Goal: Task Accomplishment & Management: Use online tool/utility

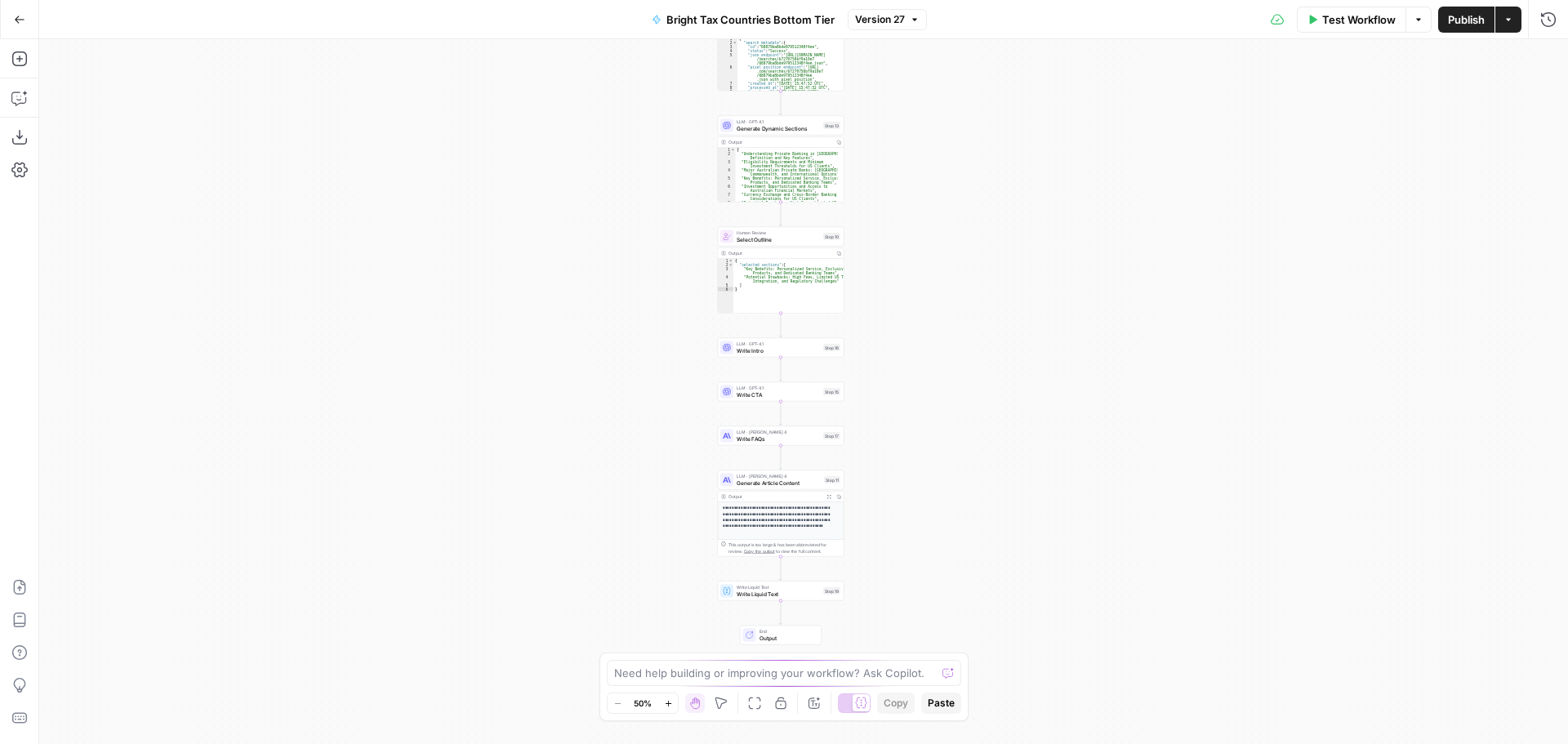
drag, startPoint x: 1073, startPoint y: 608, endPoint x: 1050, endPoint y: 464, distance: 145.8
click at [1050, 464] on div "Workflow Set Inputs Inputs LLM · GPT-4.1 Generate Article Outlines Step 9 Outpu…" at bounding box center [803, 391] width 1529 height 705
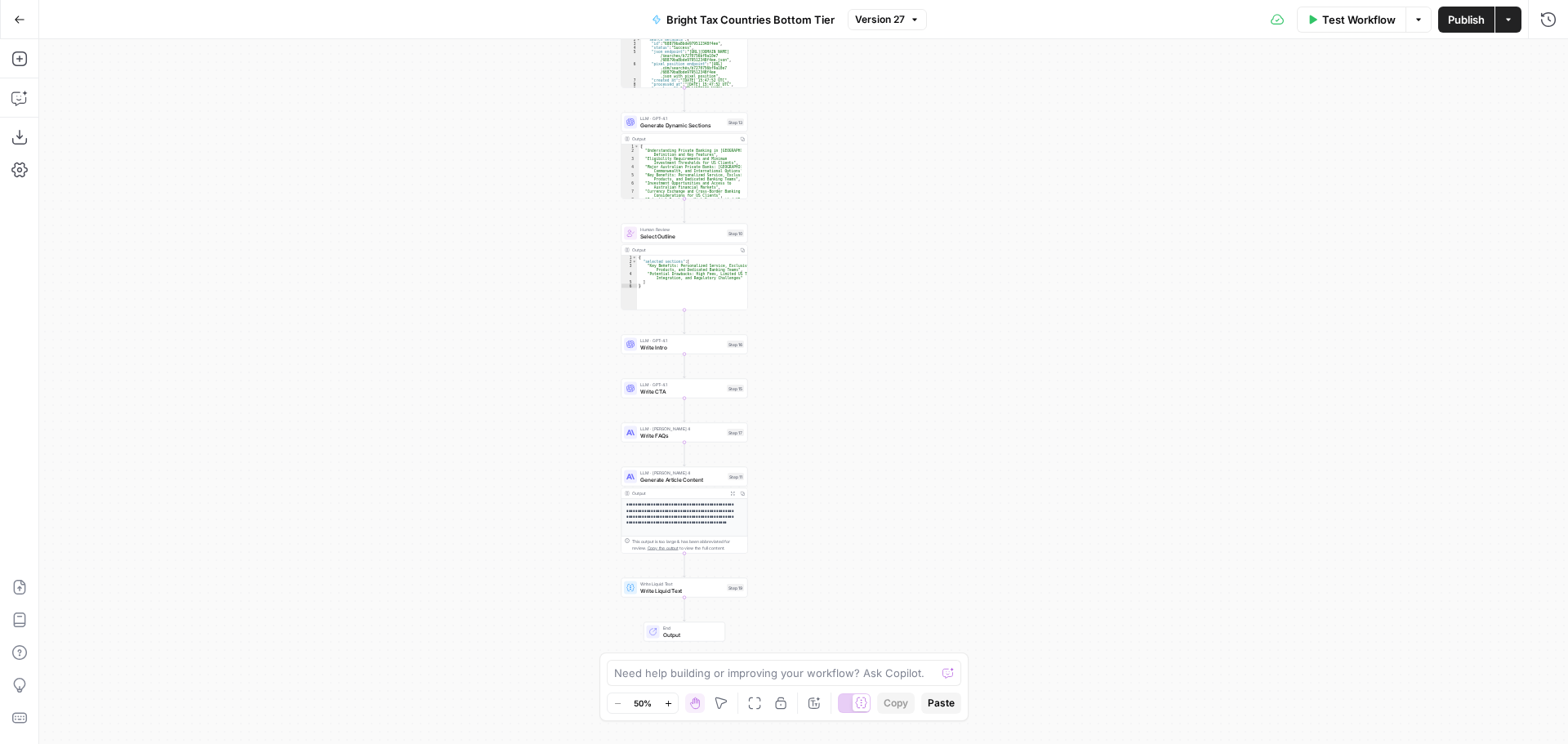
drag, startPoint x: 985, startPoint y: 512, endPoint x: 888, endPoint y: 508, distance: 97.1
click at [888, 508] on div "Workflow Set Inputs Inputs LLM · GPT-4.1 Generate Article Outlines Step 9 Outpu…" at bounding box center [803, 391] width 1529 height 705
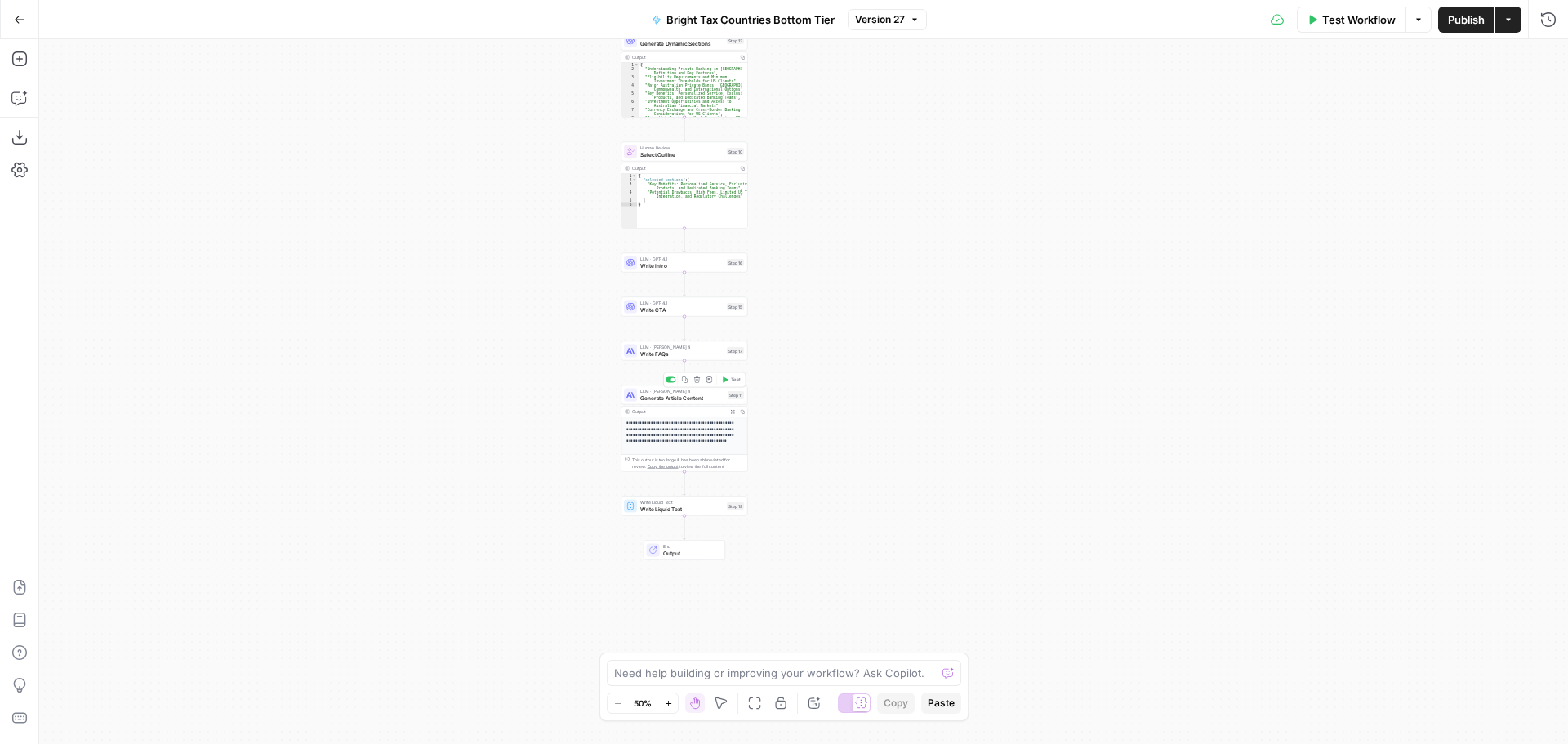
click at [689, 396] on span "Generate Article Content" at bounding box center [682, 398] width 84 height 8
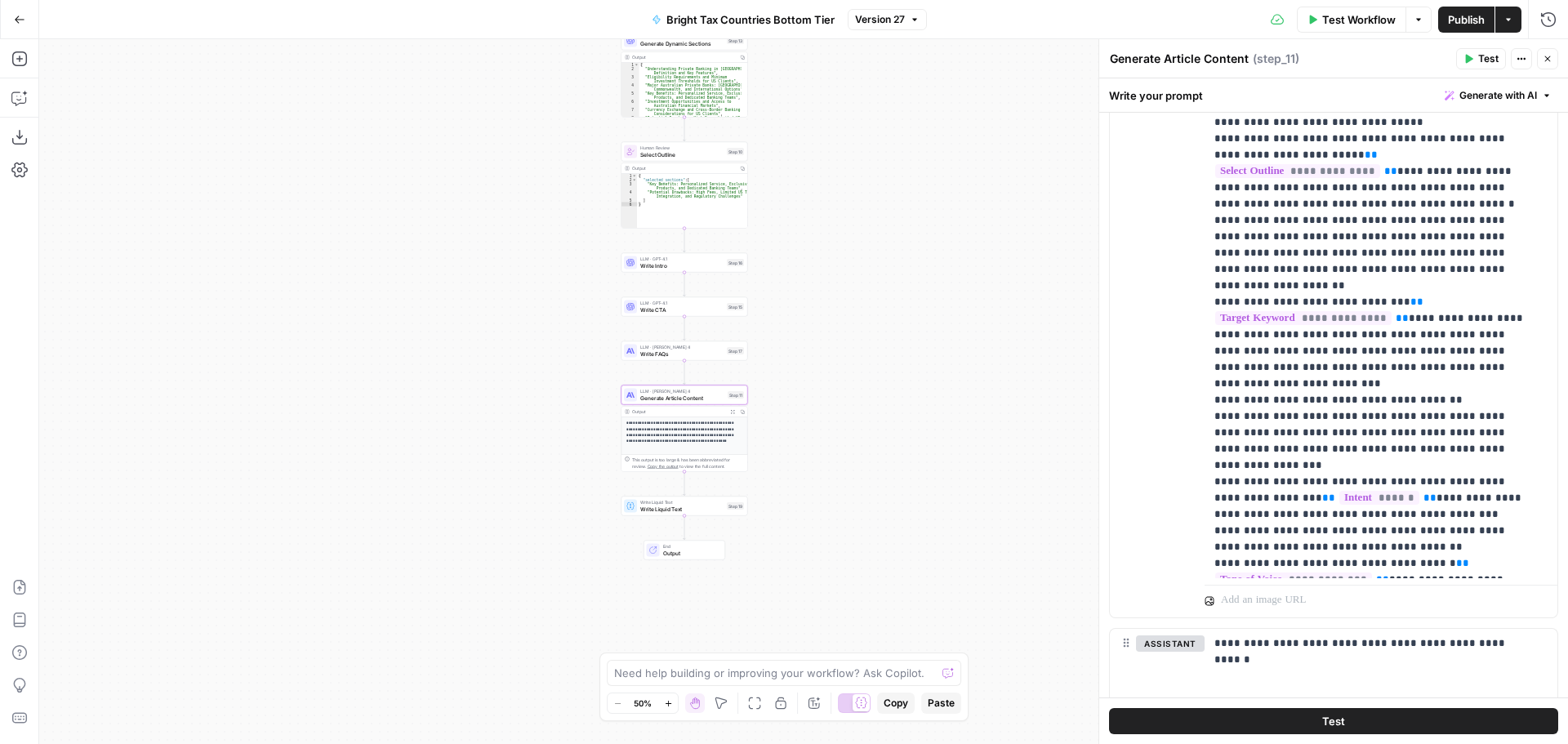
scroll to position [409, 0]
click at [656, 510] on span "Write Liquid Text" at bounding box center [682, 508] width 83 height 8
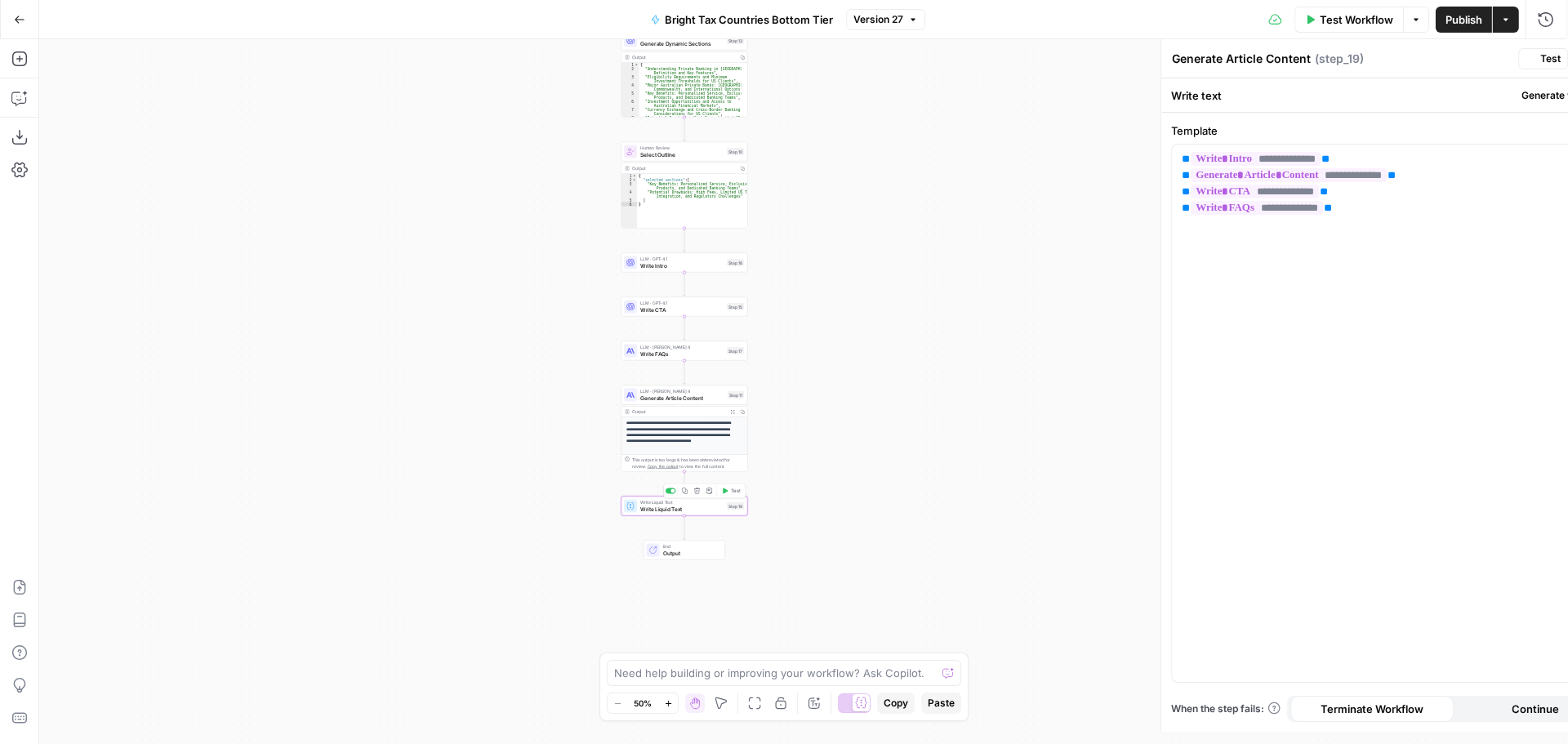
type textarea "Write Liquid Text"
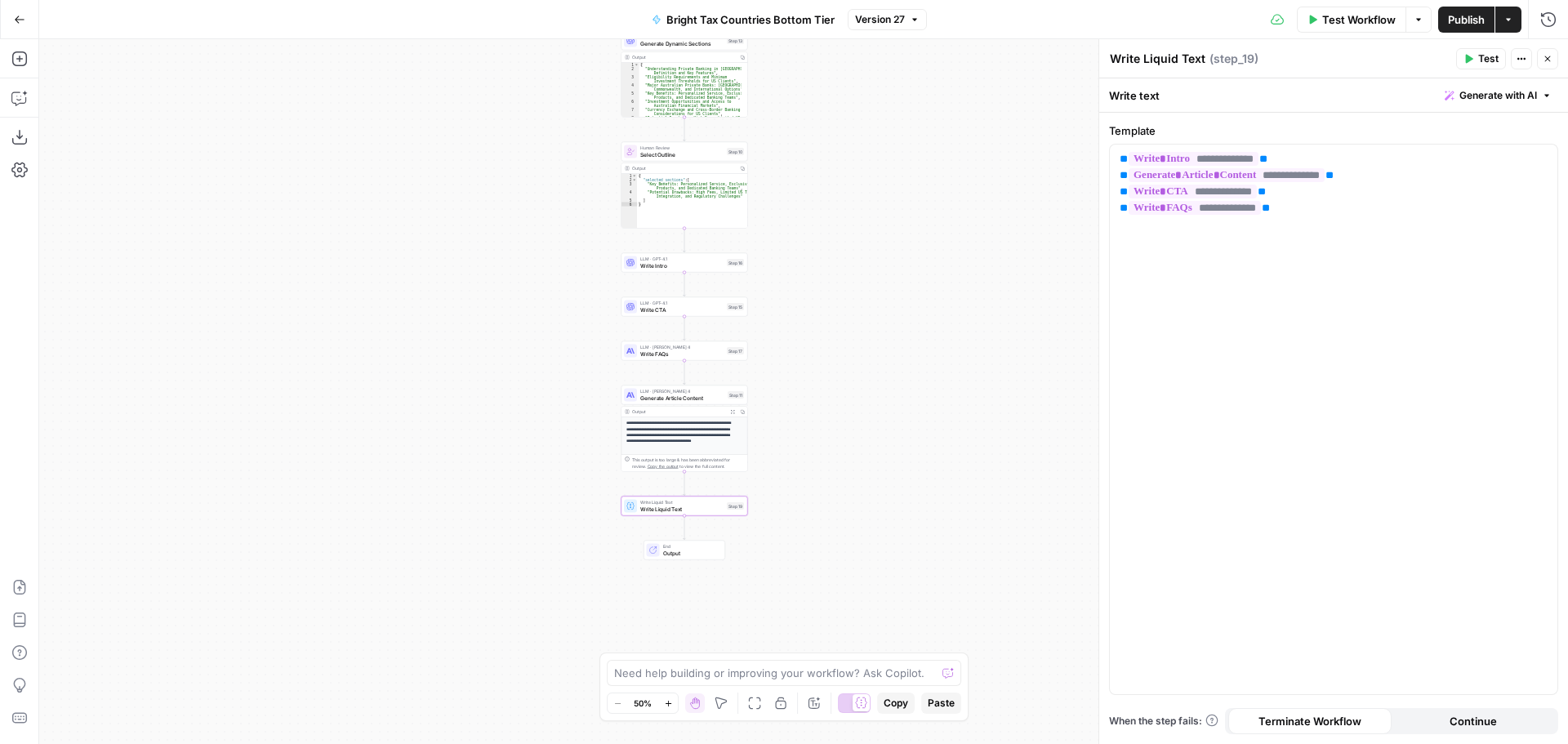
click at [1545, 58] on icon "button" at bounding box center [1547, 59] width 10 height 10
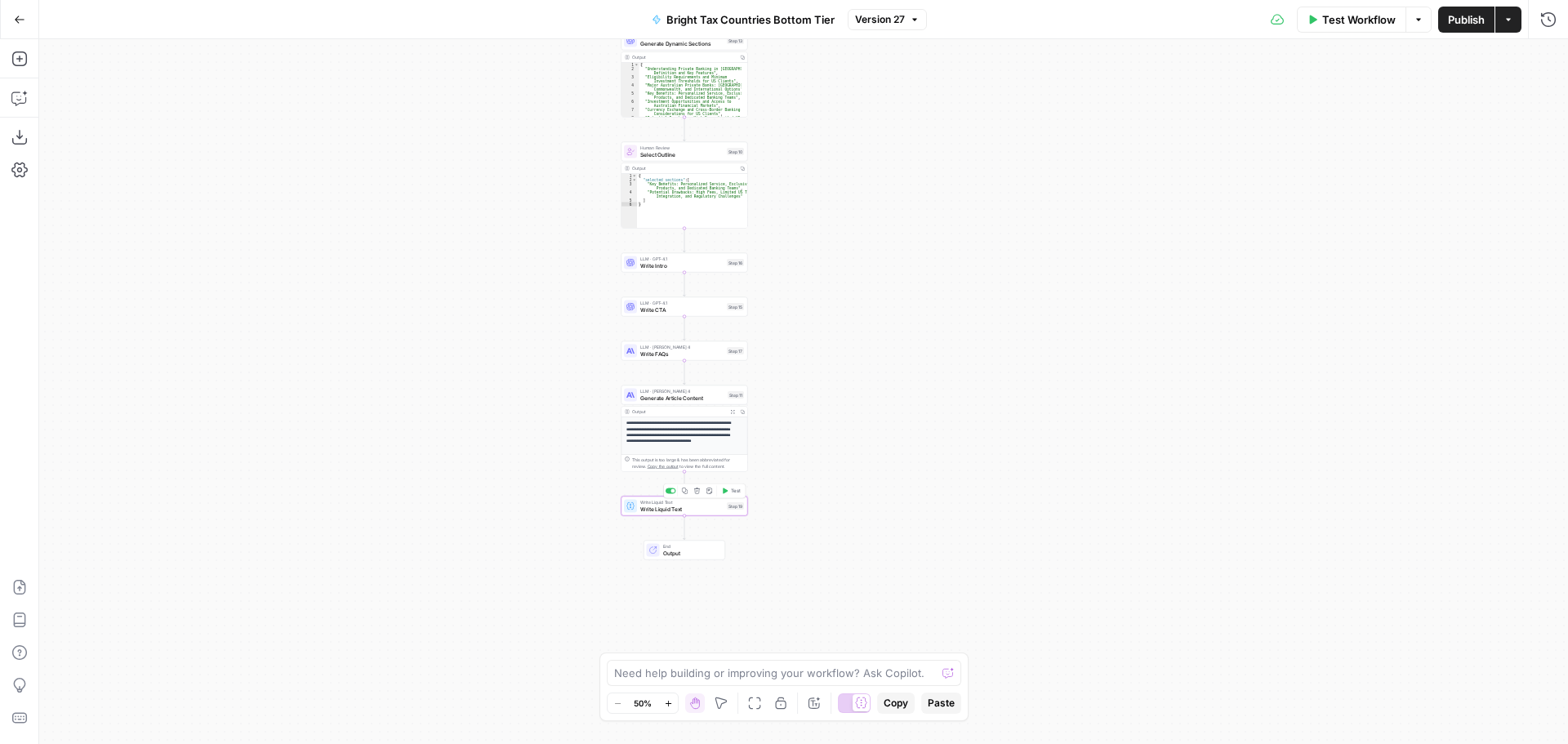
click at [709, 508] on span "Write Liquid Text" at bounding box center [682, 508] width 83 height 8
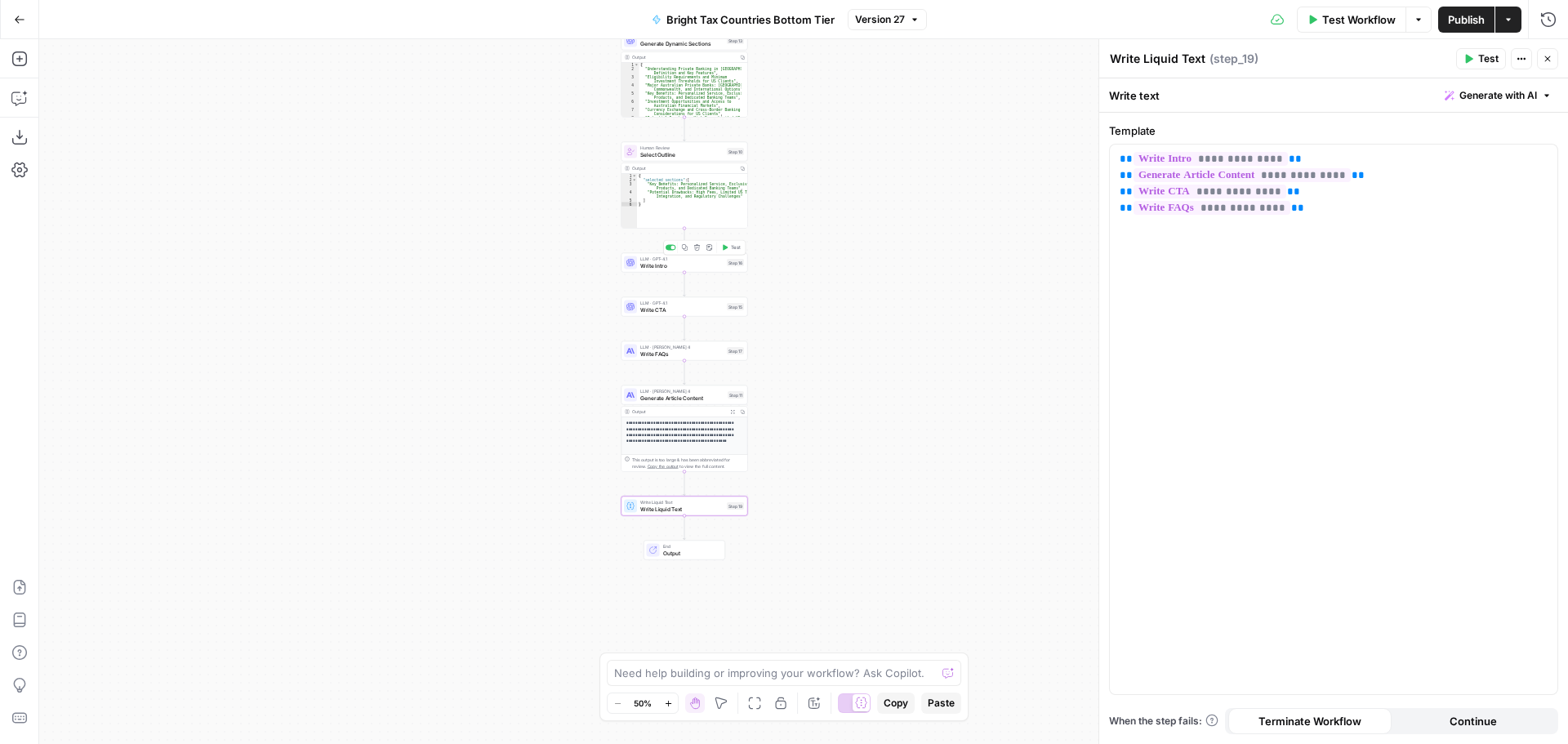
click at [699, 266] on span "Write Intro" at bounding box center [682, 265] width 83 height 8
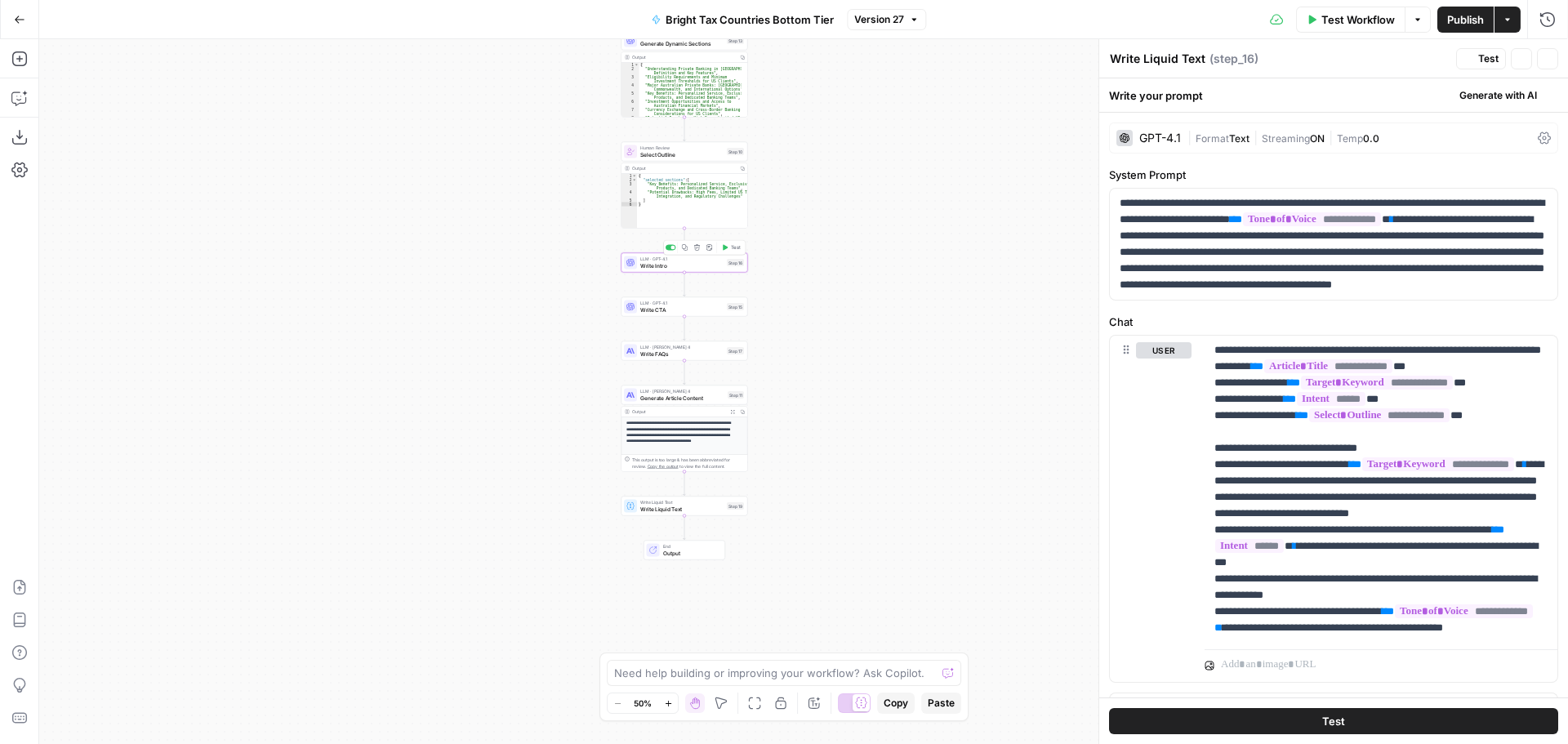
type textarea "Write Intro"
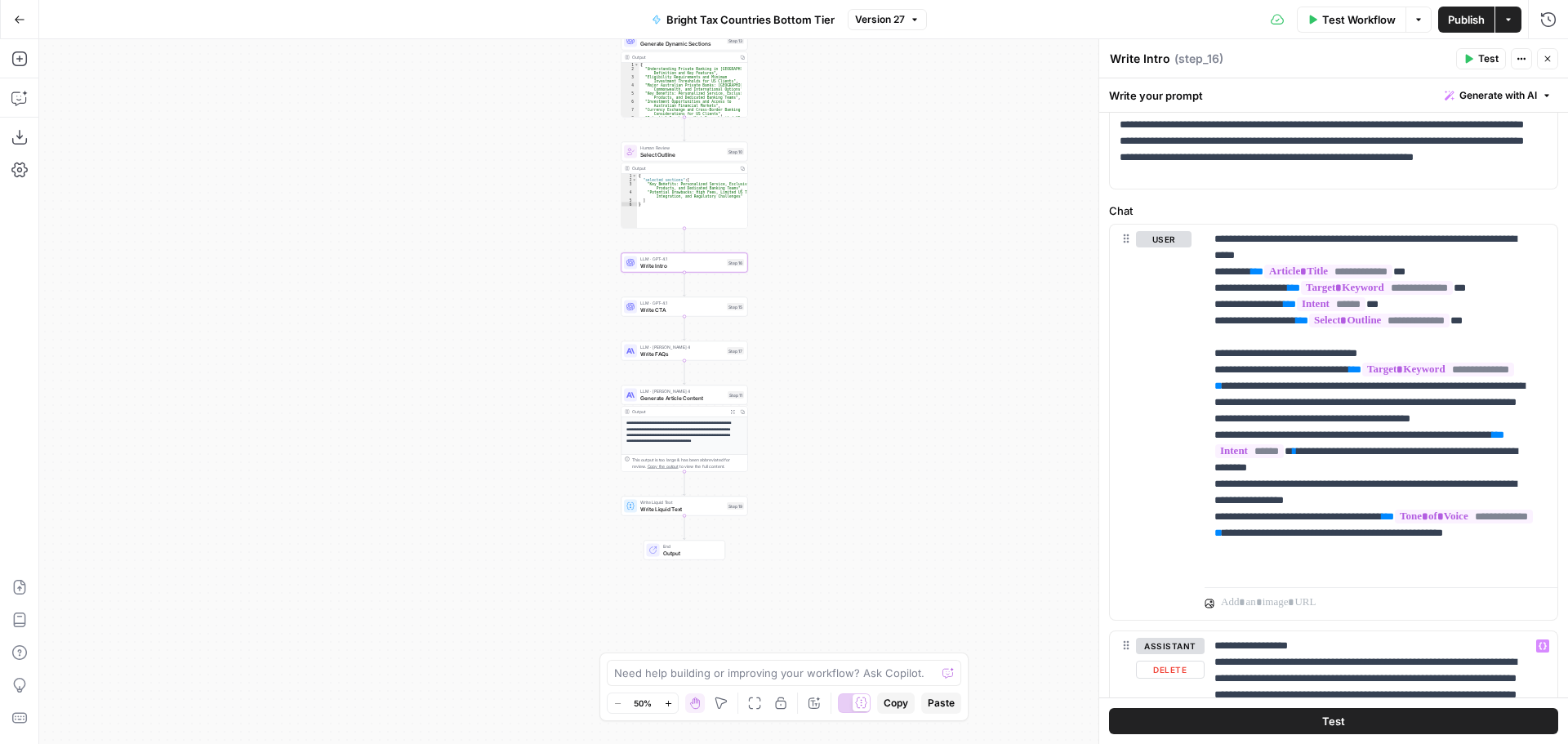
scroll to position [126, 0]
drag, startPoint x: 657, startPoint y: 315, endPoint x: 665, endPoint y: 307, distance: 11.3
click at [657, 315] on div "LLM · GPT-4.1 Write CTA Step 15 Copy step Delete step Add Note Test" at bounding box center [685, 307] width 127 height 20
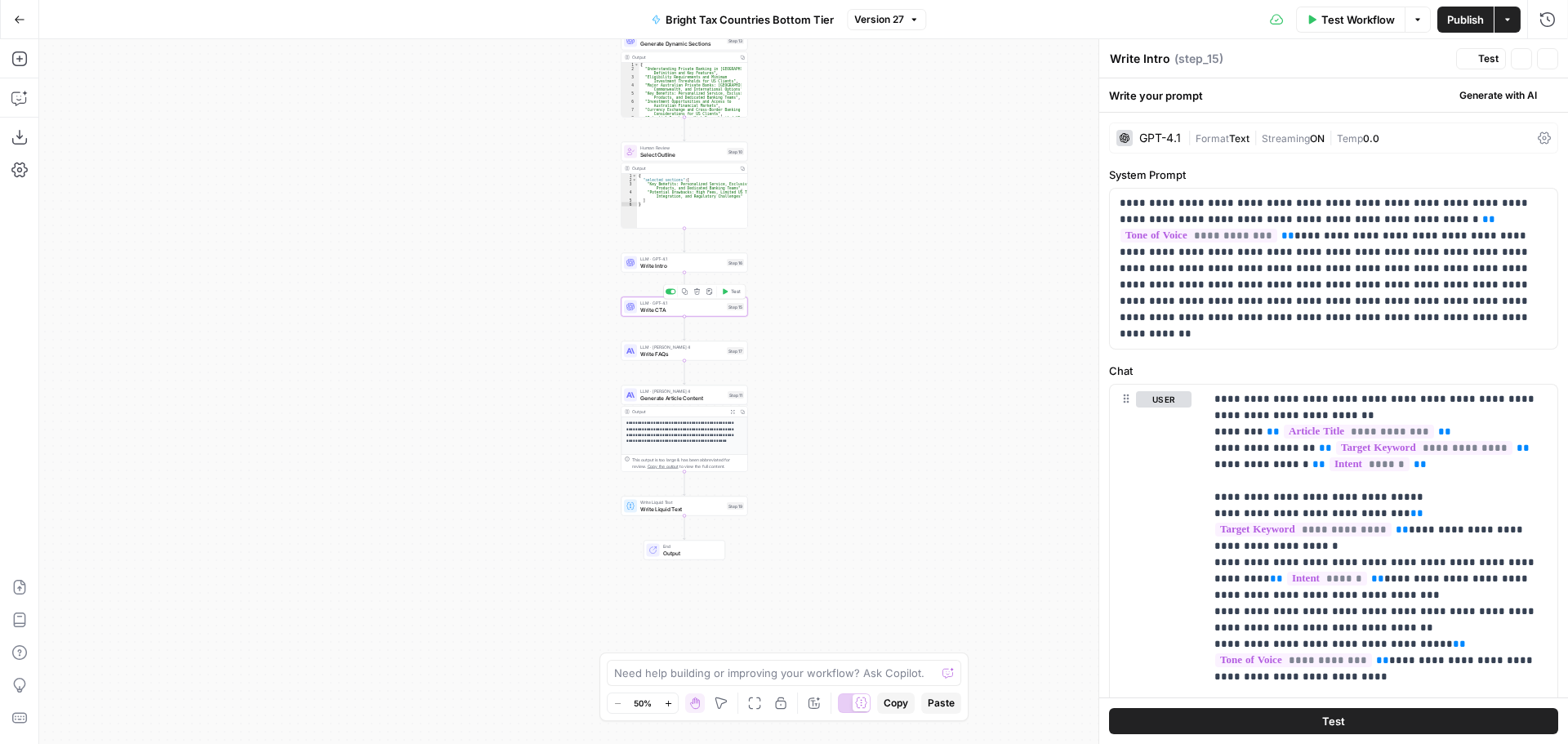
type textarea "Write CTA"
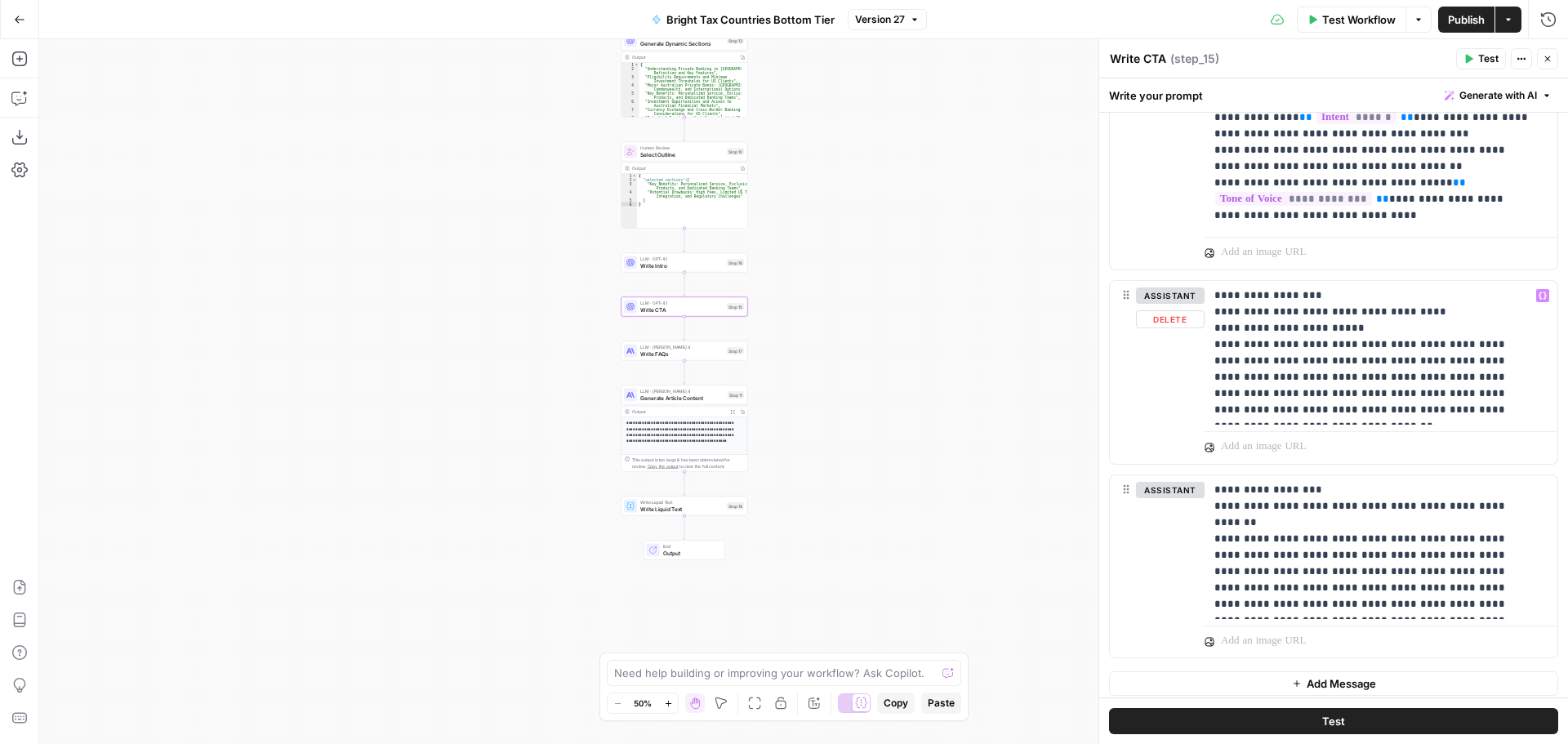
scroll to position [437, 0]
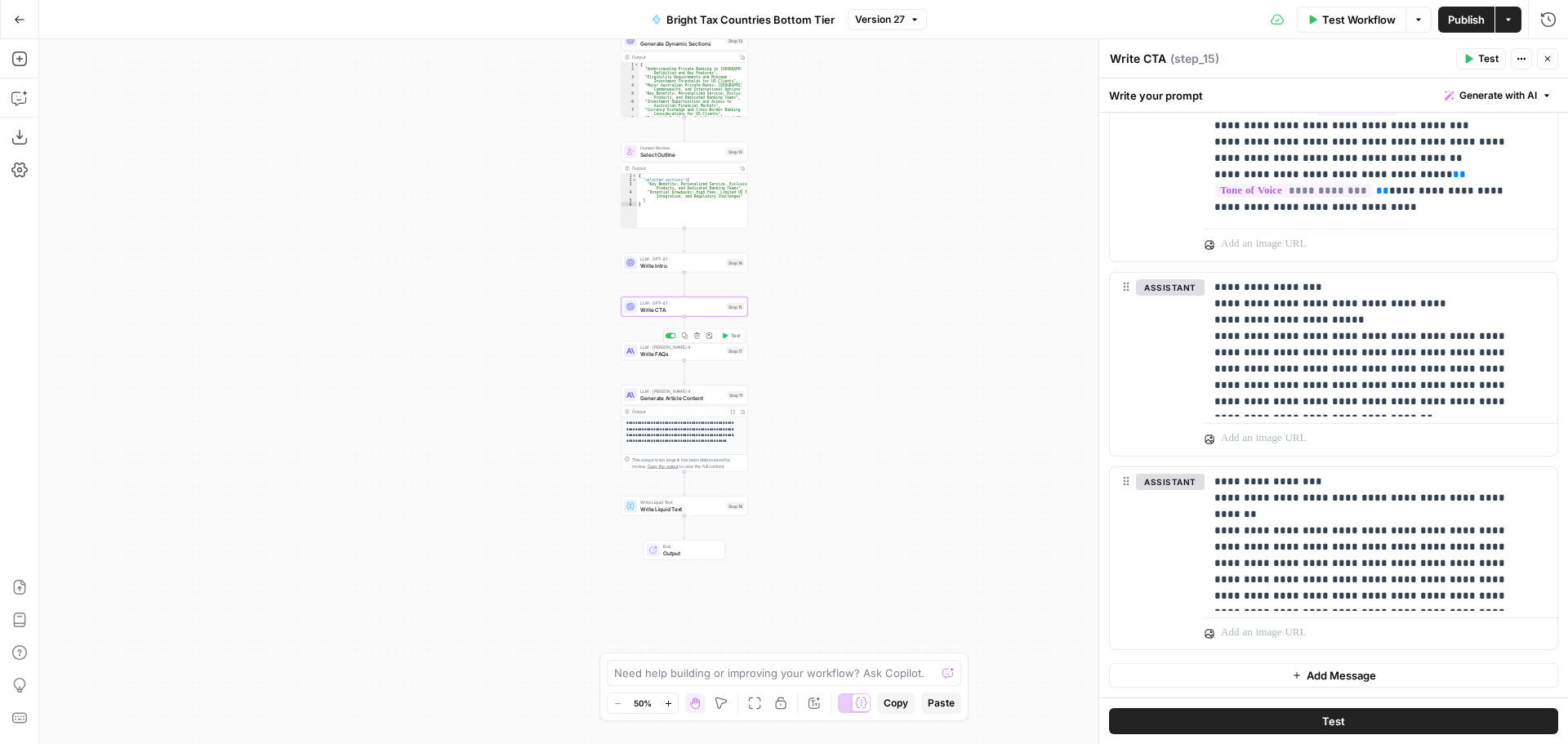
click at [653, 355] on span "Write FAQs" at bounding box center [682, 354] width 83 height 8
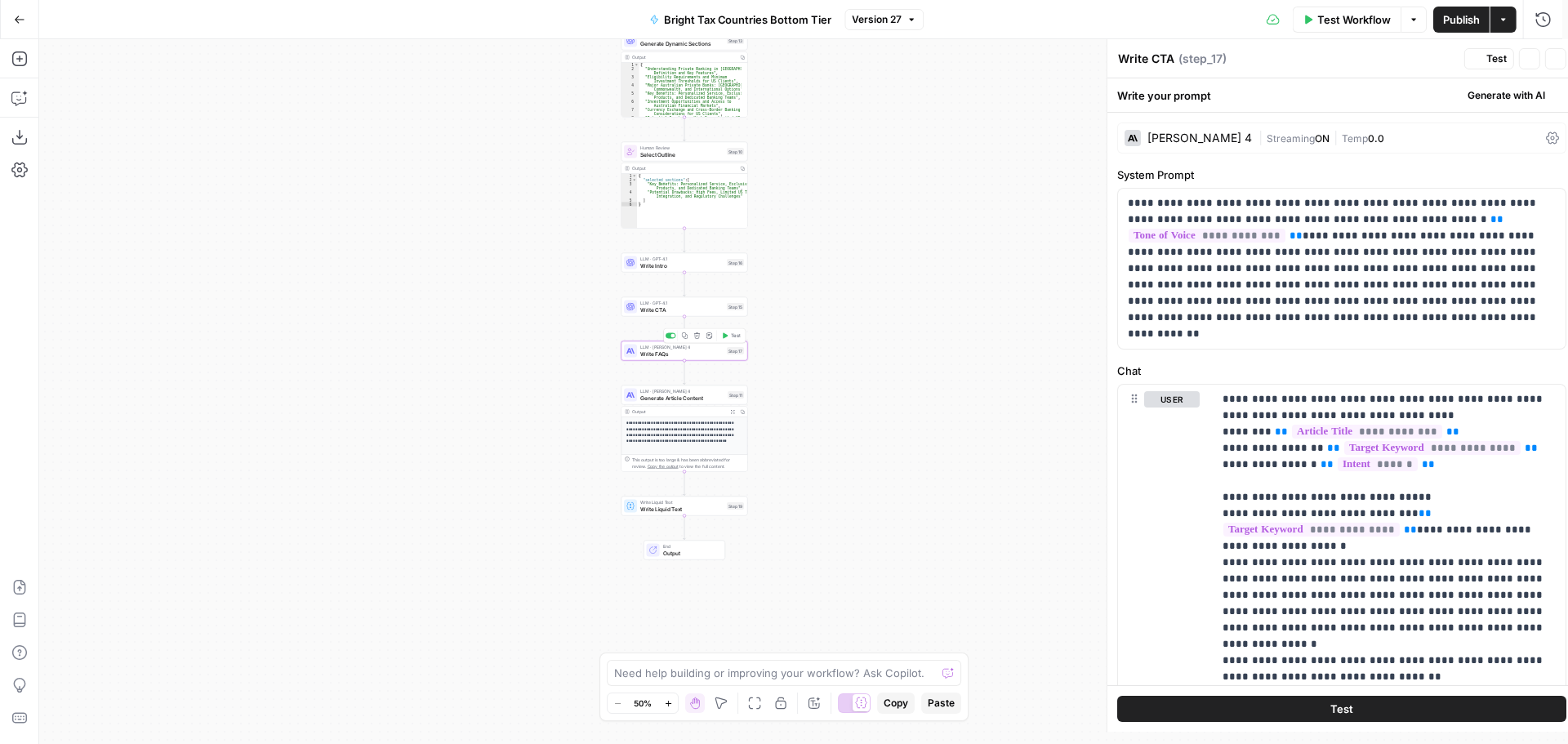
type textarea "Write FAQs"
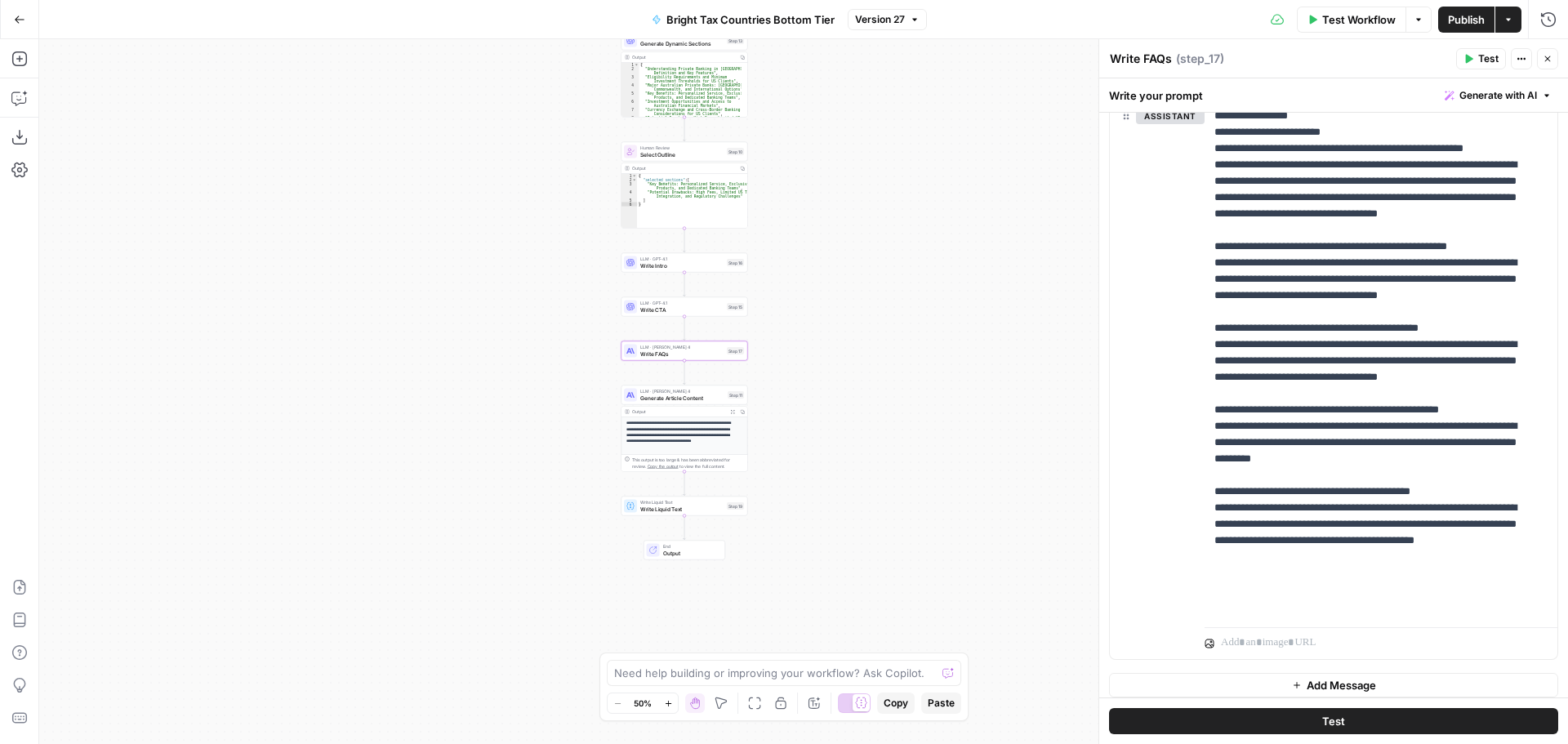
scroll to position [1221, 0]
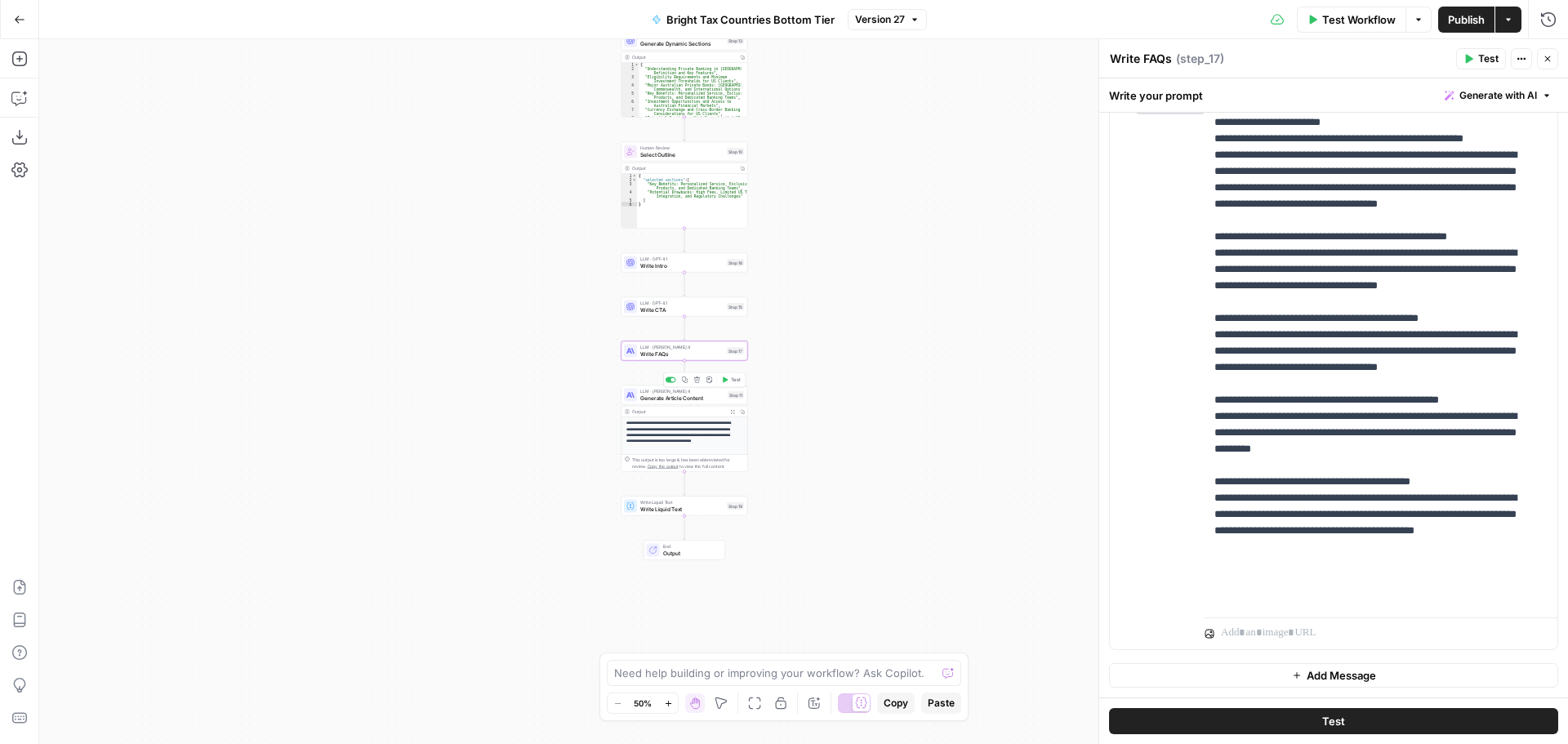
click at [692, 400] on span "Generate Article Content" at bounding box center [682, 398] width 84 height 8
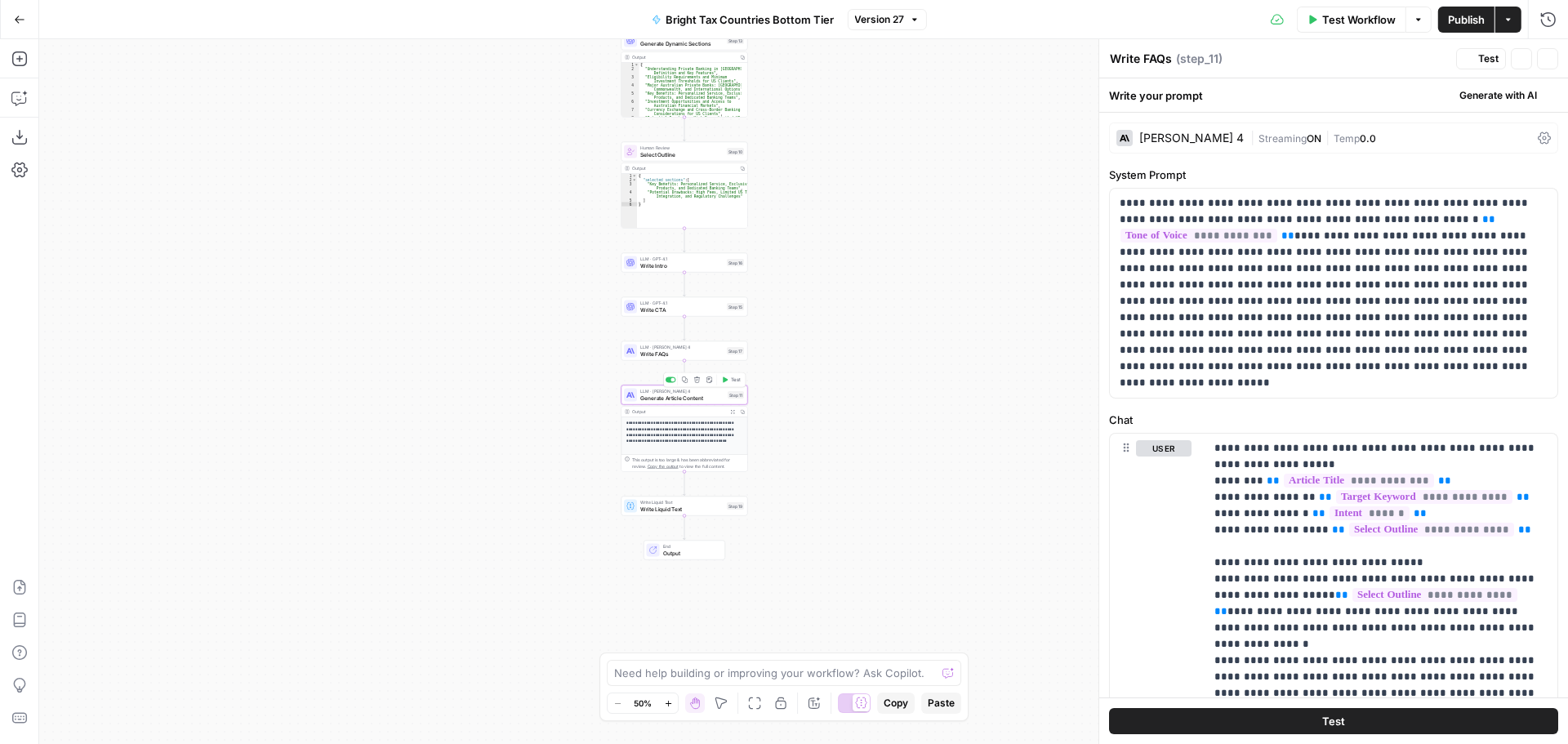
type textarea "Generate Article Content"
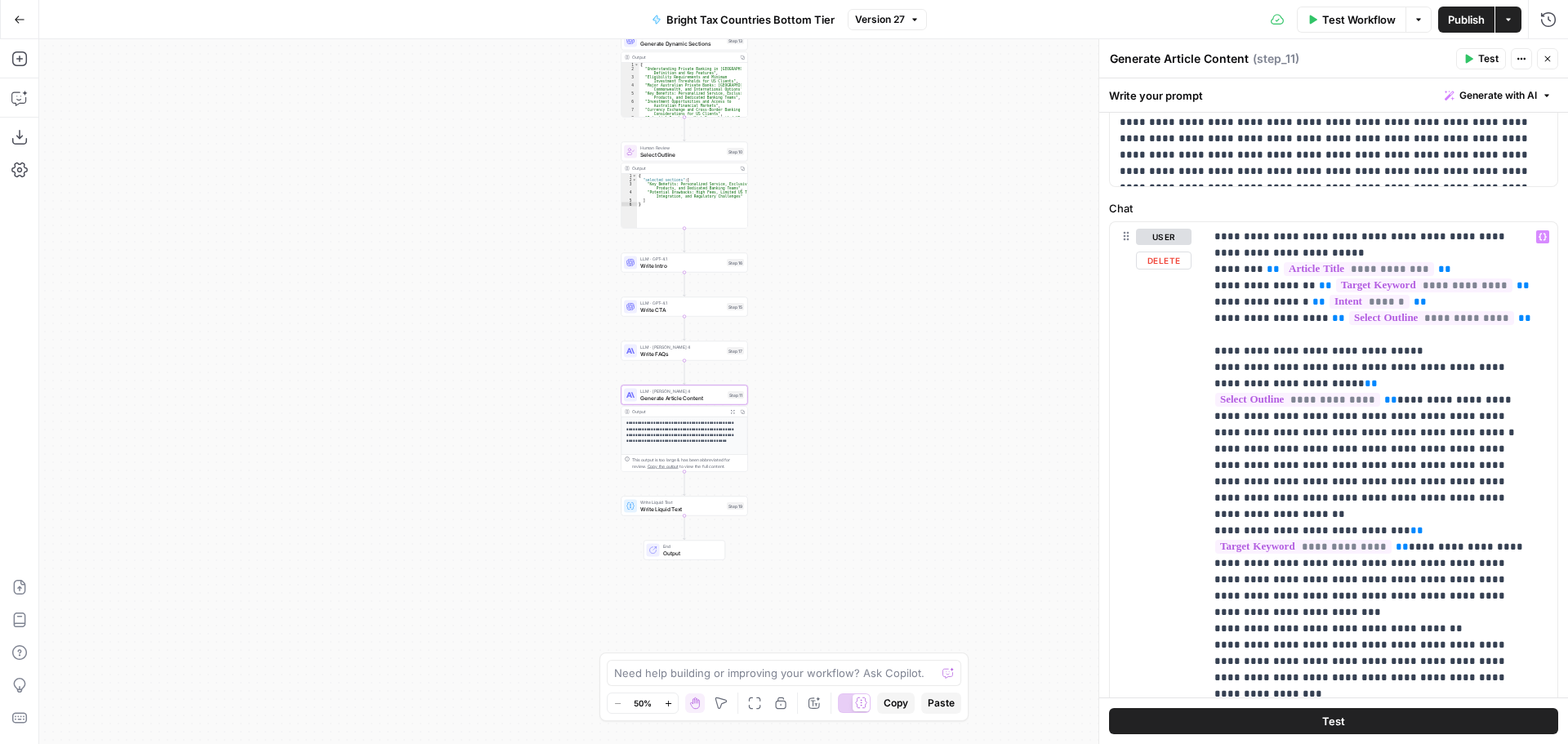
scroll to position [0, 0]
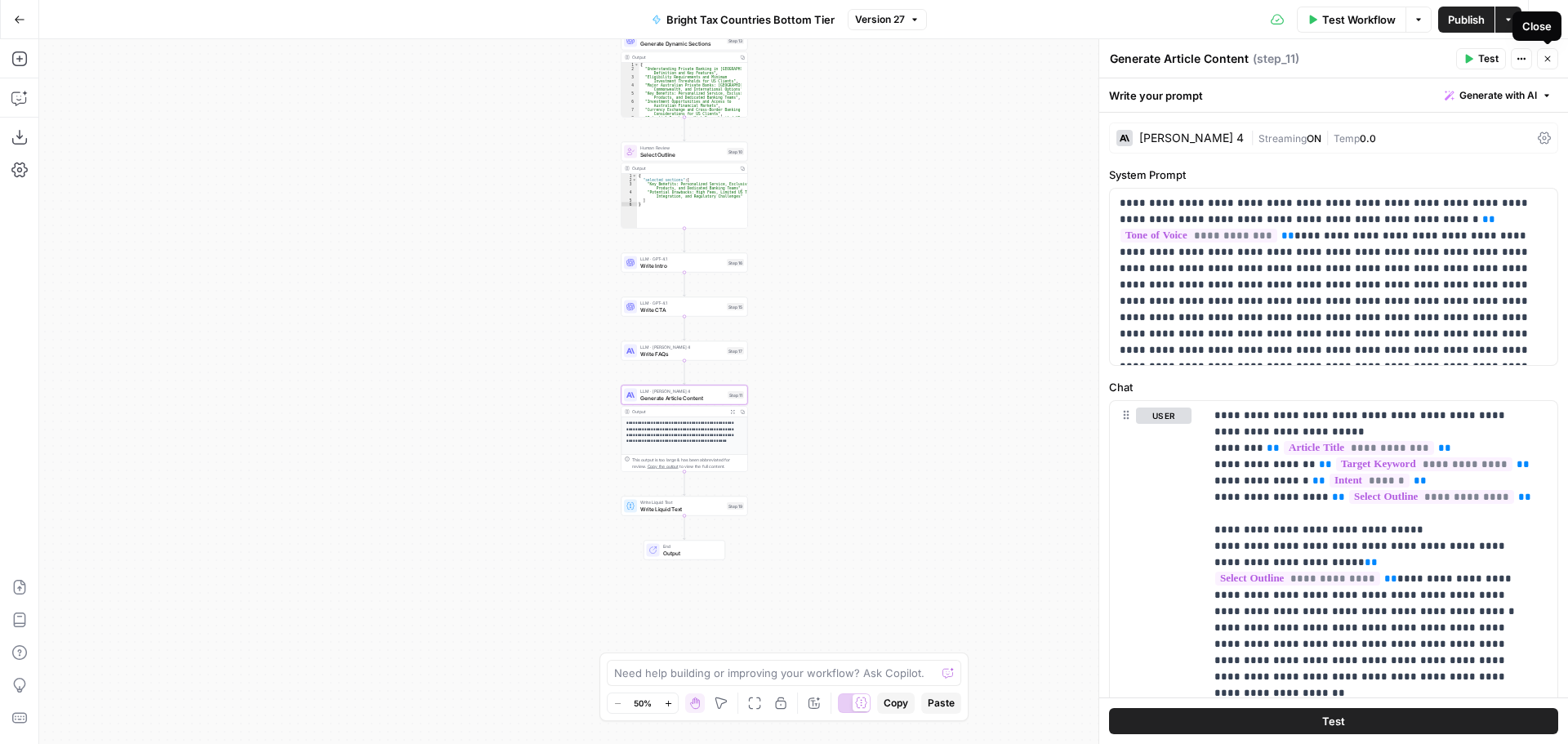
click at [1545, 54] on icon "button" at bounding box center [1547, 59] width 10 height 10
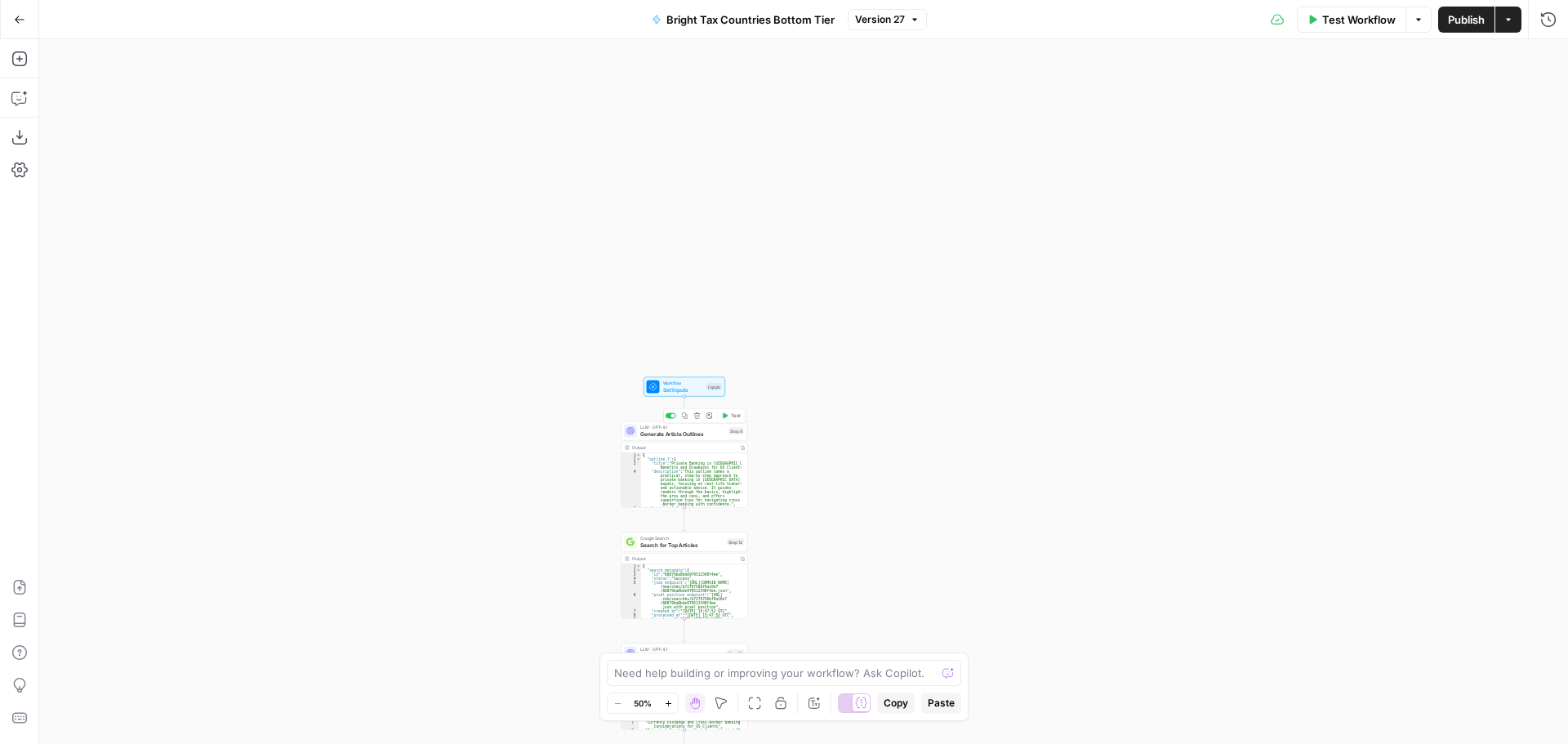
click at [688, 434] on span "Generate Article Outlines" at bounding box center [682, 434] width 85 height 8
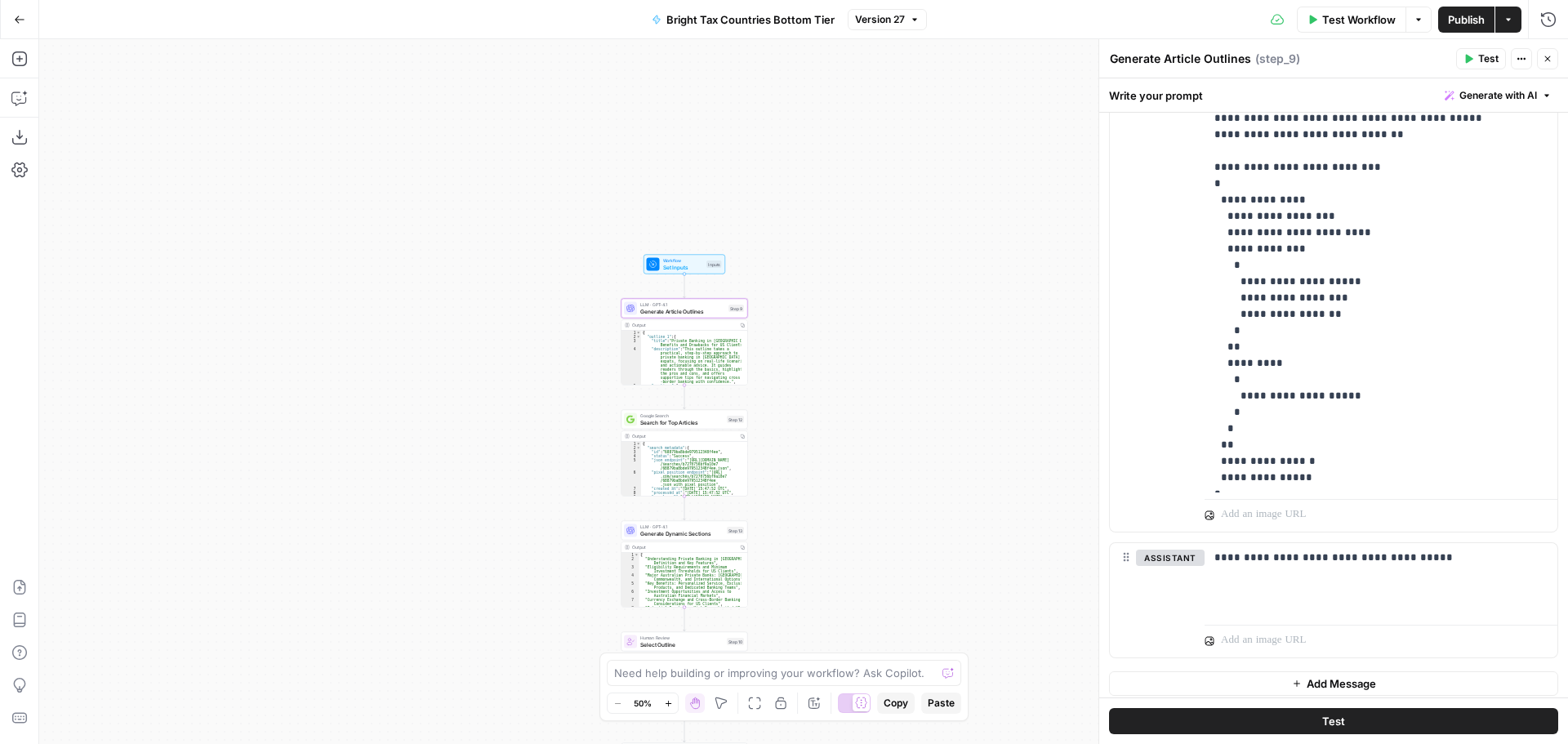
scroll to position [861, 0]
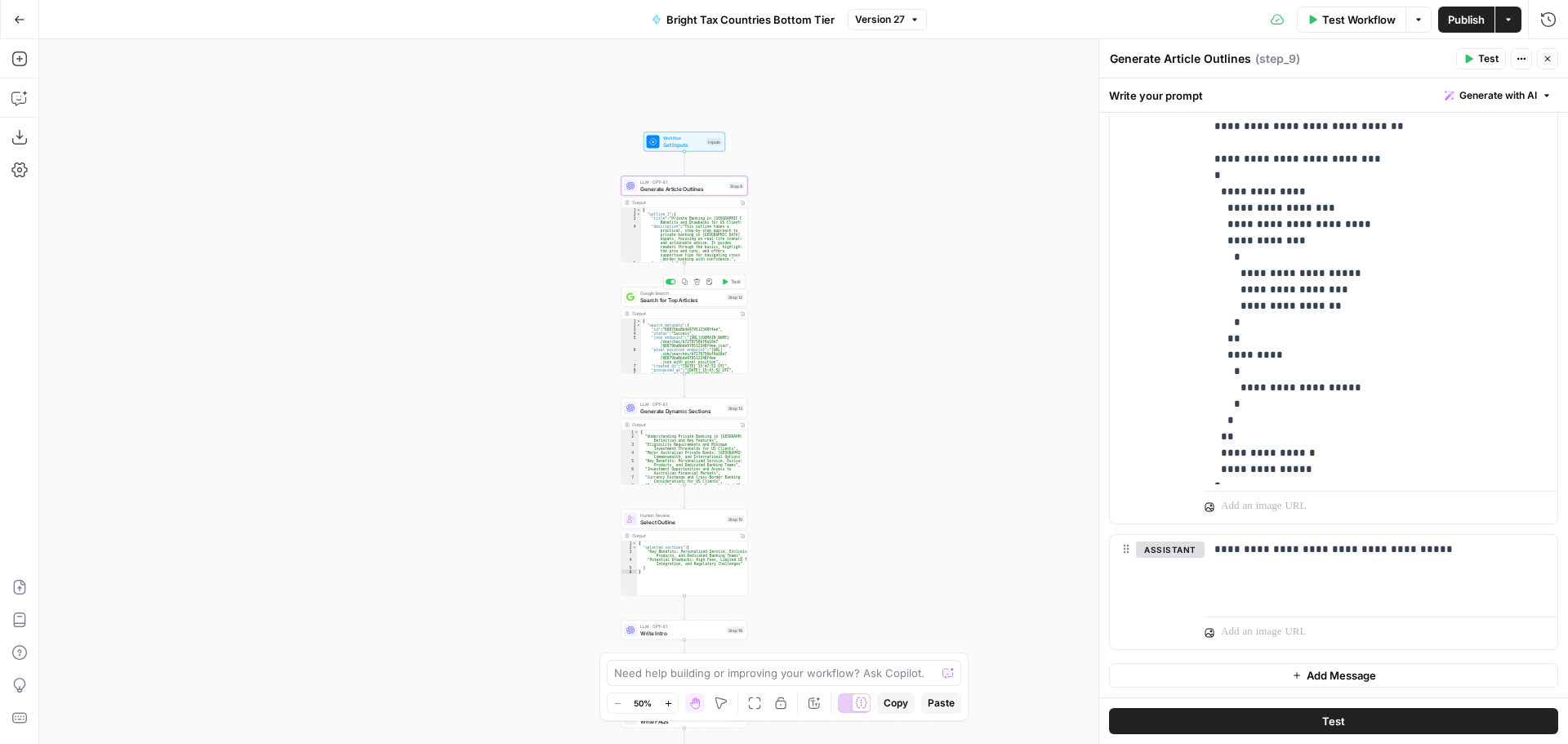
click at [678, 300] on span "Search for Top Articles" at bounding box center [682, 300] width 83 height 8
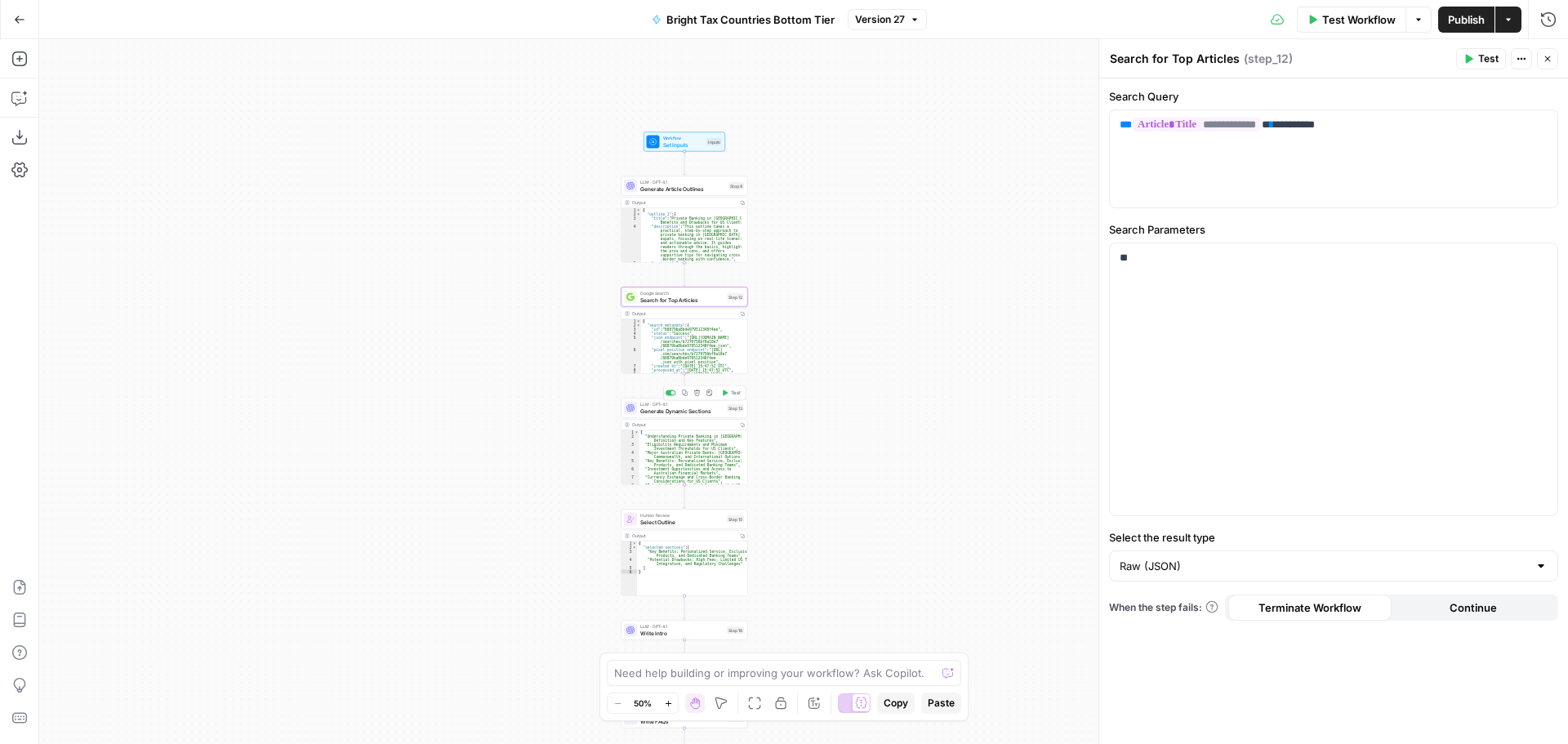
click at [697, 411] on span "Generate Dynamic Sections" at bounding box center [682, 411] width 83 height 8
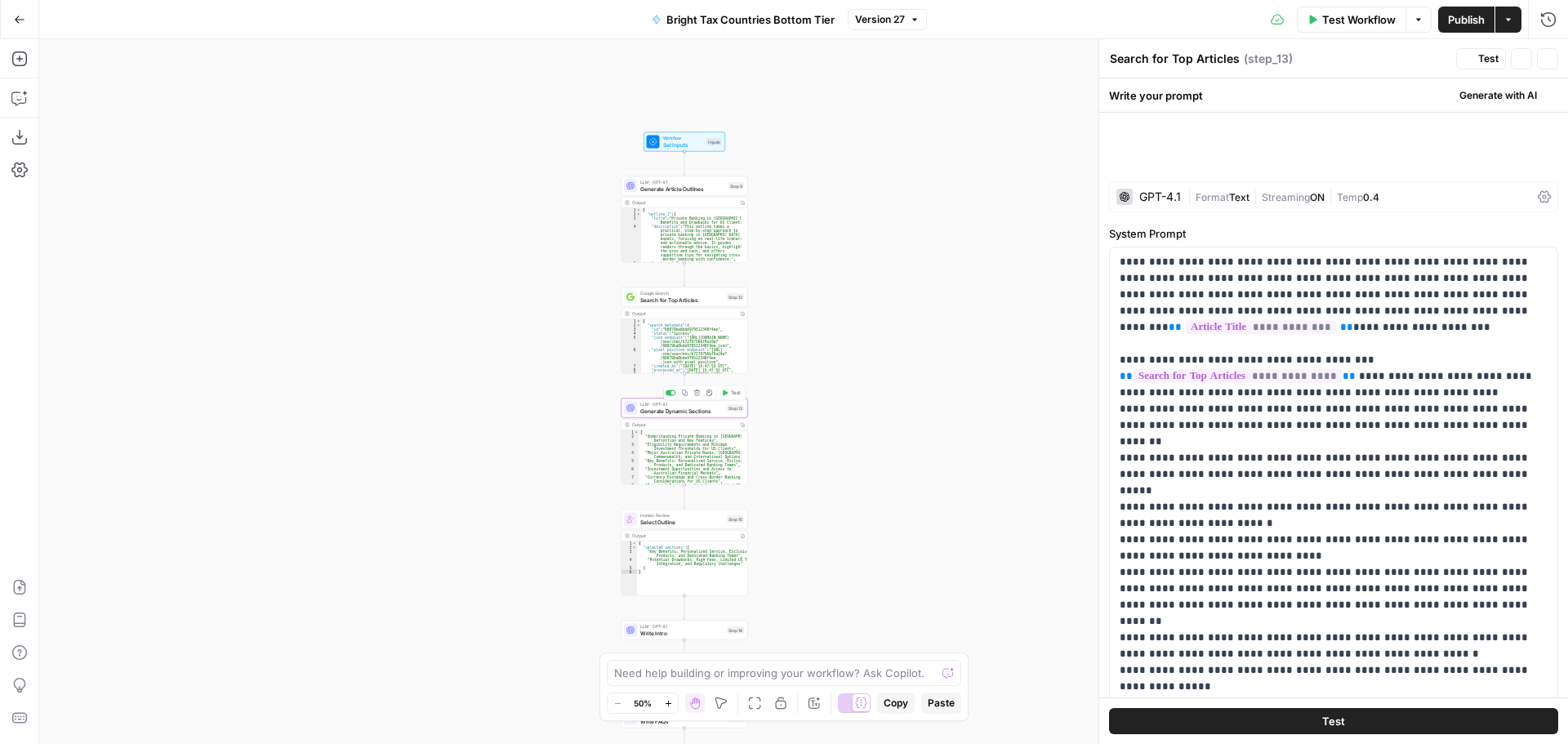
type textarea "Generate Dynamic Sections"
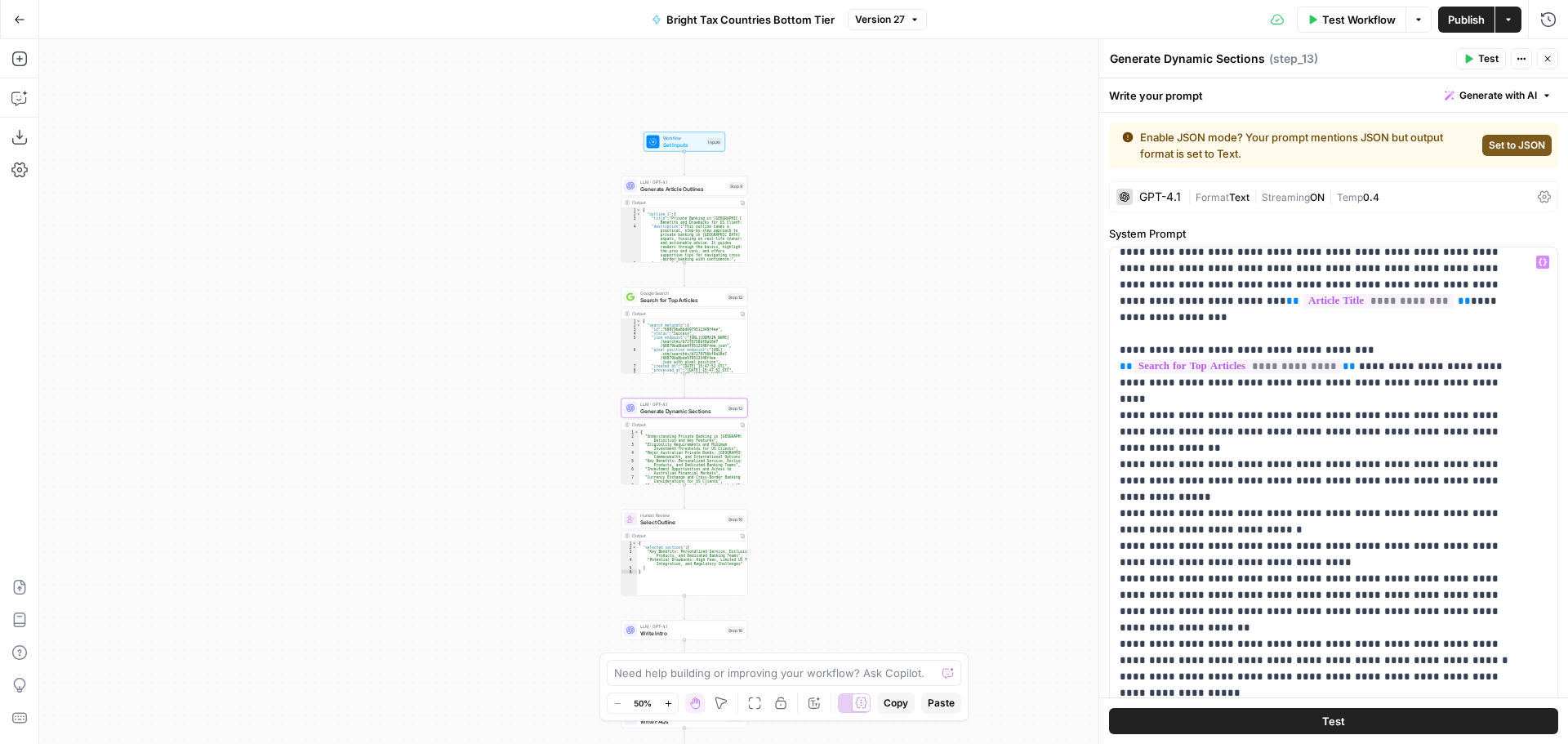
scroll to position [50, 0]
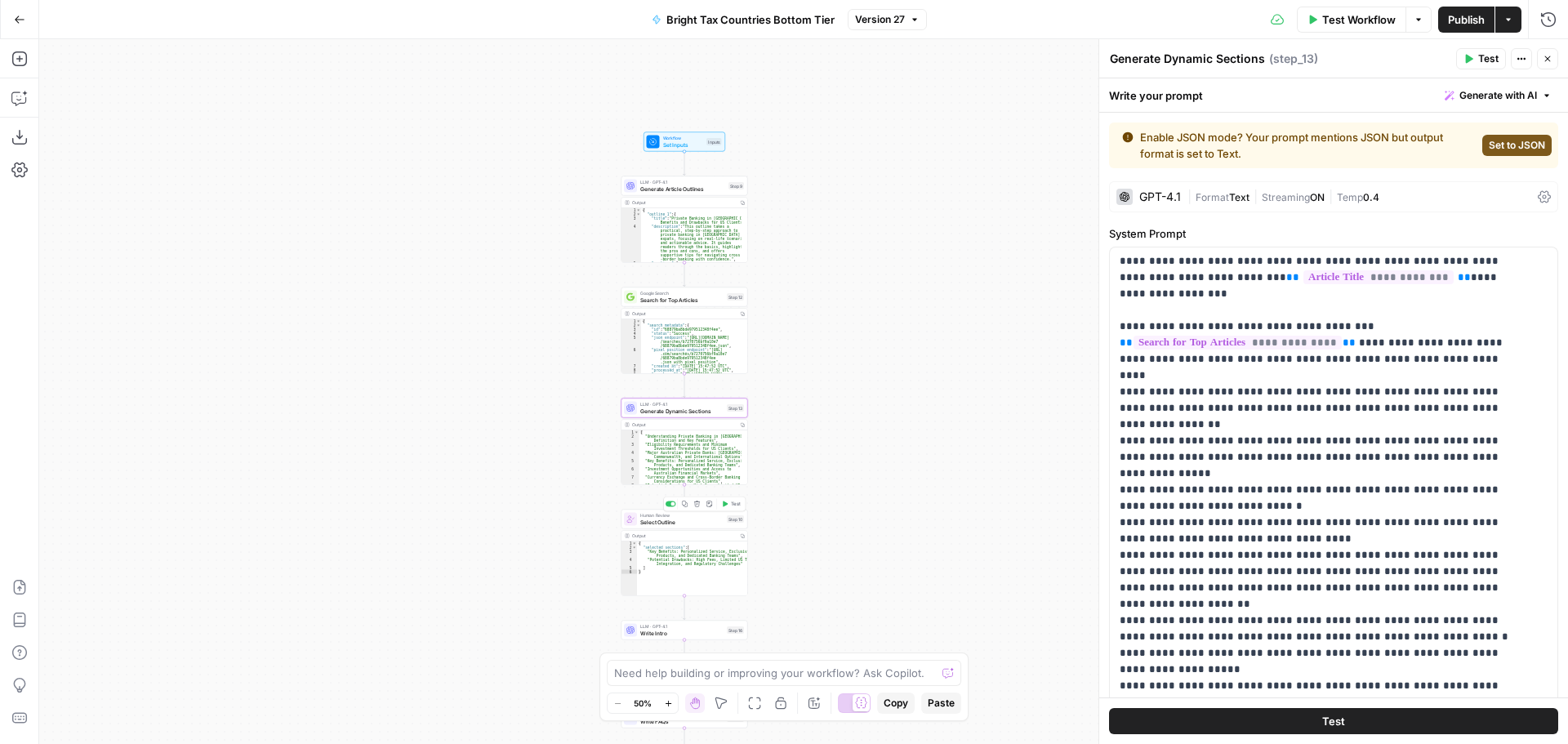
click at [647, 520] on span "Select Outline" at bounding box center [682, 522] width 83 height 8
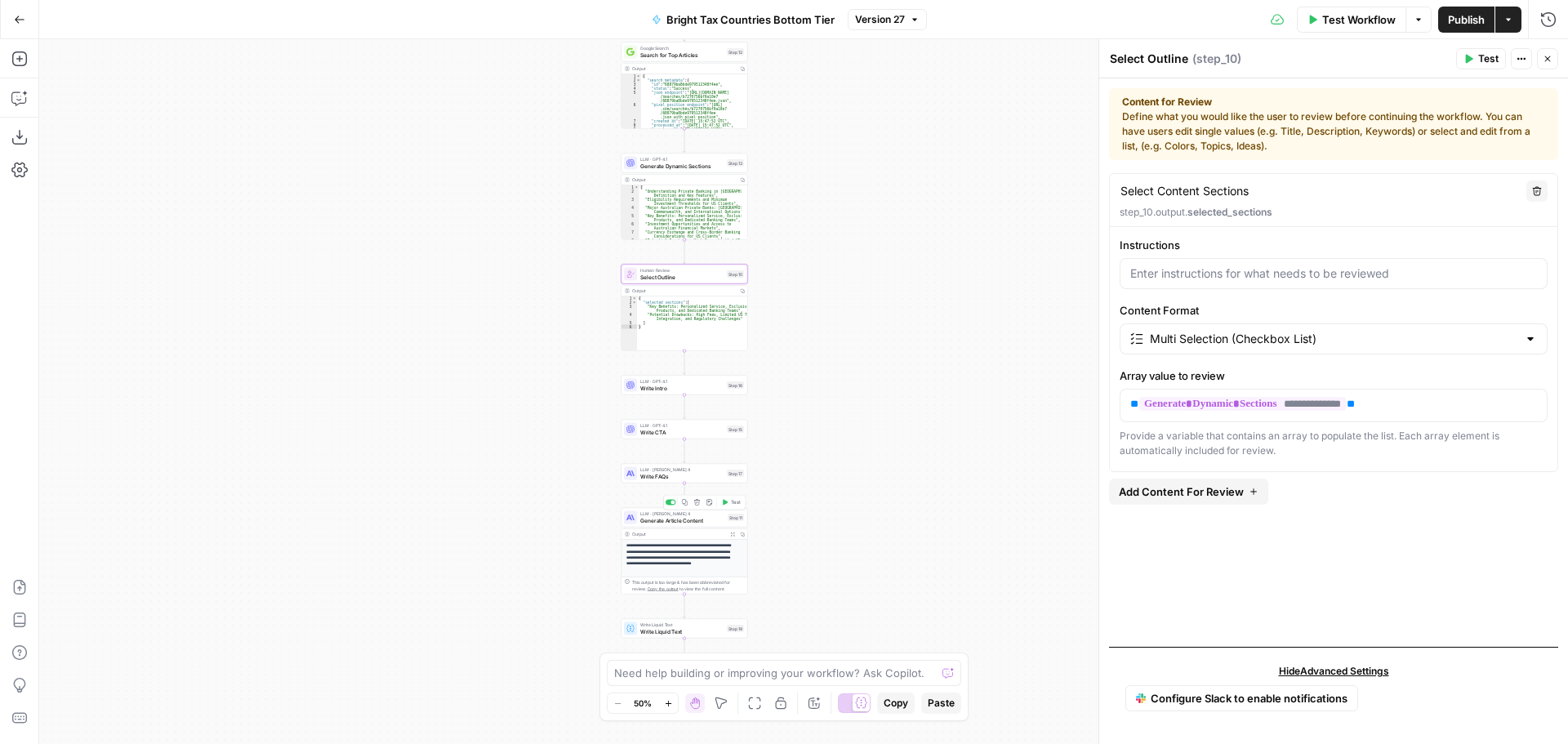
click at [688, 523] on span "Generate Article Content" at bounding box center [682, 520] width 84 height 8
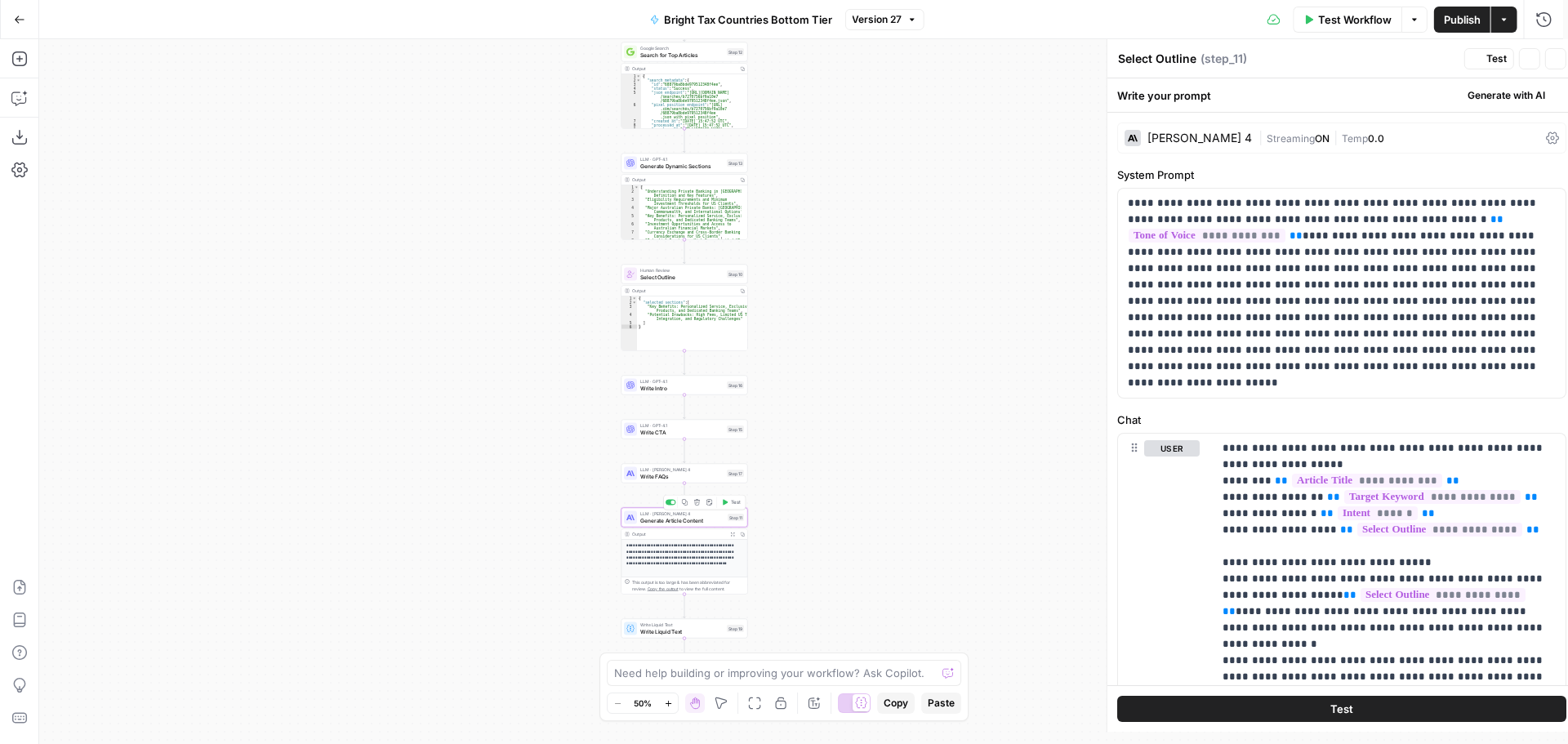
type textarea "Generate Article Content"
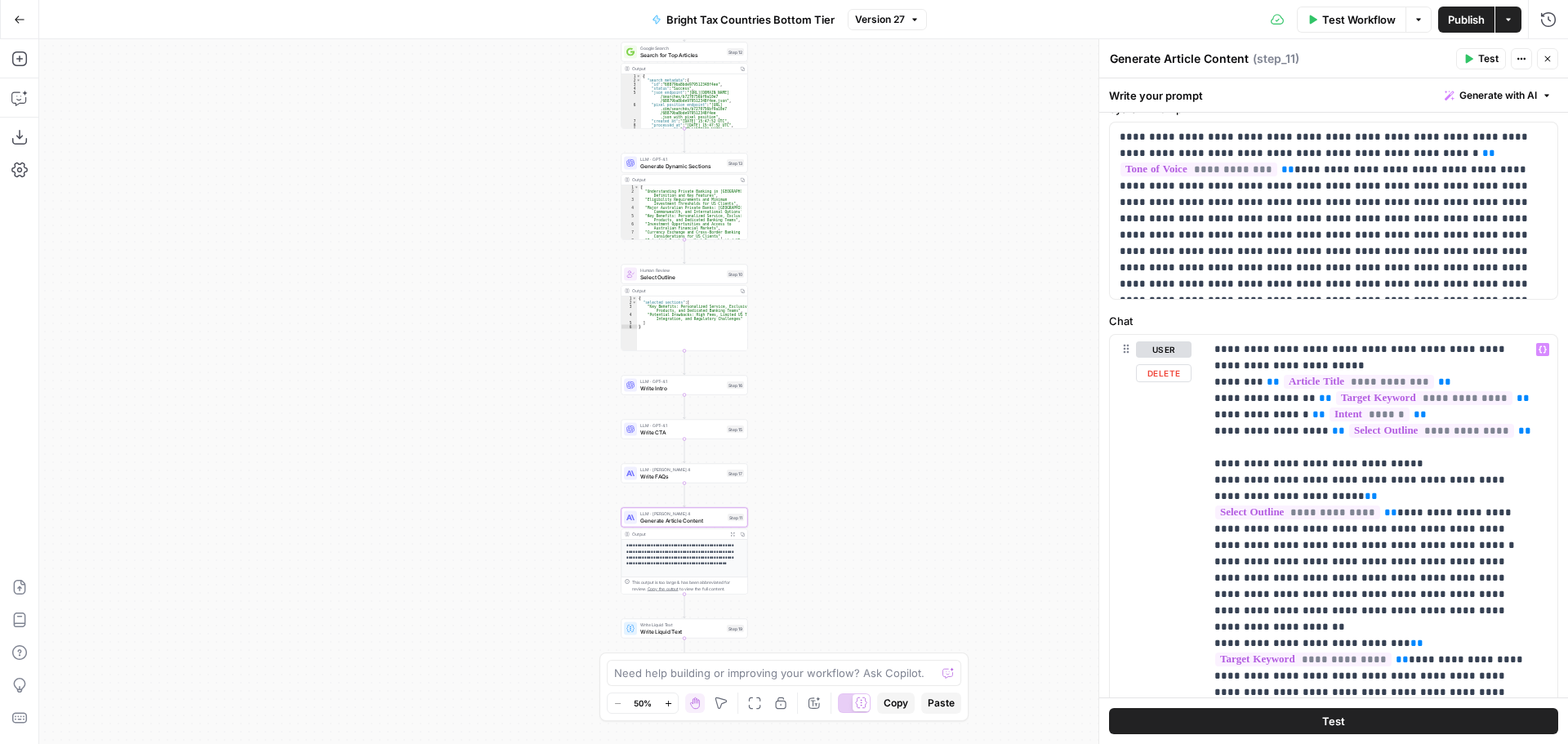
scroll to position [163, 0]
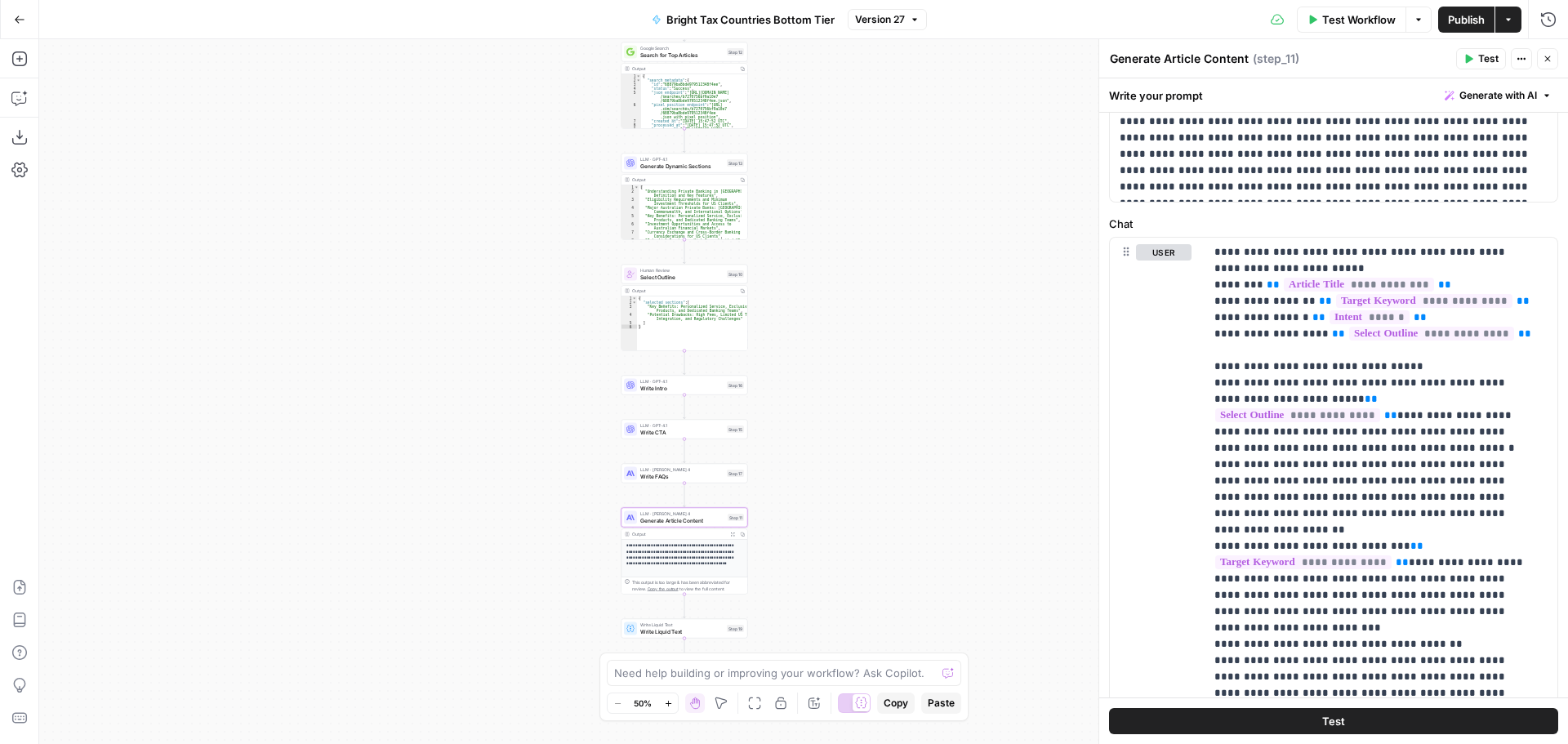
click at [1546, 65] on button "Close" at bounding box center [1548, 59] width 22 height 22
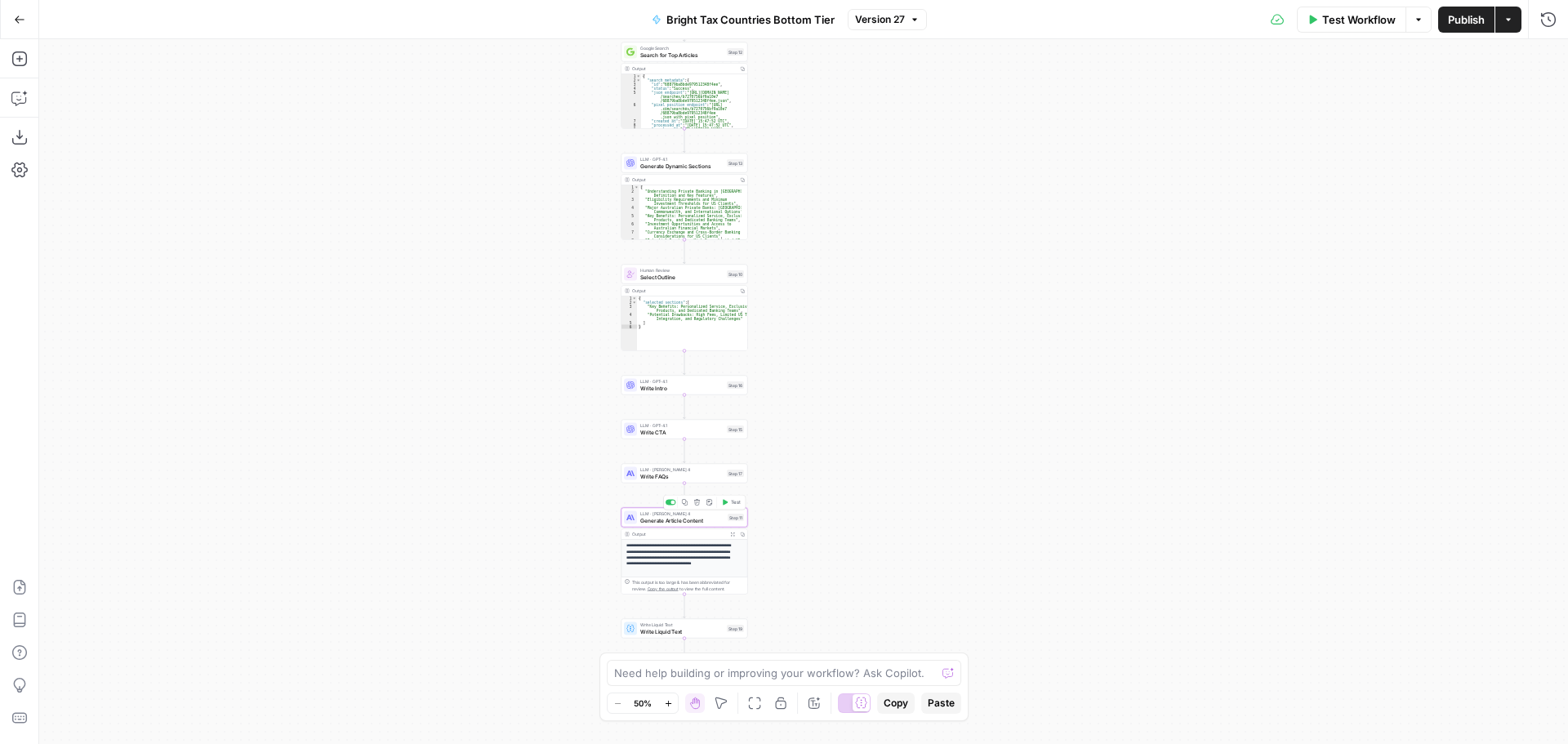
click at [701, 518] on span "Generate Article Content" at bounding box center [682, 520] width 84 height 8
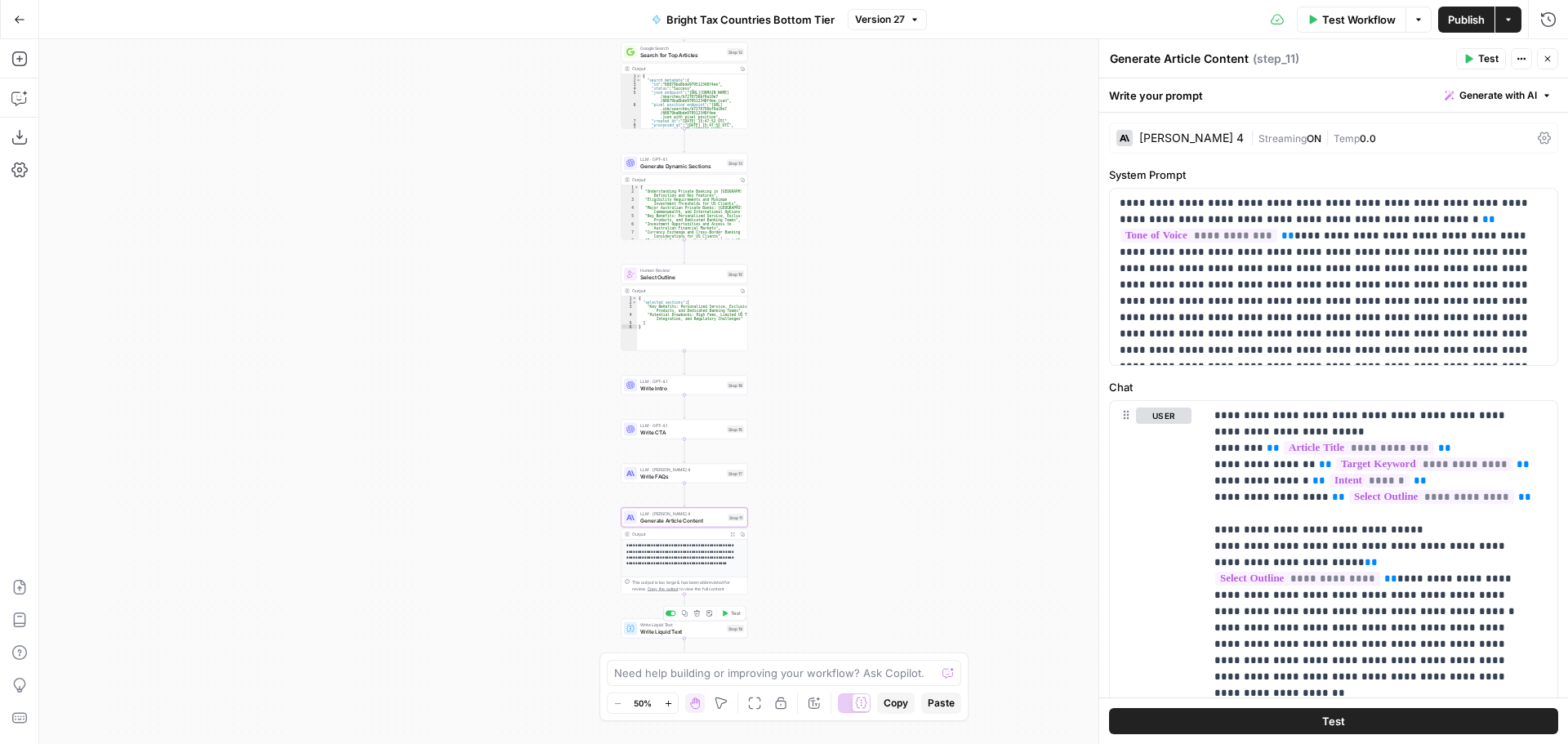
click at [701, 628] on span "Write Liquid Text" at bounding box center [682, 632] width 83 height 8
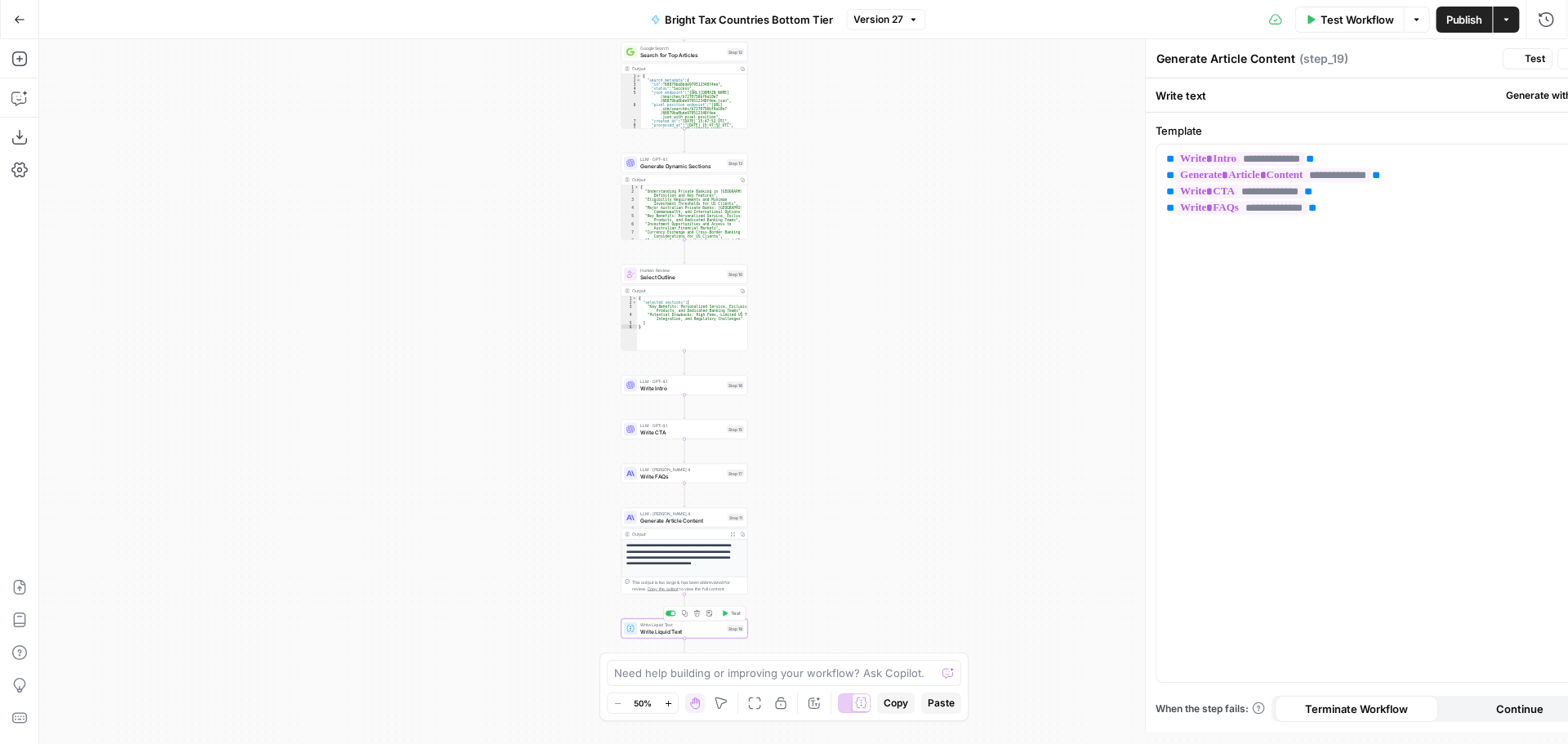
type textarea "Write Liquid Text"
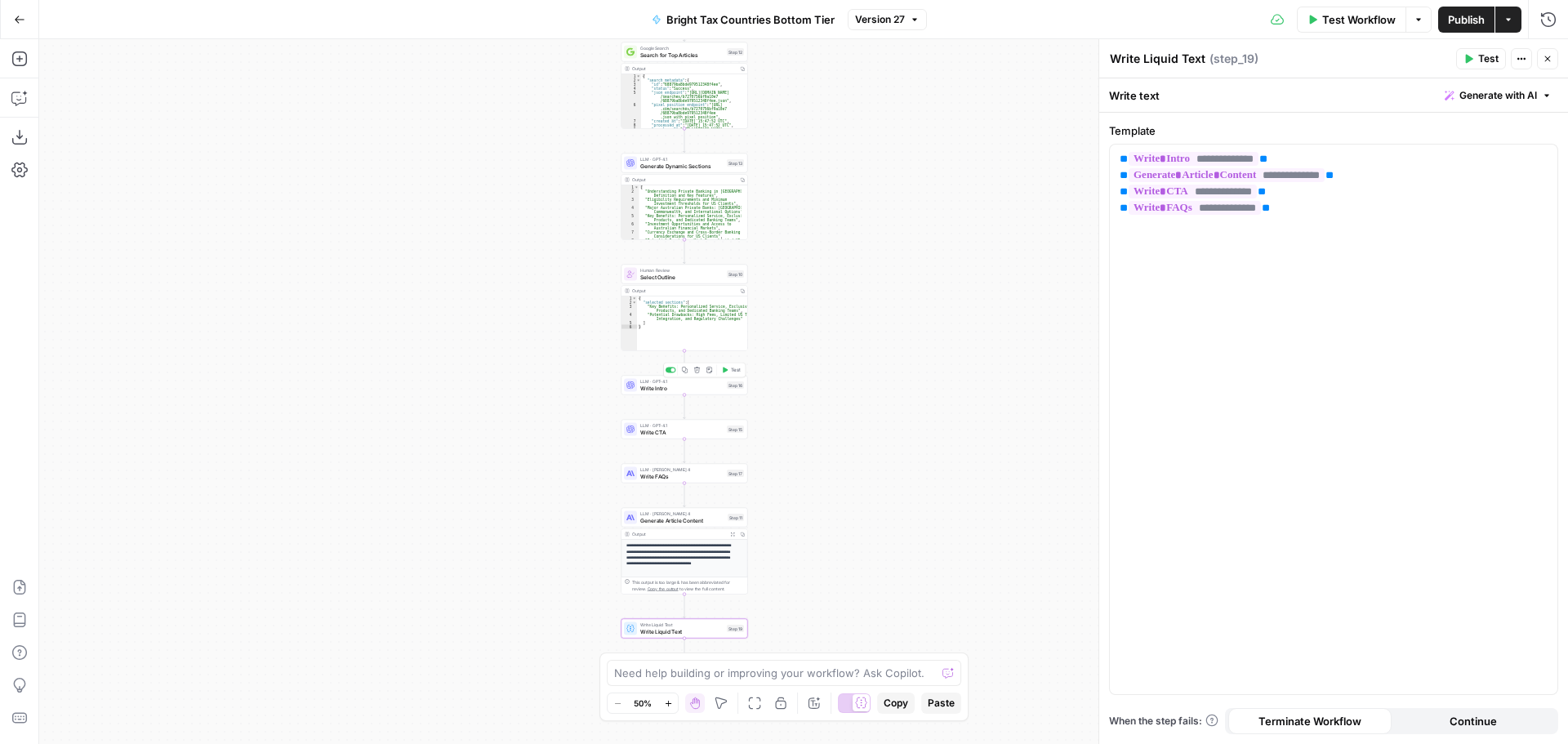
click at [728, 369] on button "Test" at bounding box center [731, 370] width 25 height 11
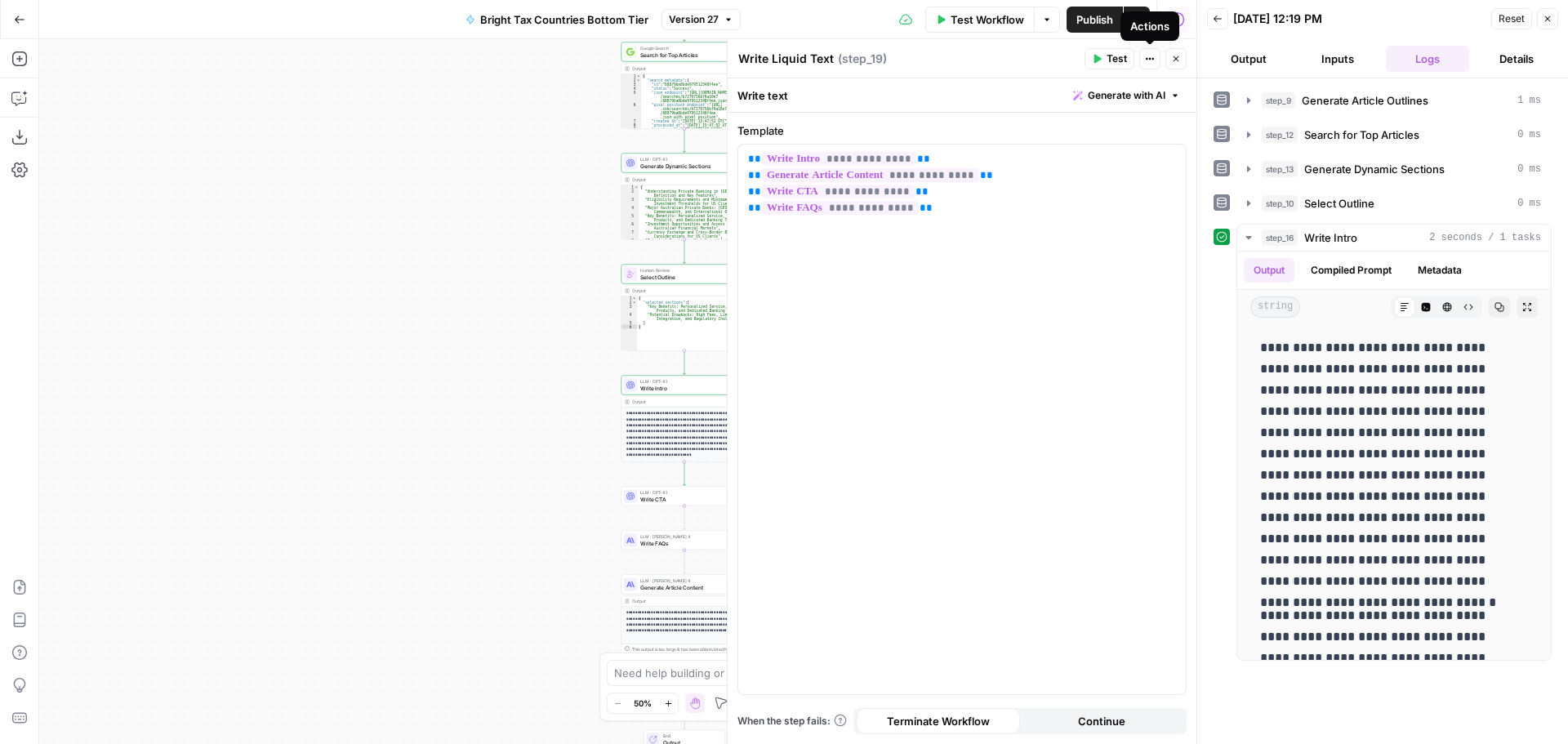
click at [1177, 55] on icon "button" at bounding box center [1176, 59] width 10 height 10
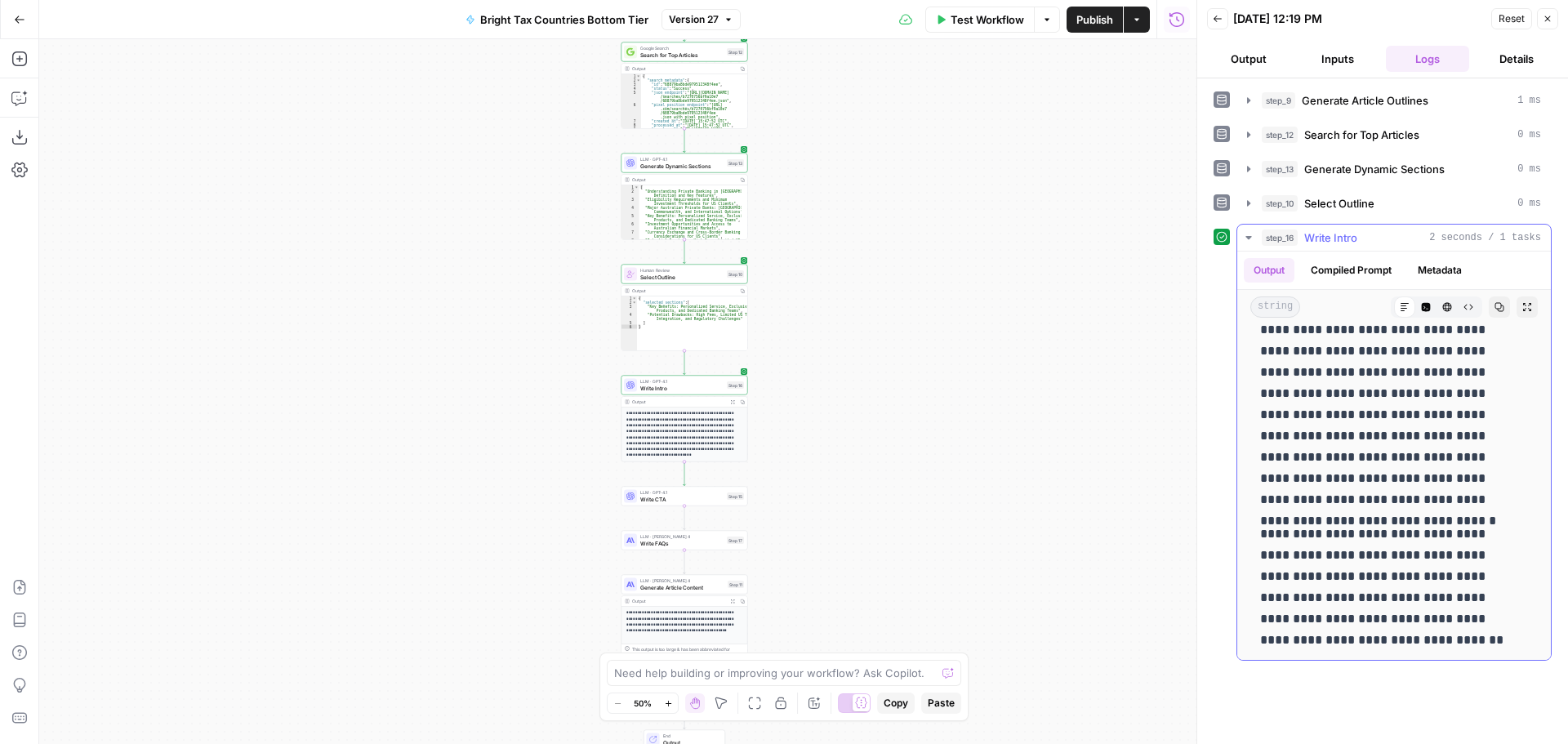
scroll to position [86, 0]
click at [739, 485] on button "Test" at bounding box center [731, 481] width 25 height 11
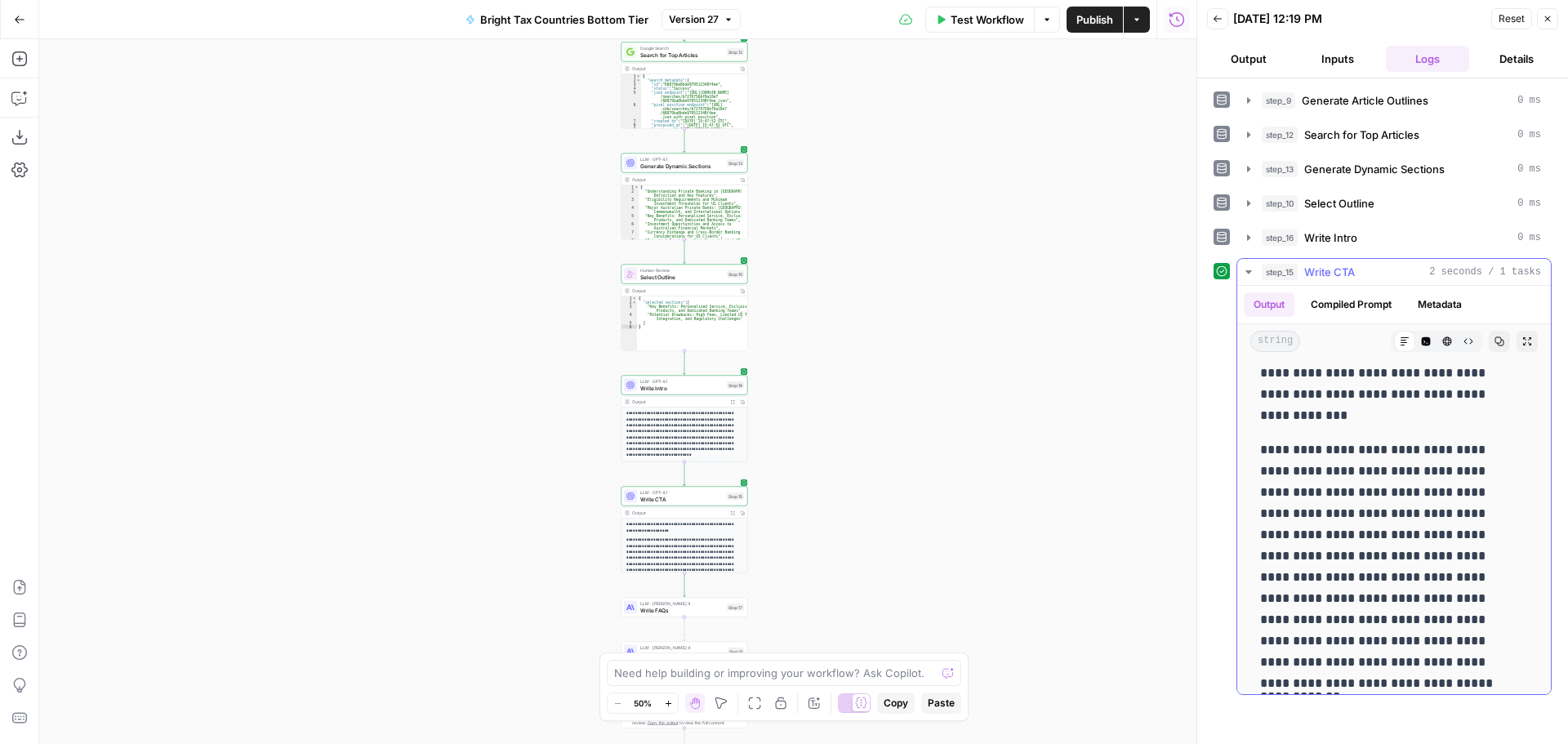
scroll to position [0, 0]
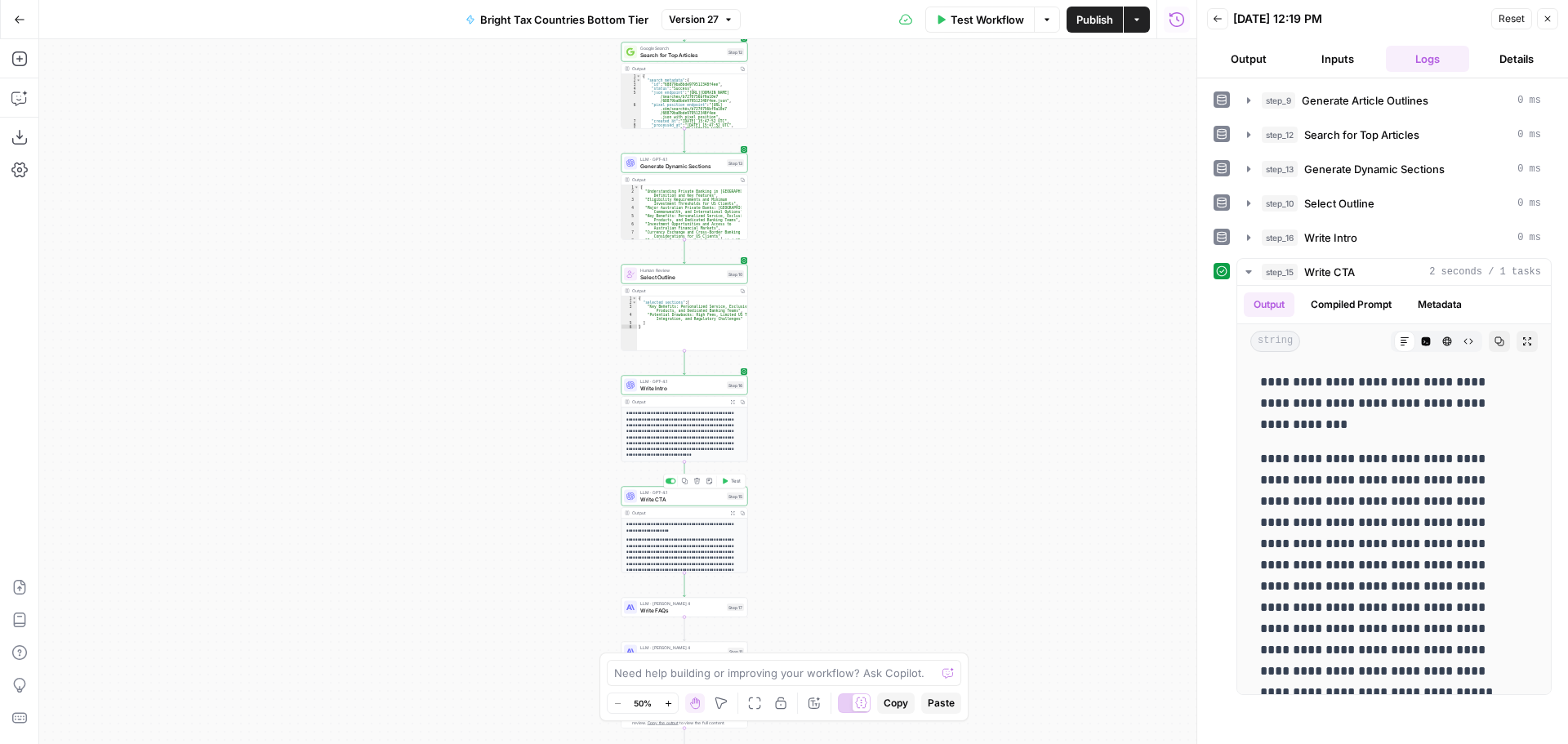
click at [709, 500] on span "Write CTA" at bounding box center [682, 499] width 83 height 8
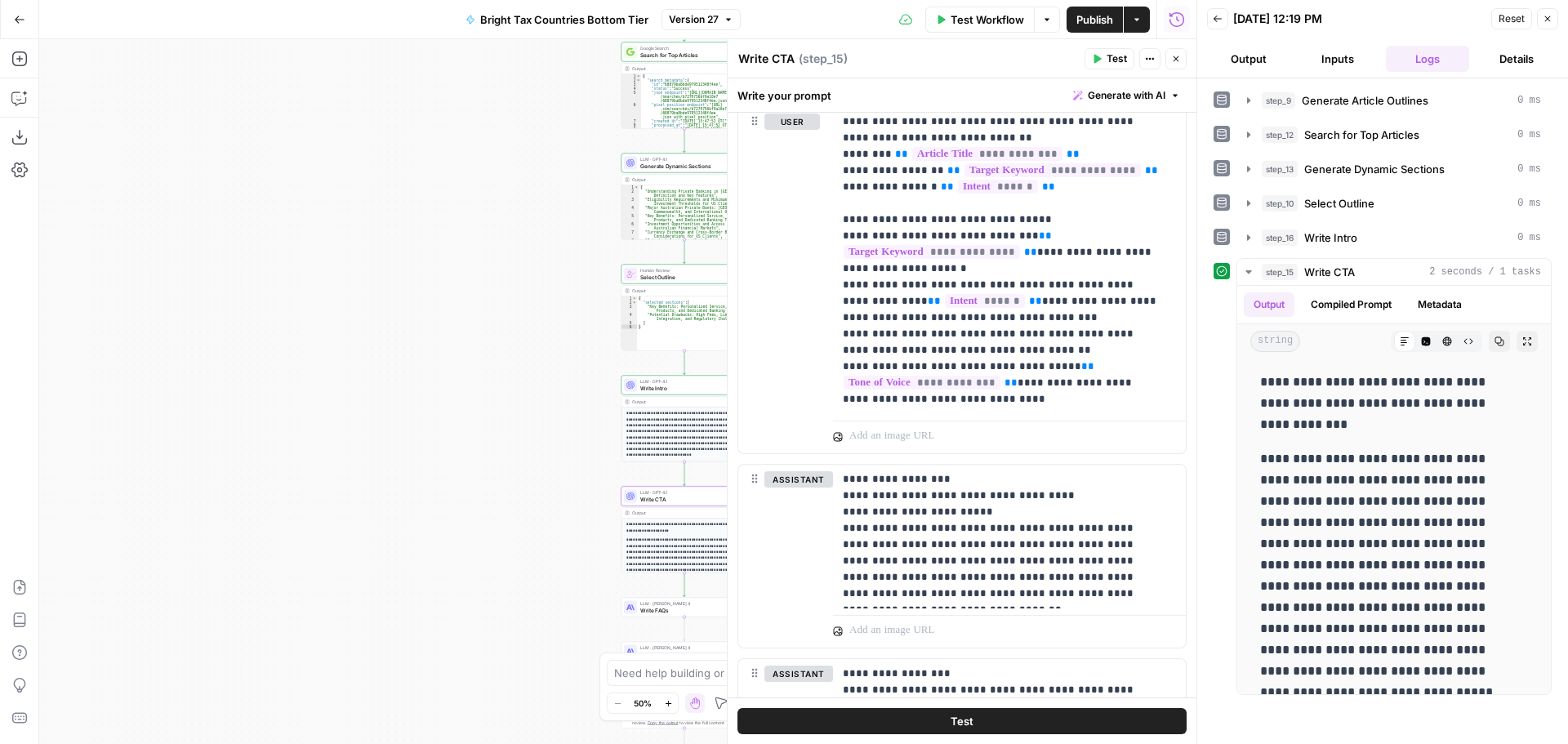
scroll to position [437, 0]
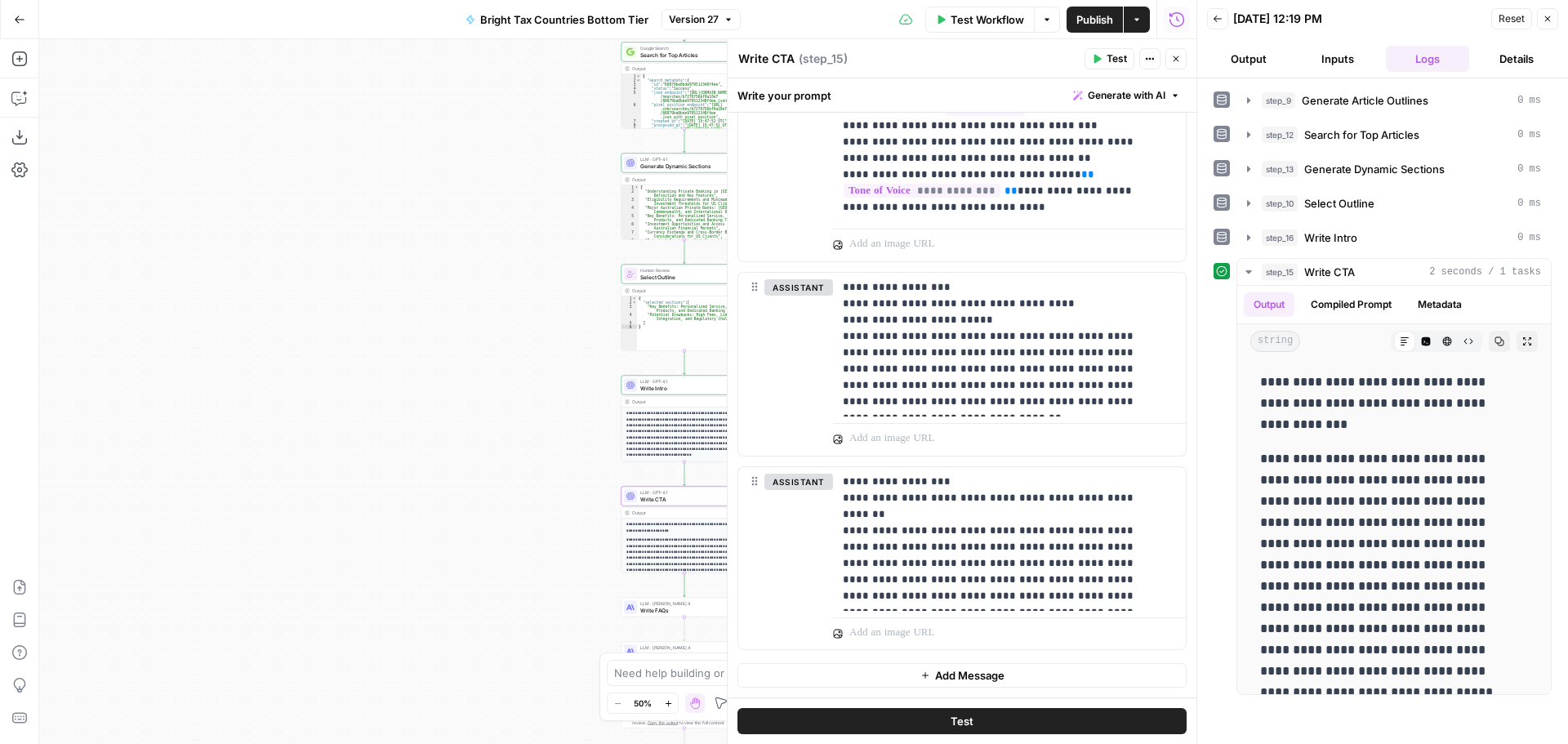
click at [1540, 22] on button "Close" at bounding box center [1548, 19] width 22 height 22
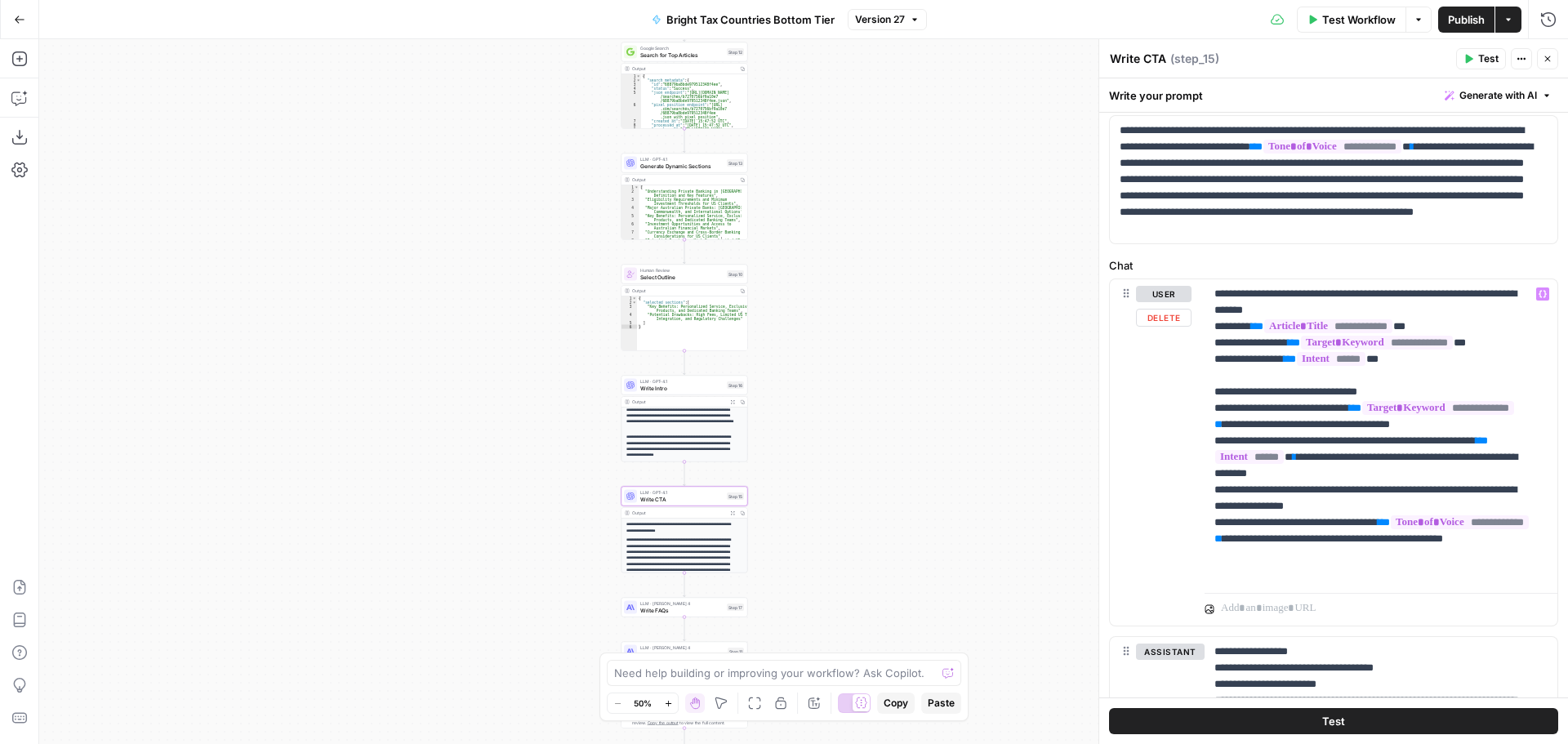
scroll to position [0, 0]
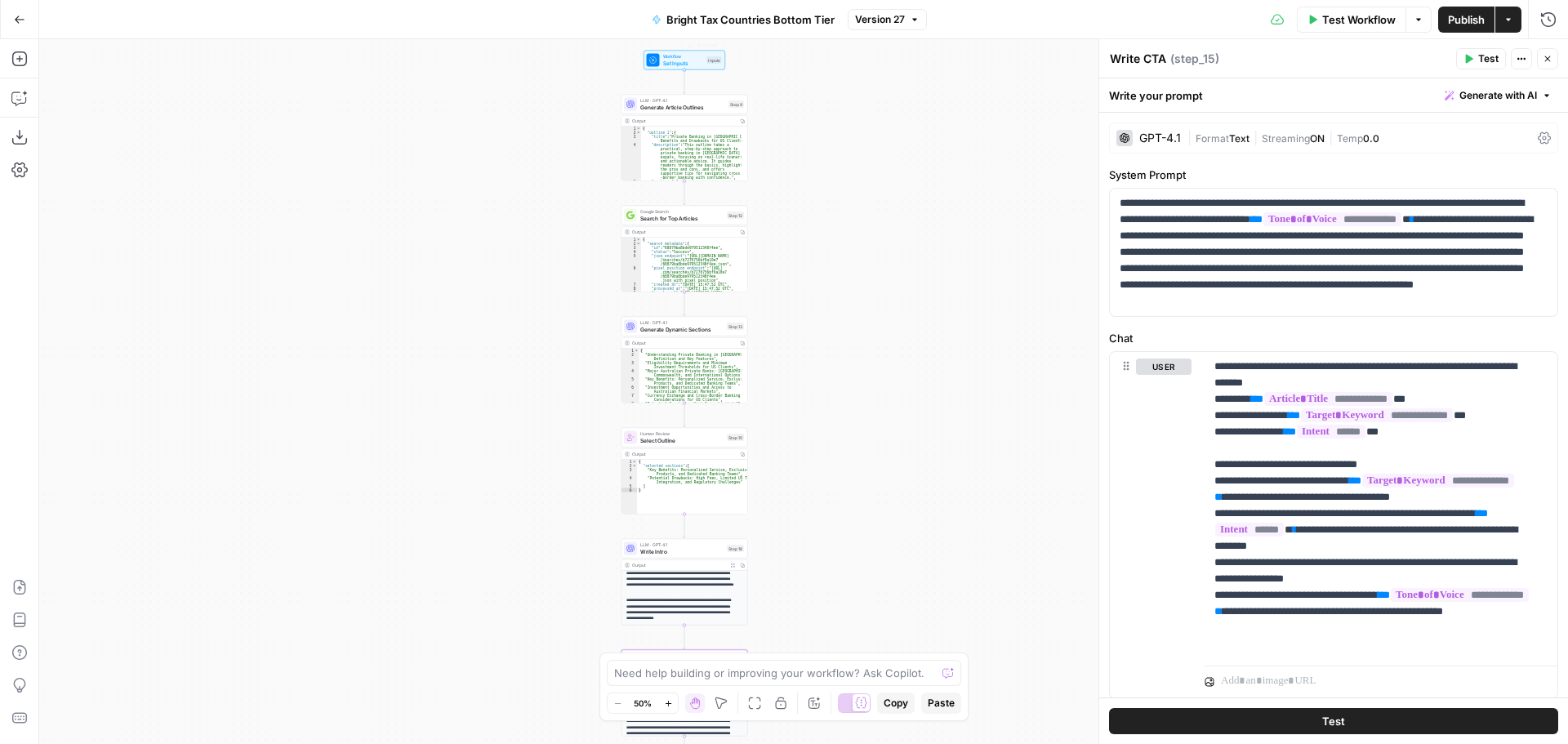
click at [687, 53] on span "Workflow" at bounding box center [683, 57] width 41 height 7
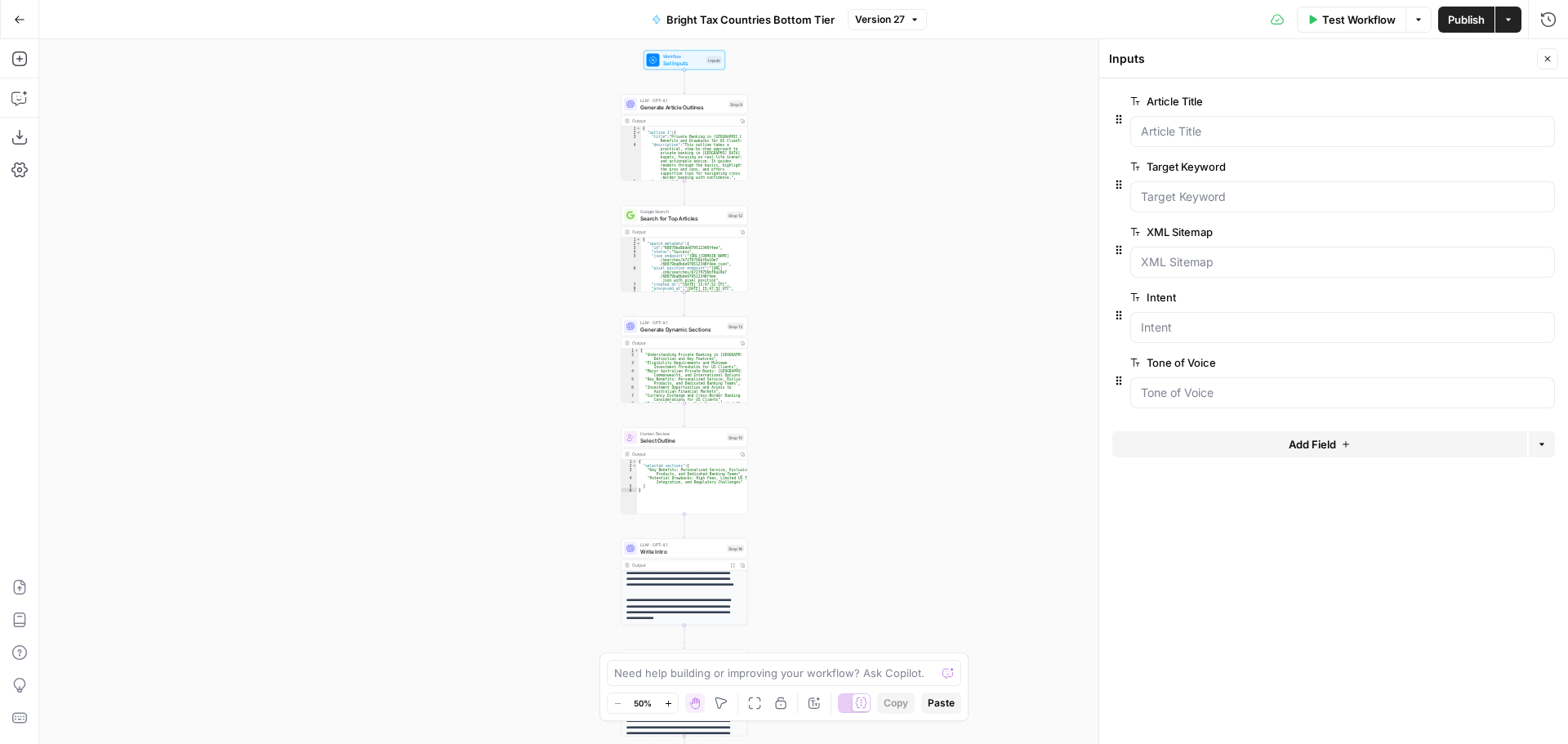
click at [1549, 56] on icon "button" at bounding box center [1547, 59] width 10 height 10
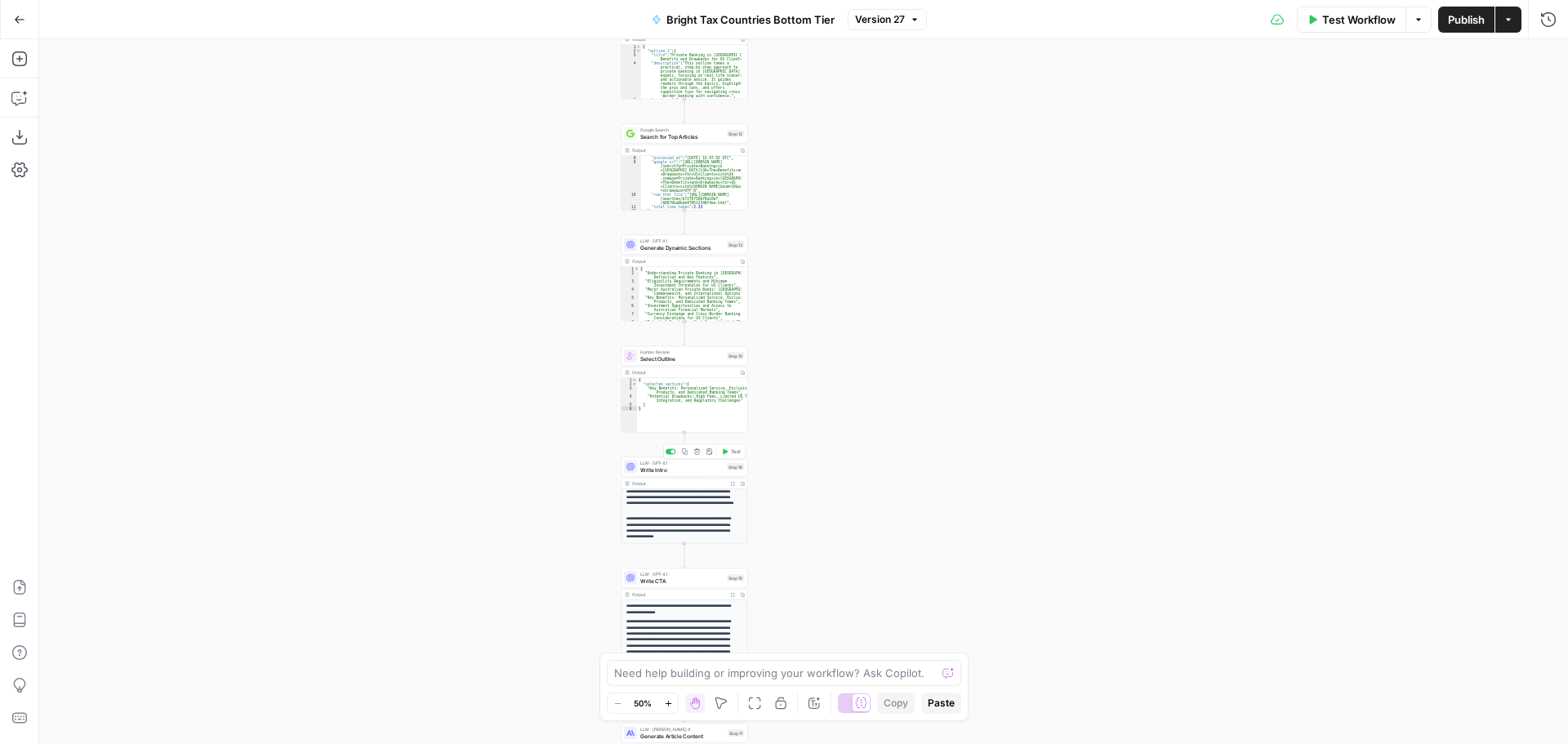
click at [677, 470] on span "Write Intro" at bounding box center [682, 469] width 83 height 8
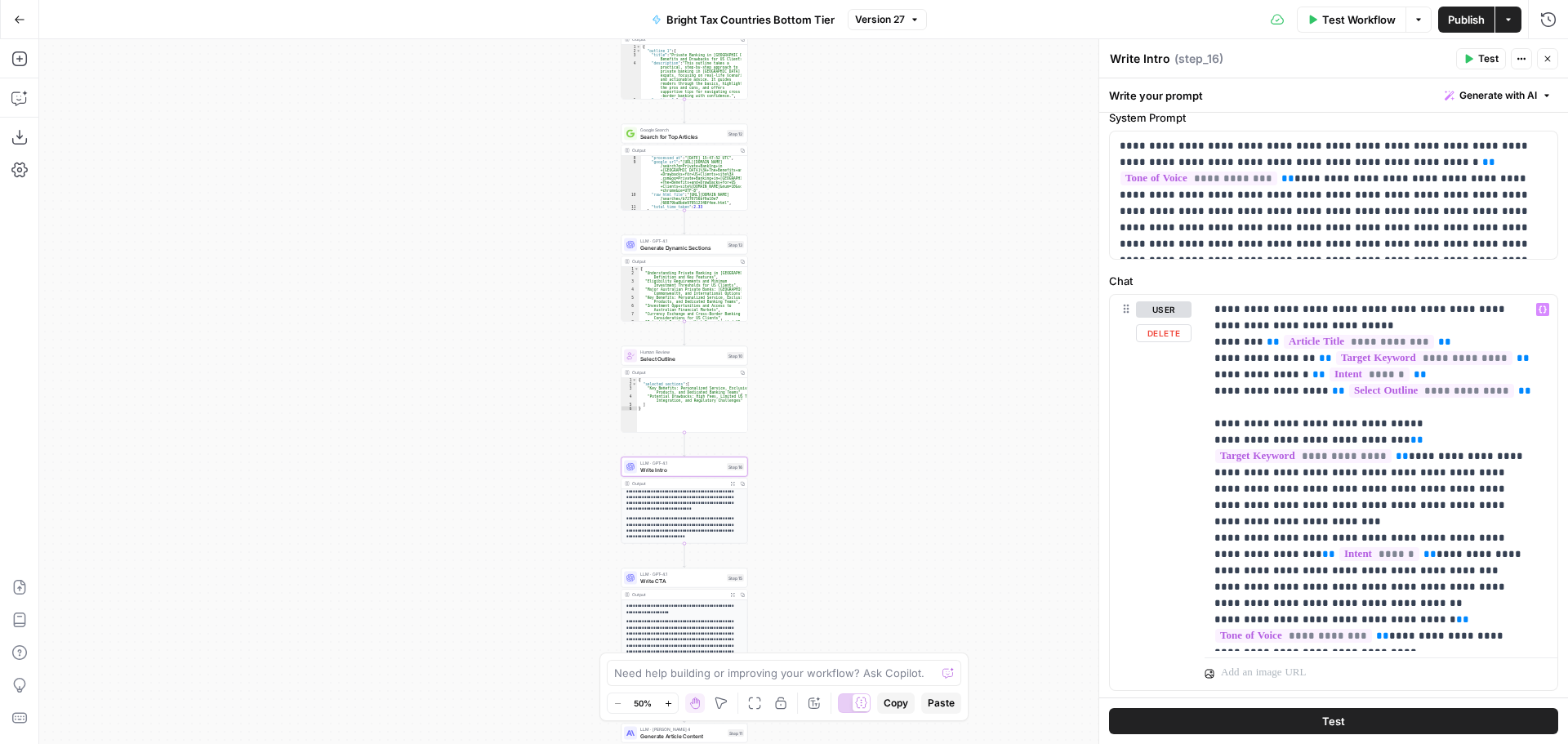
scroll to position [82, 0]
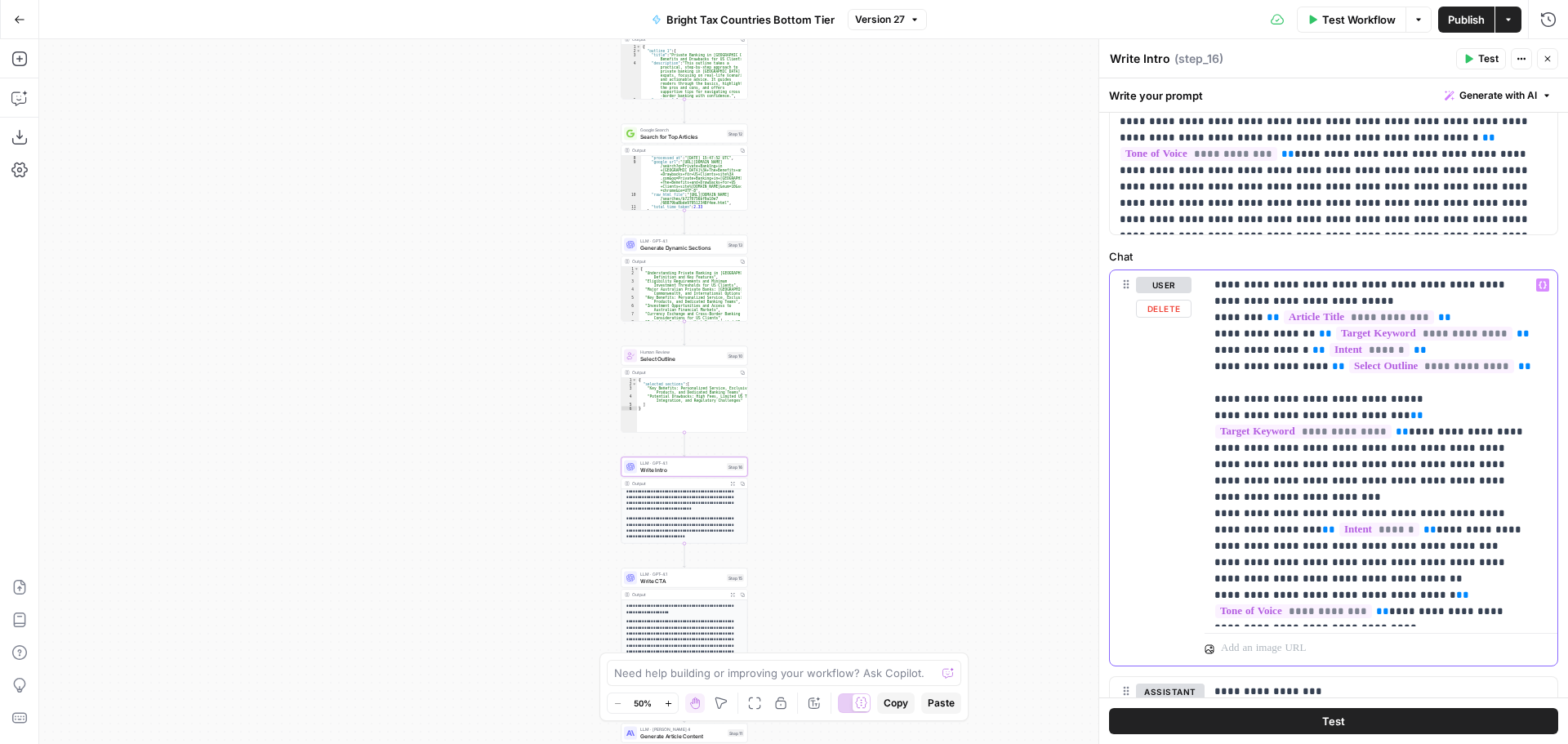
click at [1491, 457] on p "**********" at bounding box center [1375, 449] width 321 height 343
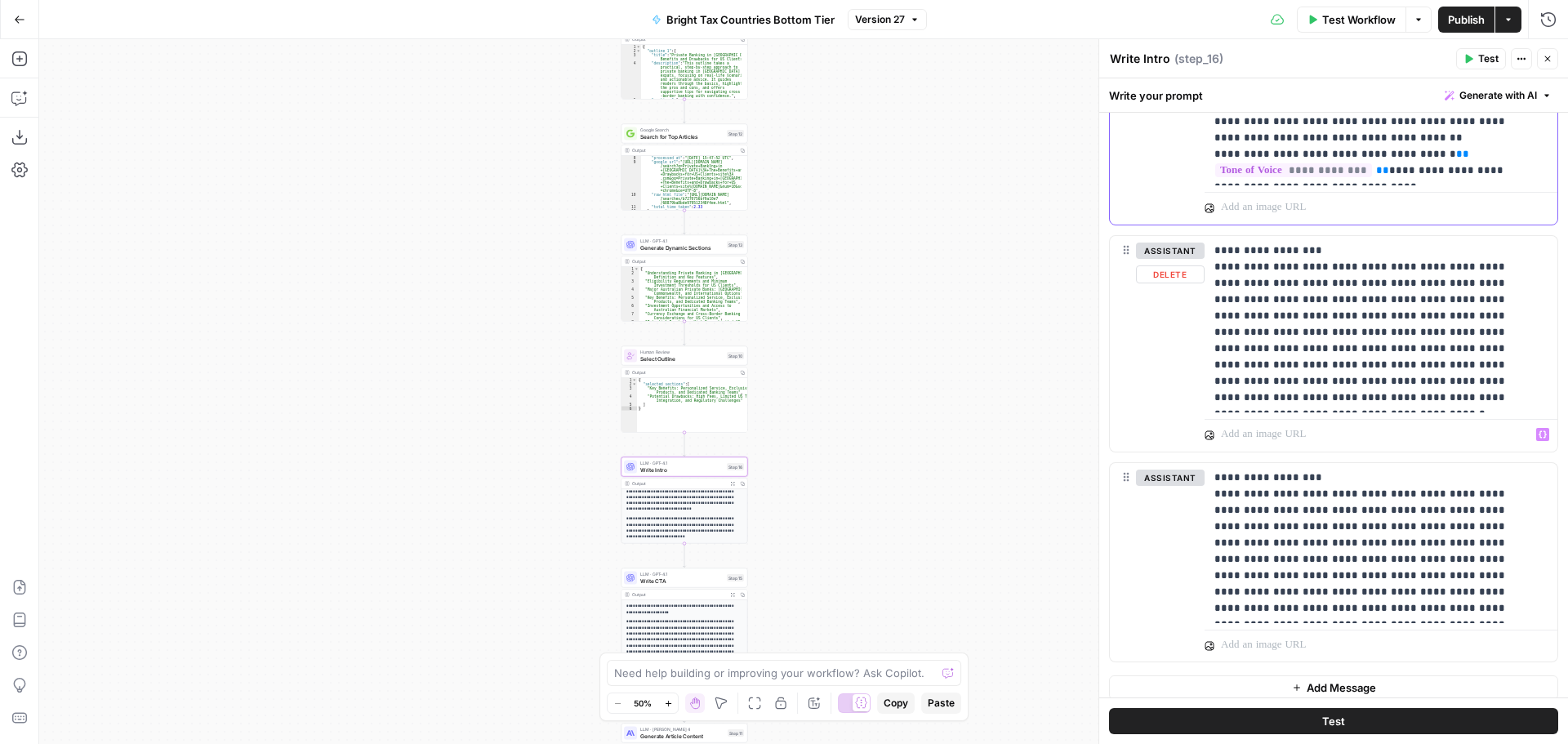
scroll to position [535, 0]
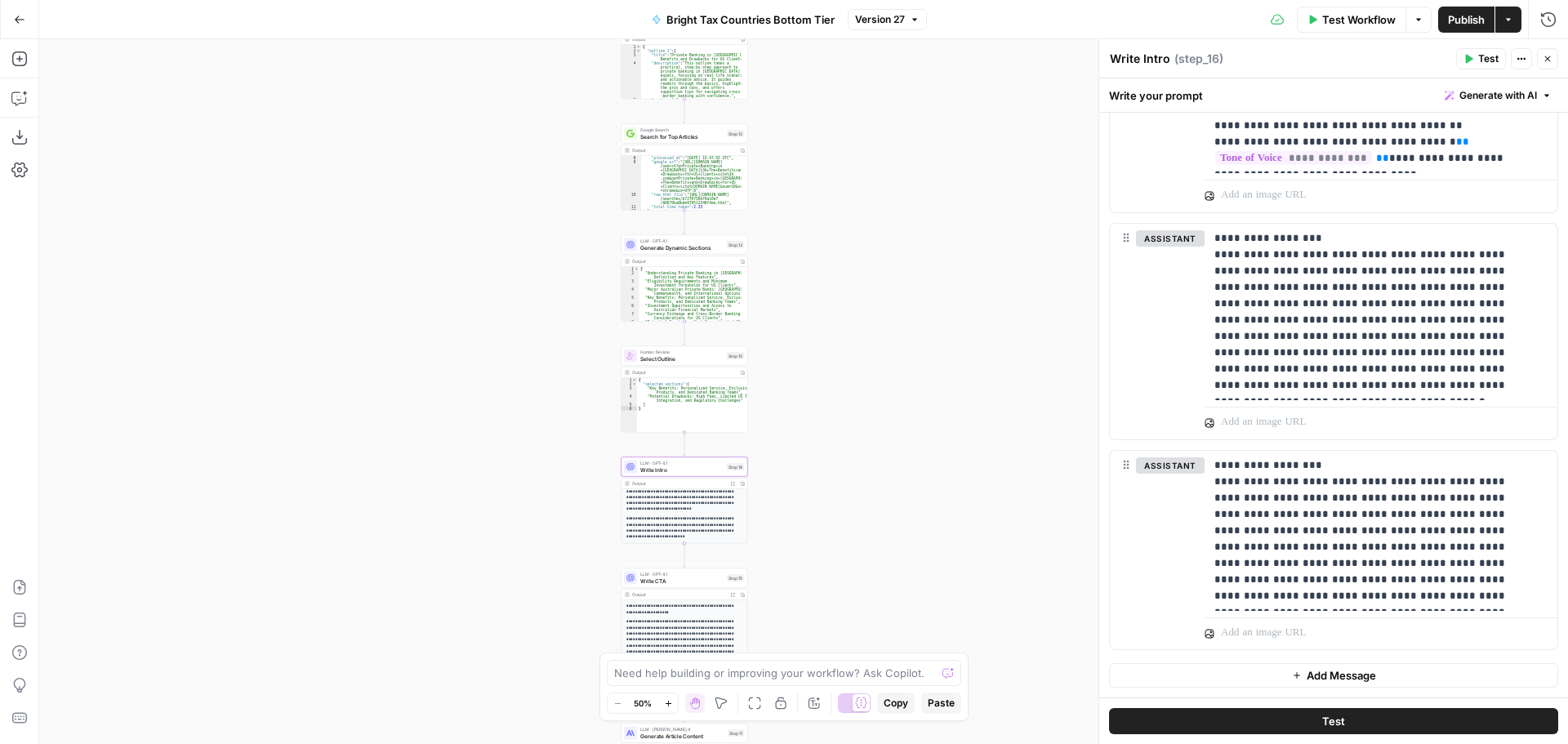
click at [695, 584] on span "Write CTA" at bounding box center [682, 581] width 83 height 8
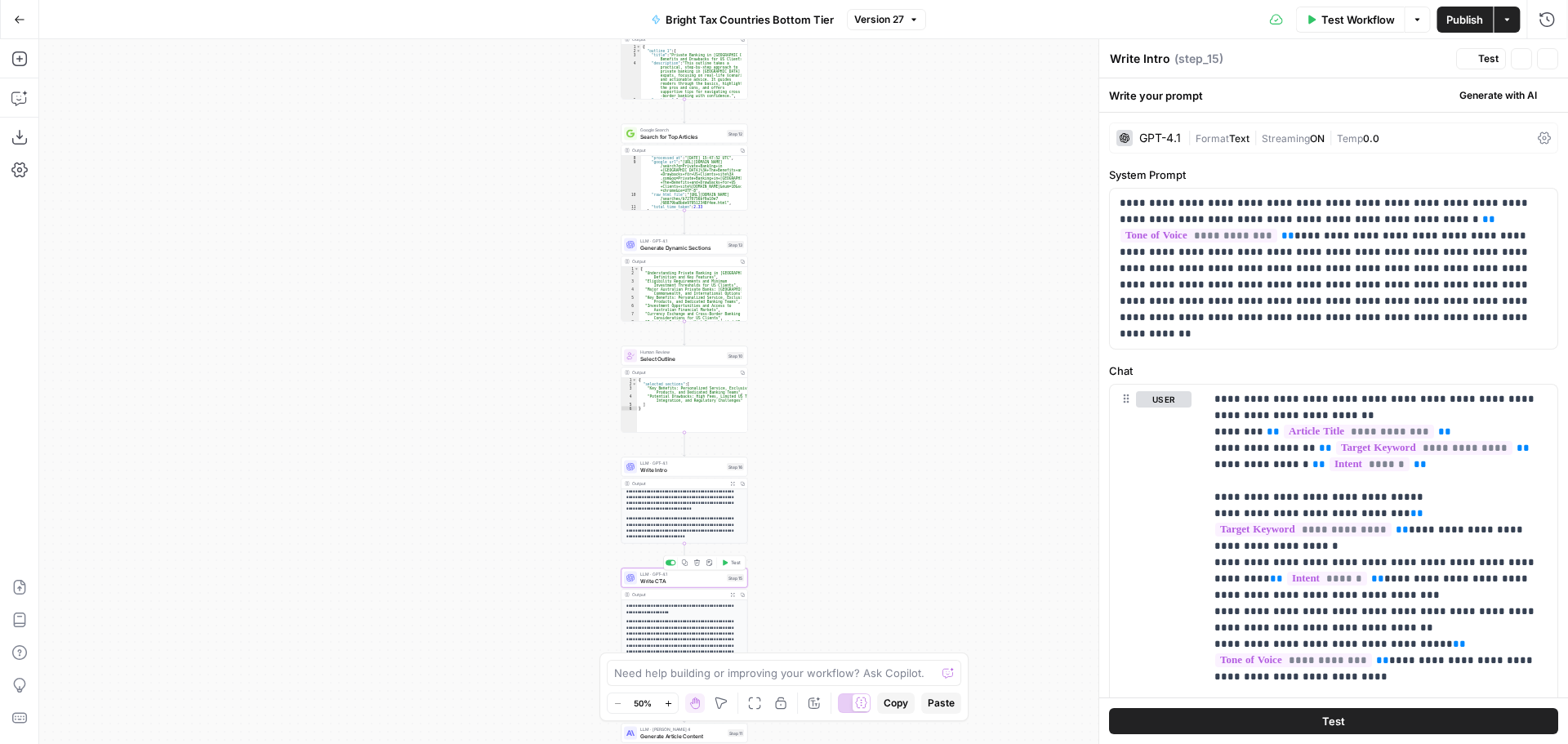
type textarea "Write CTA"
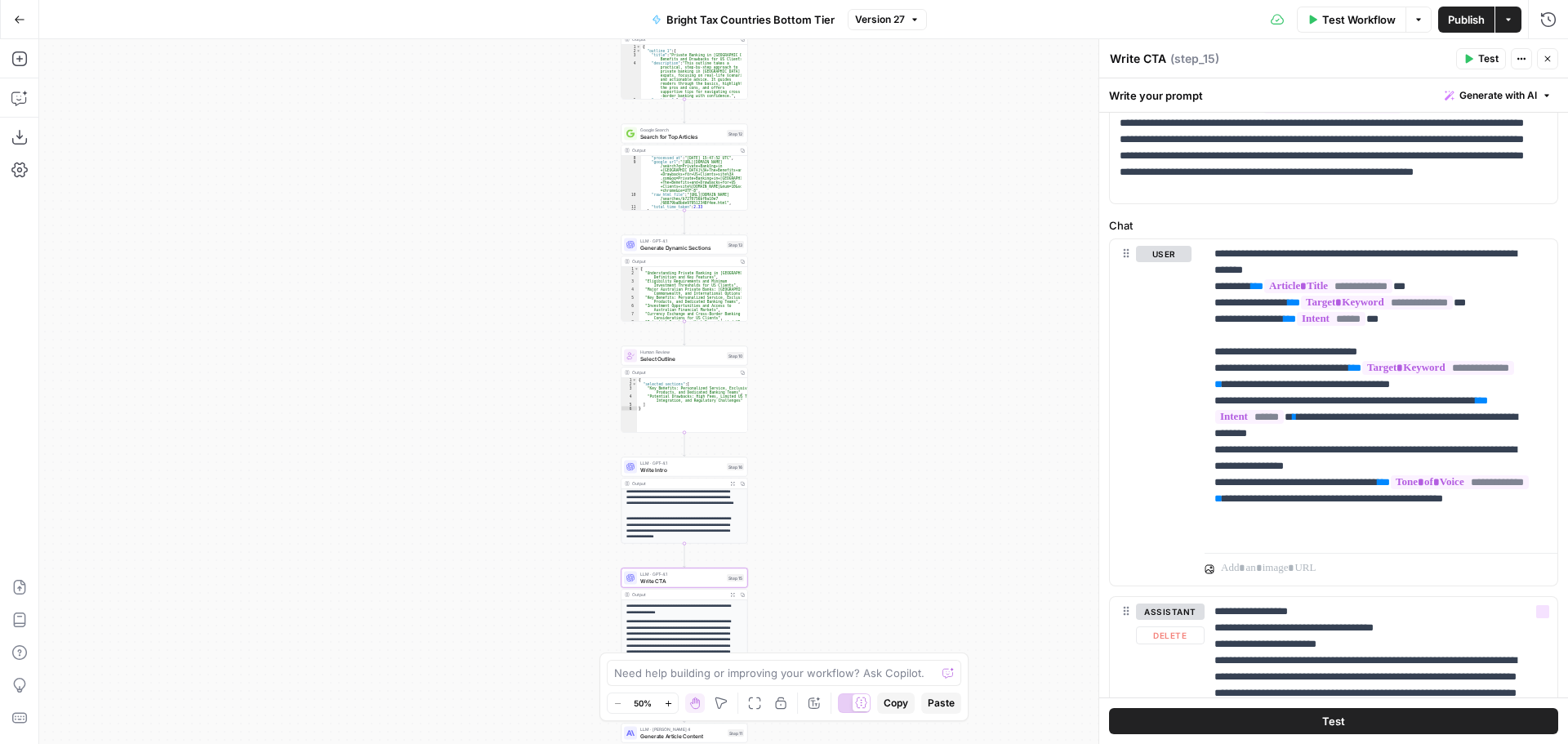
scroll to position [0, 0]
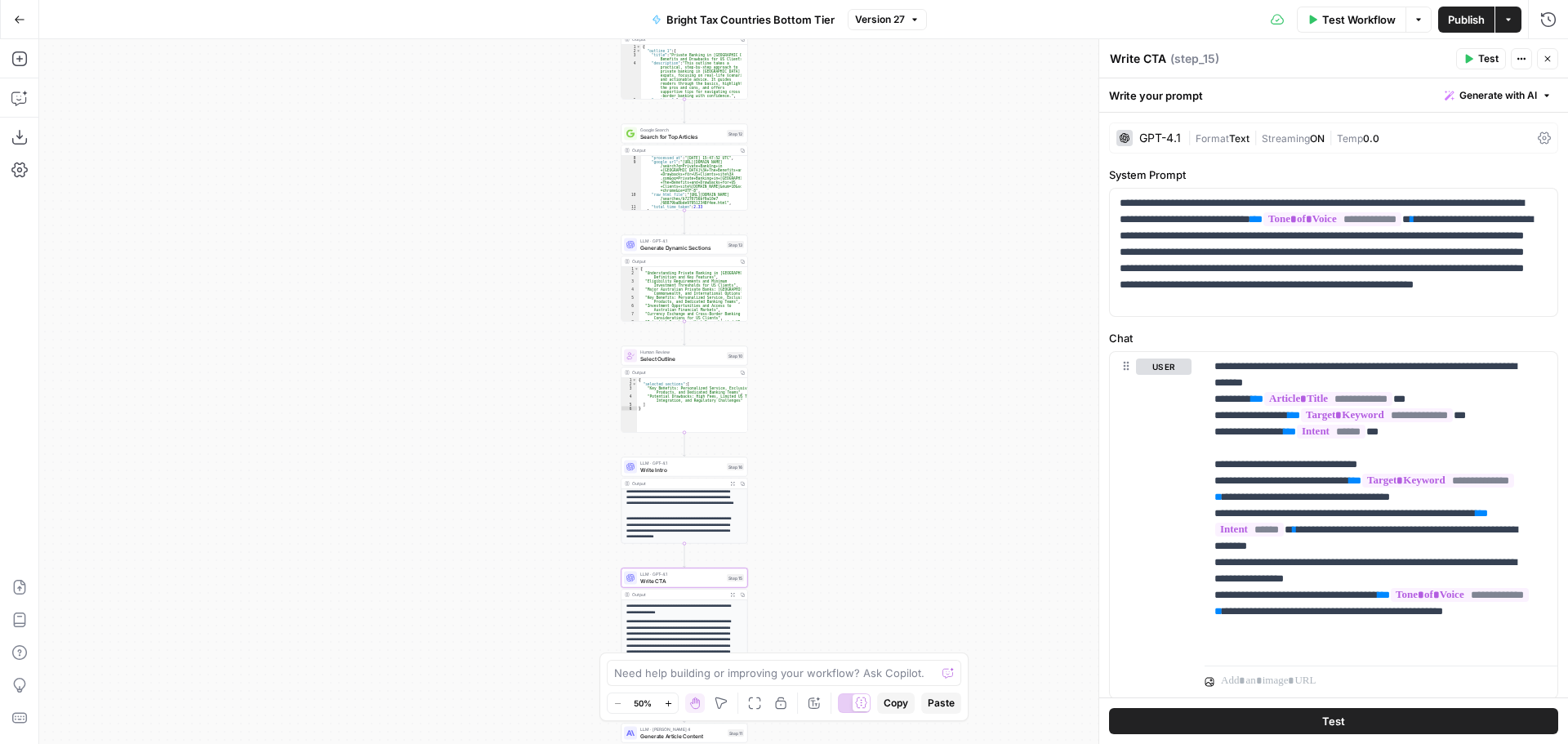
click at [1312, 146] on div "| Format Text | Streaming ON | Temp 0.0" at bounding box center [1359, 138] width 344 height 16
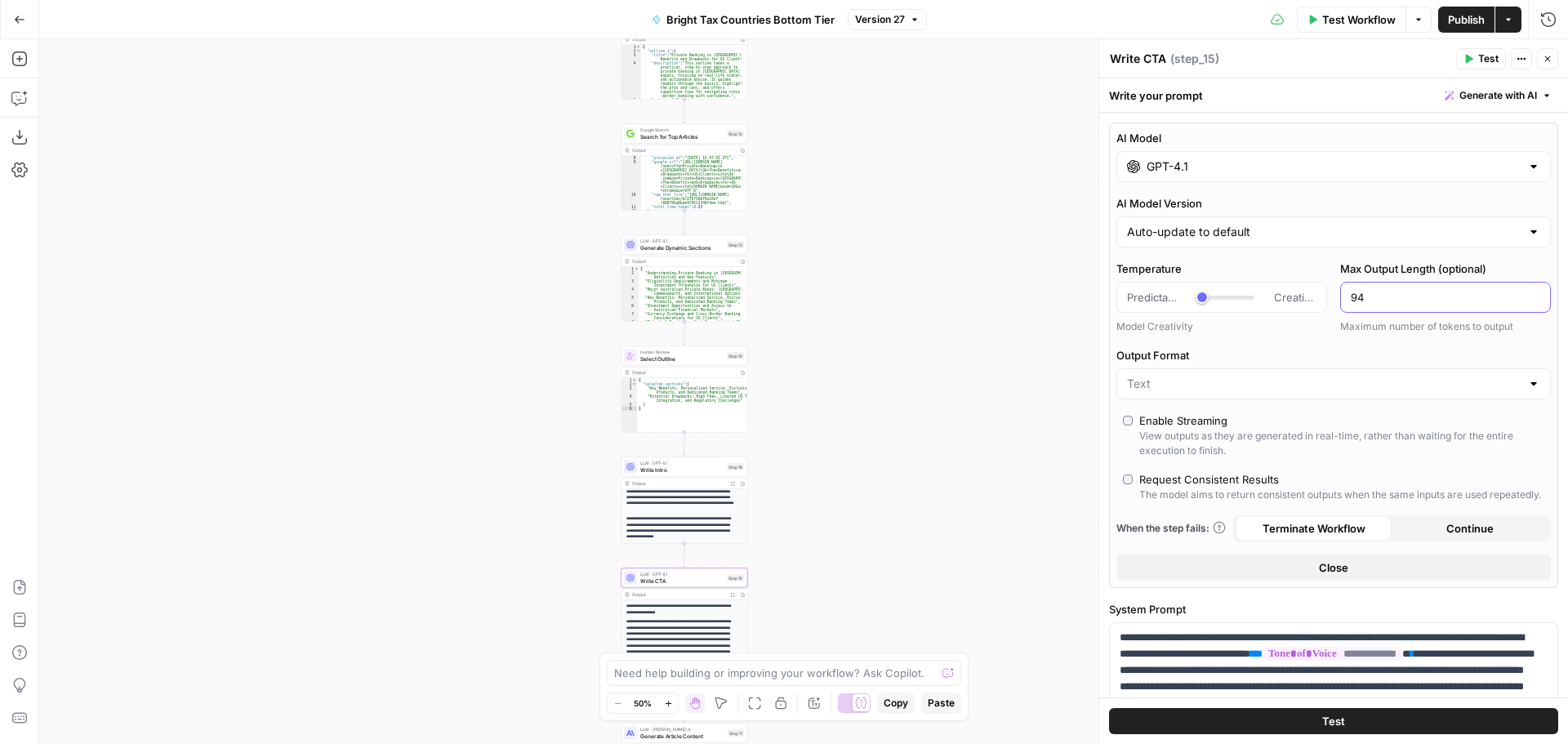
drag, startPoint x: 1365, startPoint y: 299, endPoint x: 1341, endPoint y: 298, distance: 24.0
click at [1341, 298] on div "94" at bounding box center [1445, 296] width 211 height 31
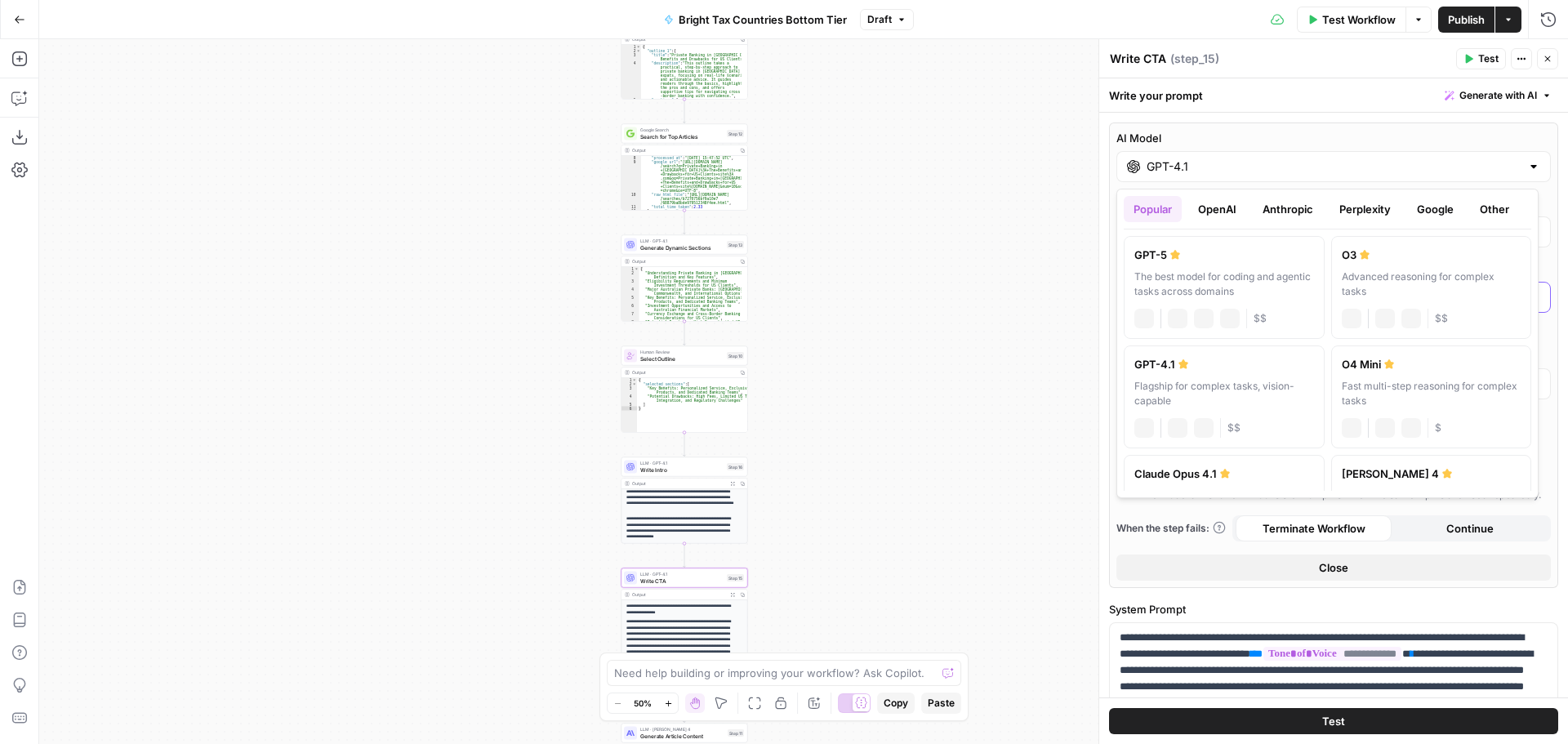
click at [1390, 139] on label "AI Model" at bounding box center [1333, 138] width 434 height 17
click at [1390, 158] on input "GPT-4.1" at bounding box center [1333, 166] width 374 height 17
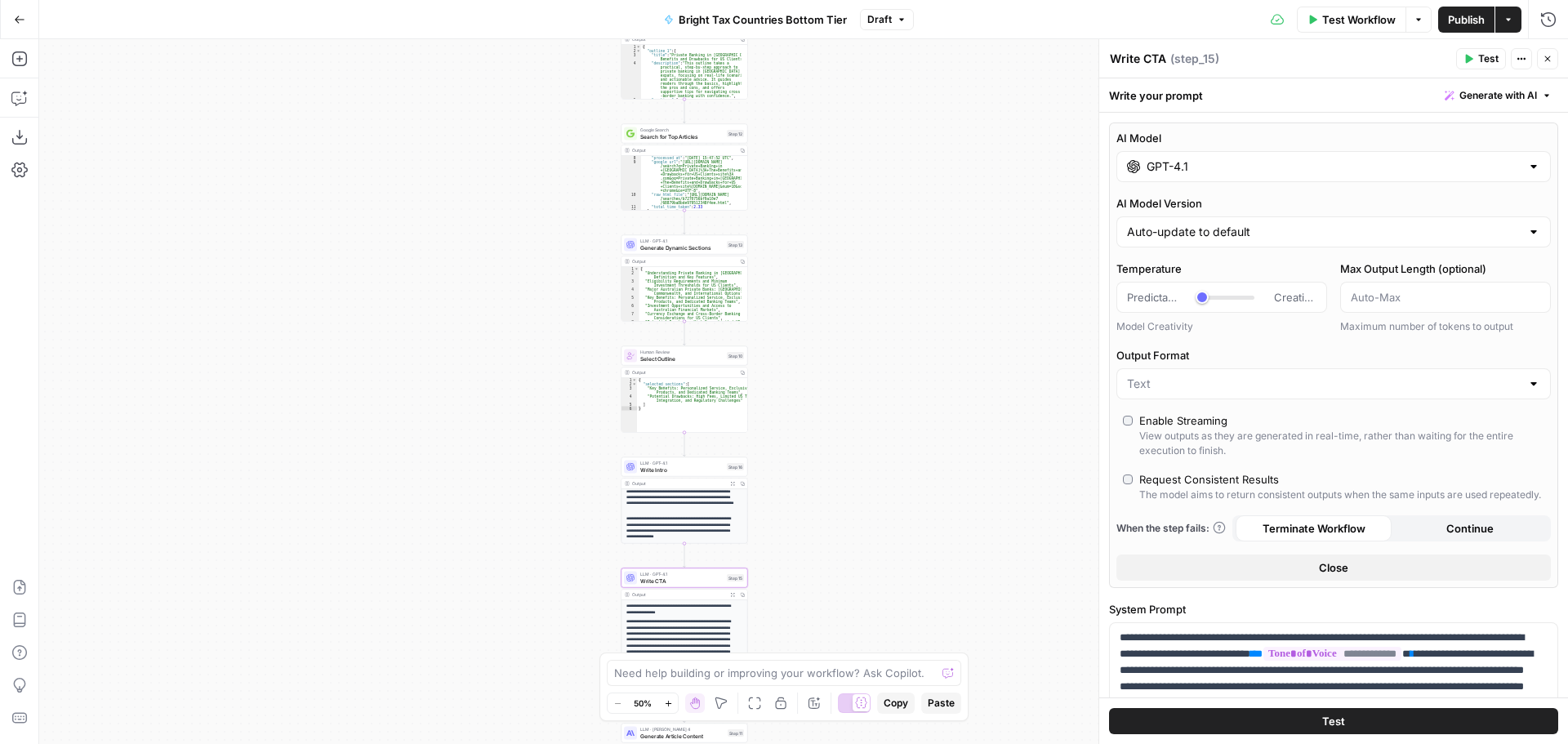
click at [1488, 65] on span "Test" at bounding box center [1488, 59] width 21 height 15
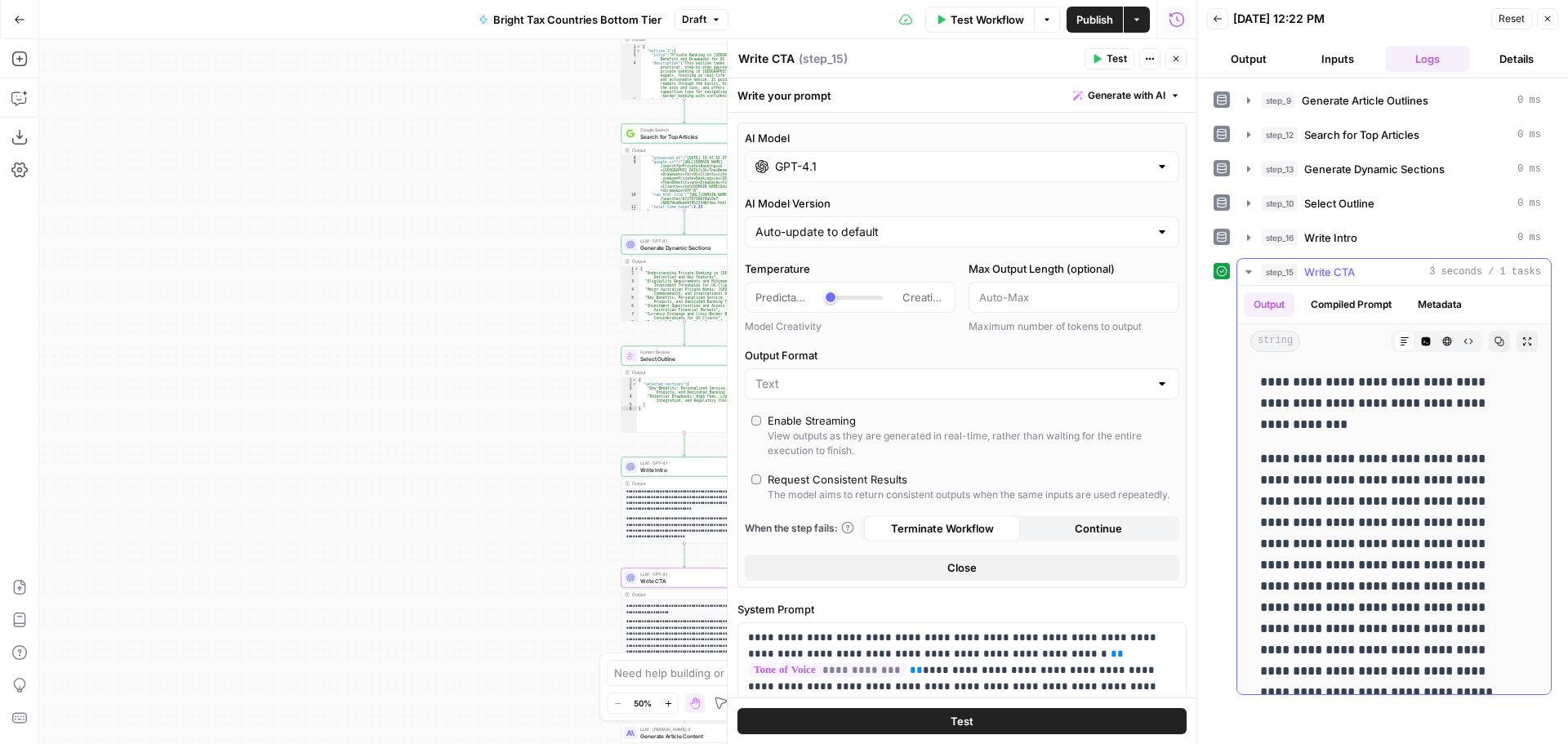
scroll to position [205, 0]
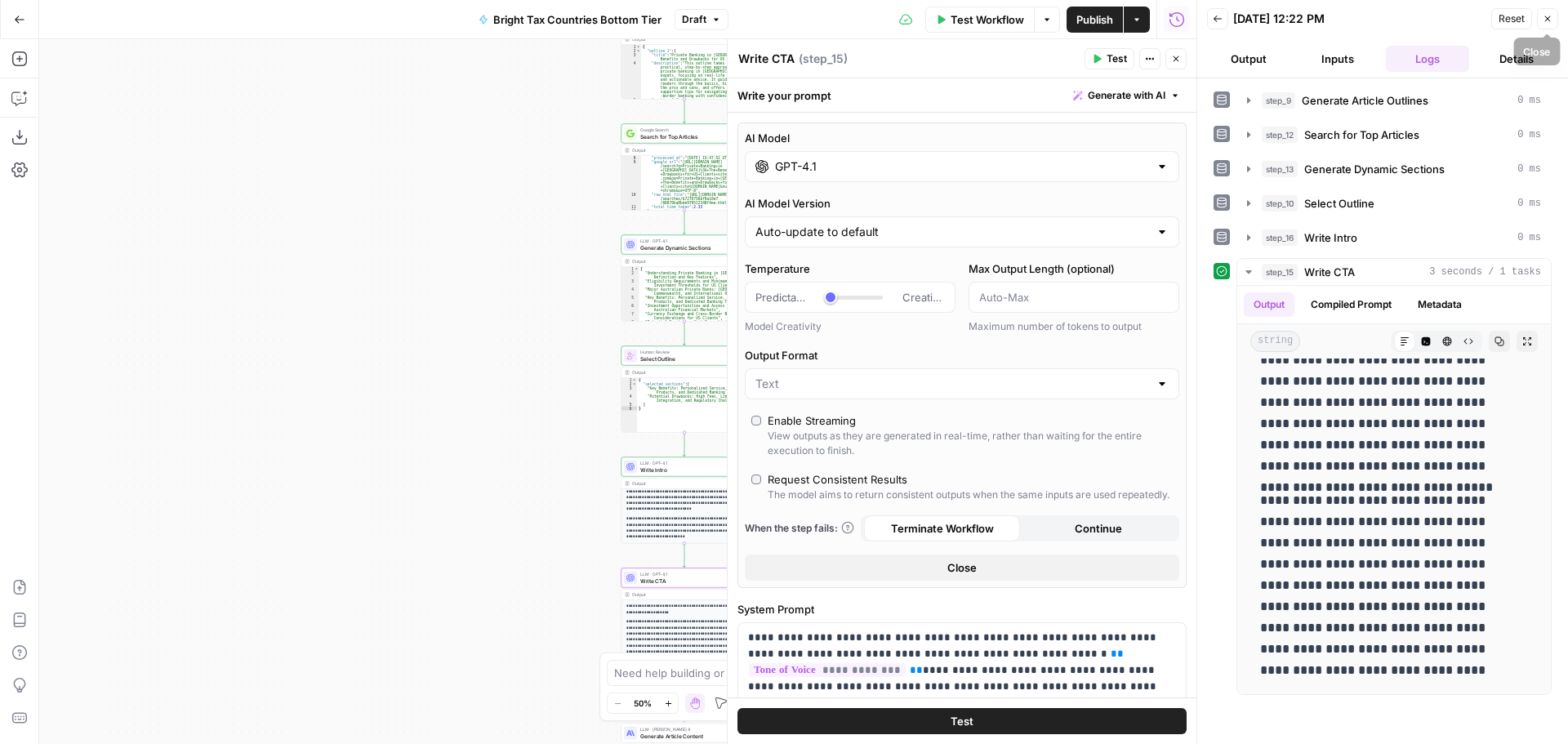
click at [1542, 21] on icon "button" at bounding box center [1547, 19] width 10 height 10
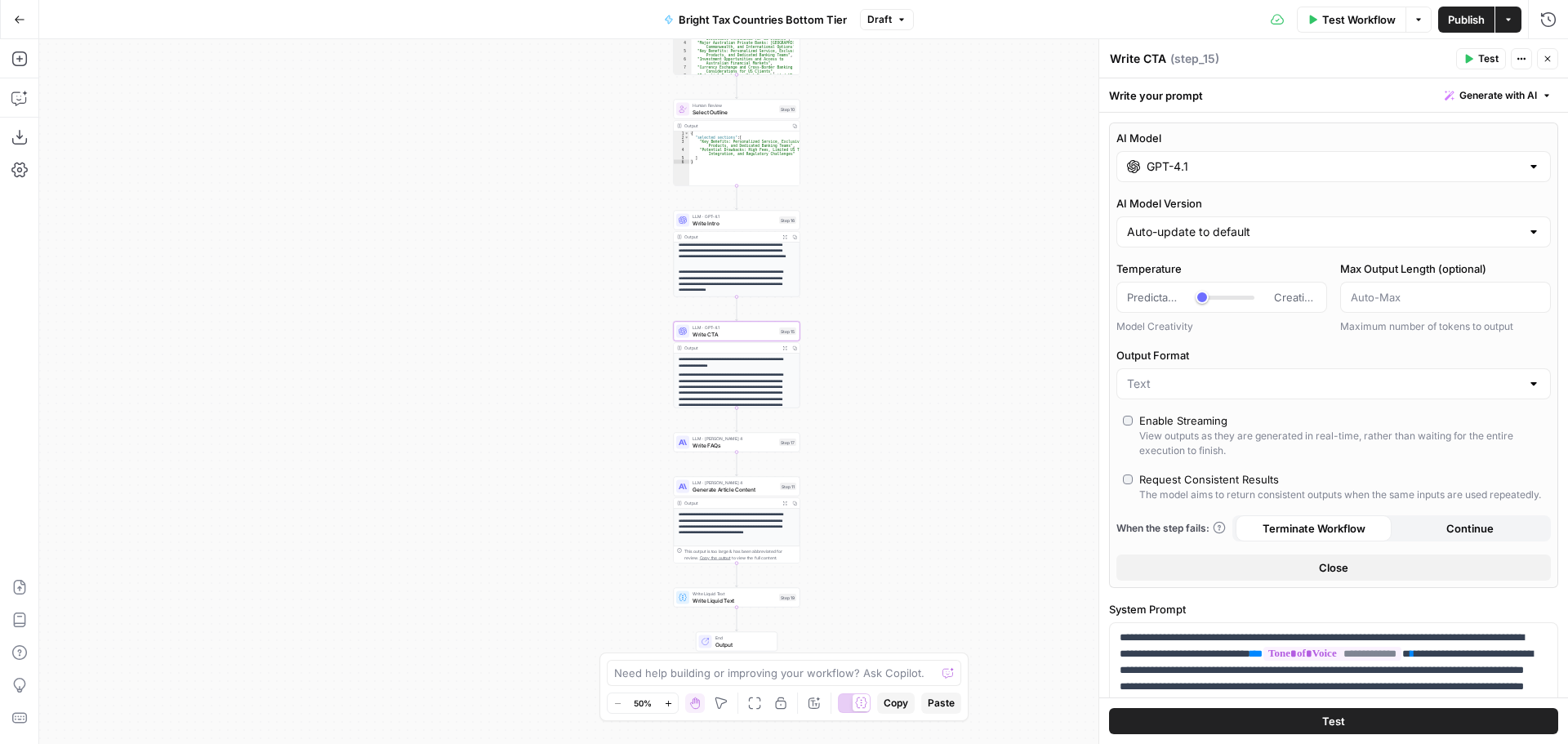
drag, startPoint x: 861, startPoint y: 605, endPoint x: 915, endPoint y: 333, distance: 277.3
click at [915, 333] on div "Workflow Set Inputs Inputs LLM · GPT-4.1 Generate Article Outlines Step 9 Outpu…" at bounding box center [803, 391] width 1529 height 705
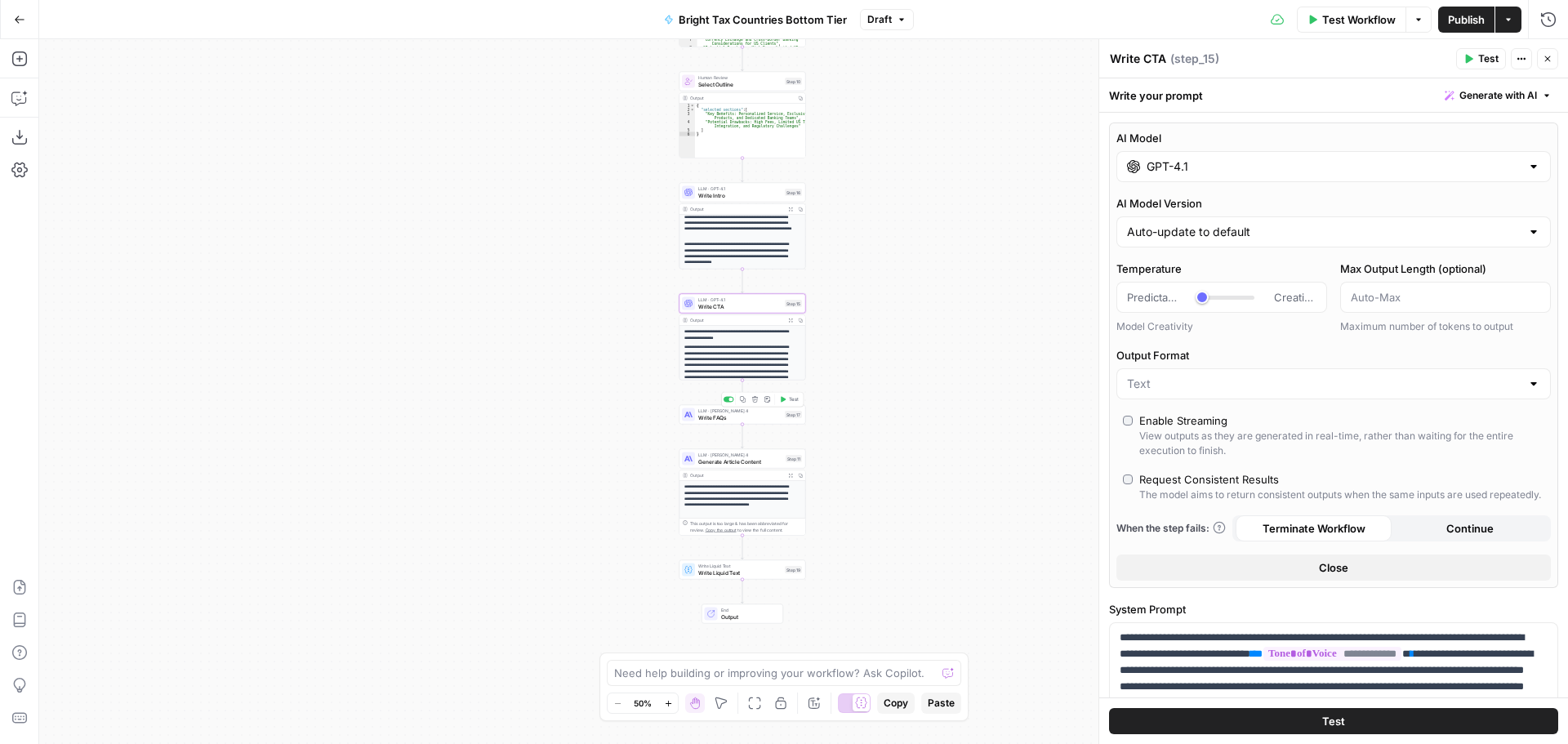
click at [742, 418] on span "Write FAQs" at bounding box center [740, 417] width 83 height 8
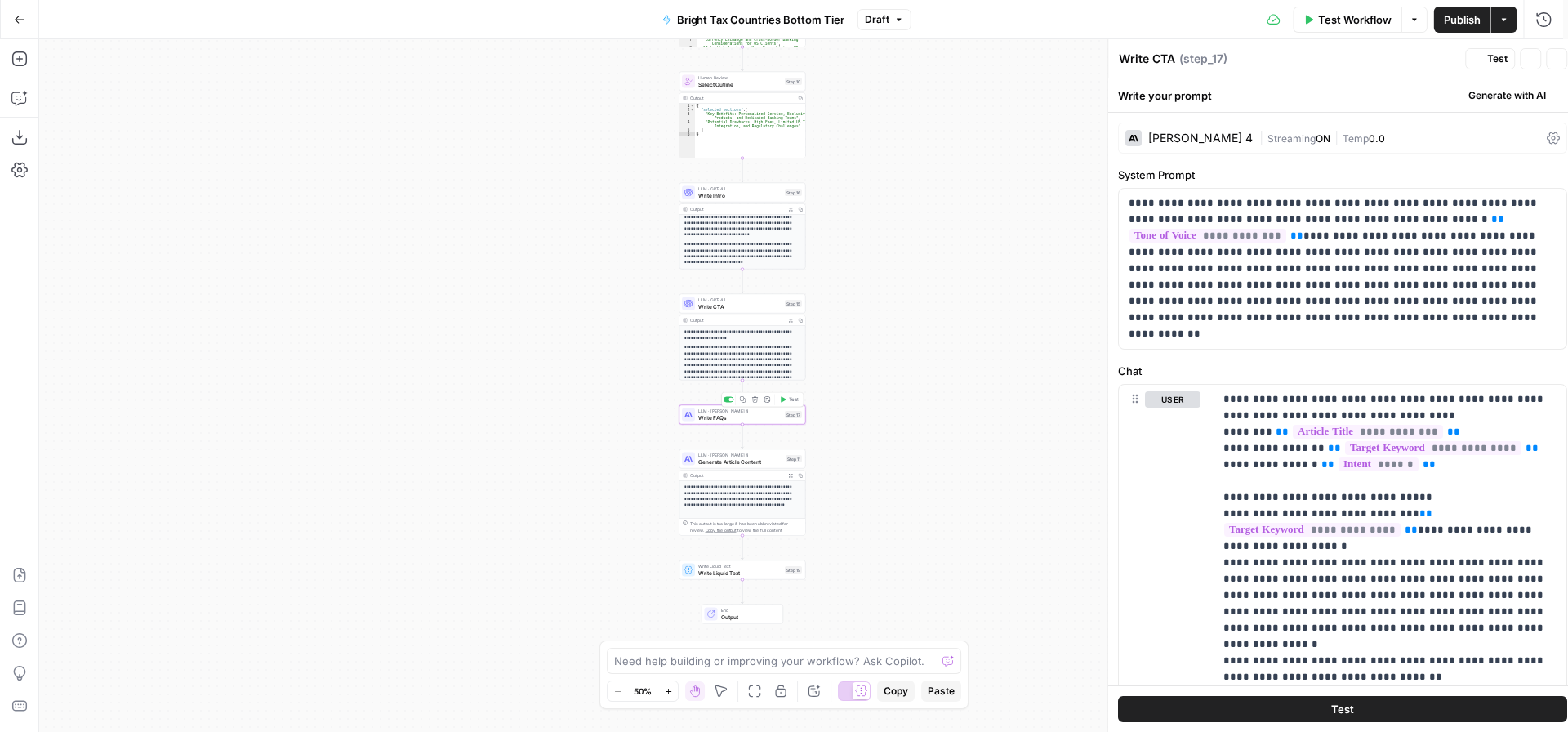
type textarea "Write FAQs"
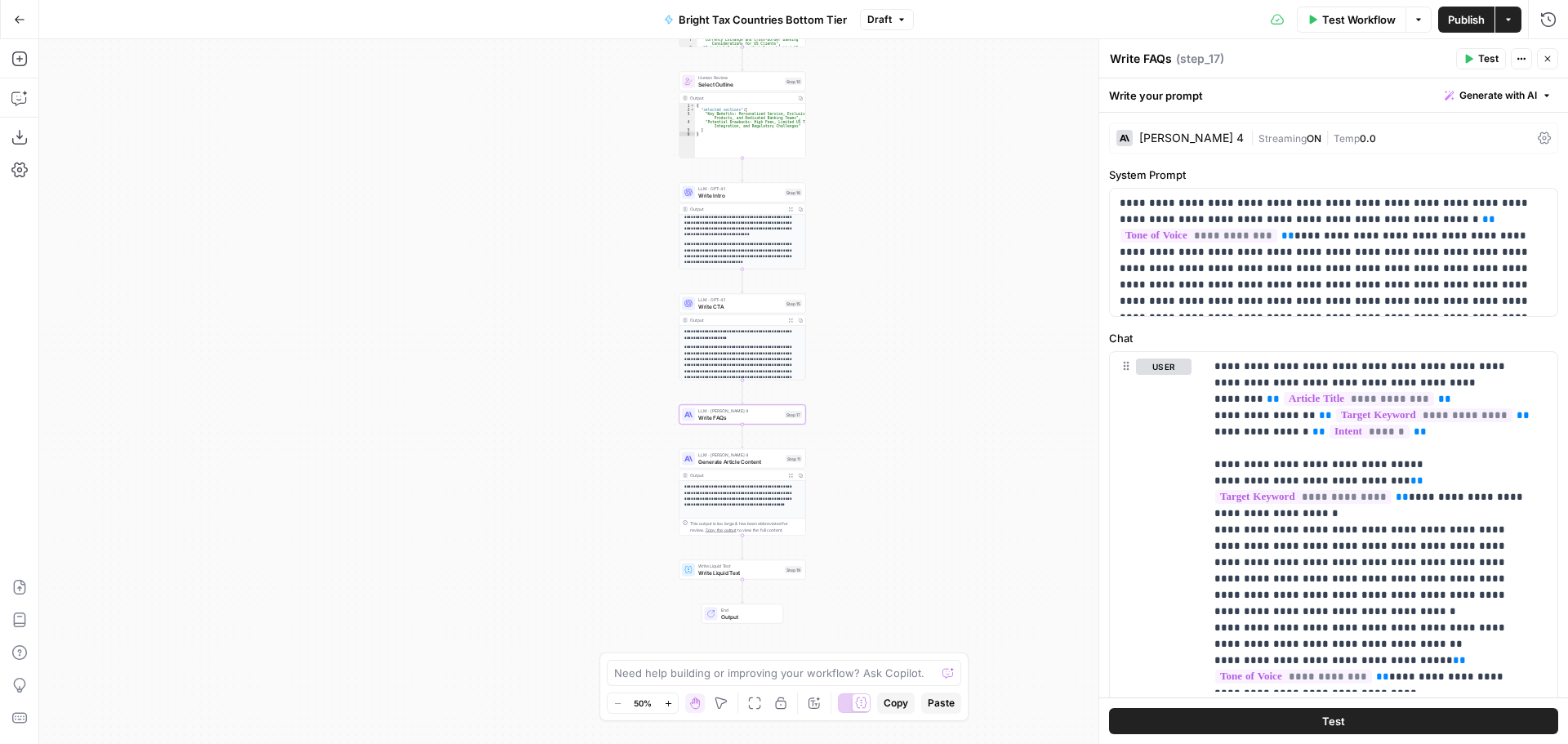
click at [1524, 136] on div "[PERSON_NAME] 4 | Streaming ON | Temp 0.0" at bounding box center [1333, 137] width 449 height 31
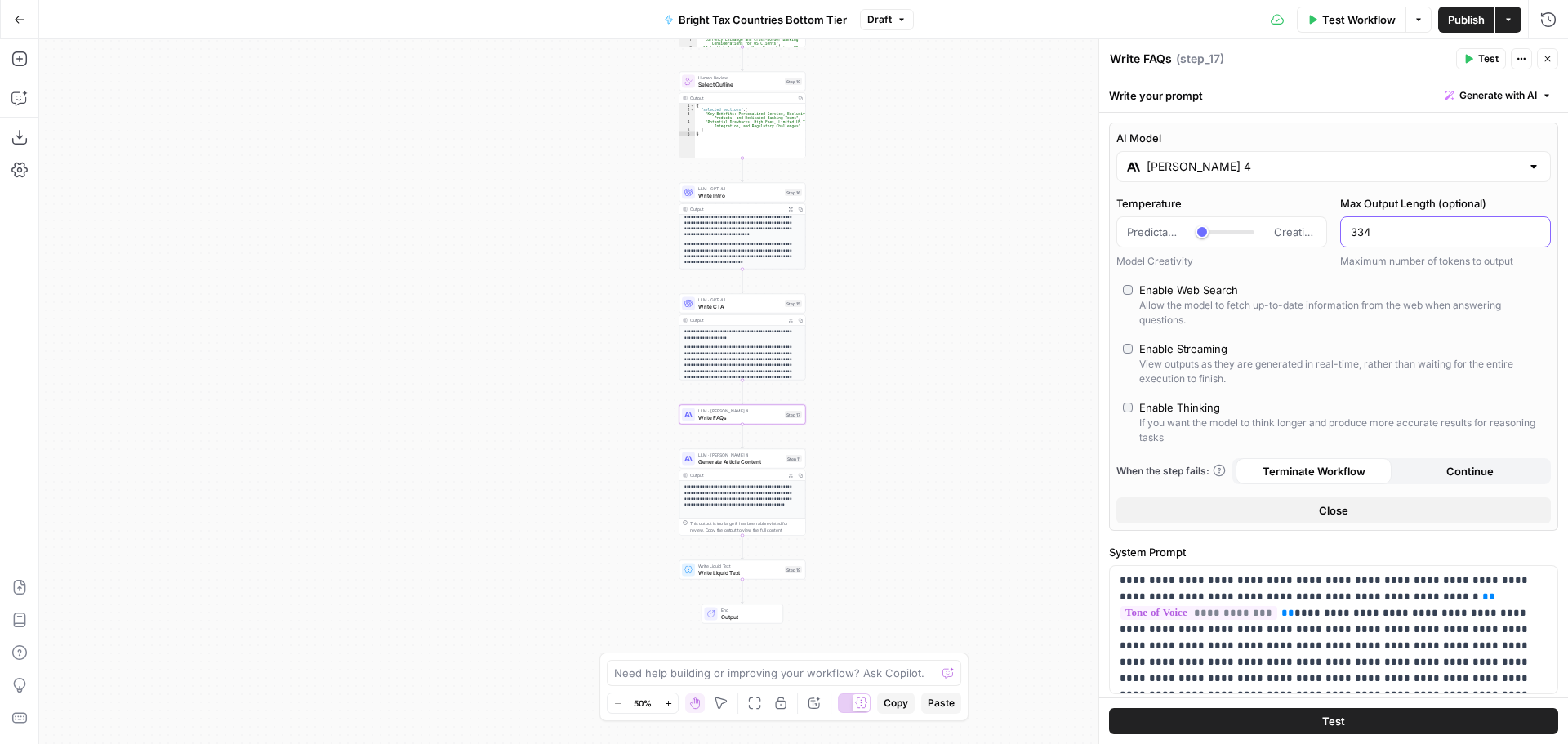
drag, startPoint x: 1412, startPoint y: 237, endPoint x: 1340, endPoint y: 231, distance: 72.2
click at [1340, 231] on div "334" at bounding box center [1445, 231] width 211 height 31
click at [1335, 517] on span "Close" at bounding box center [1333, 510] width 29 height 17
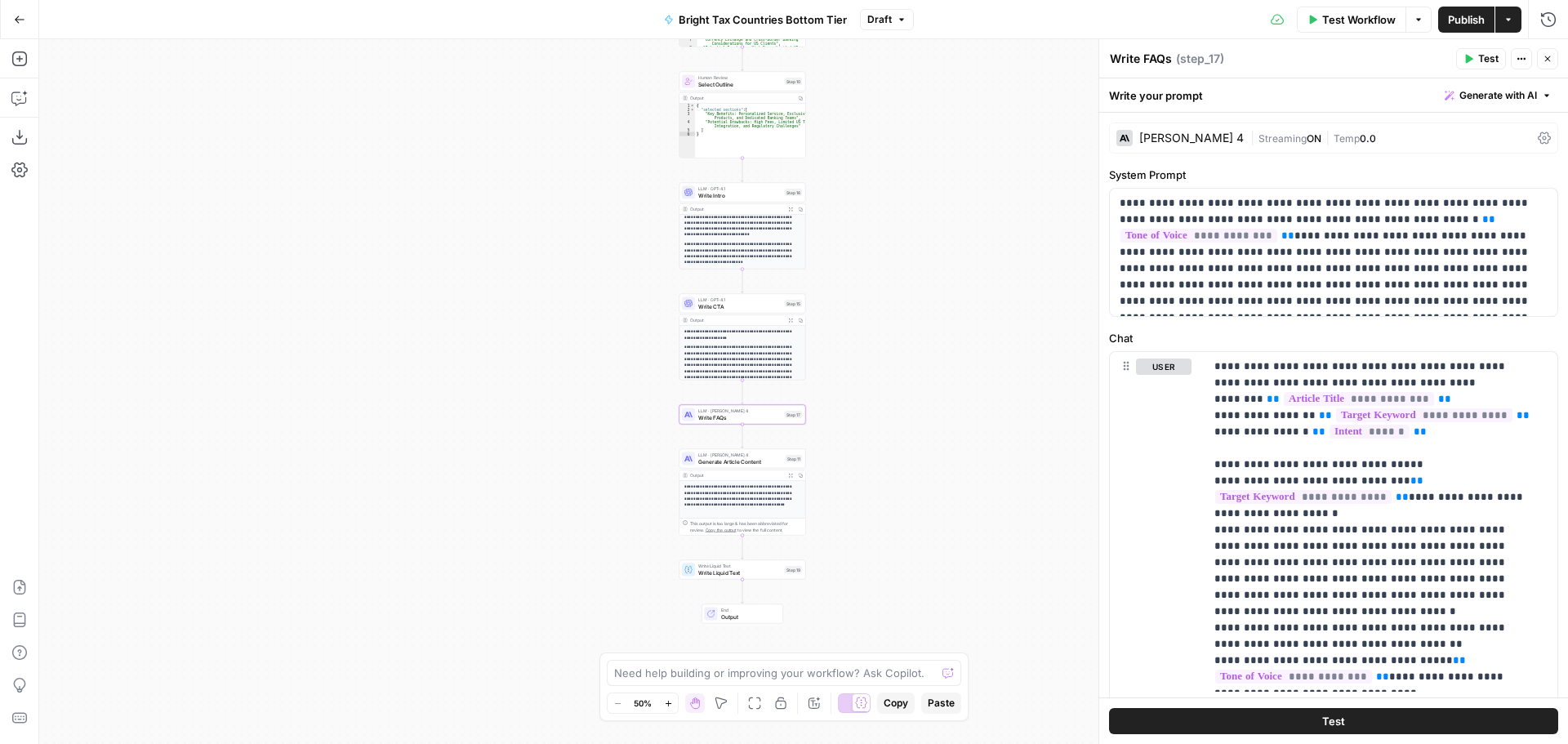
click at [1468, 54] on icon "button" at bounding box center [1468, 59] width 10 height 10
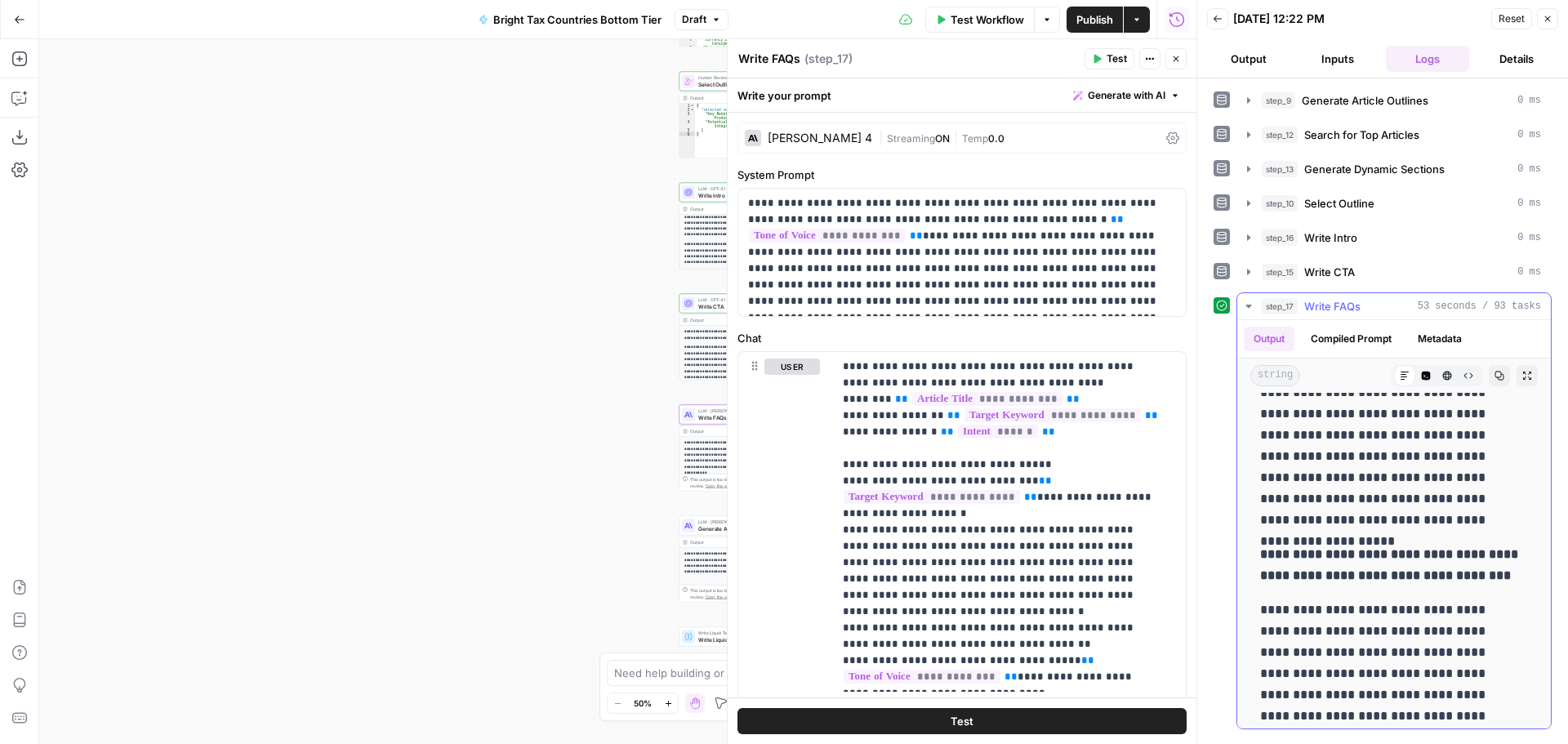
scroll to position [3522, 0]
drag, startPoint x: 854, startPoint y: 528, endPoint x: 1165, endPoint y: 588, distance: 316.7
click at [1165, 588] on div "**********" at bounding box center [1010, 522] width 353 height 340
copy p "**********"
drag, startPoint x: 927, startPoint y: 508, endPoint x: 855, endPoint y: 484, distance: 75.9
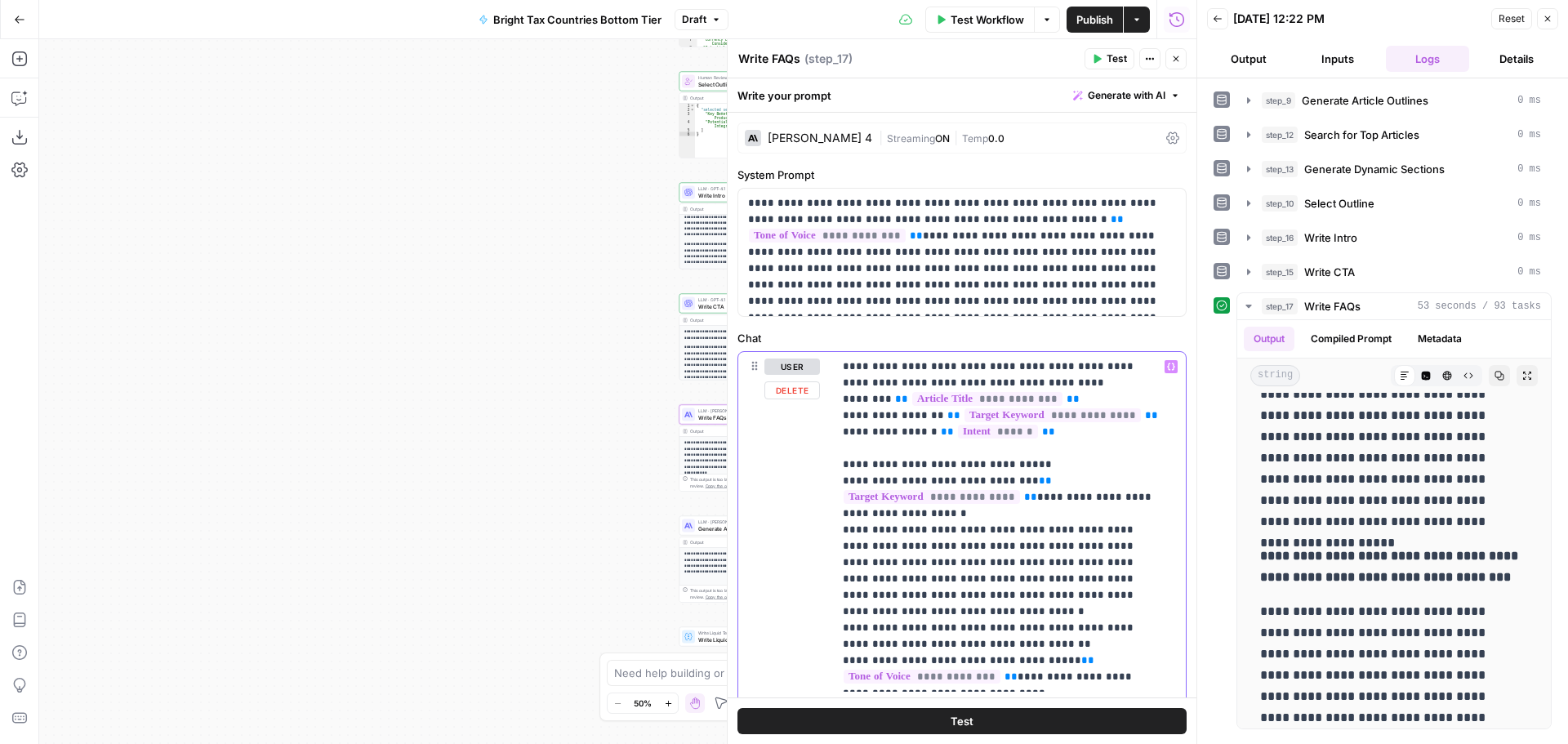
click at [855, 484] on p "**********" at bounding box center [1004, 522] width 321 height 326
copy p "**********"
click at [1079, 634] on p "**********" at bounding box center [1004, 522] width 321 height 326
drag, startPoint x: 905, startPoint y: 509, endPoint x: 868, endPoint y: 507, distance: 37.1
click at [868, 507] on p "**********" at bounding box center [1004, 522] width 321 height 326
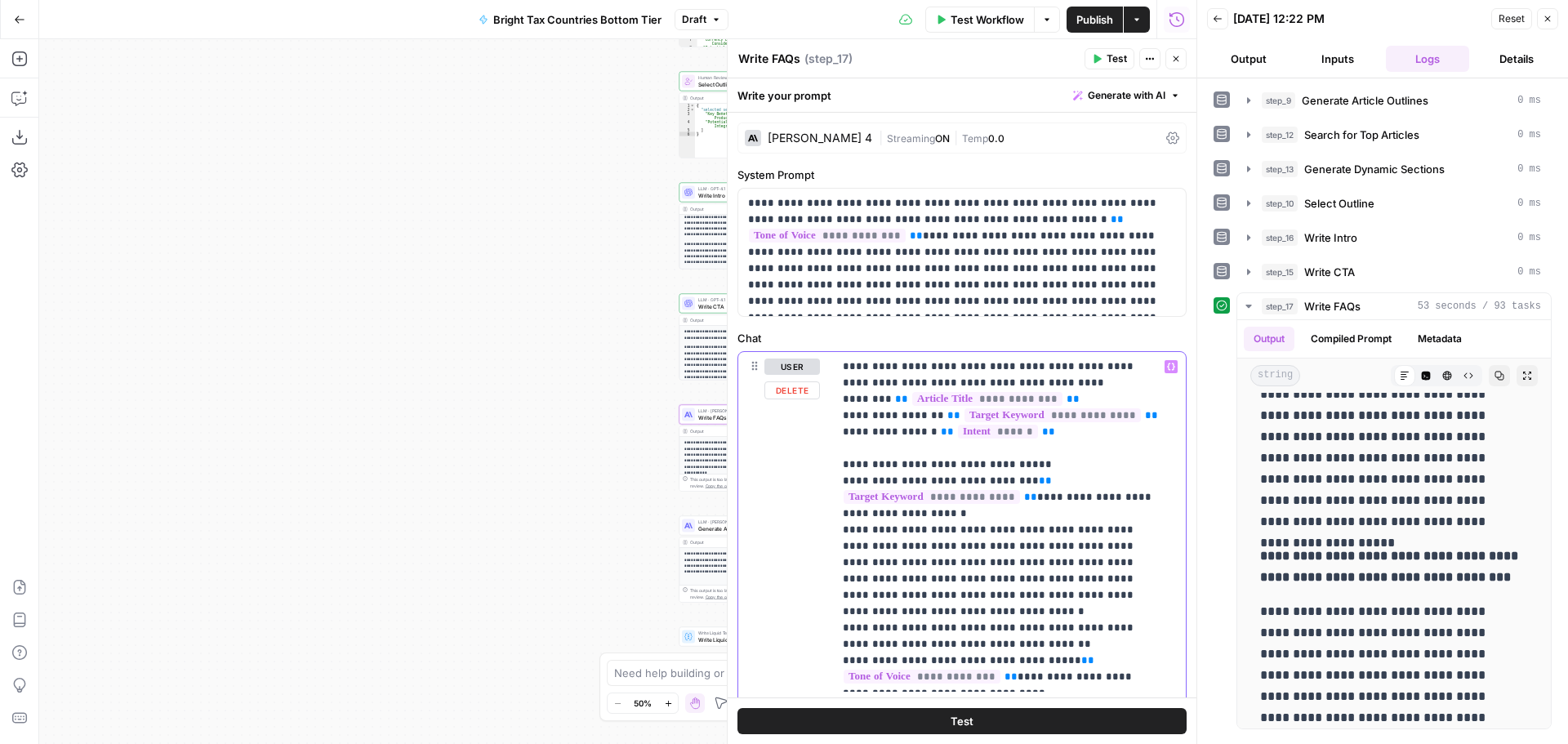
drag, startPoint x: 933, startPoint y: 562, endPoint x: 854, endPoint y: 528, distance: 86.0
click at [854, 528] on p "**********" at bounding box center [1004, 522] width 321 height 326
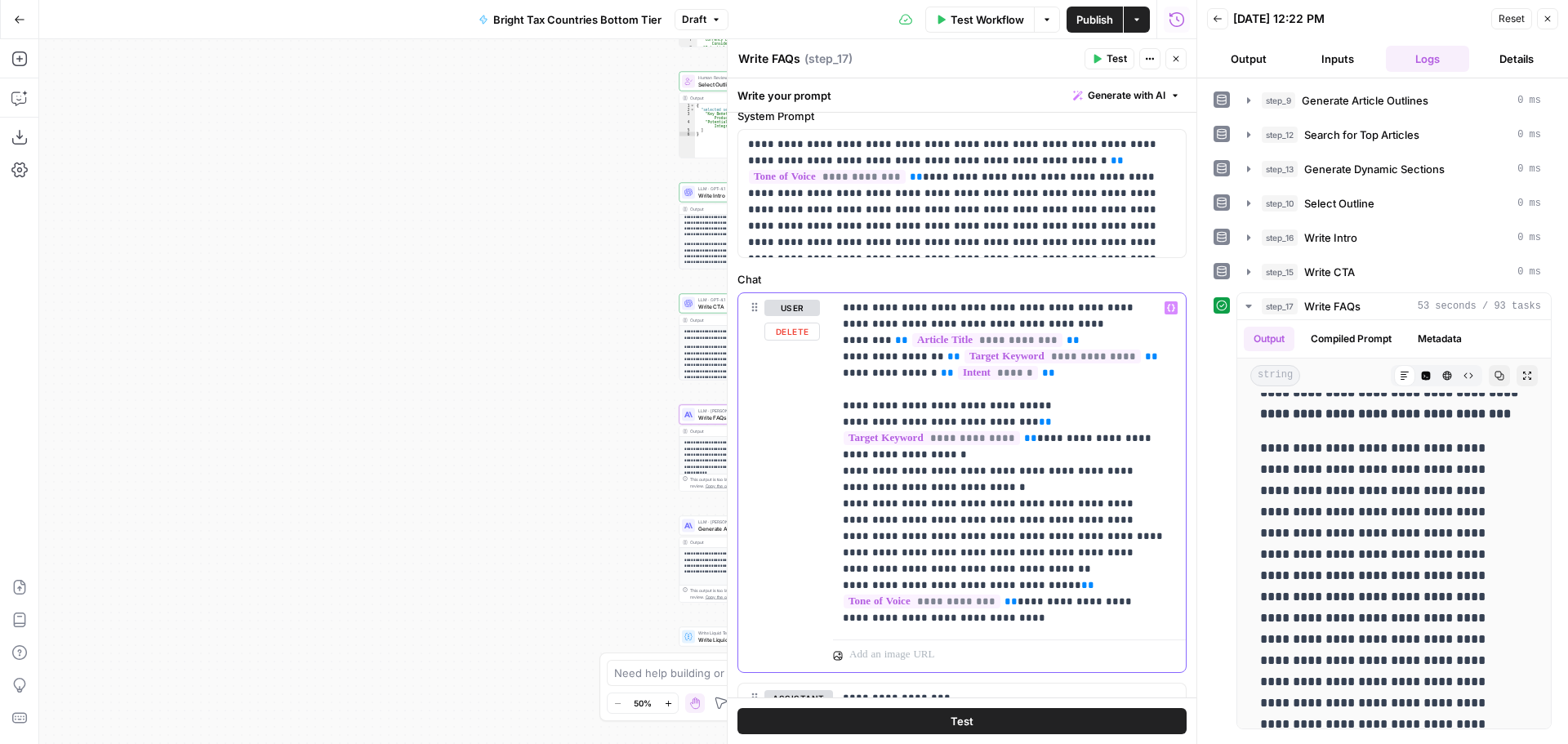
scroll to position [82, 0]
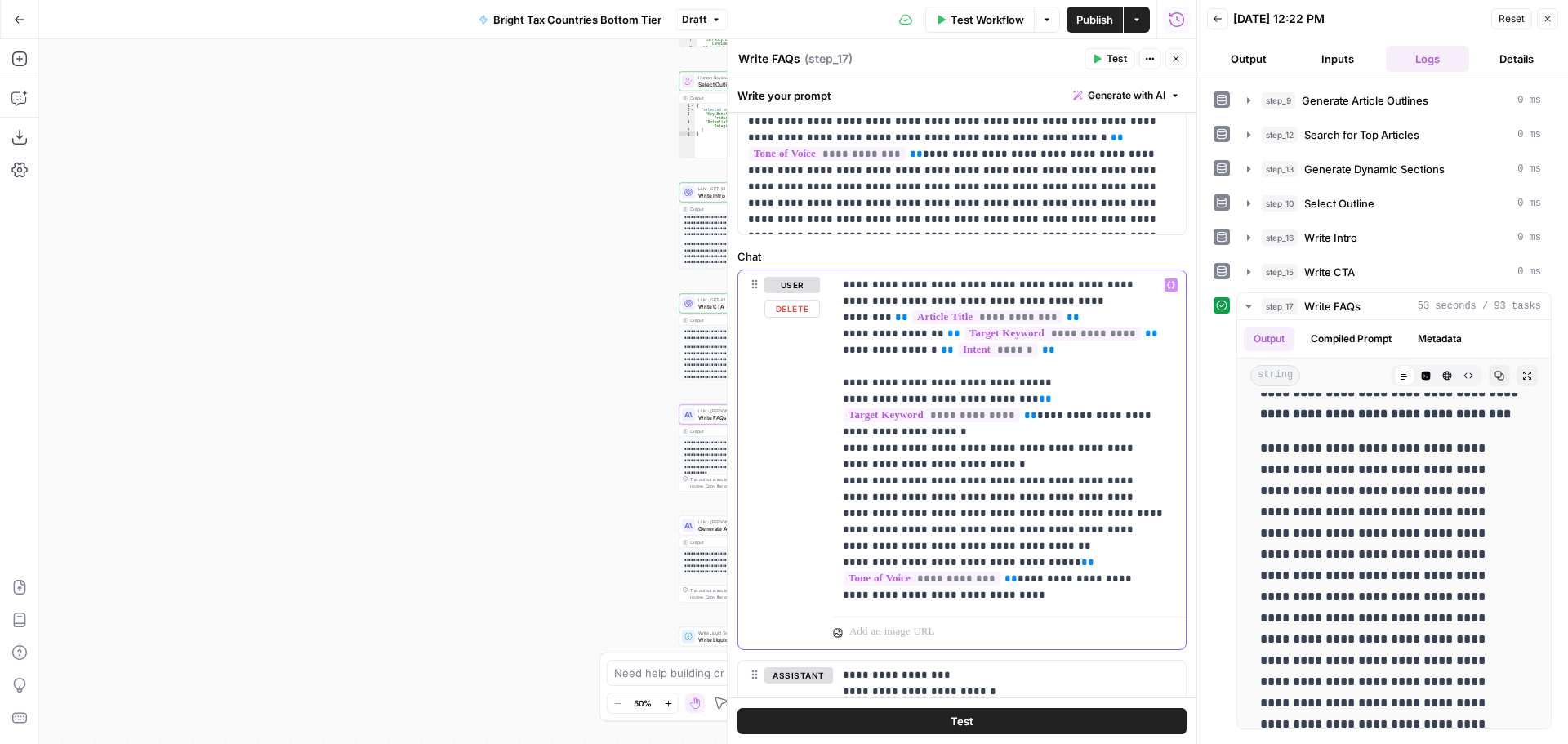
click at [985, 593] on p "**********" at bounding box center [1004, 440] width 321 height 326
drag, startPoint x: 1018, startPoint y: 594, endPoint x: 1133, endPoint y: 581, distance: 115.7
click at [1133, 581] on p "**********" at bounding box center [1004, 440] width 321 height 326
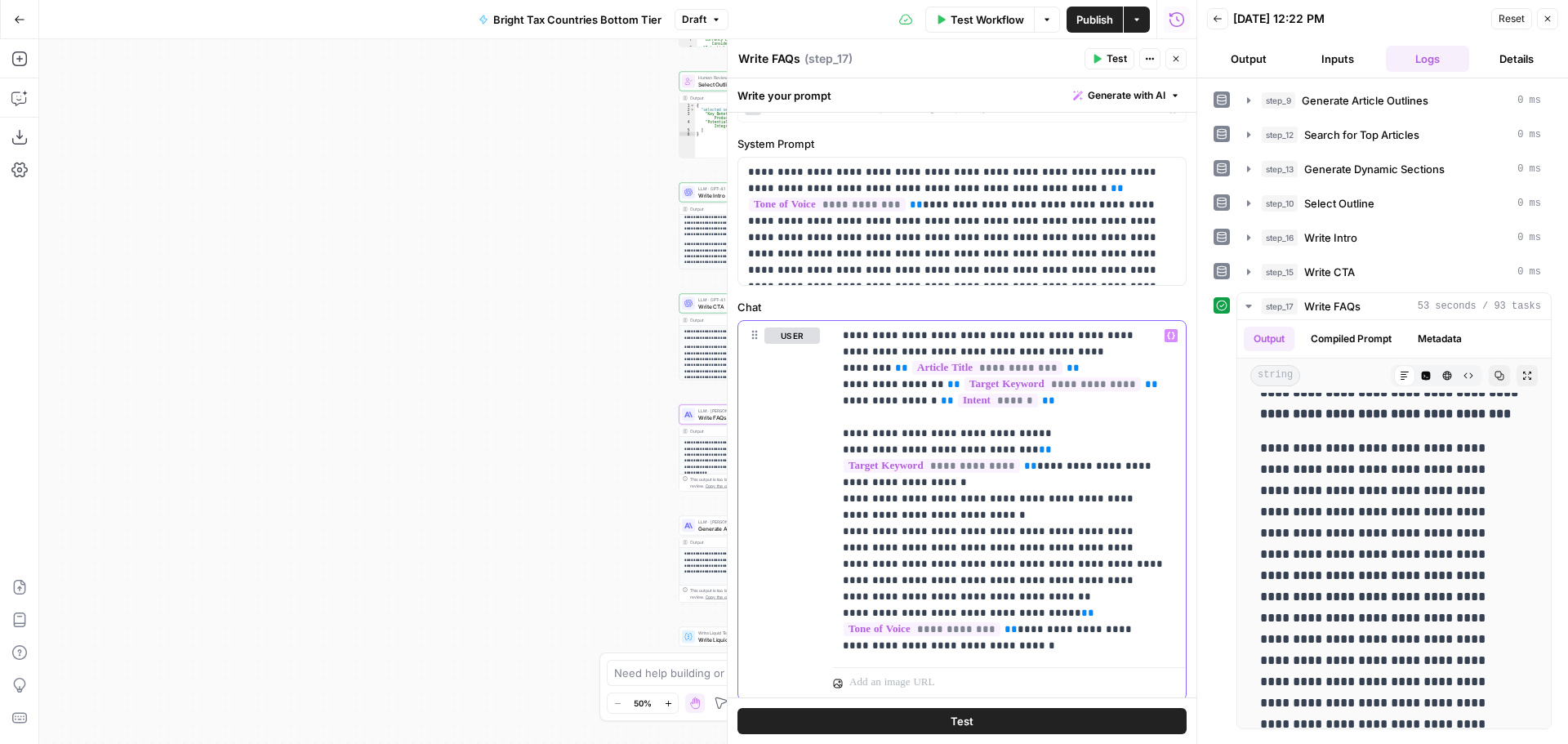
scroll to position [0, 0]
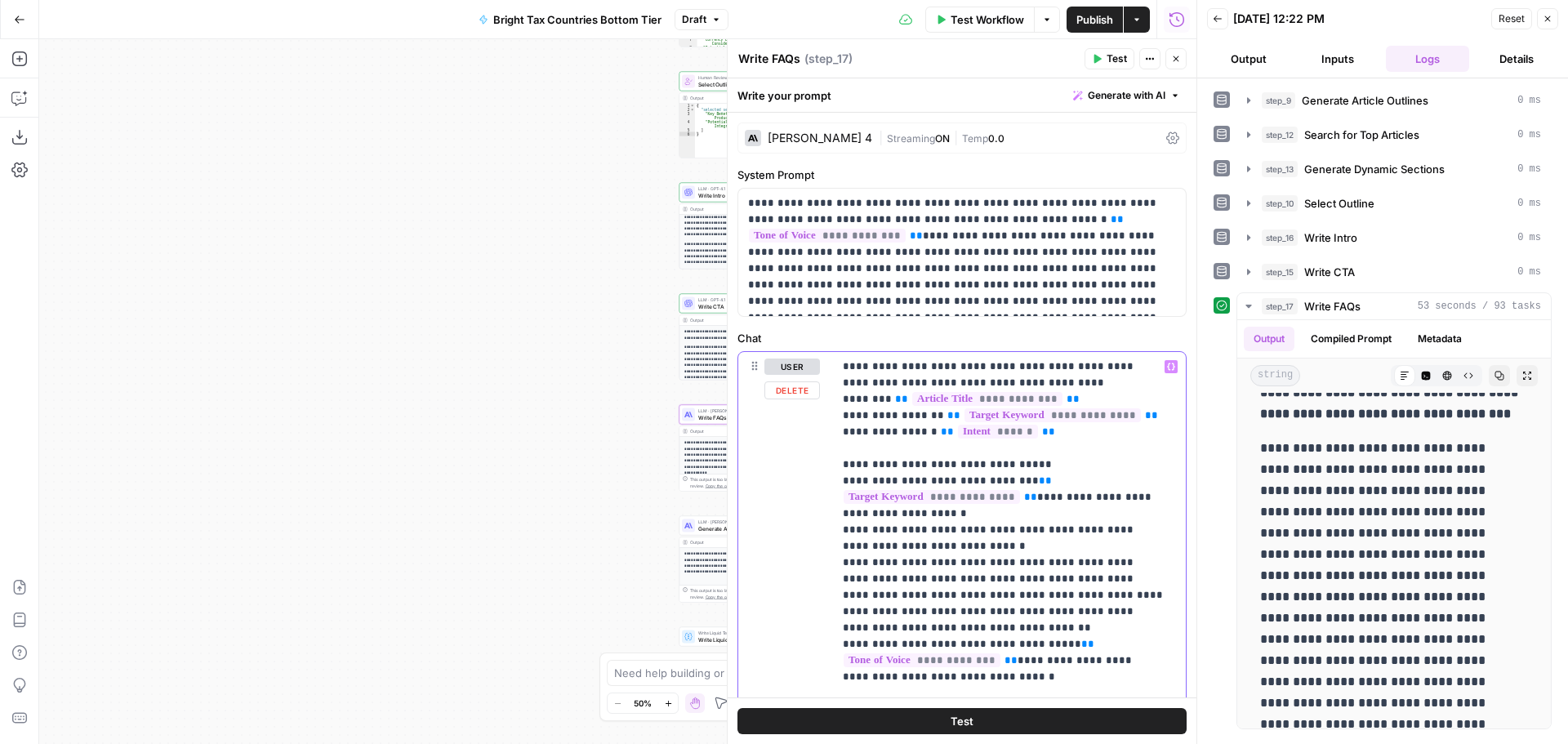
click at [848, 614] on p "**********" at bounding box center [1004, 522] width 321 height 326
click at [848, 644] on p "**********" at bounding box center [1004, 522] width 321 height 326
drag, startPoint x: 1149, startPoint y: 303, endPoint x: 962, endPoint y: 305, distance: 187.0
click at [962, 305] on p "**********" at bounding box center [955, 251] width 415 height 114
click at [1119, 58] on span "Test" at bounding box center [1116, 59] width 21 height 15
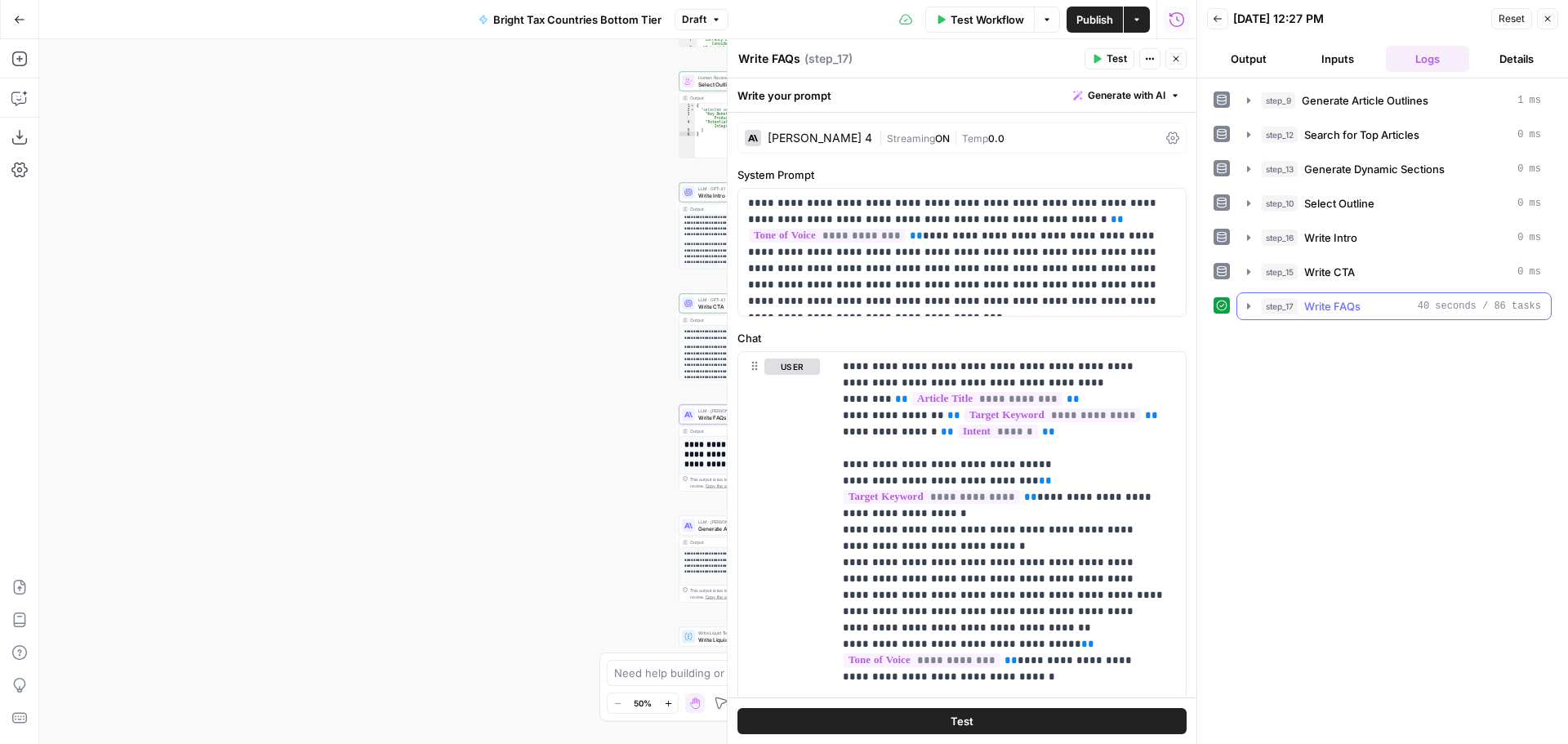
click at [1249, 305] on icon "button" at bounding box center [1248, 306] width 13 height 13
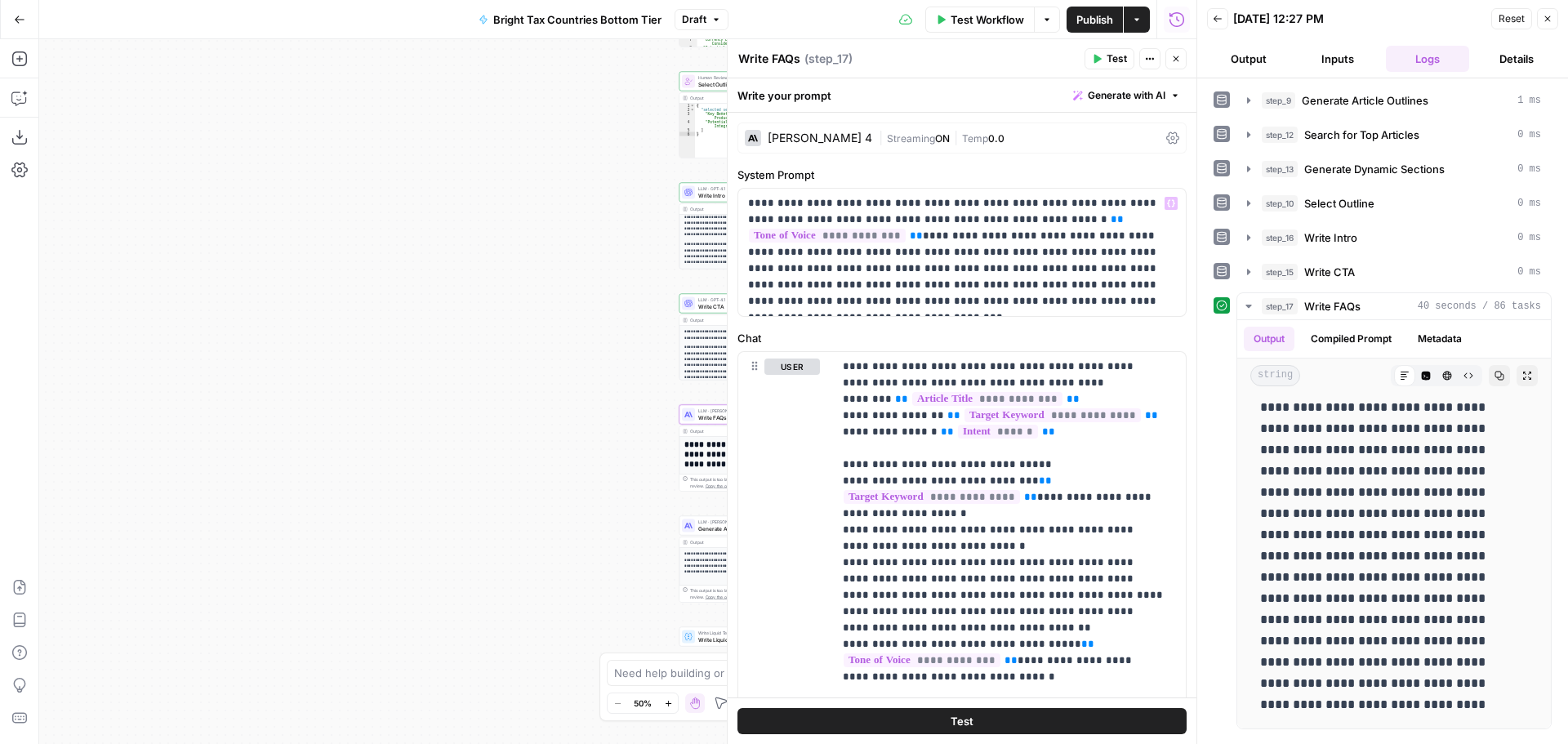
click at [965, 136] on span "Temp" at bounding box center [975, 138] width 26 height 12
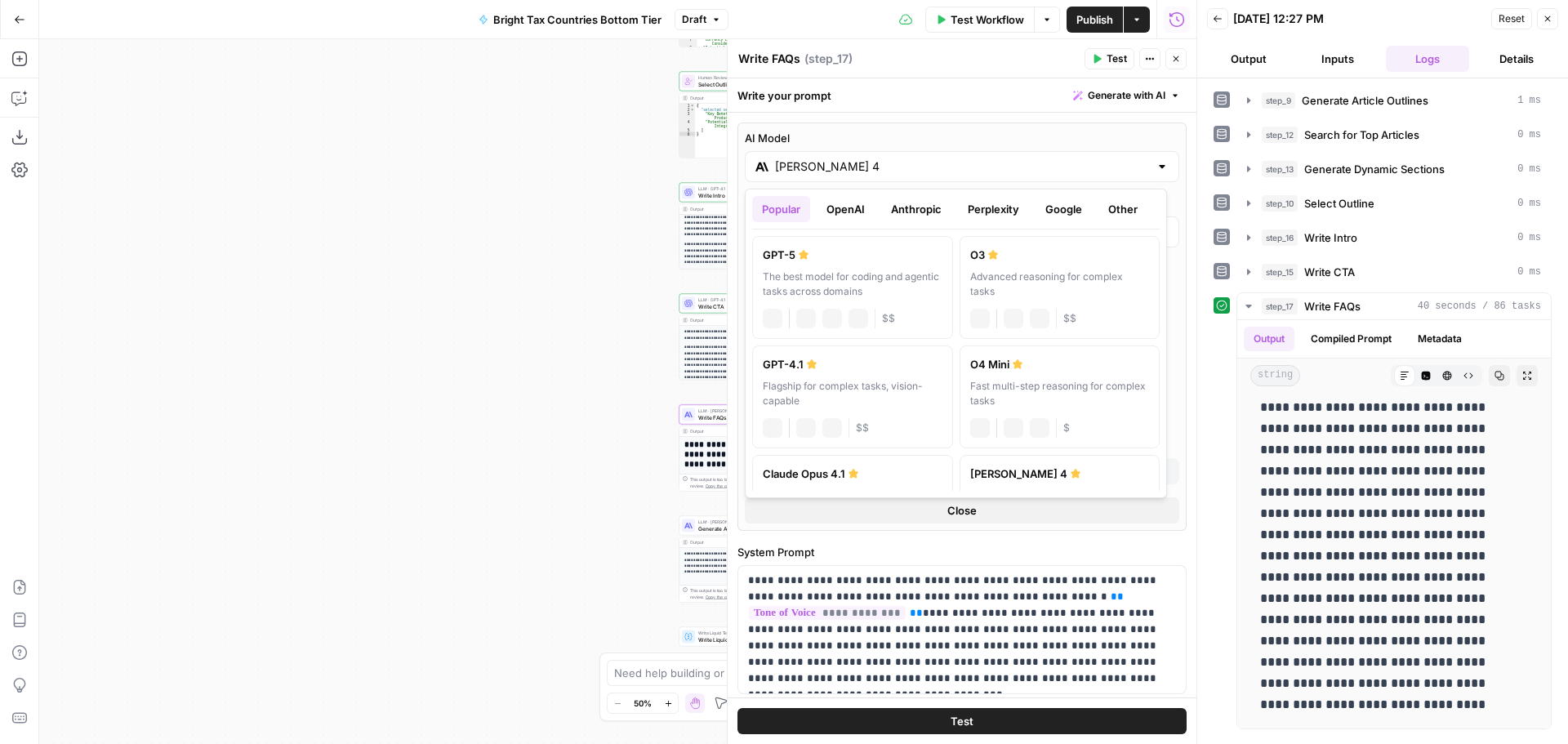
click at [966, 171] on input "[PERSON_NAME] 4" at bounding box center [961, 166] width 374 height 17
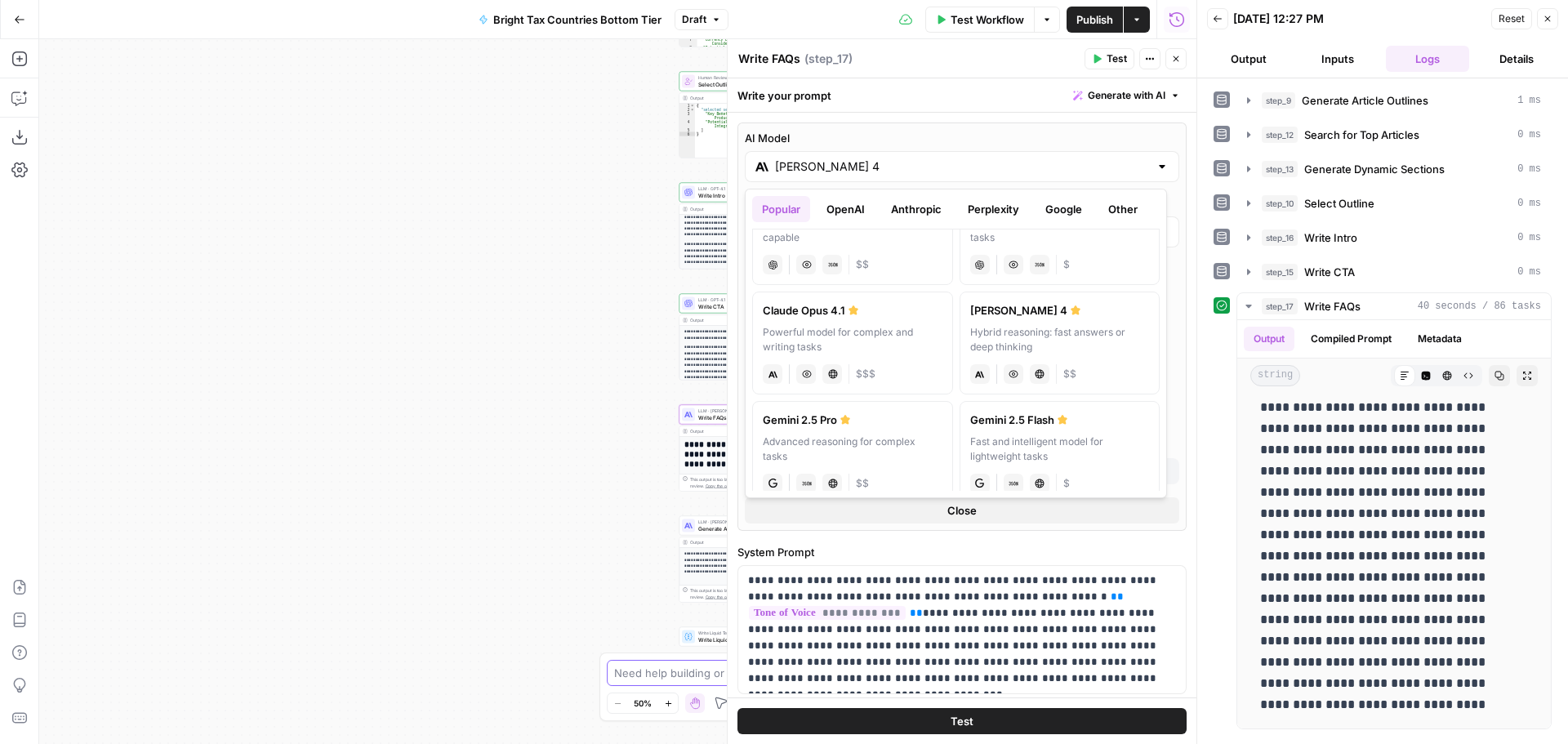
click at [653, 672] on textarea at bounding box center [775, 673] width 322 height 17
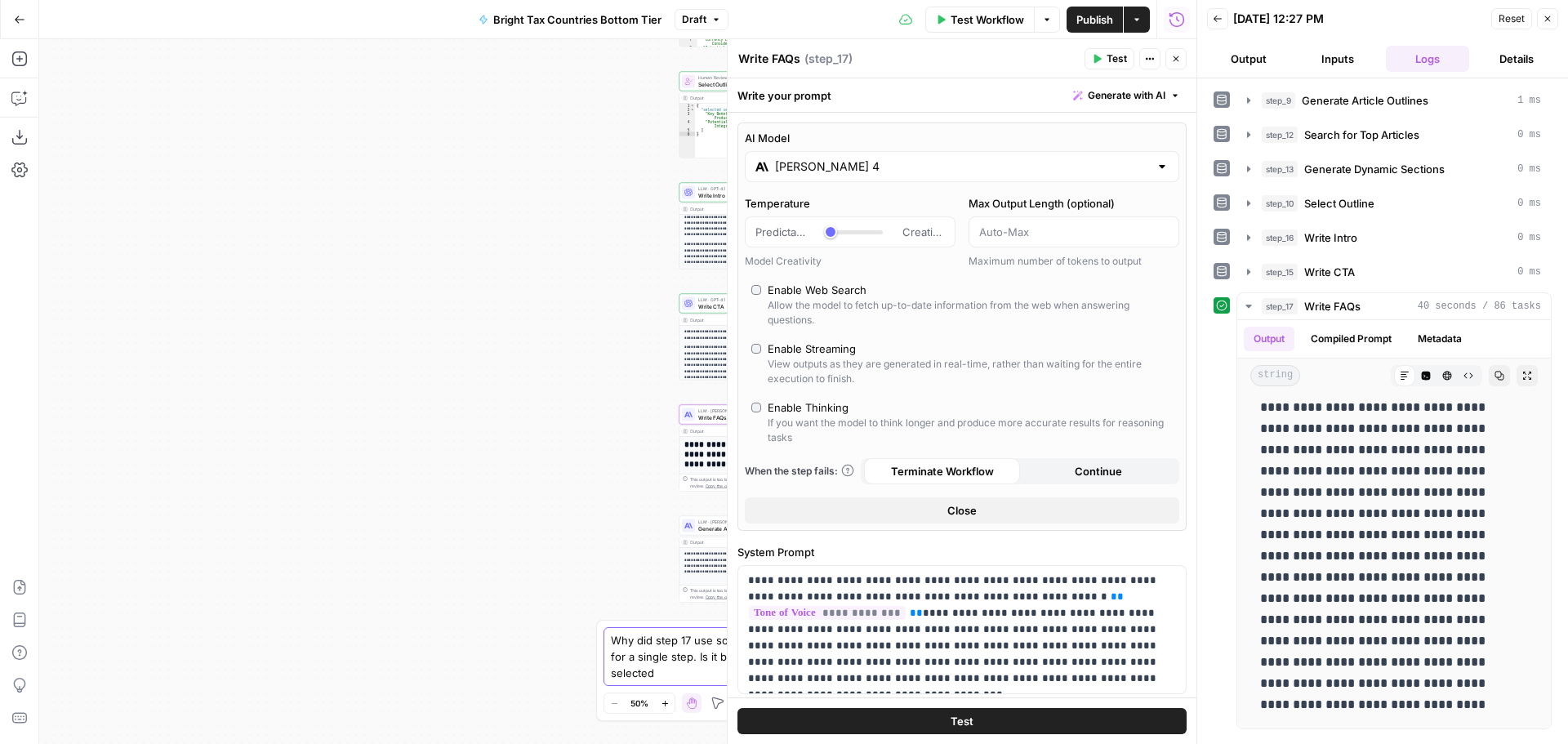
type textarea "Why did step 17 use so many tasks? 86 tasks seems like a lot for a single step.…"
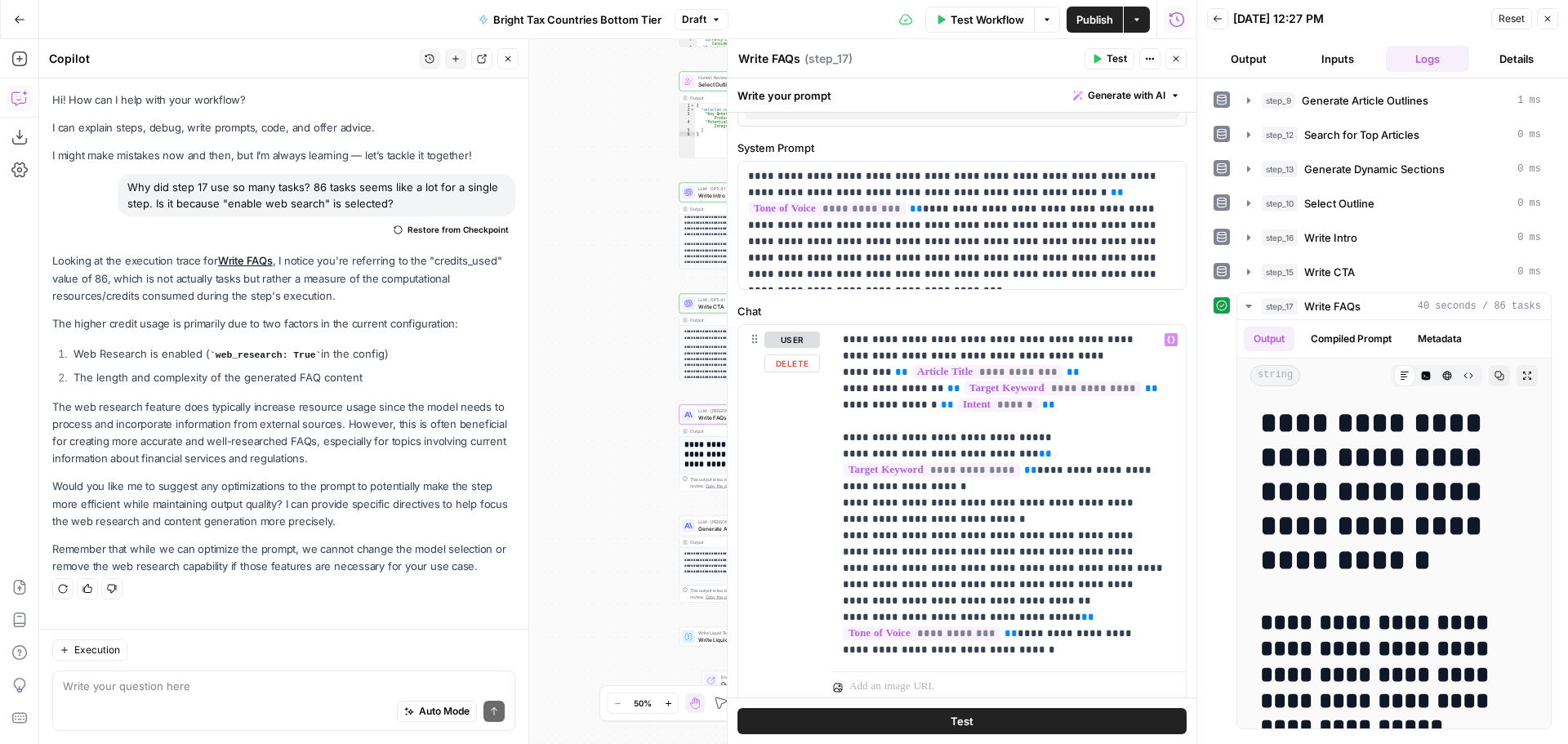
scroll to position [409, 0]
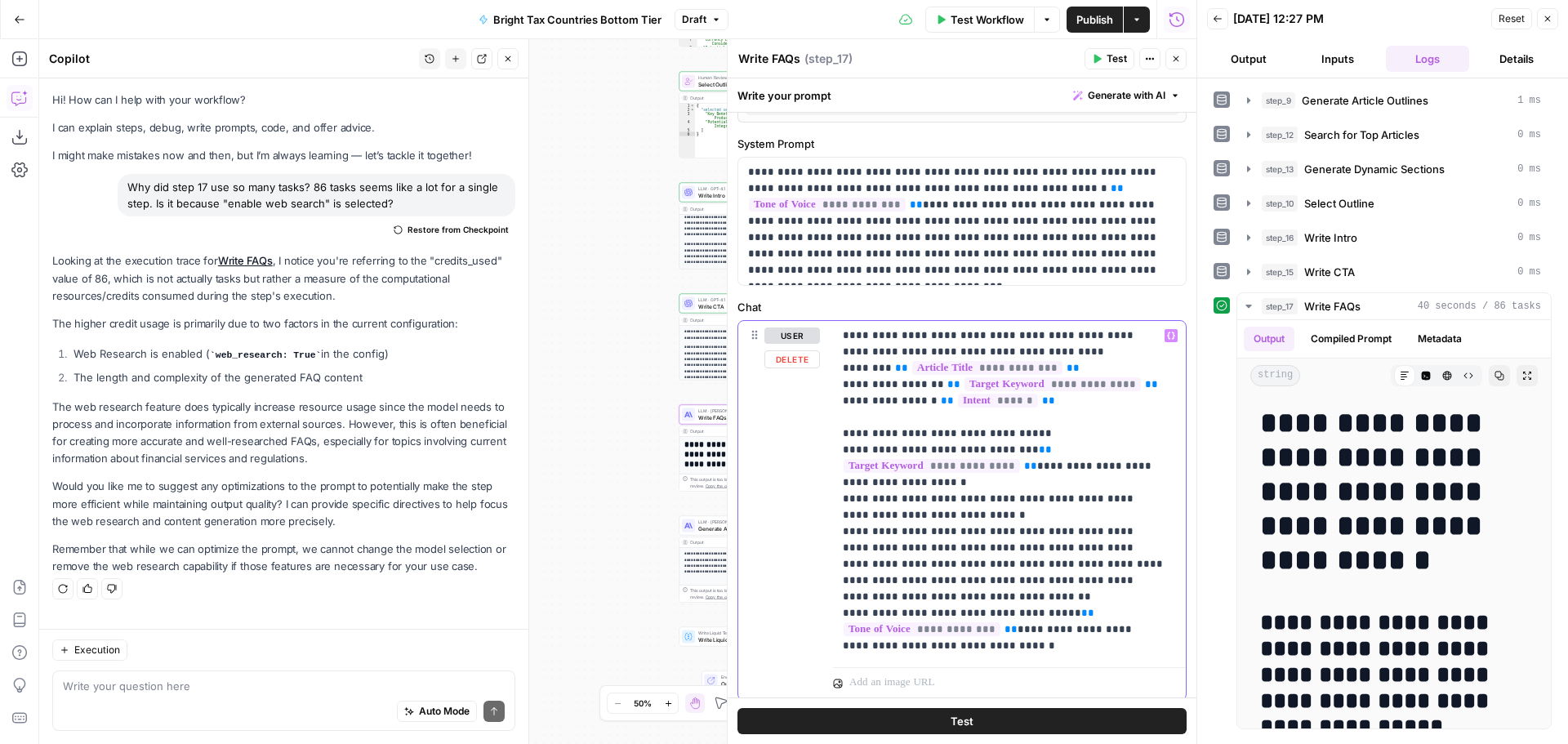
click at [895, 514] on p "**********" at bounding box center [1004, 490] width 321 height 326
drag, startPoint x: 965, startPoint y: 332, endPoint x: 873, endPoint y: 332, distance: 92.0
click at [873, 332] on p "**********" at bounding box center [1004, 490] width 321 height 326
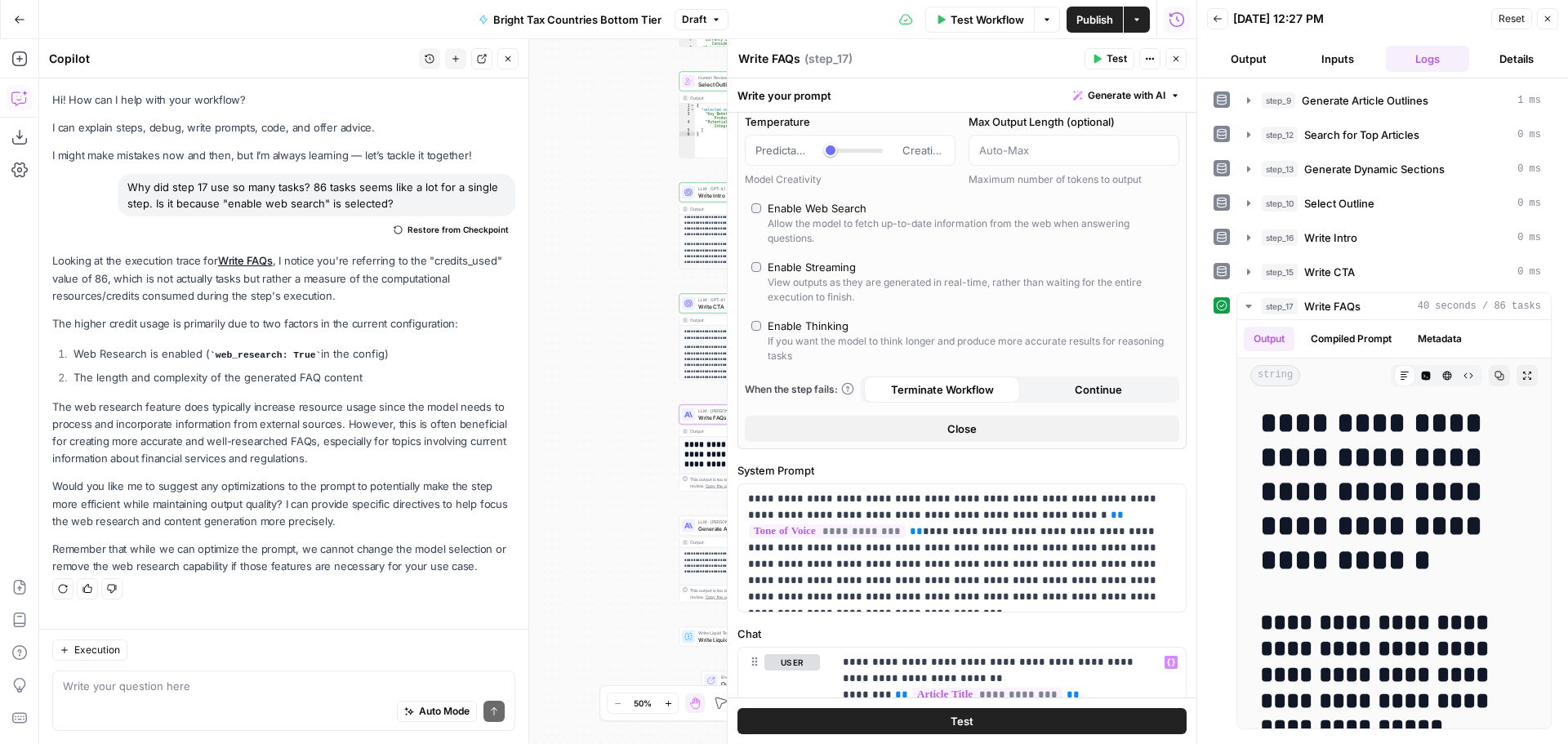
click at [1106, 57] on span "Test" at bounding box center [1116, 59] width 21 height 15
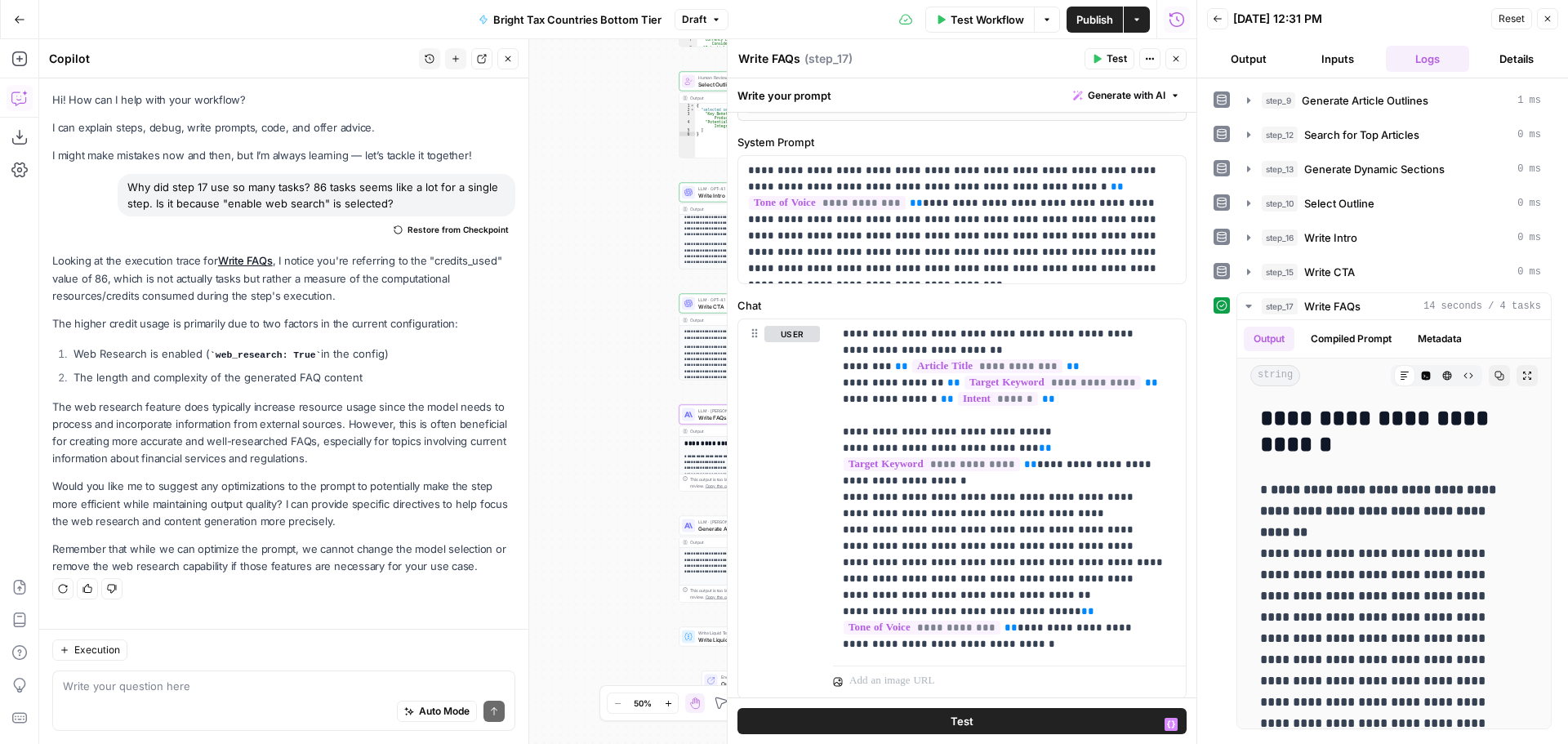
scroll to position [409, 0]
click at [974, 516] on p "**********" at bounding box center [1004, 490] width 321 height 326
click at [1036, 519] on p "**********" at bounding box center [1004, 490] width 321 height 326
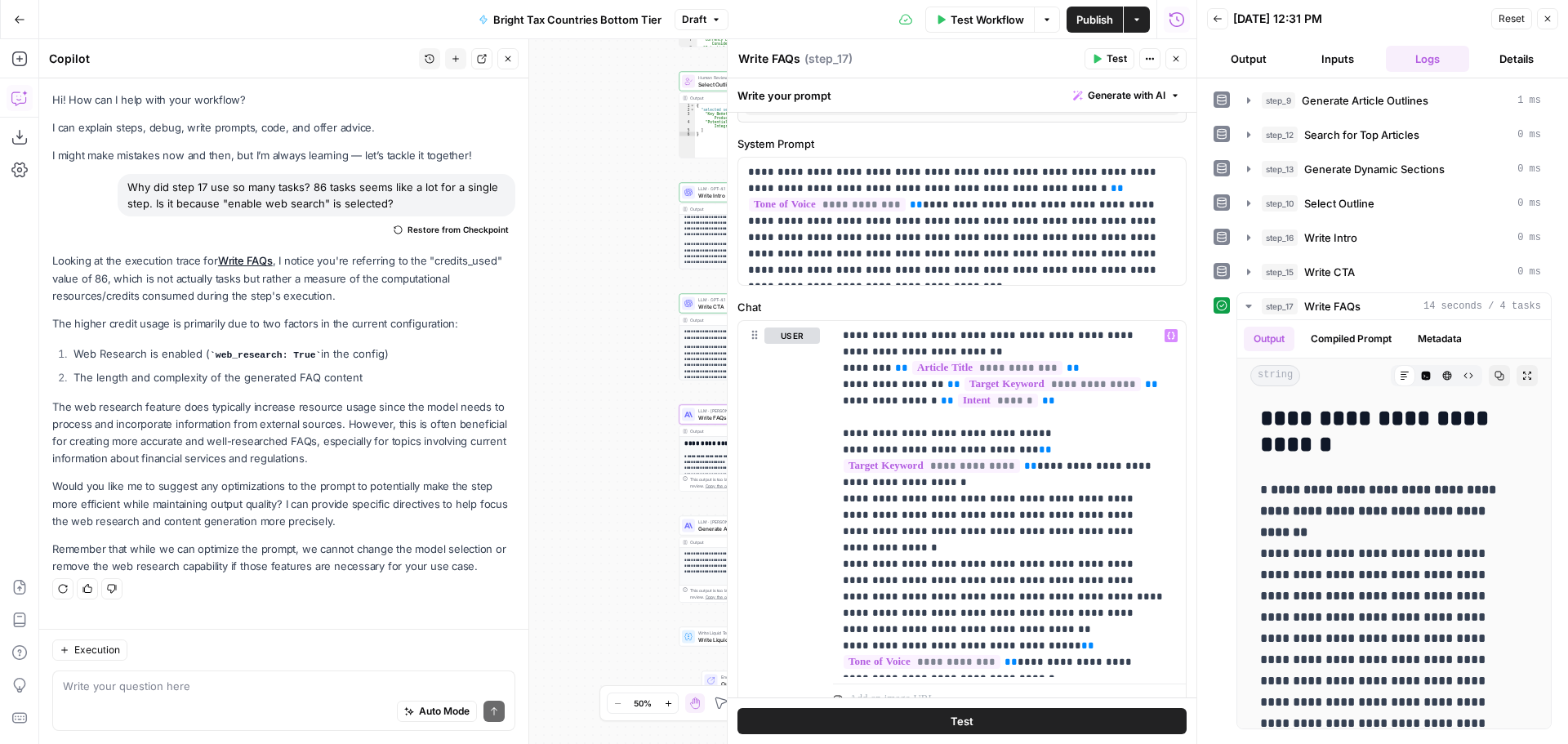
click at [1005, 722] on button "Test" at bounding box center [962, 721] width 449 height 26
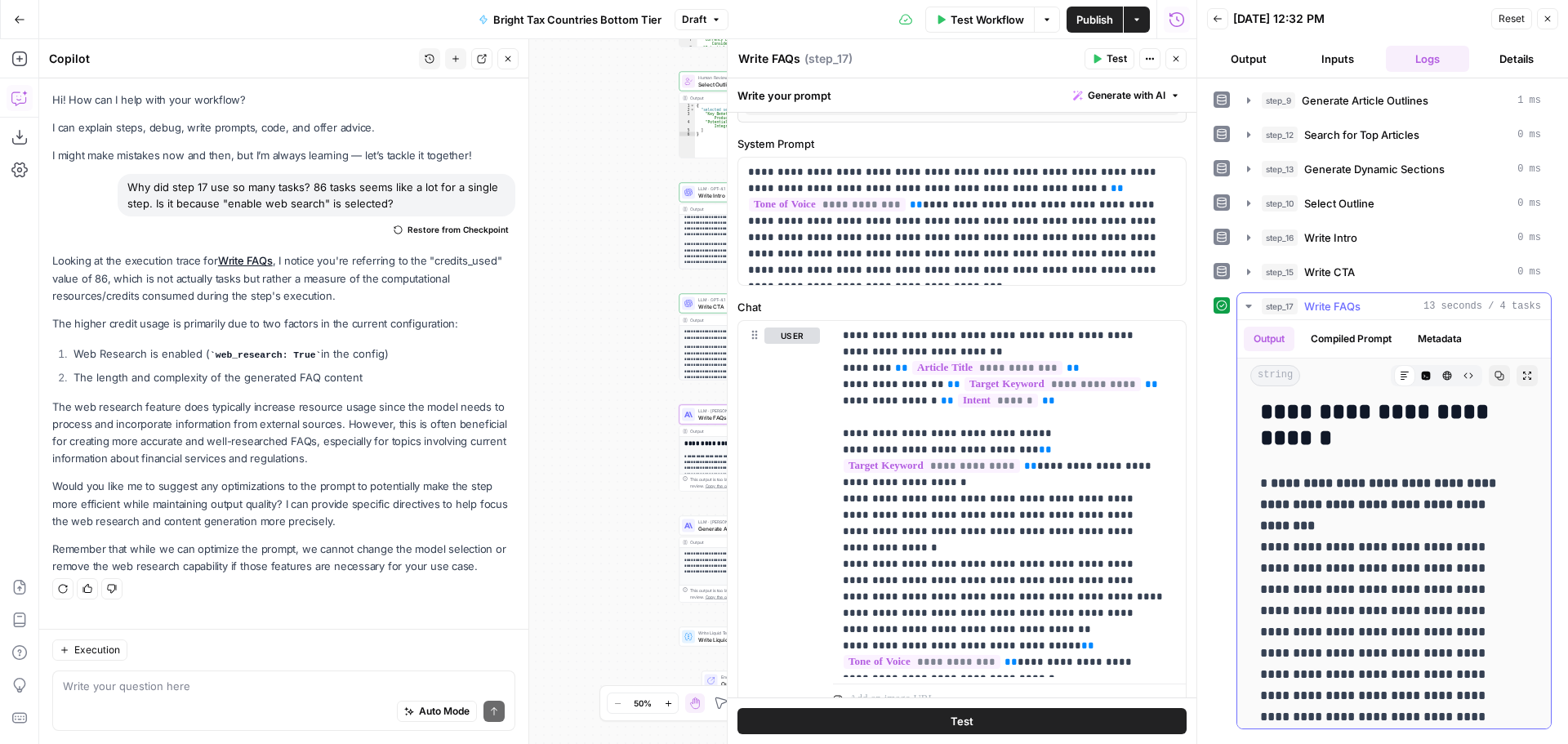
scroll to position [0, 0]
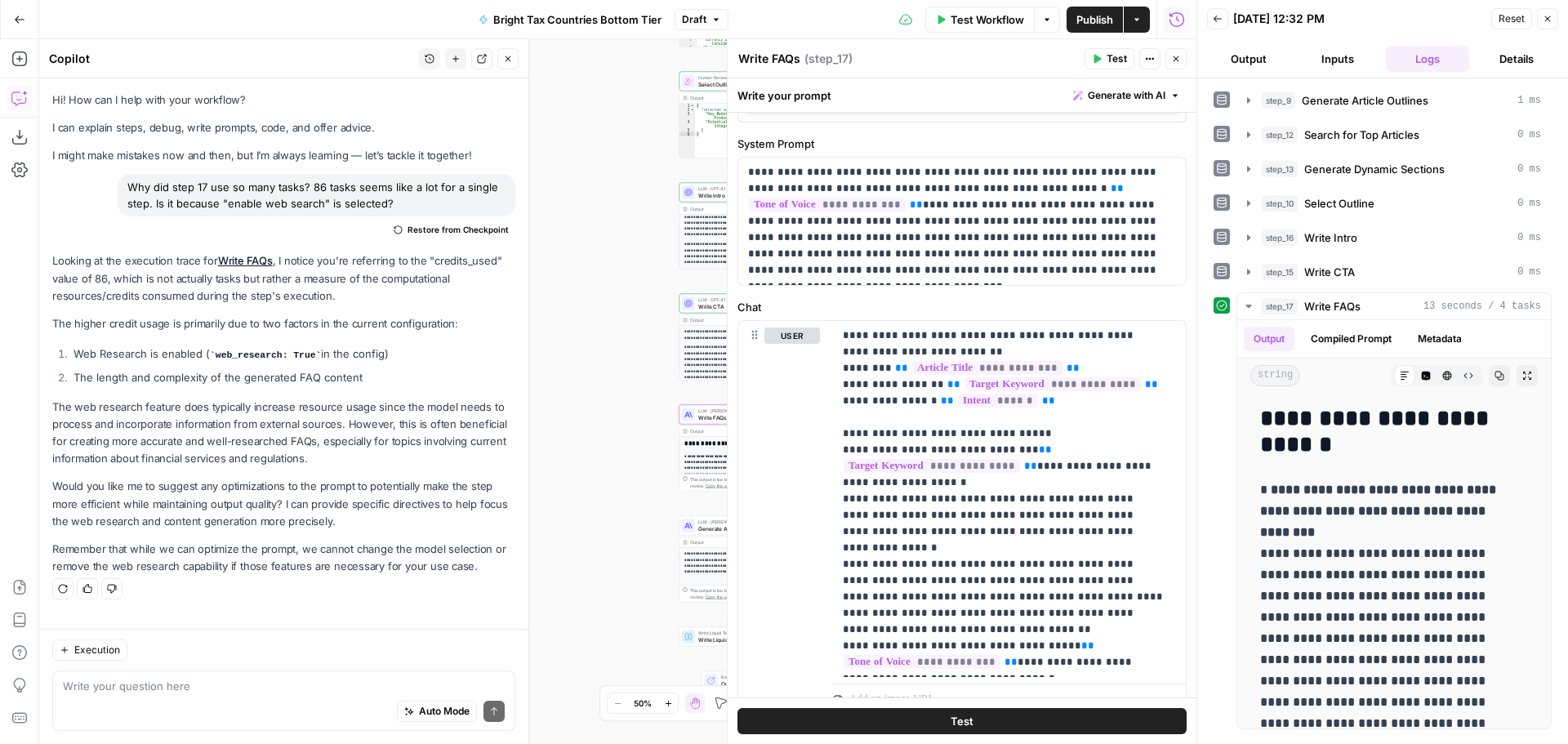
click at [1171, 64] on button "Close" at bounding box center [1176, 59] width 22 height 22
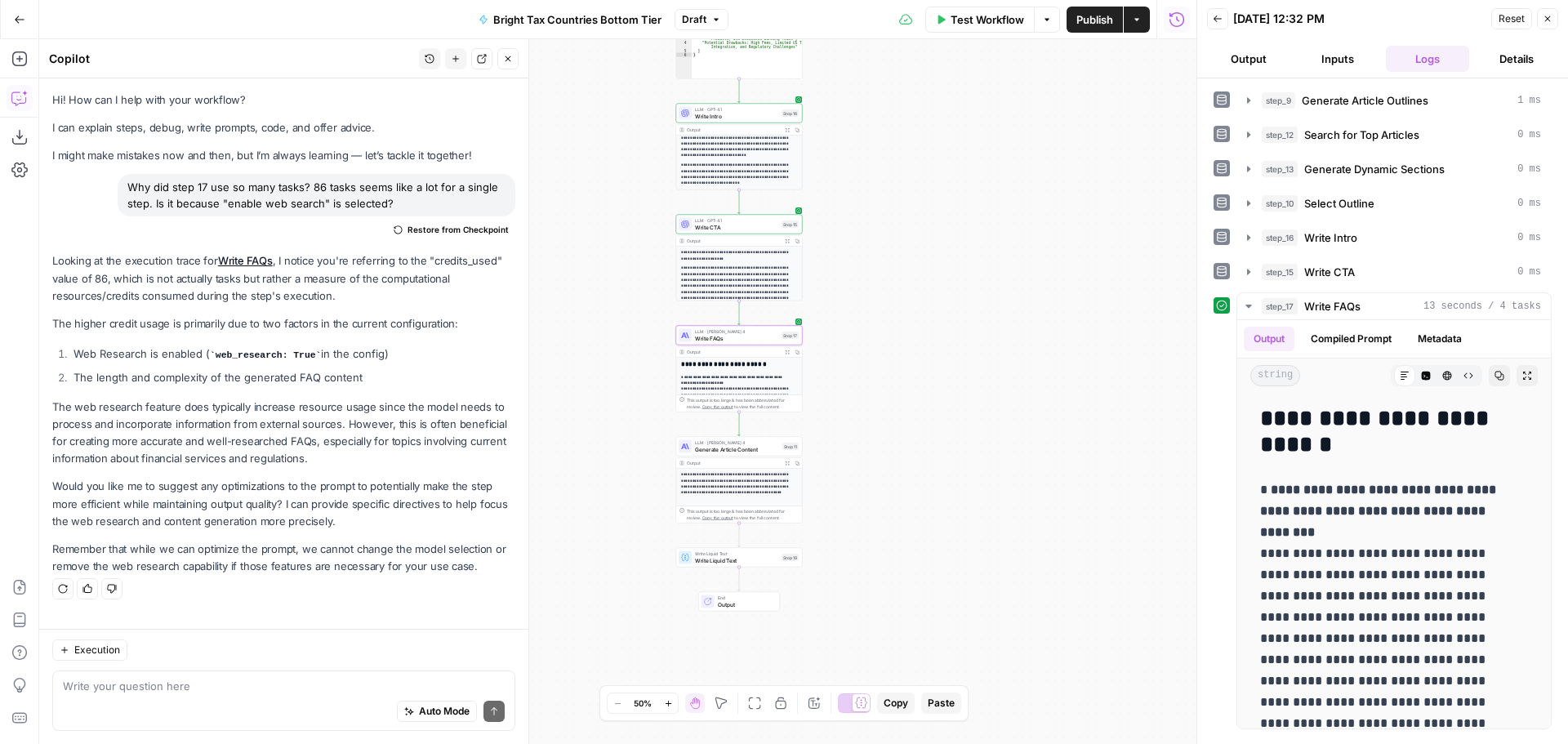
drag, startPoint x: 892, startPoint y: 628, endPoint x: 889, endPoint y: 548, distance: 80.1
click at [889, 548] on div "Workflow Set Inputs Inputs LLM · GPT-4.1 Generate Article Outlines Step 9 Outpu…" at bounding box center [618, 391] width 1157 height 705
click at [723, 454] on div "LLM · [PERSON_NAME] 4 Generate Article Content Step 11 Copy step Delete step Ad…" at bounding box center [739, 447] width 127 height 20
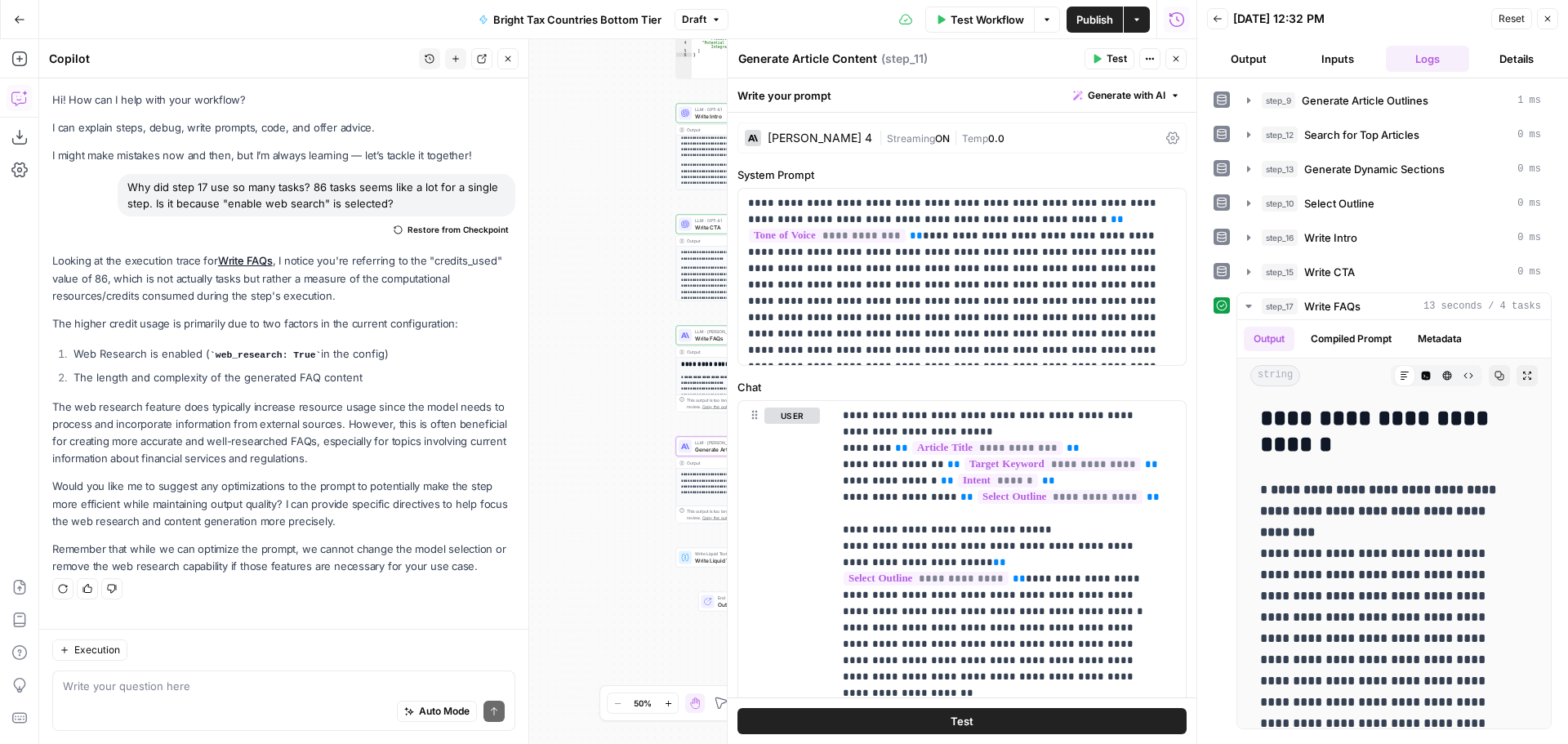
click at [656, 366] on div "Workflow Set Inputs Inputs LLM · GPT-4.1 Generate Article Outlines Step 9 Outpu…" at bounding box center [618, 391] width 1157 height 705
click at [1174, 58] on icon "button" at bounding box center [1176, 59] width 10 height 10
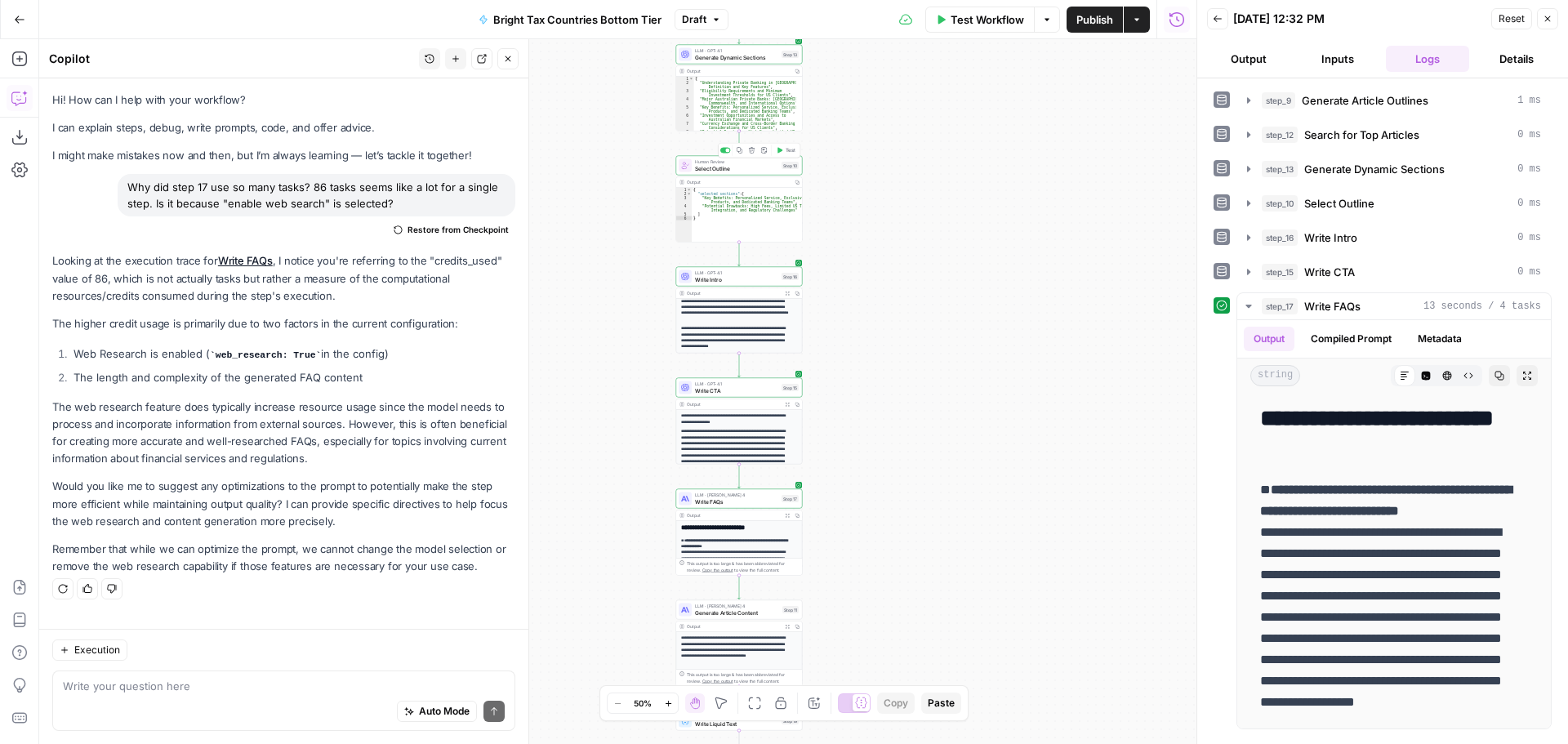
click at [770, 171] on span "Select Outline" at bounding box center [737, 168] width 83 height 8
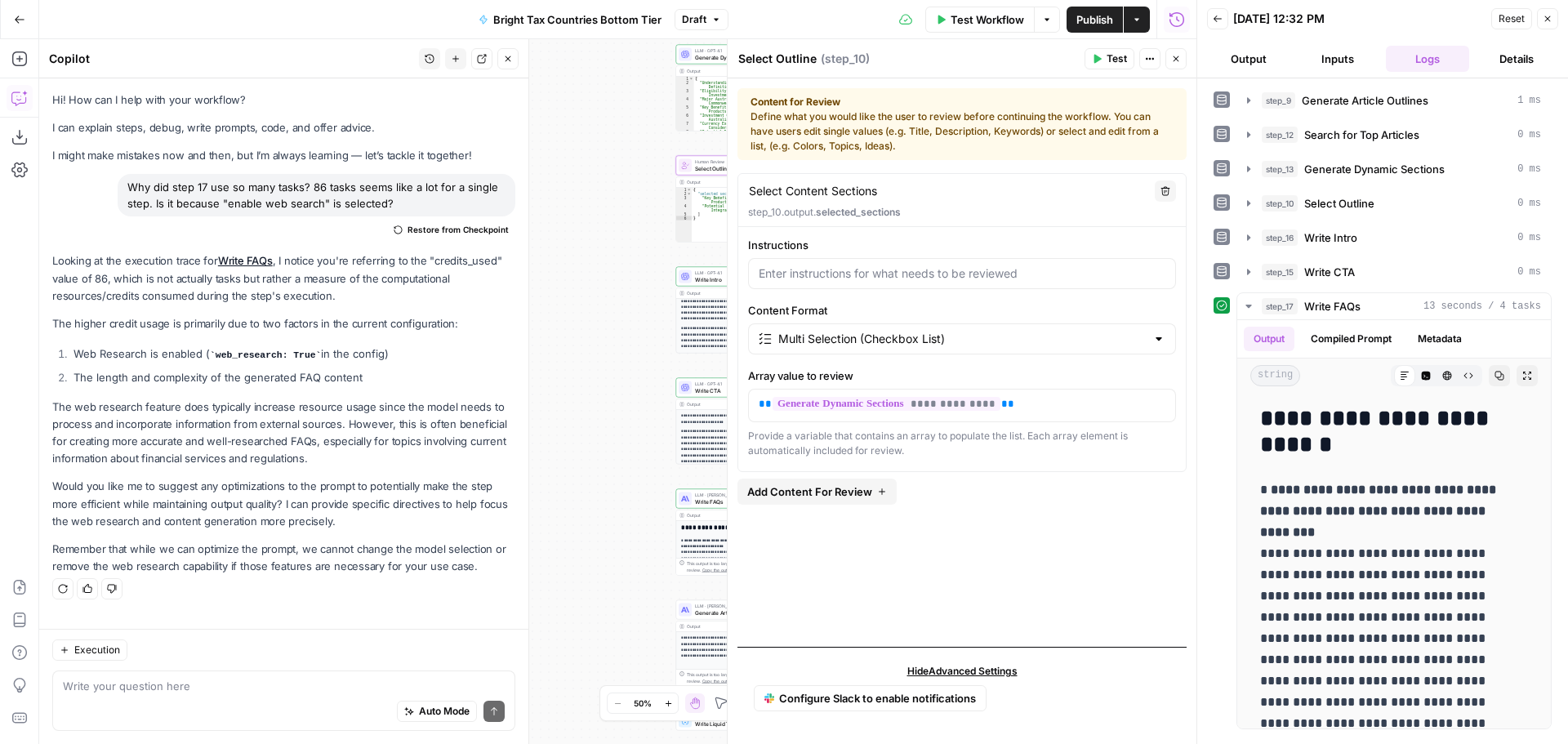
click at [1176, 56] on icon "button" at bounding box center [1176, 59] width 10 height 10
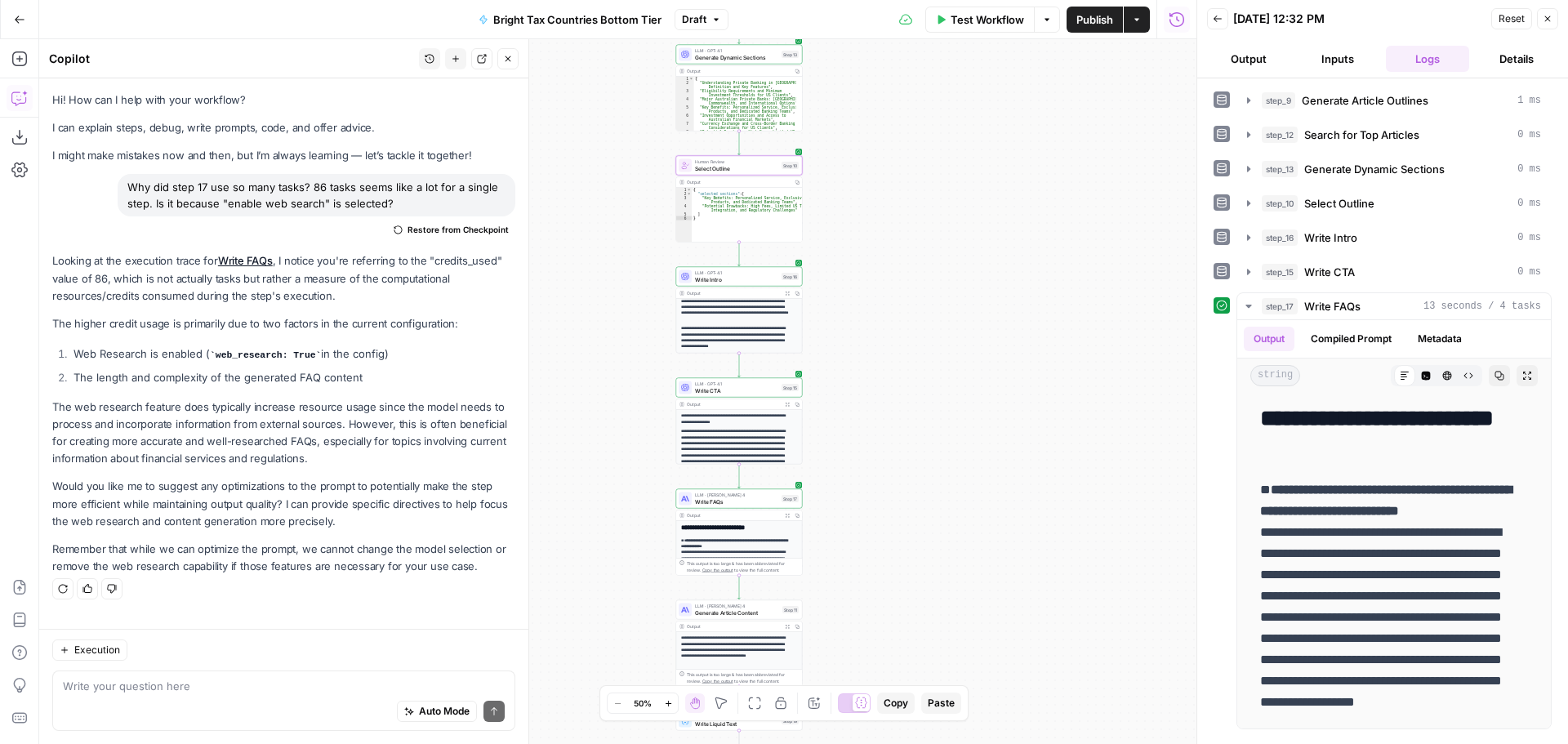
type textarea "**********"
click at [729, 216] on div "{ "selected_sections" : [ "Key Benefits: Personalized Service, Exclusive Produc…" at bounding box center [747, 220] width 110 height 63
click at [797, 184] on icon "button" at bounding box center [797, 182] width 4 height 4
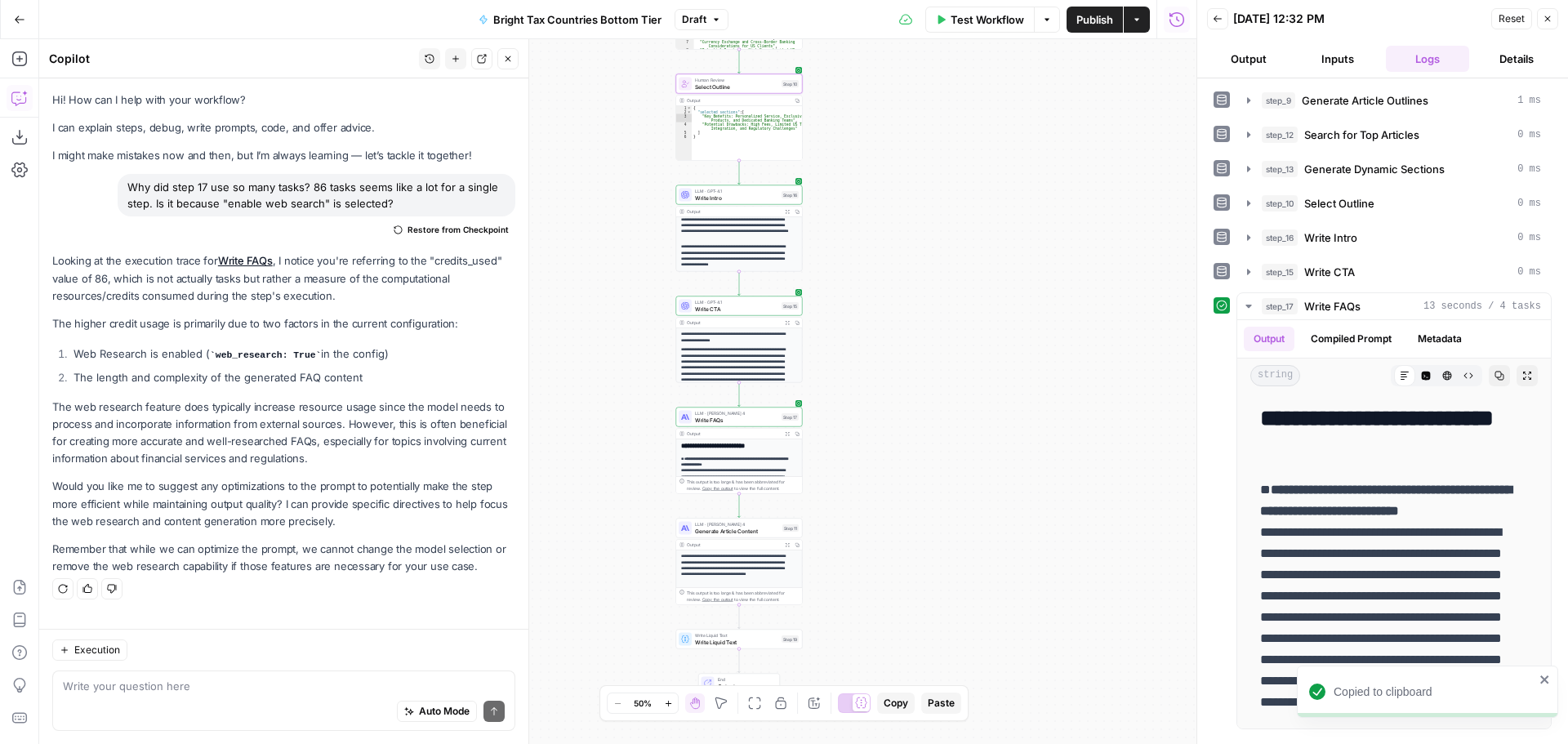
scroll to position [82, 0]
click at [770, 456] on p "**********" at bounding box center [736, 441] width 110 height 54
click at [766, 426] on div "LLM · [PERSON_NAME] 4 Write FAQs Step 17 Copy step Delete step Add Note Test" at bounding box center [739, 418] width 127 height 20
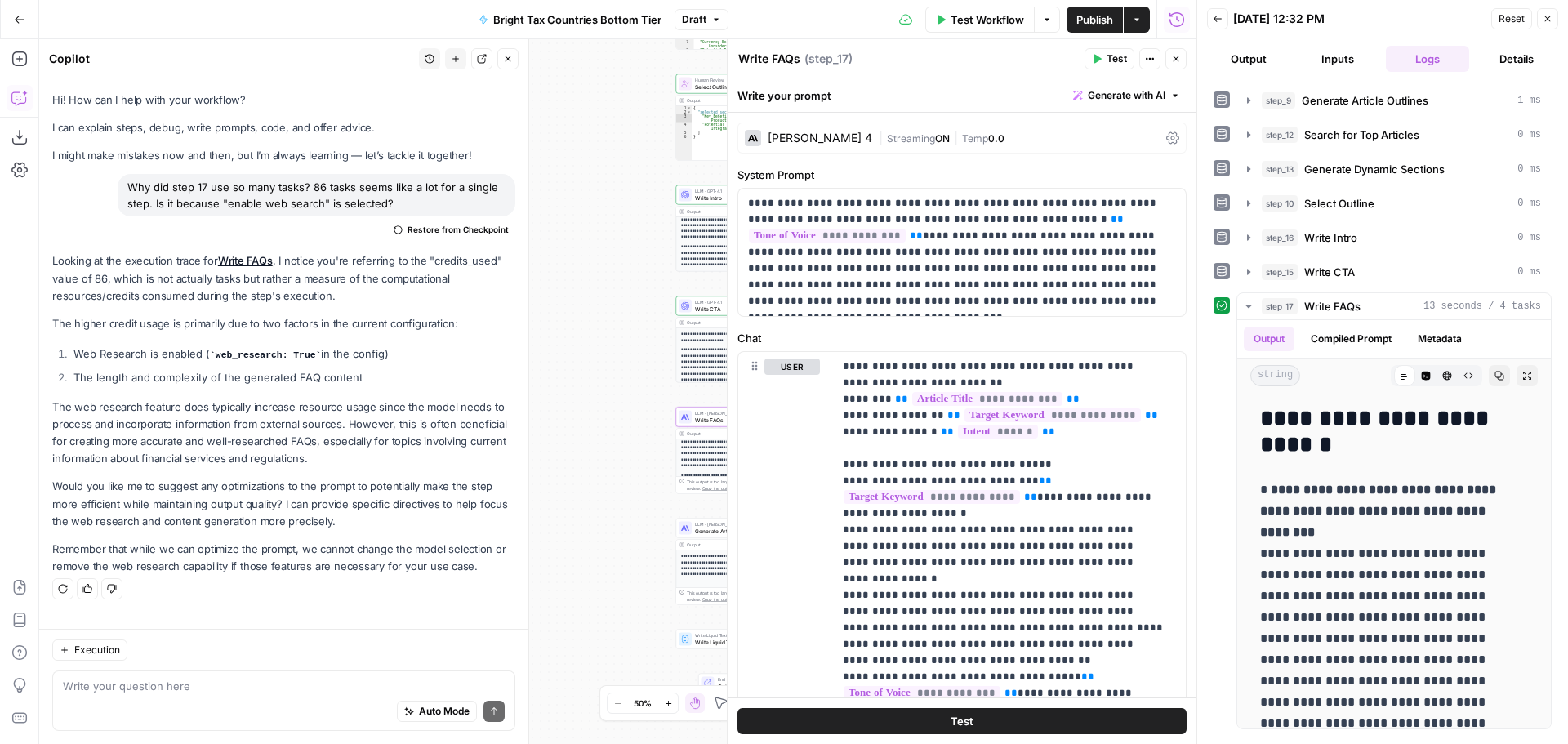
click at [1179, 65] on button "Close" at bounding box center [1176, 59] width 22 height 22
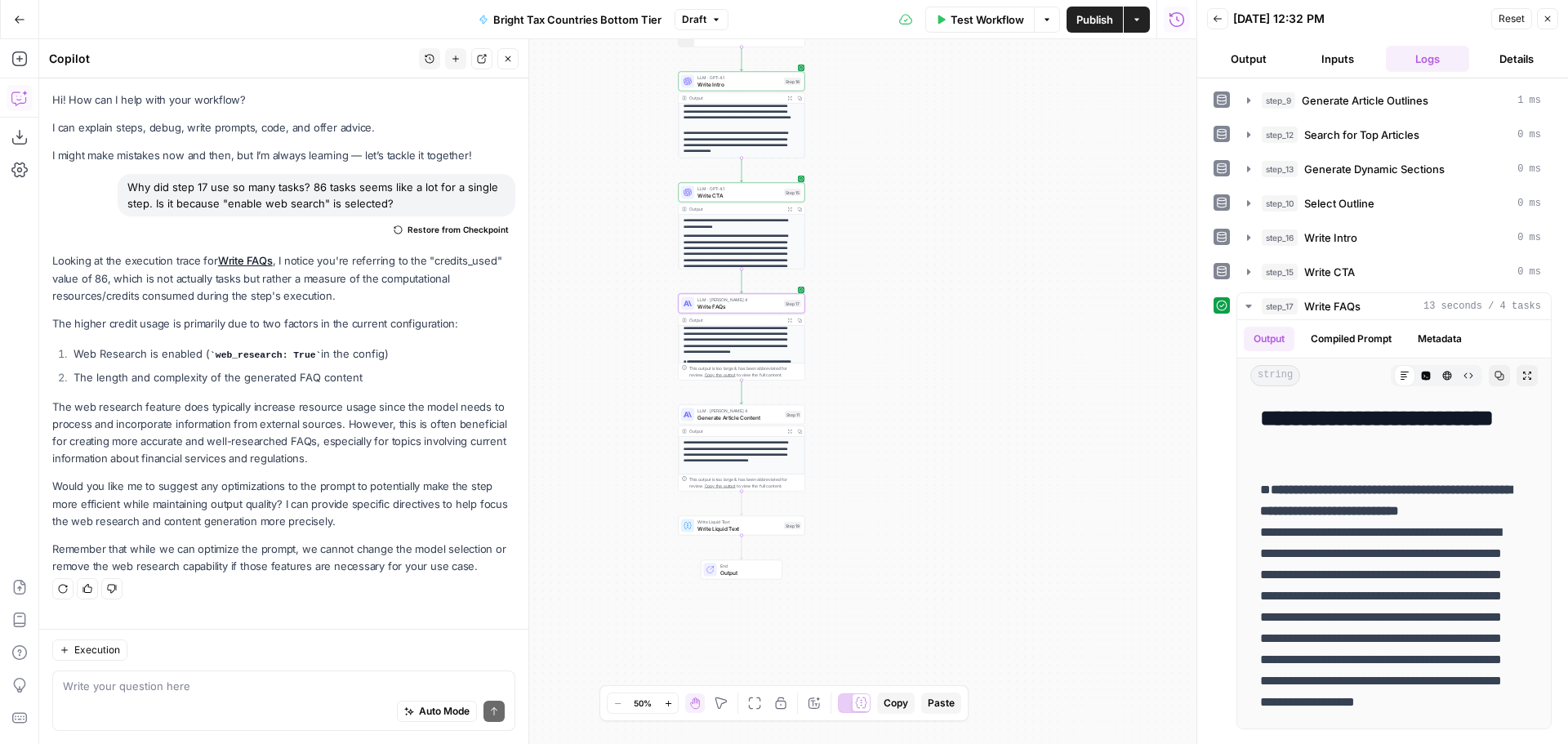
drag, startPoint x: 926, startPoint y: 583, endPoint x: 929, endPoint y: 441, distance: 142.0
click at [929, 443] on div "Workflow Set Inputs Inputs LLM · GPT-4.1 Generate Article Outlines Step 9 Outpu…" at bounding box center [618, 391] width 1157 height 705
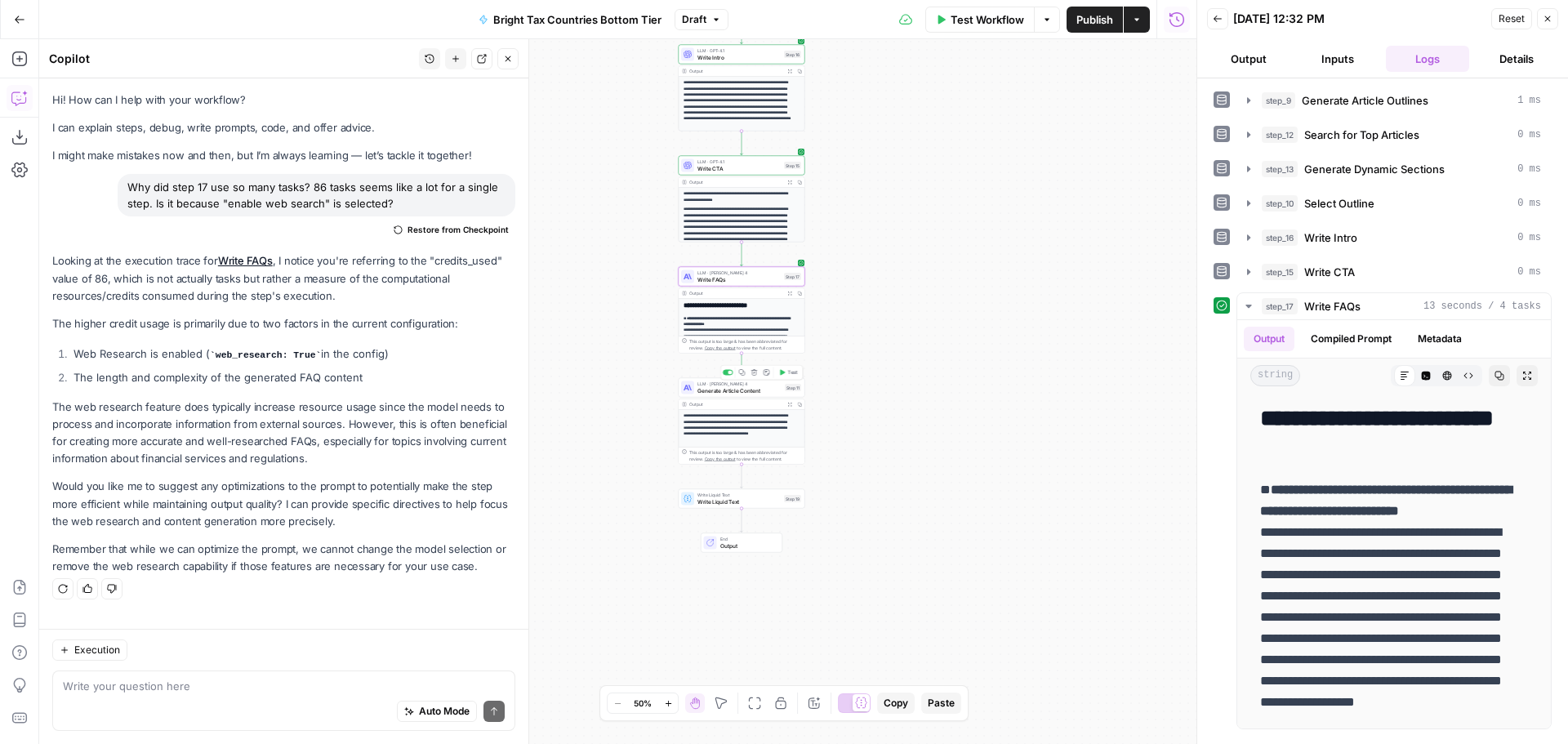
scroll to position [82, 0]
click at [752, 394] on span "Generate Article Content" at bounding box center [739, 390] width 84 height 8
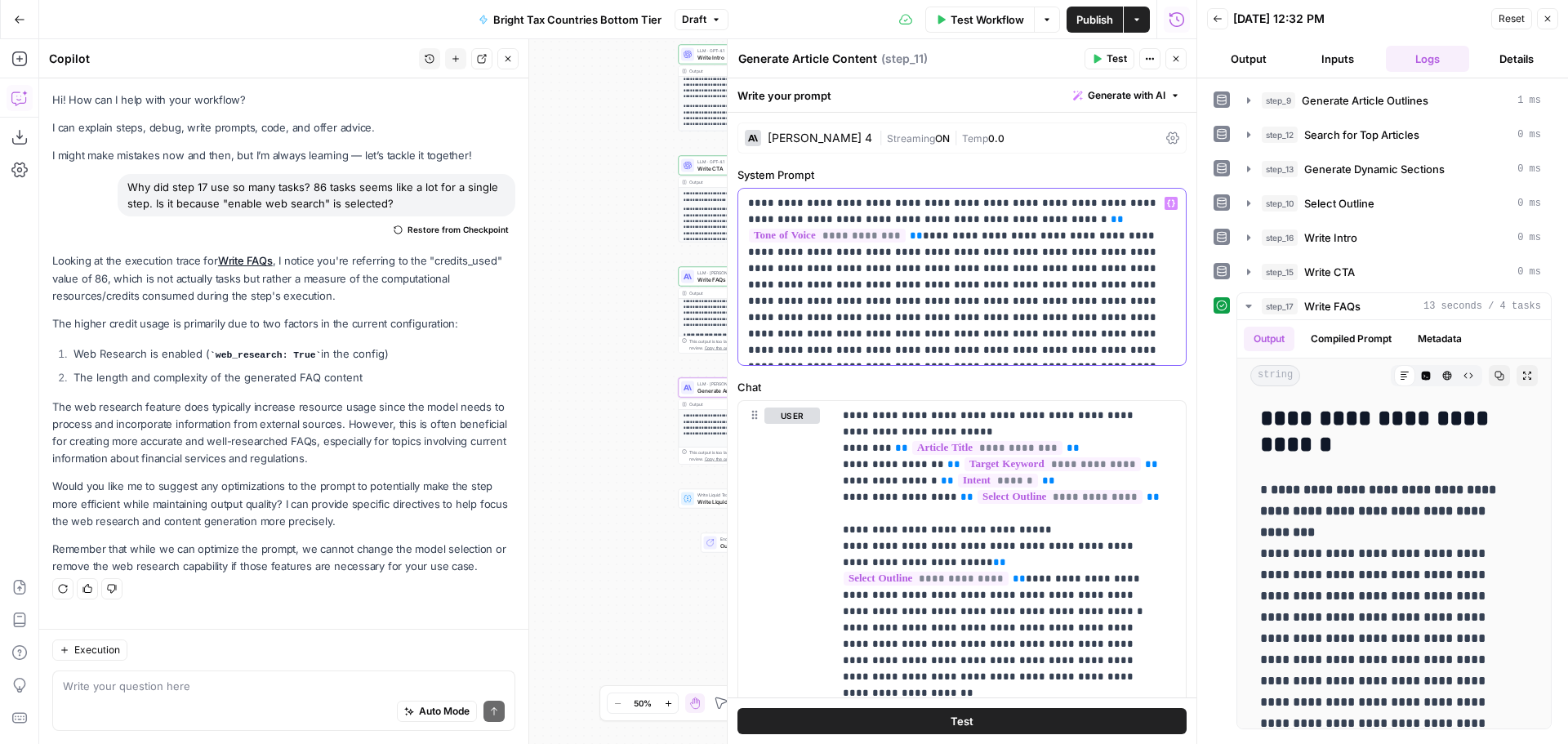
click at [951, 326] on p "**********" at bounding box center [955, 276] width 415 height 163
click at [855, 306] on p "**********" at bounding box center [955, 276] width 415 height 163
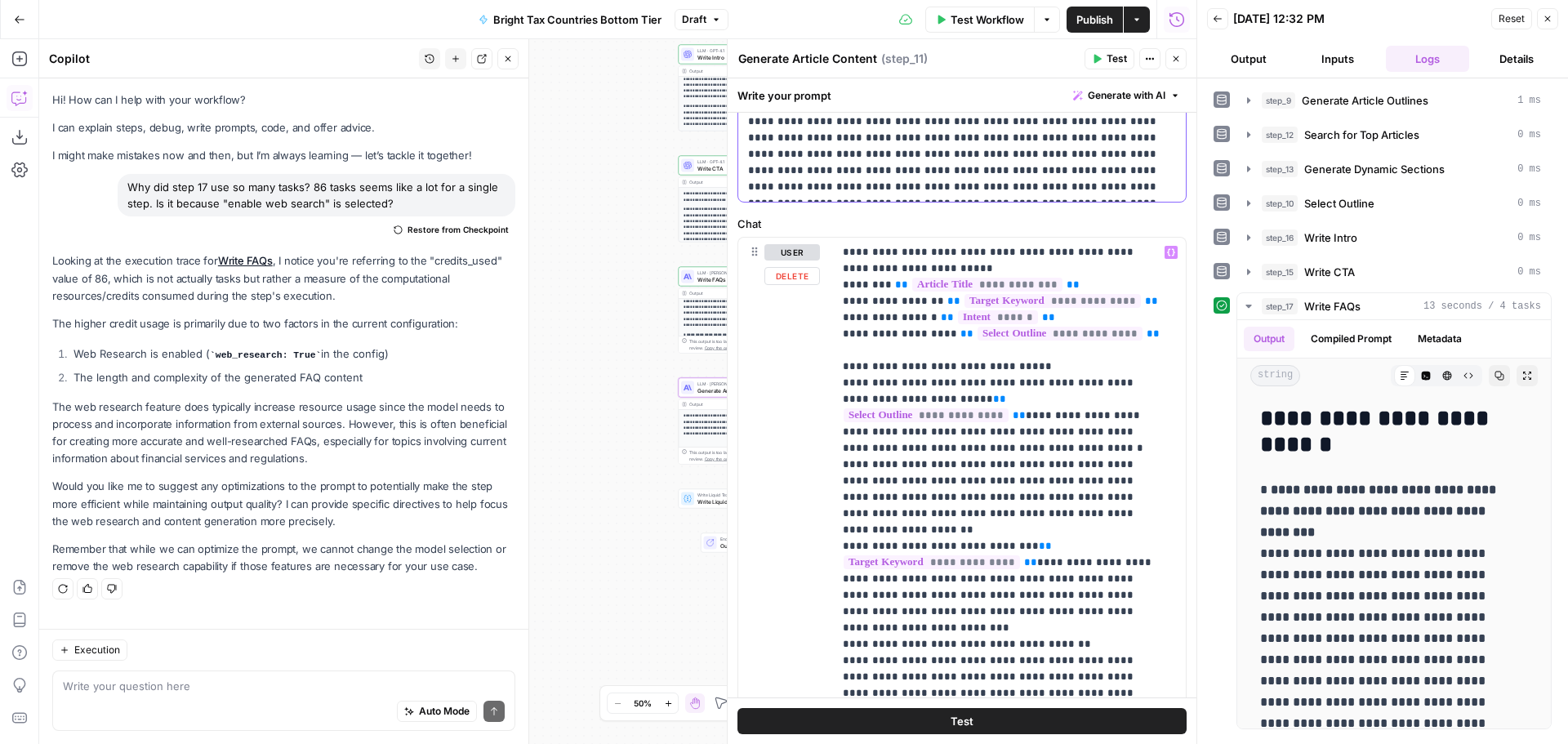
scroll to position [326, 0]
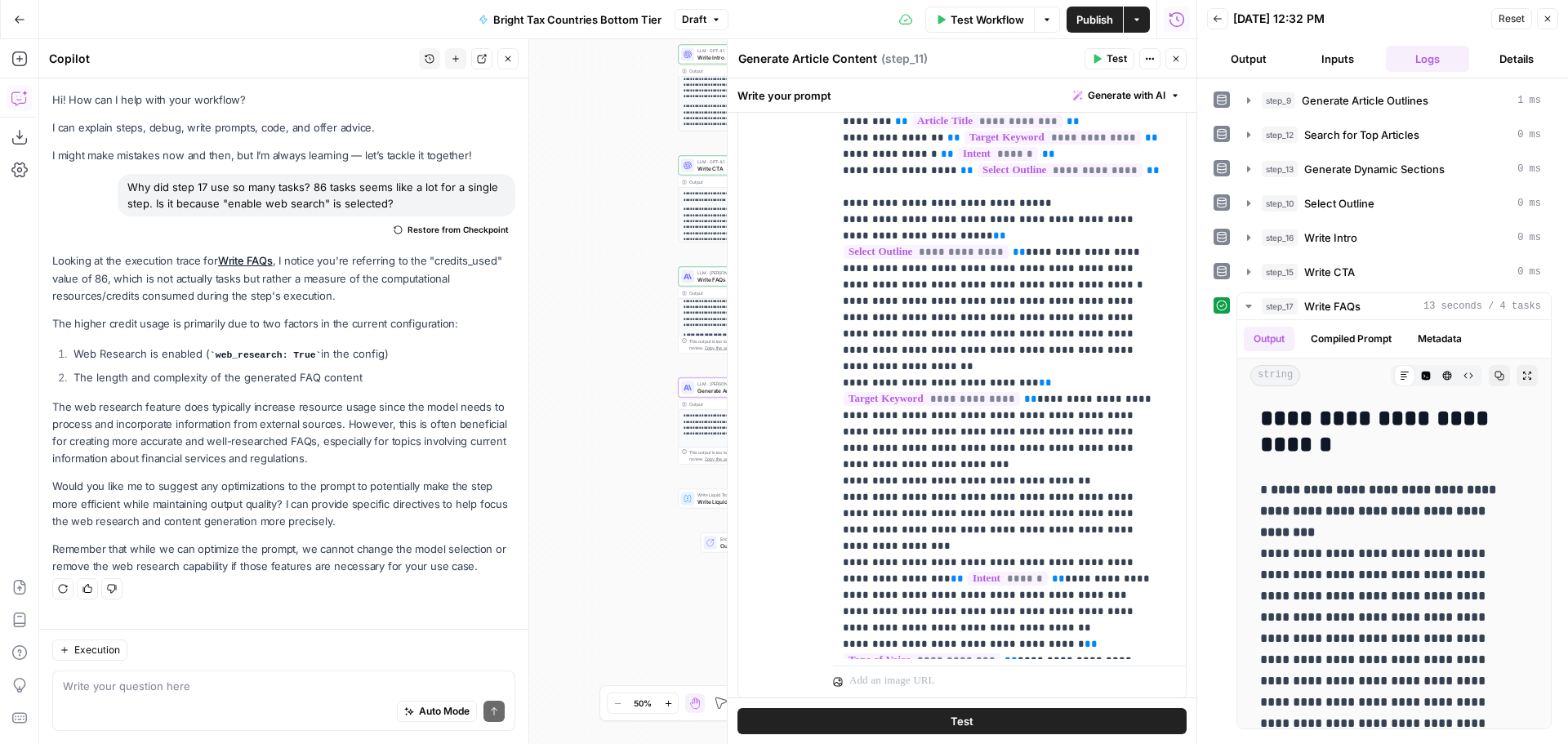
click at [987, 714] on button "Test" at bounding box center [962, 721] width 449 height 26
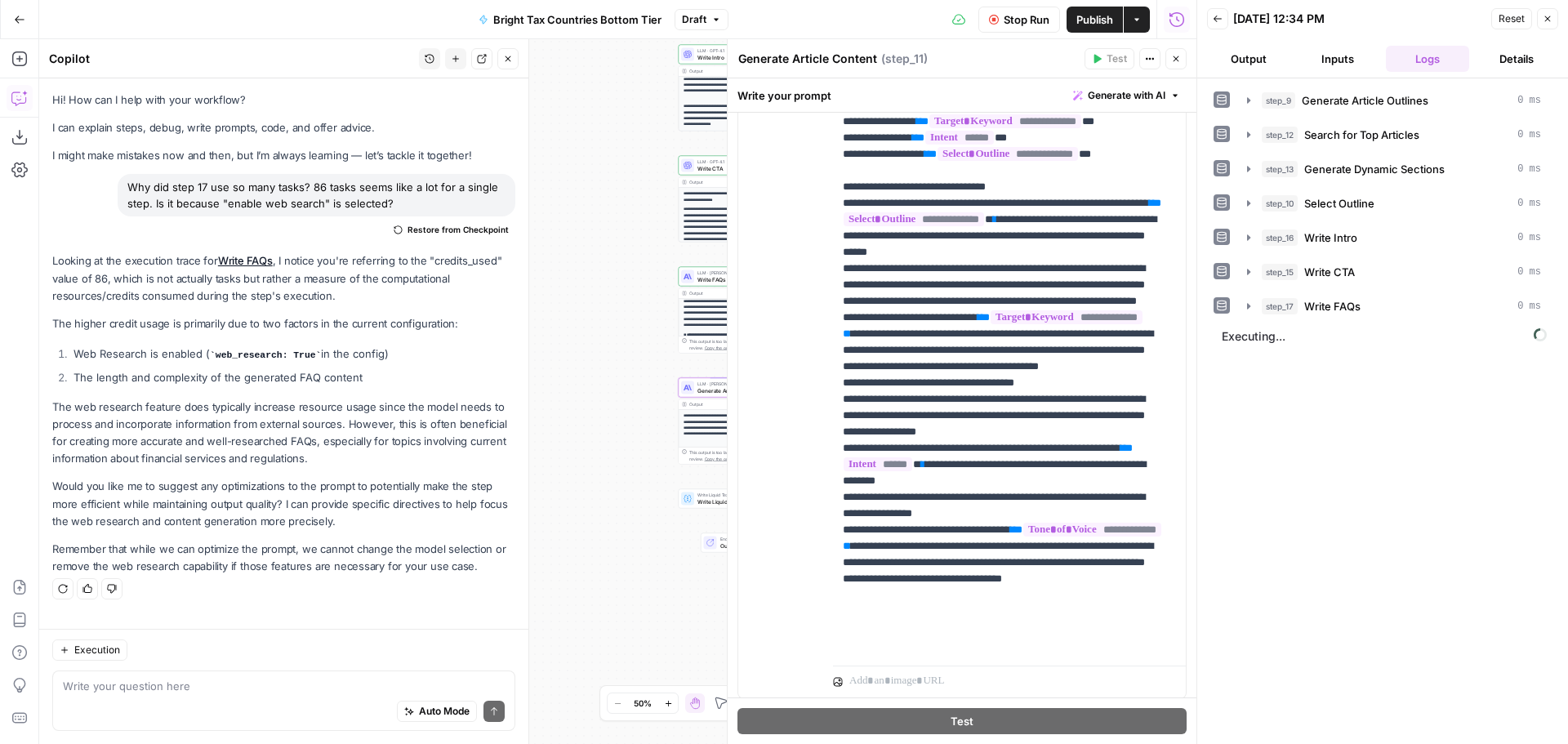
scroll to position [0, 0]
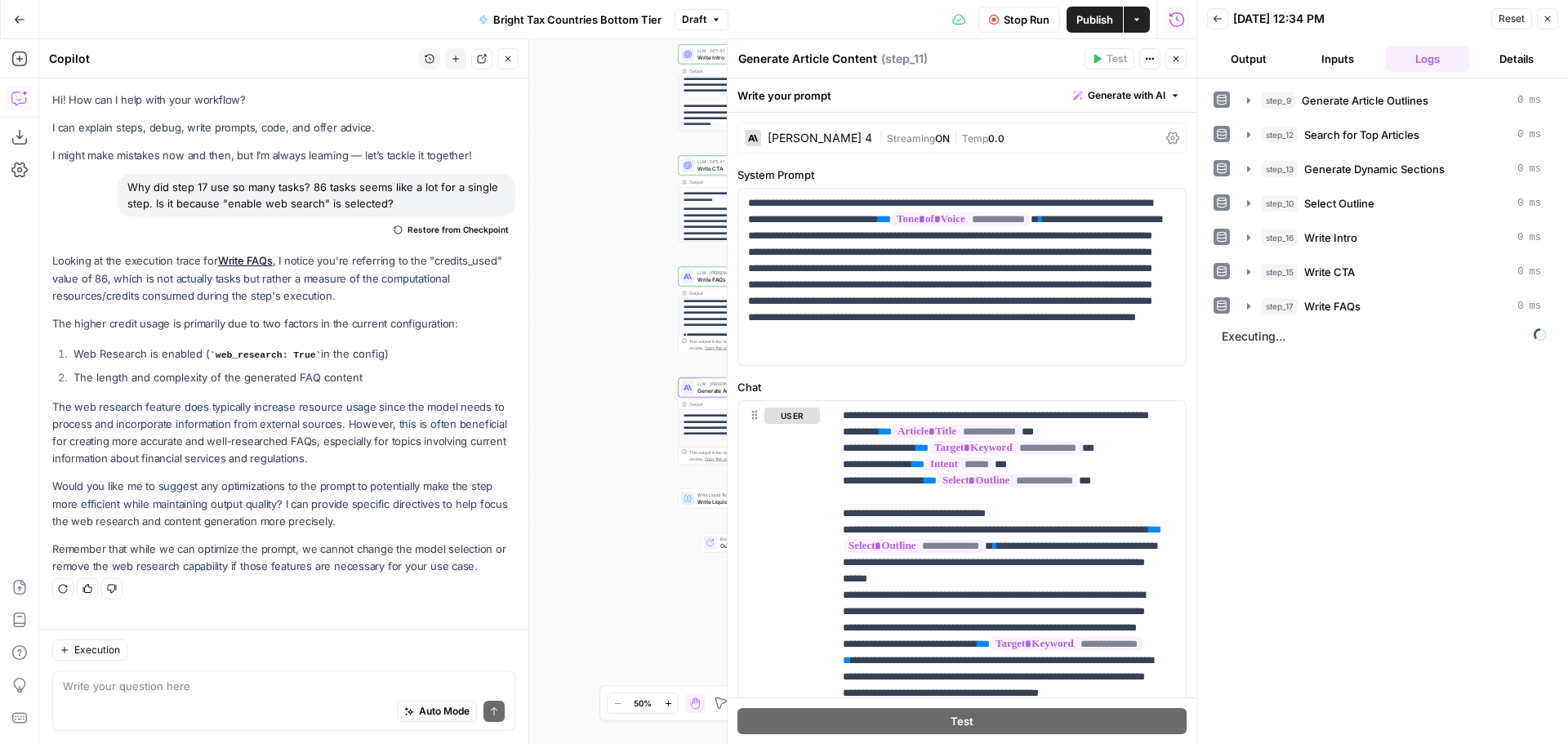
click at [1037, 139] on div "| Streaming ON | Temp 0.0" at bounding box center [1020, 138] width 281 height 16
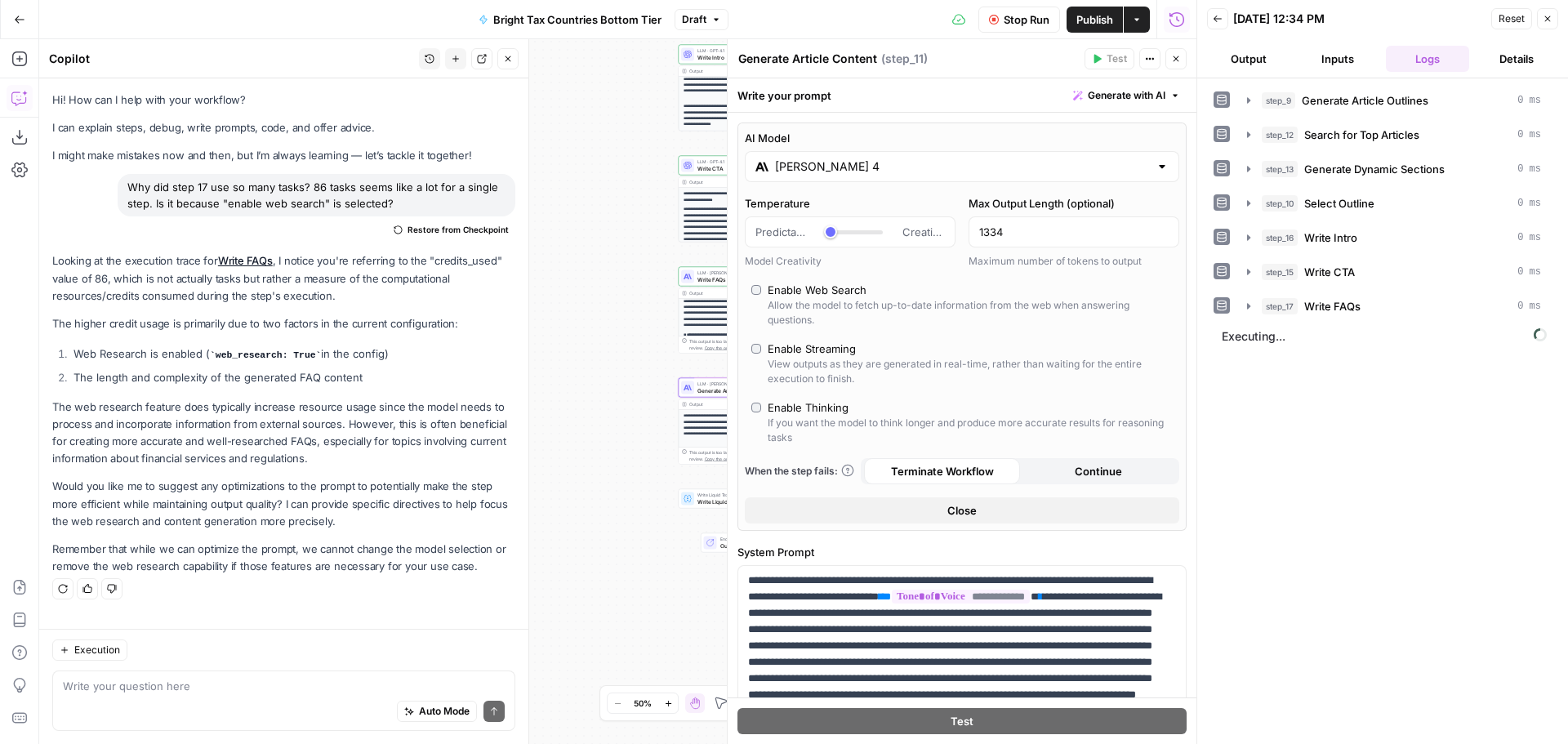
click at [988, 516] on button "Close" at bounding box center [962, 510] width 434 height 26
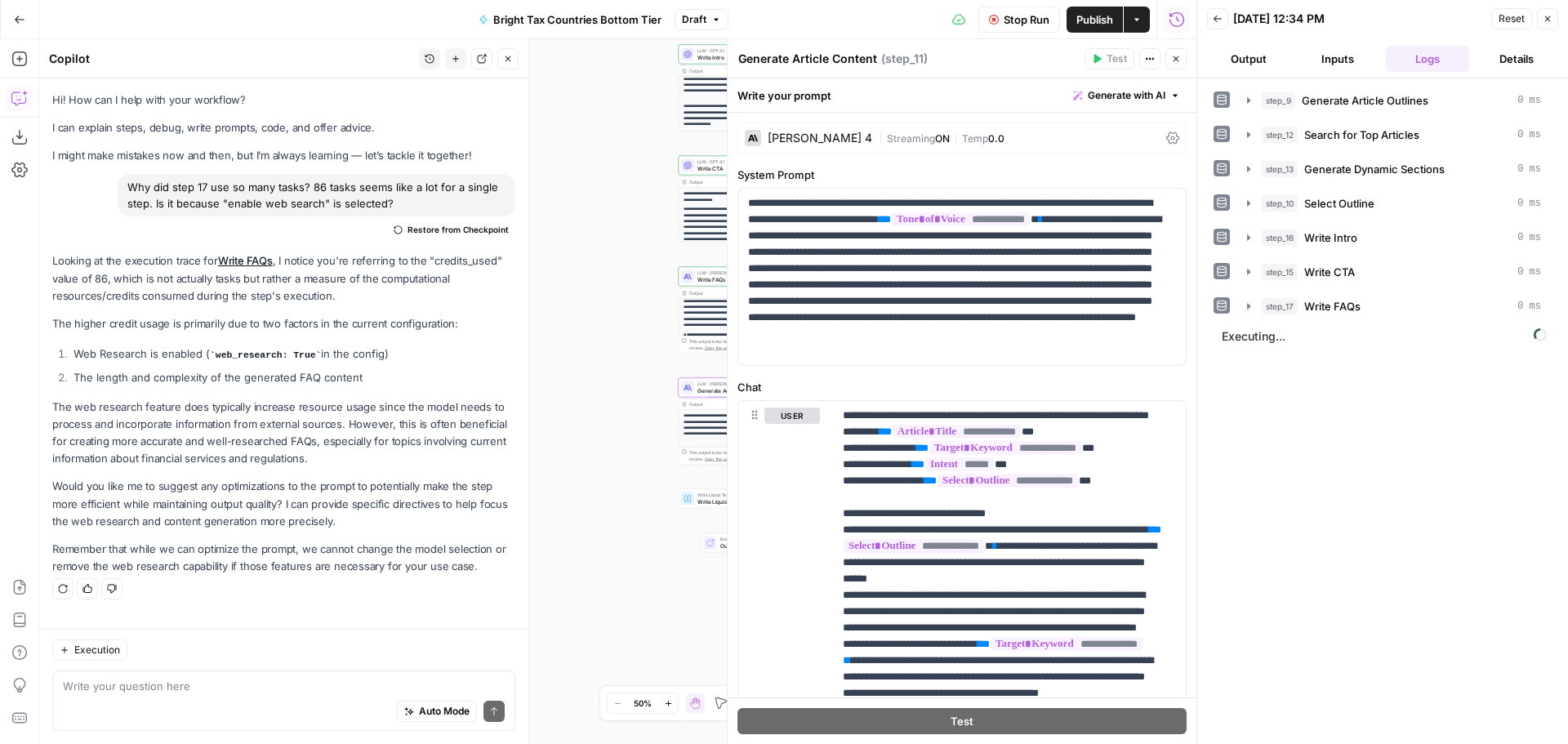
click at [1325, 335] on span "Executing..." at bounding box center [1384, 336] width 335 height 26
click at [1012, 22] on span "Stop Run" at bounding box center [1026, 20] width 46 height 17
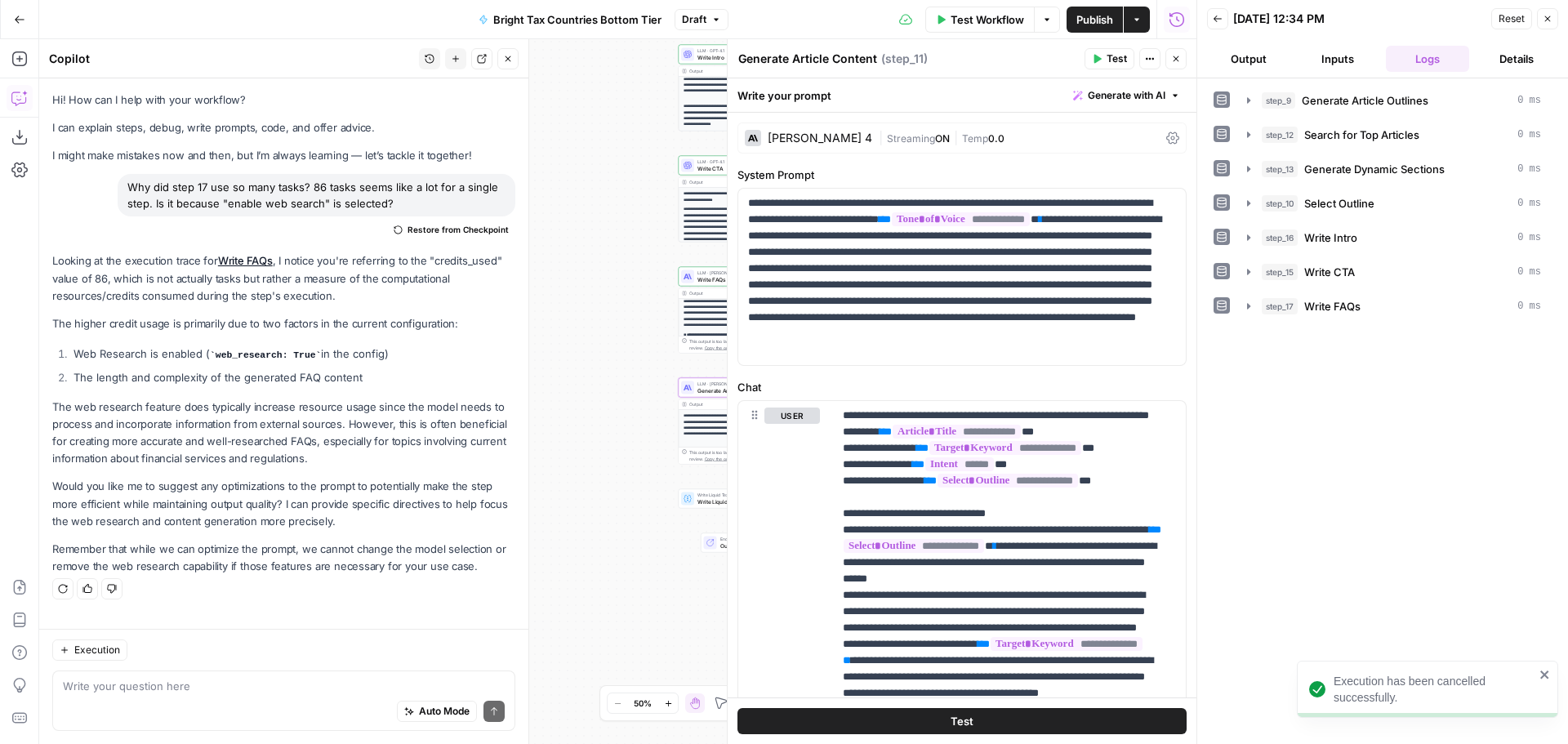
click at [1166, 136] on icon at bounding box center [1173, 138] width 13 height 12
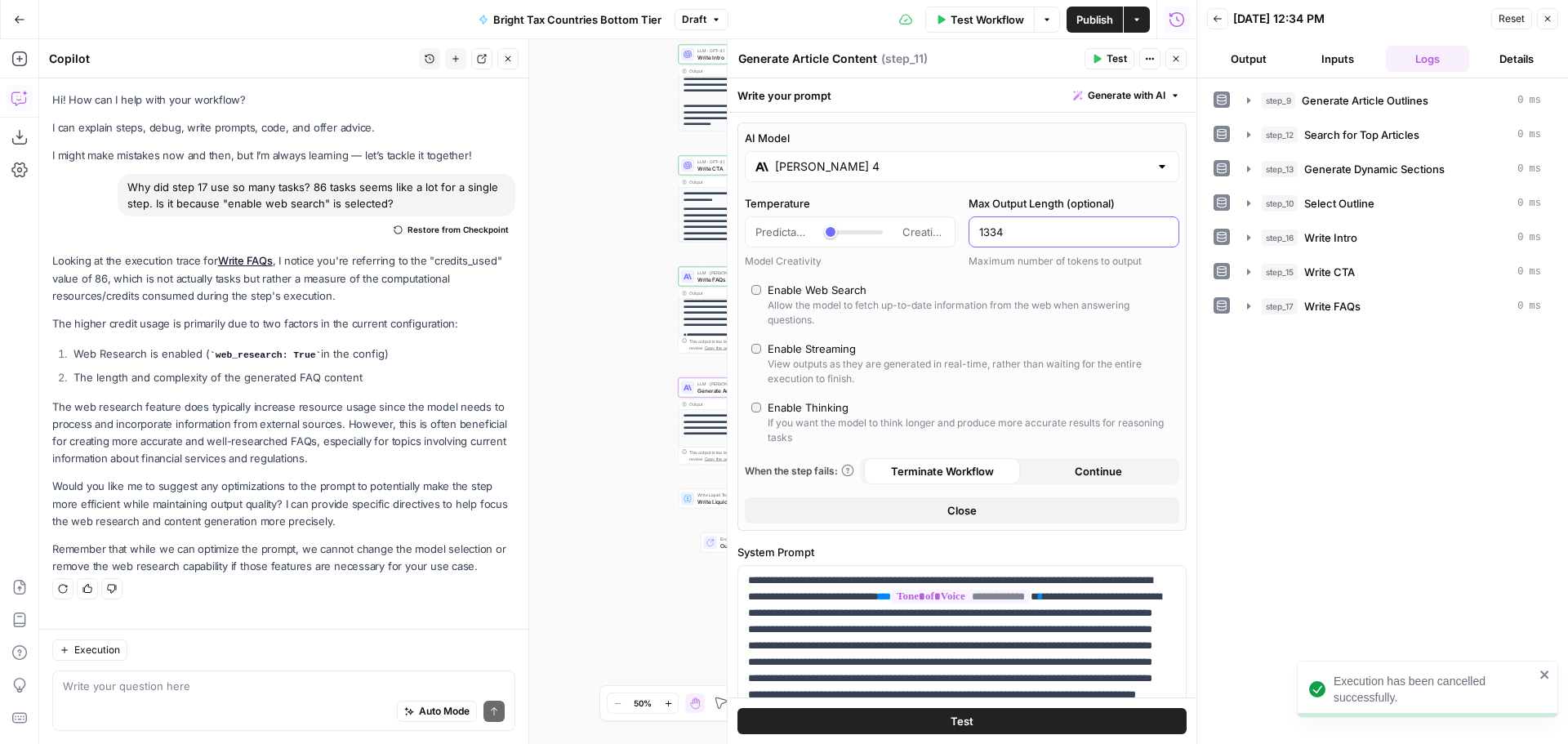
drag, startPoint x: 1001, startPoint y: 226, endPoint x: 954, endPoint y: 226, distance: 47.0
click at [954, 226] on div "Temperature Predictable Creative Model Creativity Max Output Length (optional) …" at bounding box center [962, 231] width 434 height 73
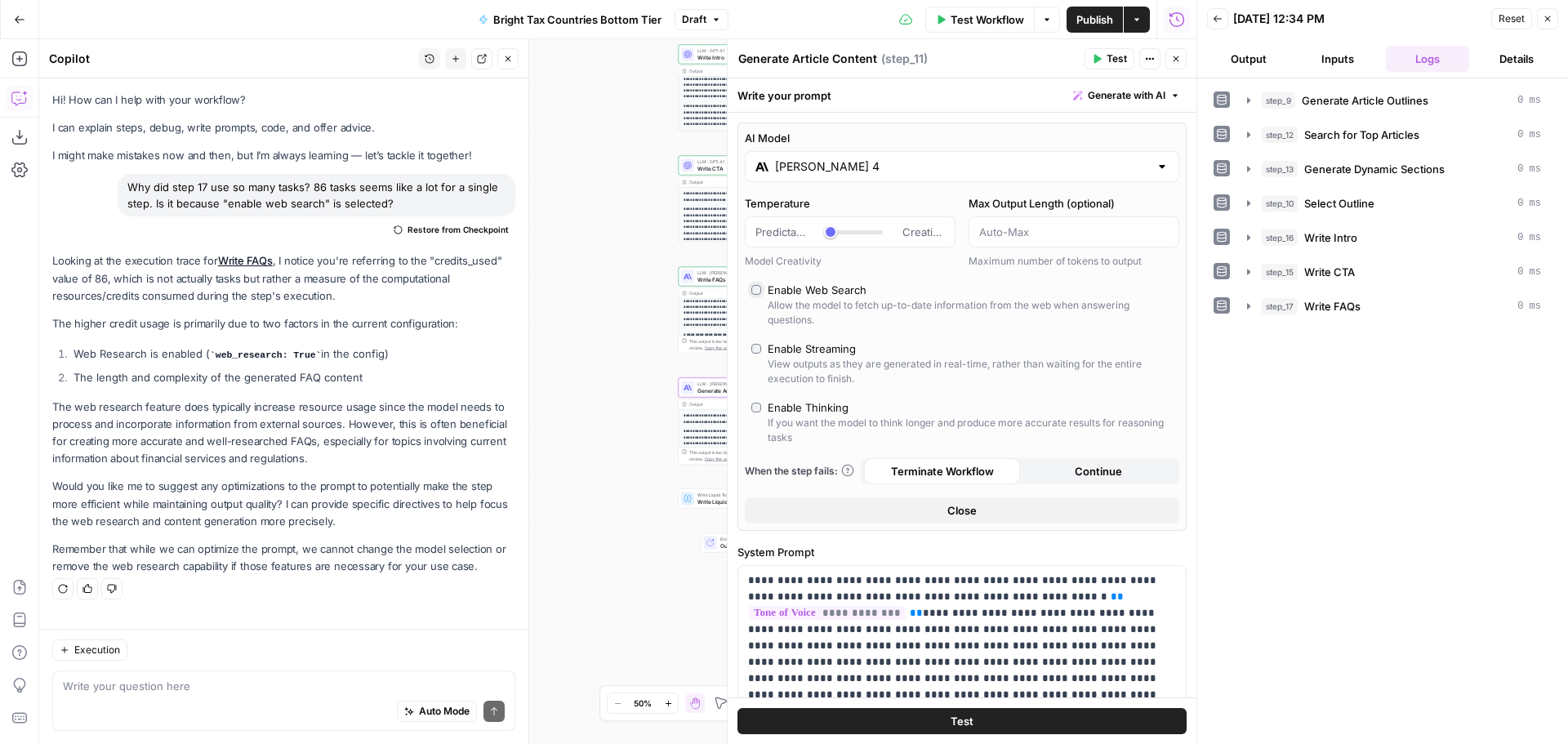
scroll to position [163, 0]
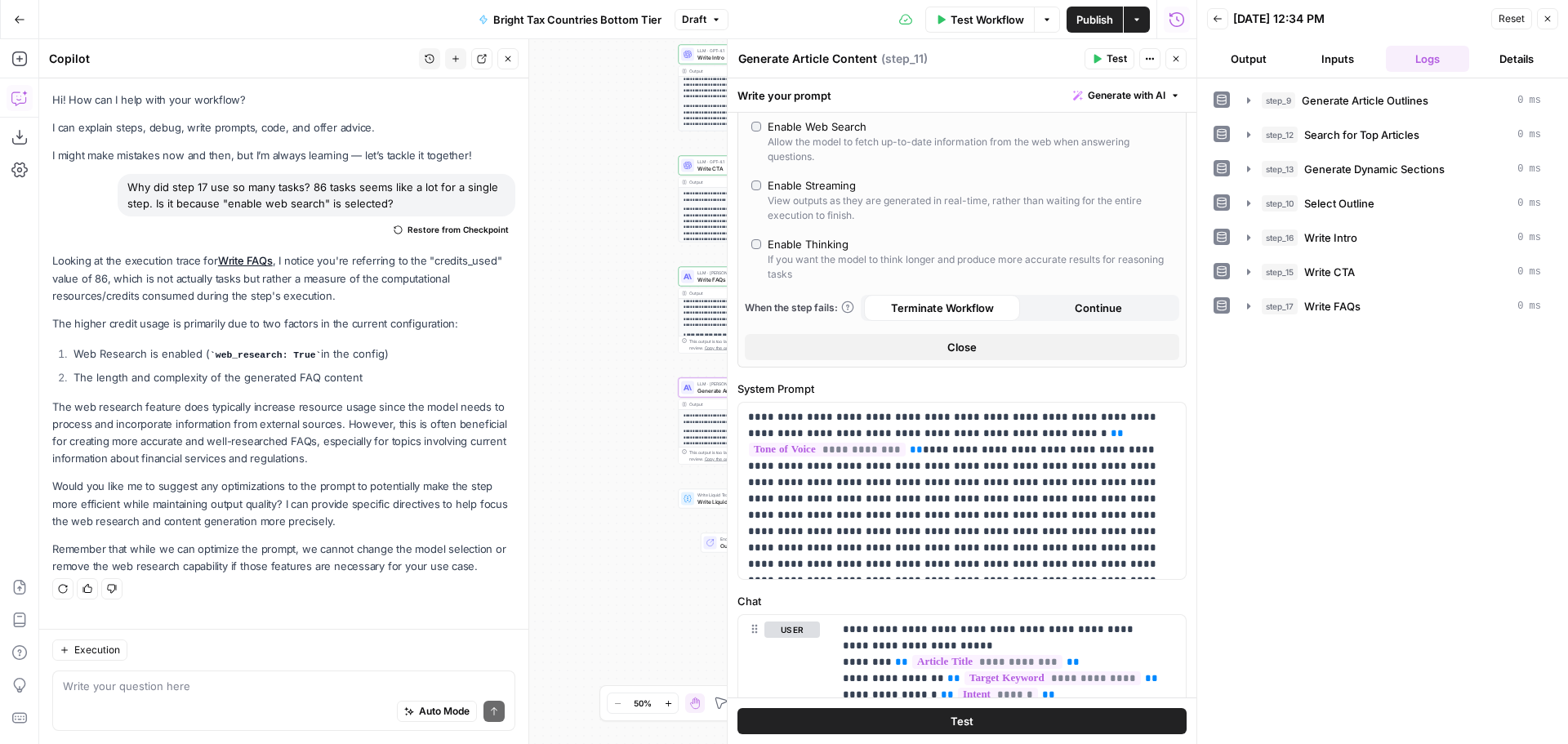
click at [1076, 722] on button "Test" at bounding box center [962, 721] width 449 height 26
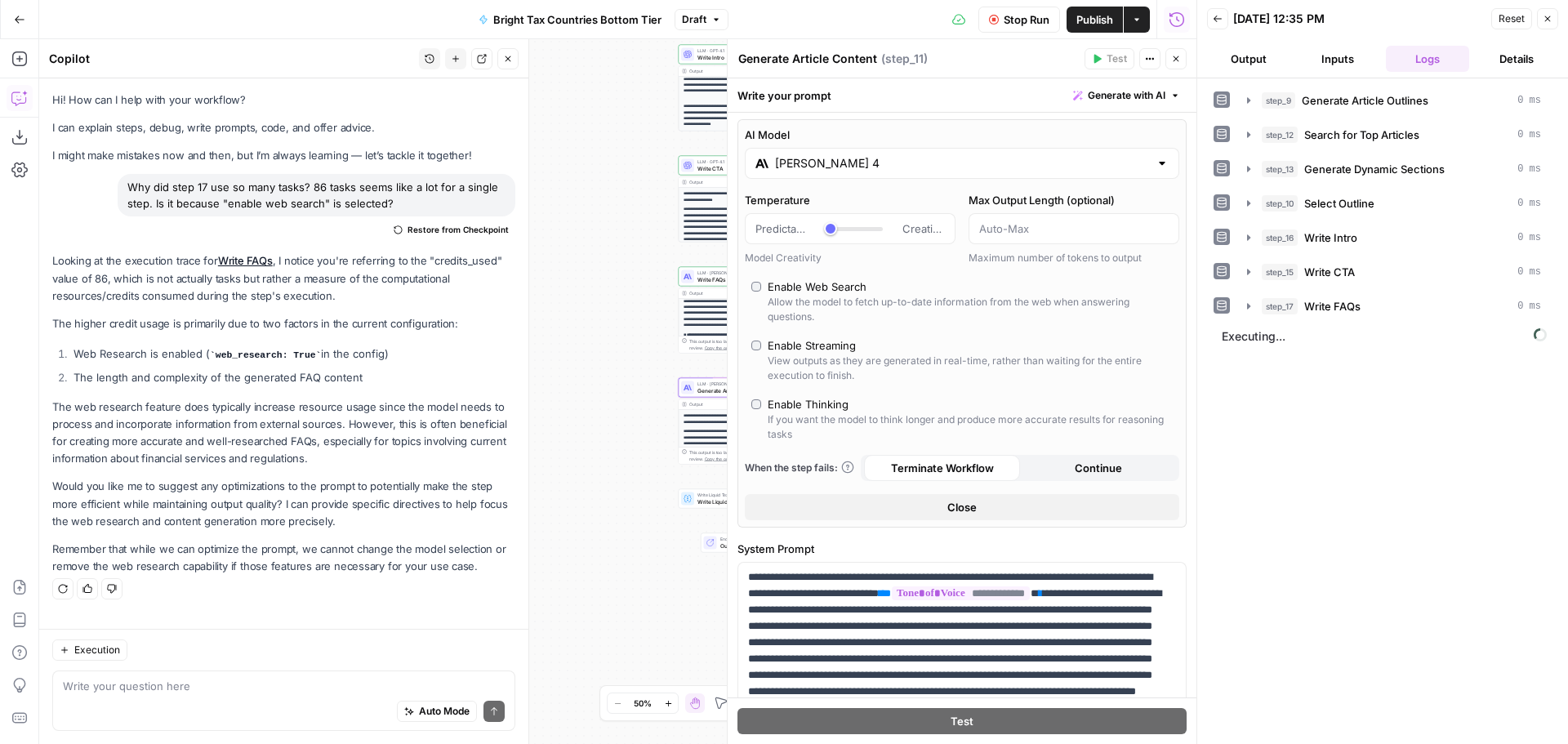
scroll to position [0, 0]
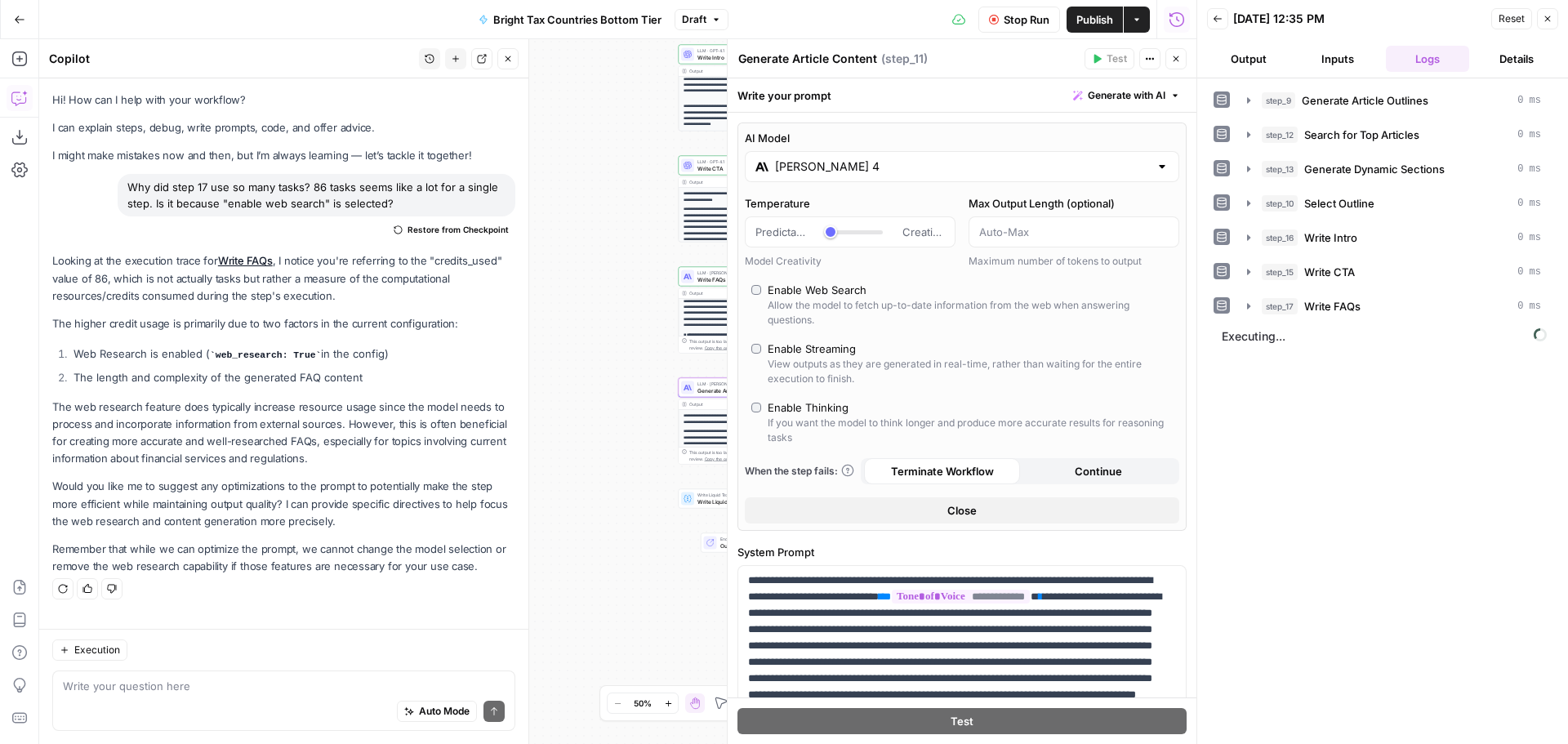
click at [1058, 517] on button "Close" at bounding box center [962, 510] width 434 height 26
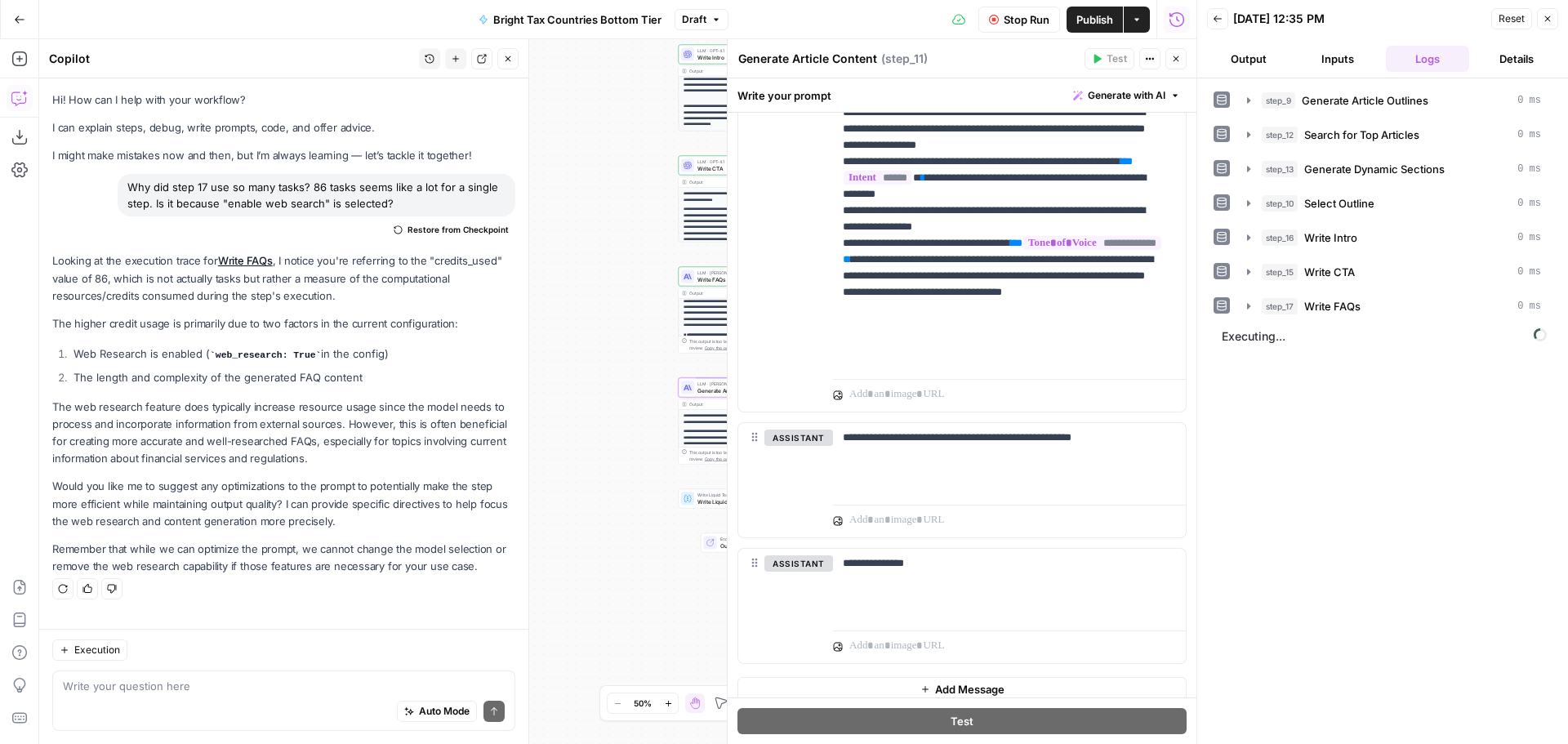
scroll to position [627, 0]
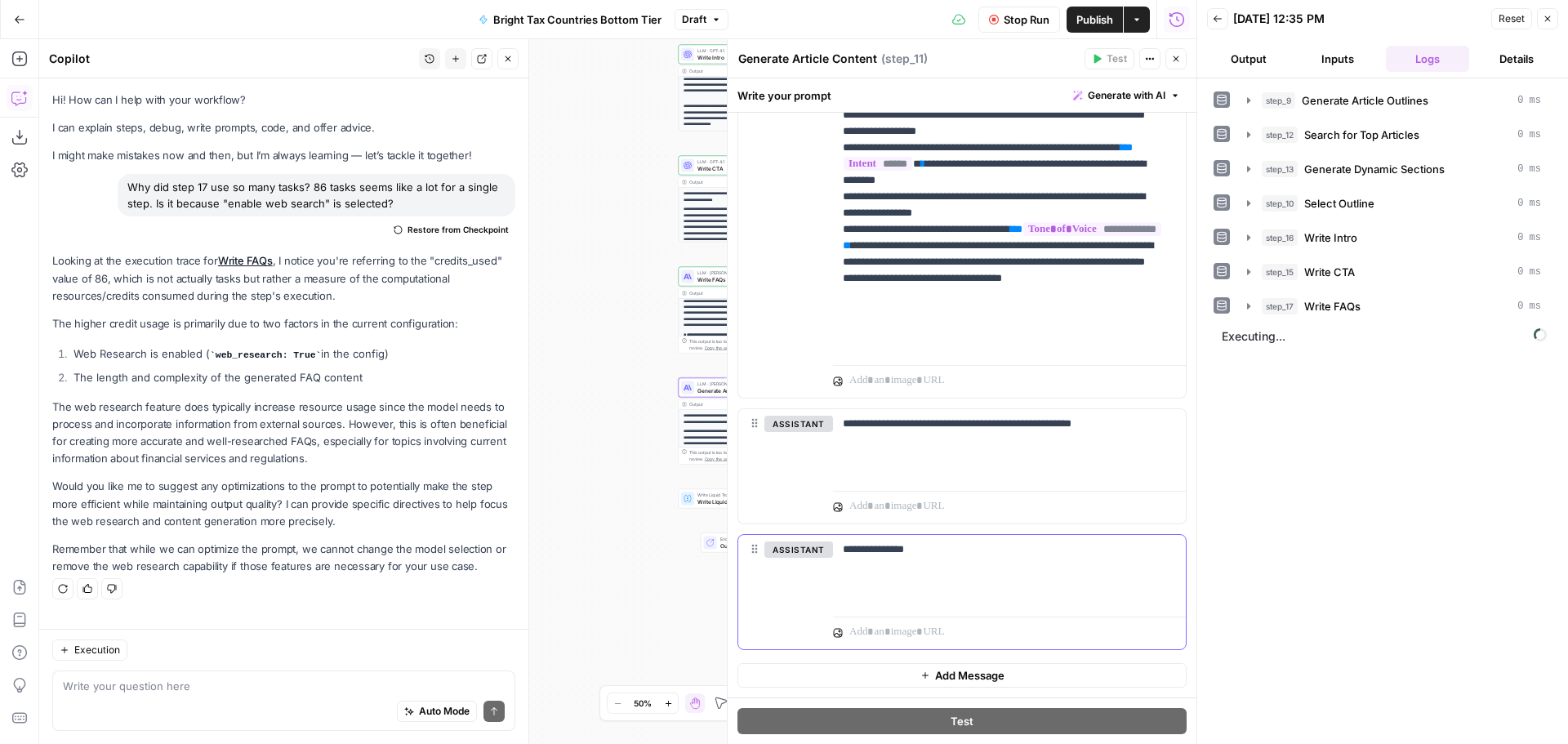
click at [1040, 594] on div "**********" at bounding box center [1010, 573] width 353 height 75
drag, startPoint x: 1021, startPoint y: 568, endPoint x: 809, endPoint y: 555, distance: 212.4
click at [809, 555] on div "**********" at bounding box center [962, 592] width 448 height 114
click at [785, 576] on button "Delete" at bounding box center [798, 573] width 68 height 18
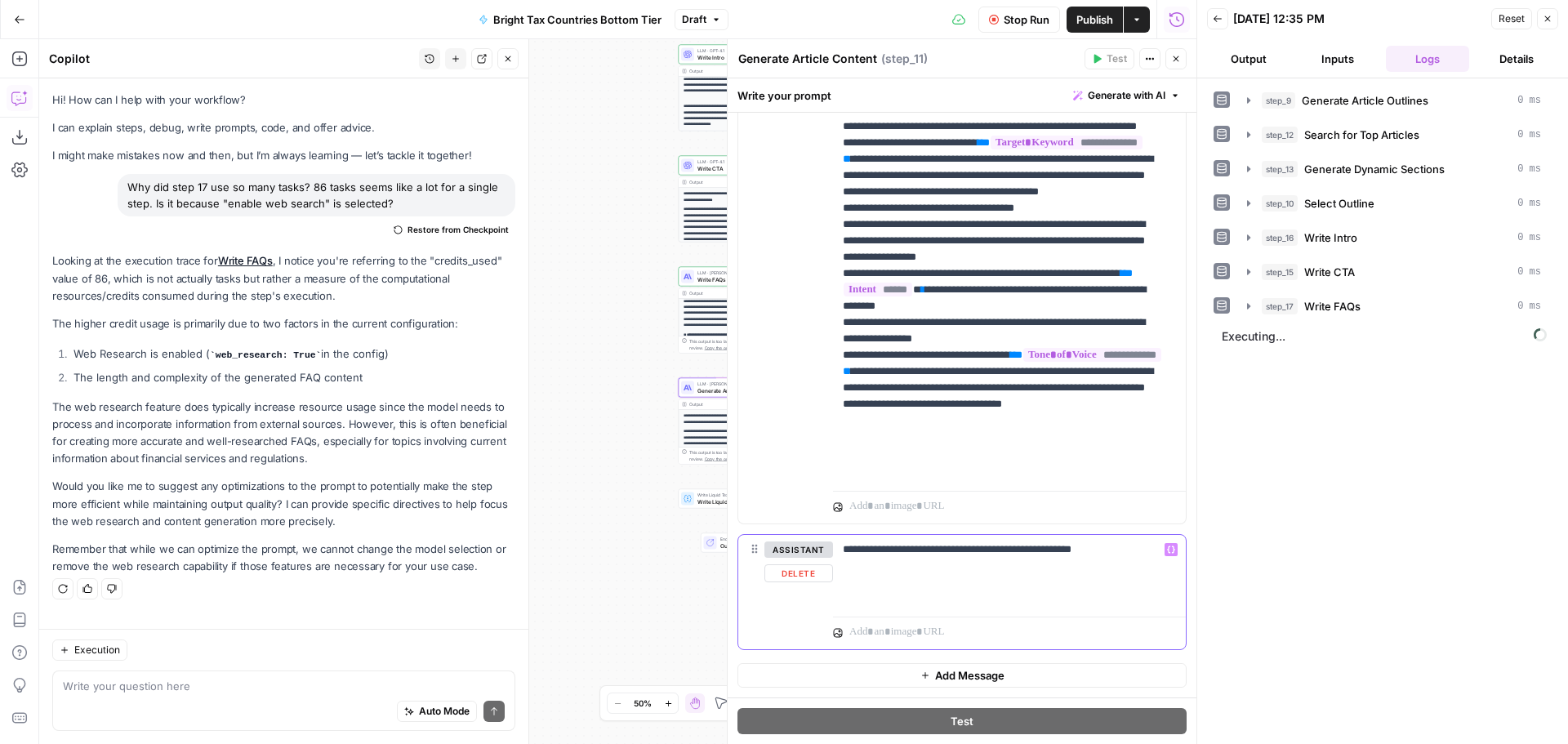
click at [1047, 581] on div "**********" at bounding box center [1010, 573] width 353 height 75
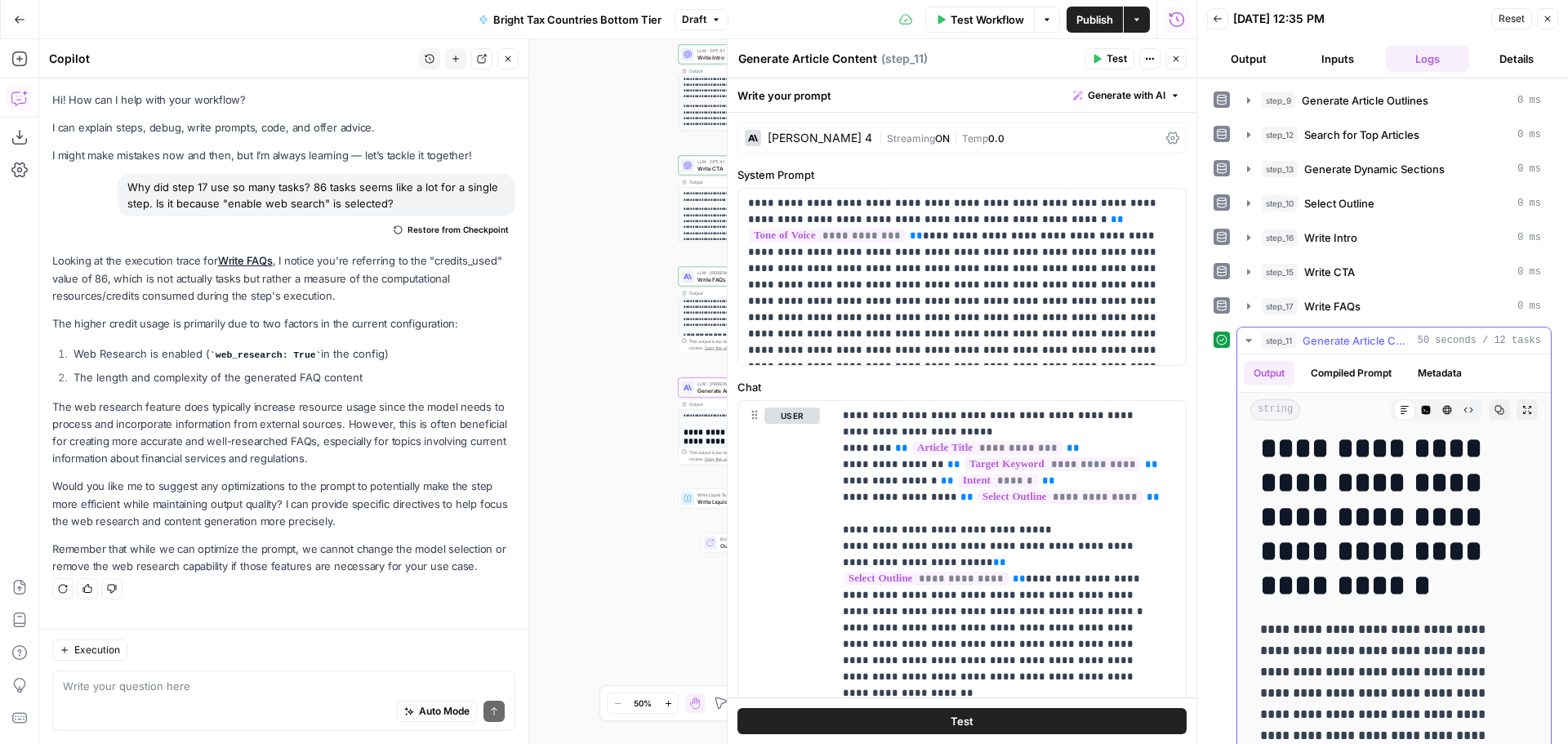
scroll to position [0, 0]
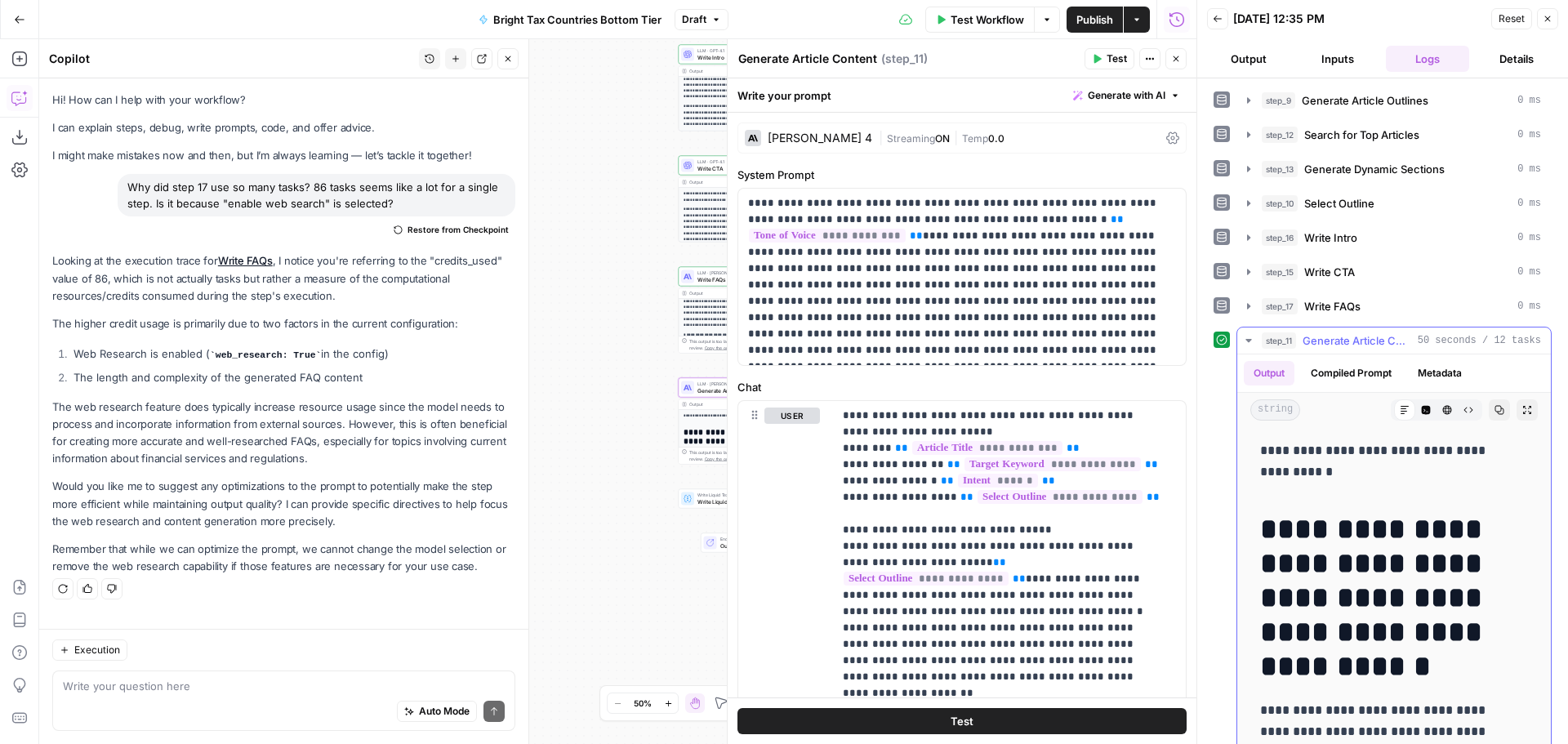
click at [1346, 457] on p "**********" at bounding box center [1382, 461] width 243 height 42
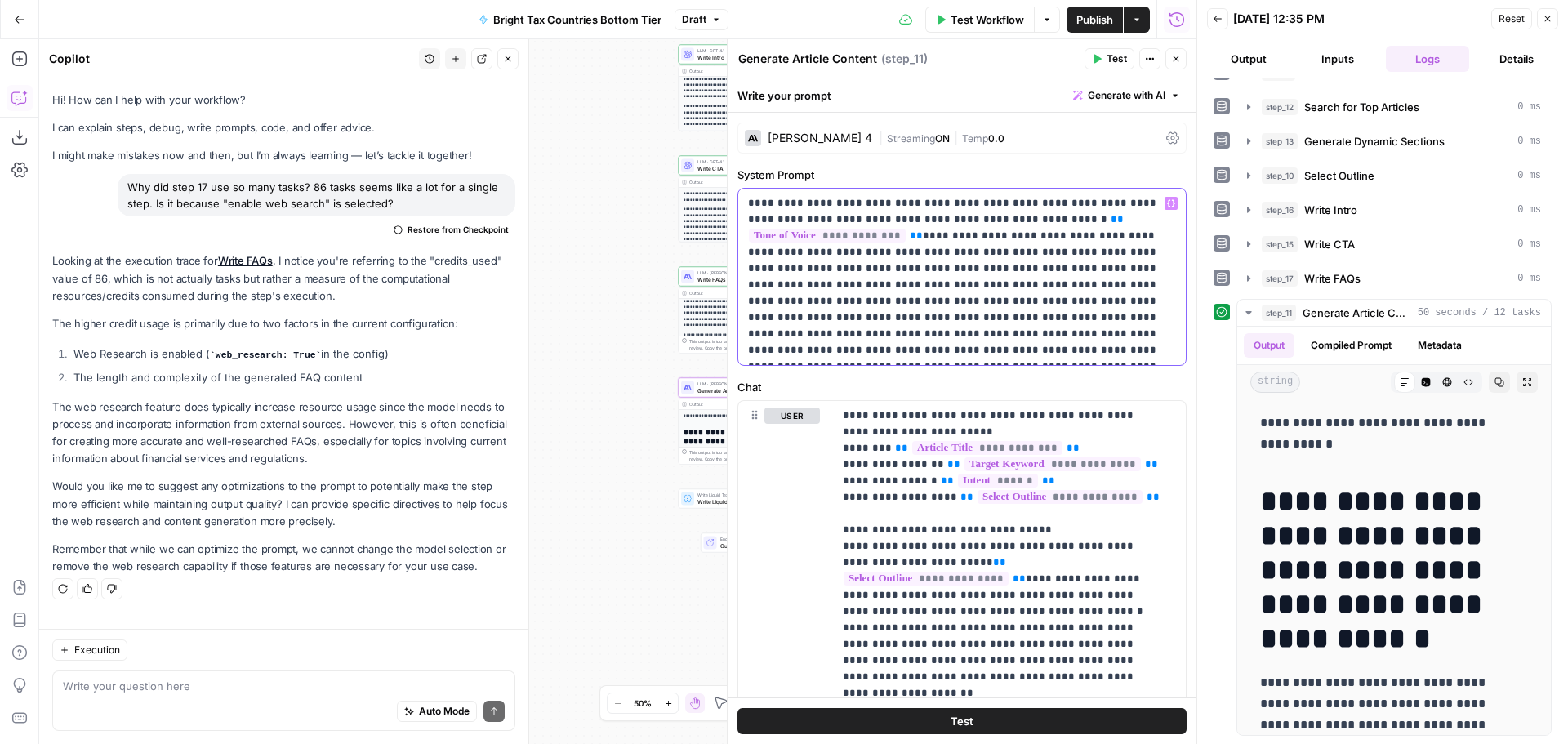
drag, startPoint x: 832, startPoint y: 296, endPoint x: 1084, endPoint y: 319, distance: 253.0
click at [1084, 319] on p "**********" at bounding box center [955, 276] width 415 height 163
copy p "**********"
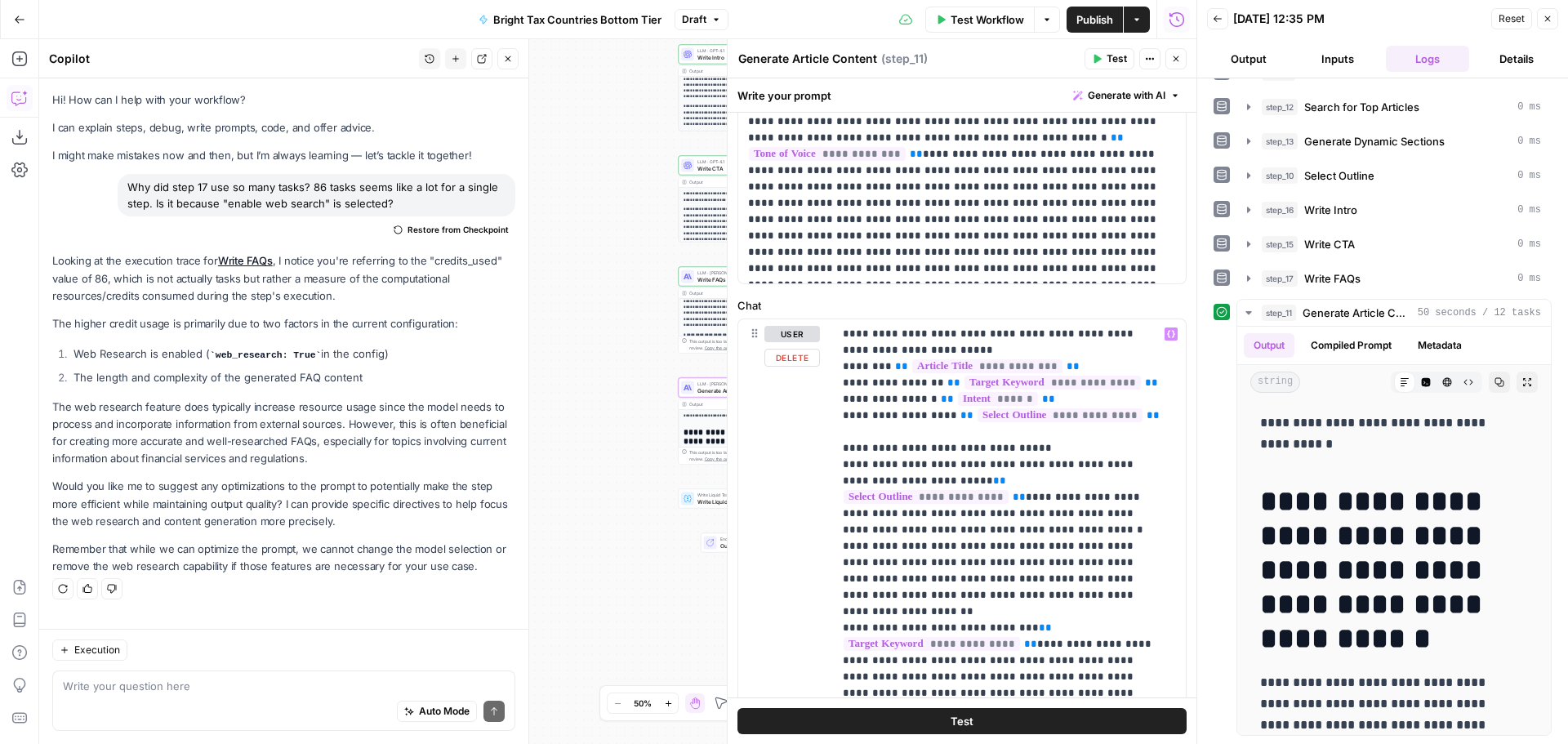
scroll to position [163, 0]
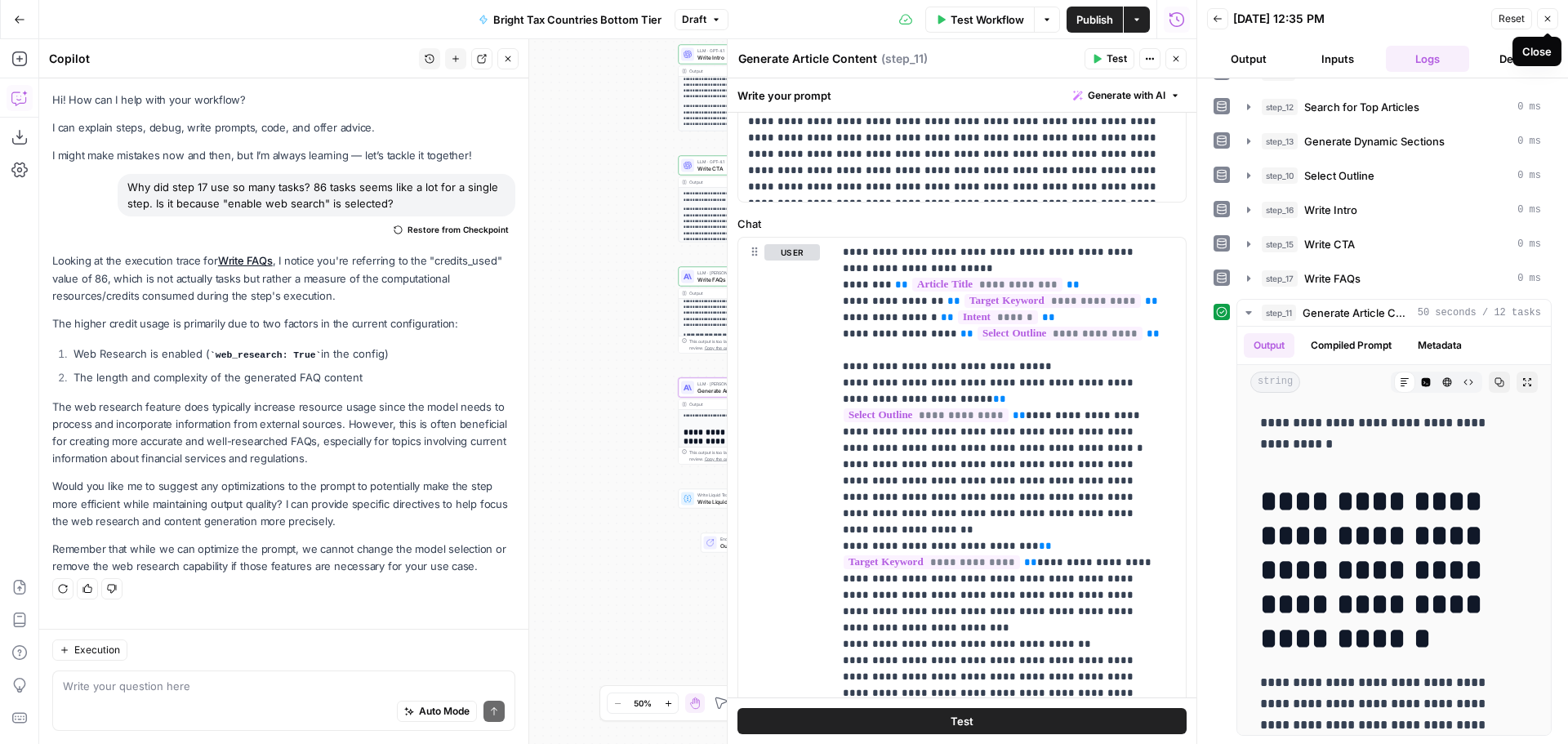
click at [1545, 23] on button "Close" at bounding box center [1548, 19] width 22 height 22
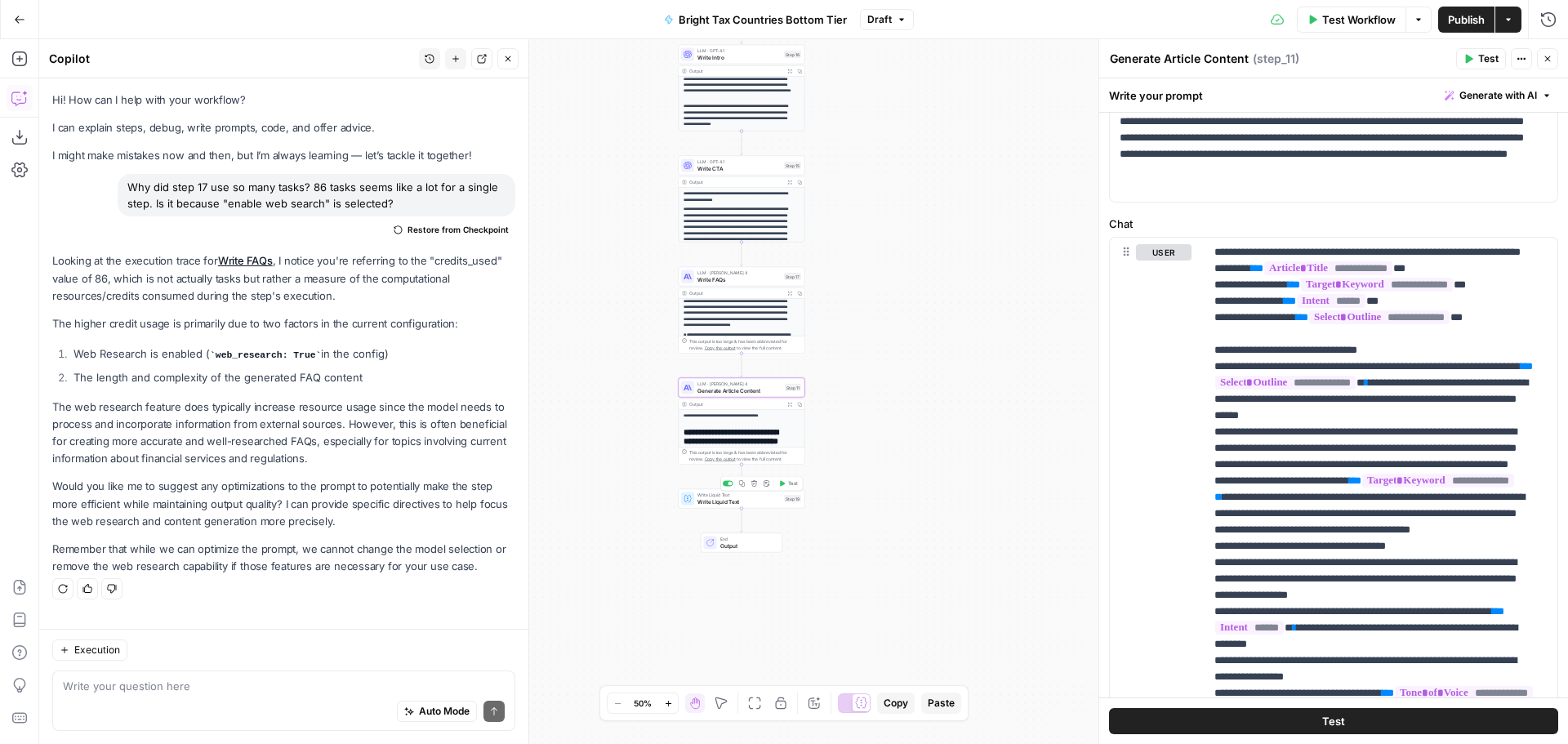
click at [786, 484] on button "Test" at bounding box center [788, 484] width 25 height 11
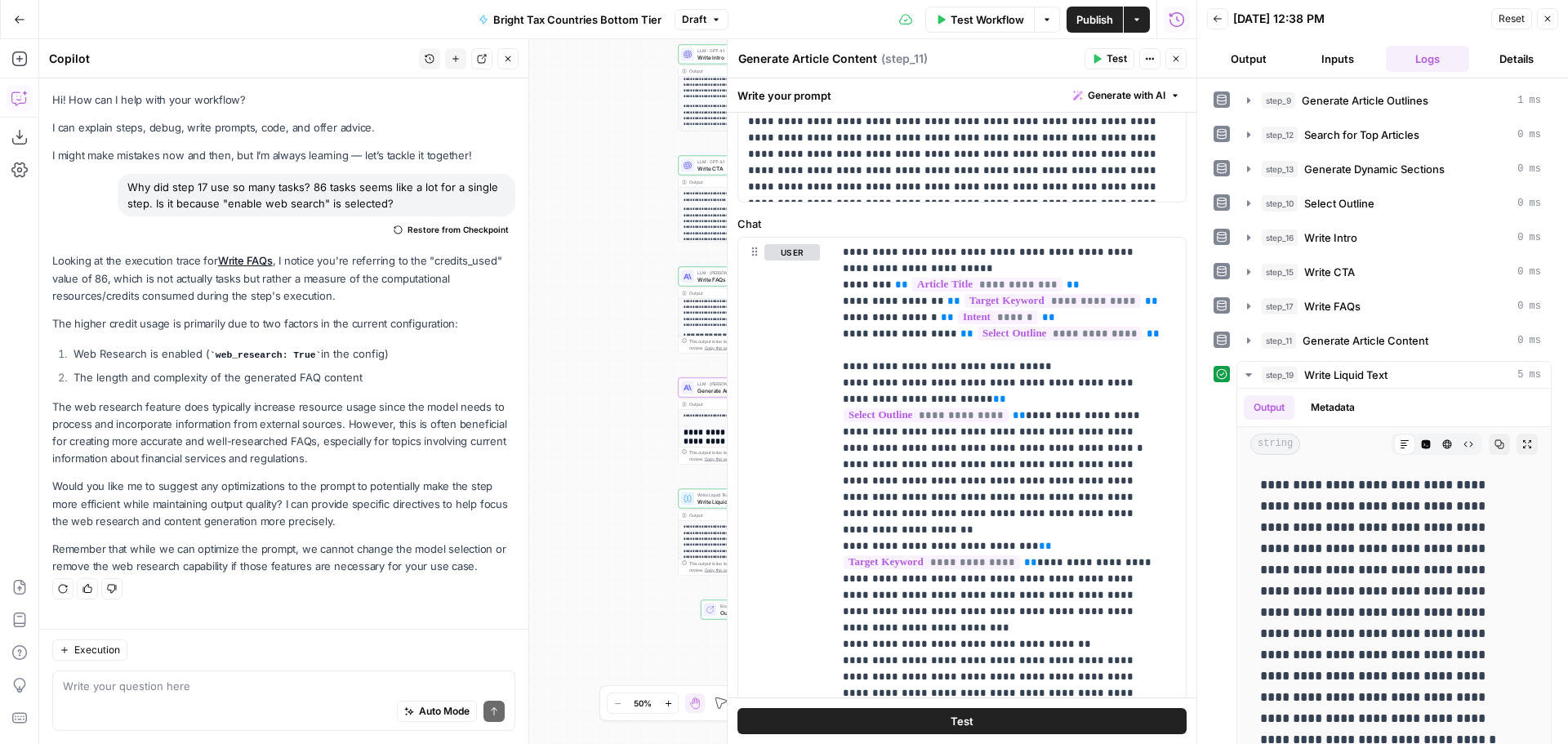
click at [1546, 22] on icon "button" at bounding box center [1547, 19] width 10 height 10
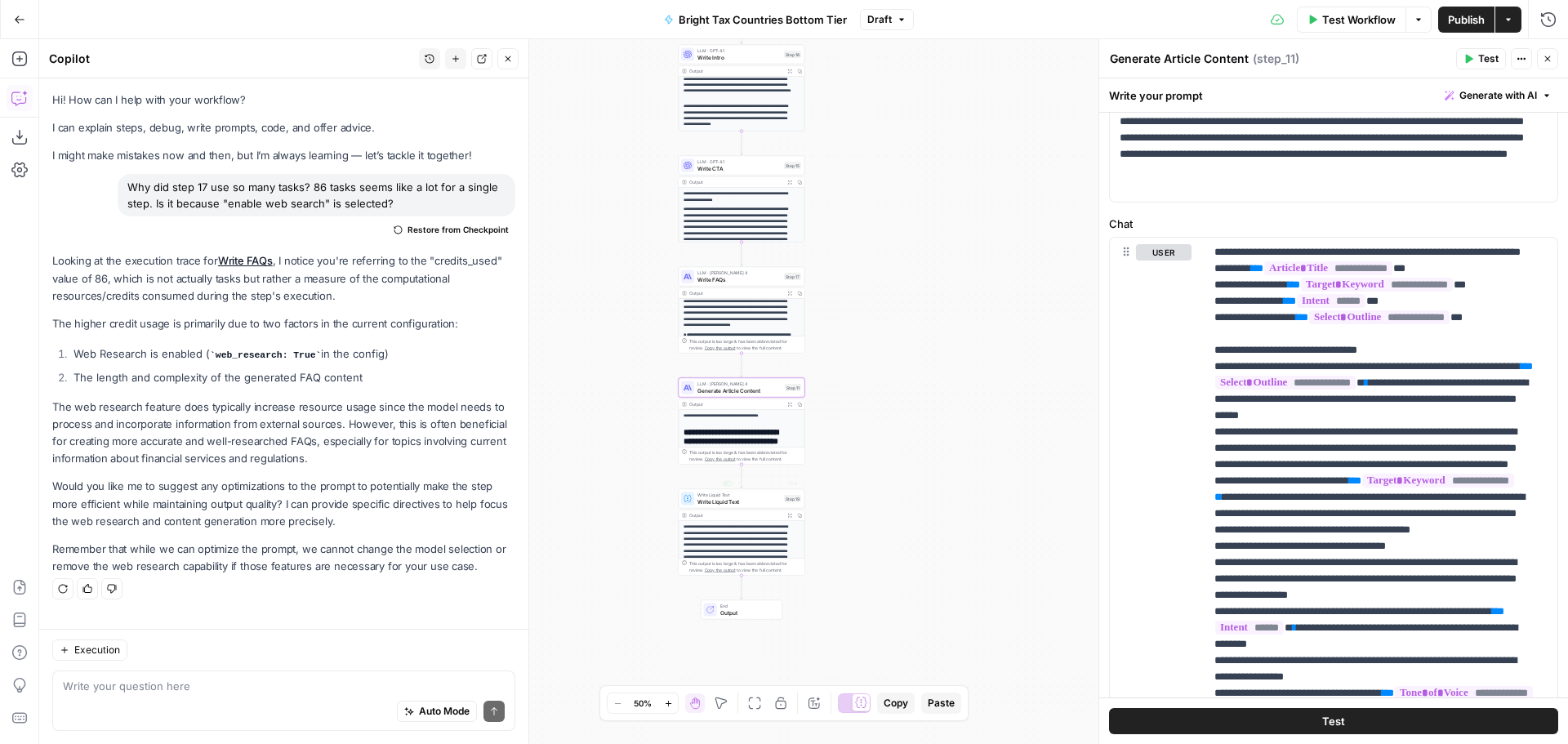
click at [757, 524] on p "**********" at bounding box center [738, 548] width 110 height 48
click at [761, 497] on span "Write Liquid Text" at bounding box center [739, 495] width 83 height 7
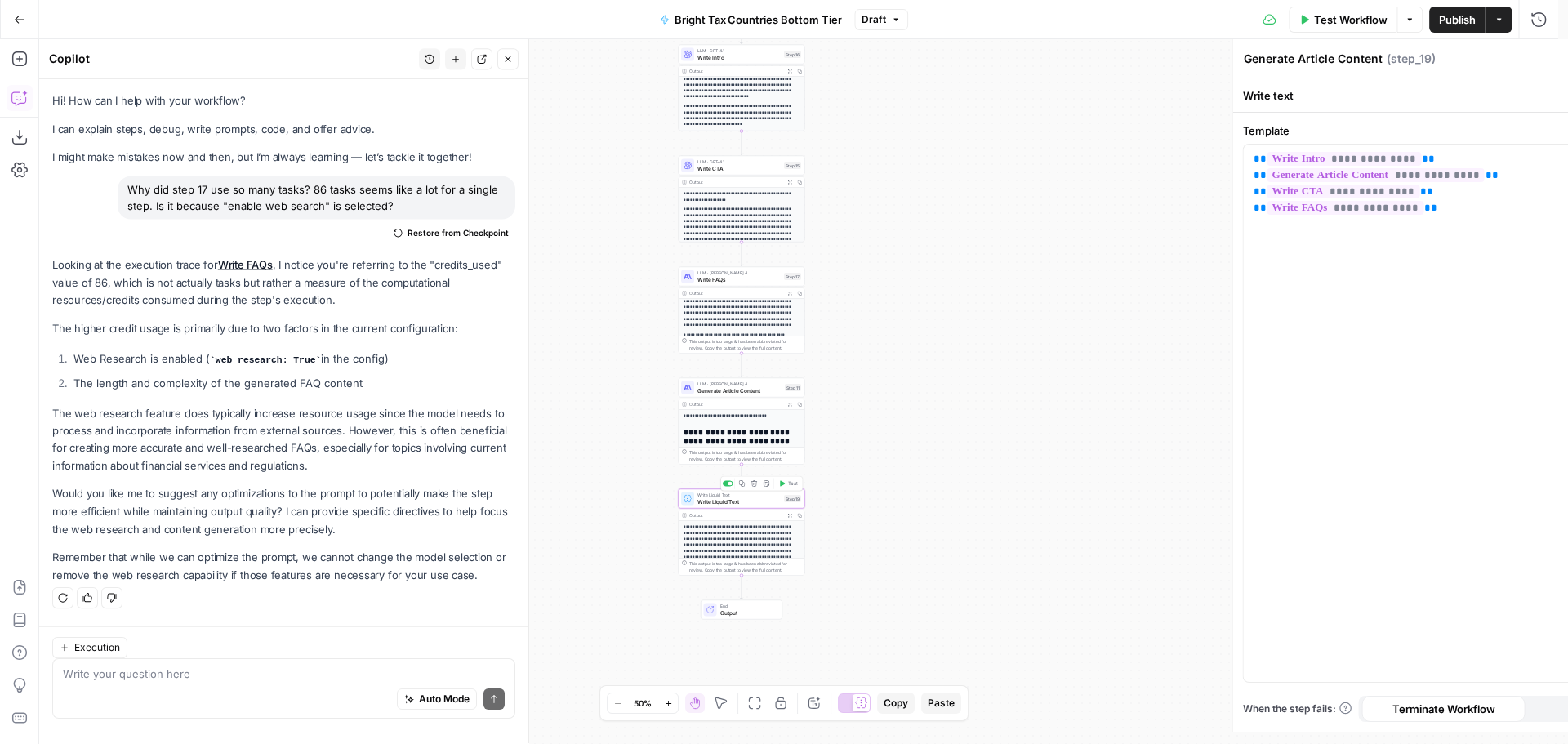
type textarea "Write Liquid Text"
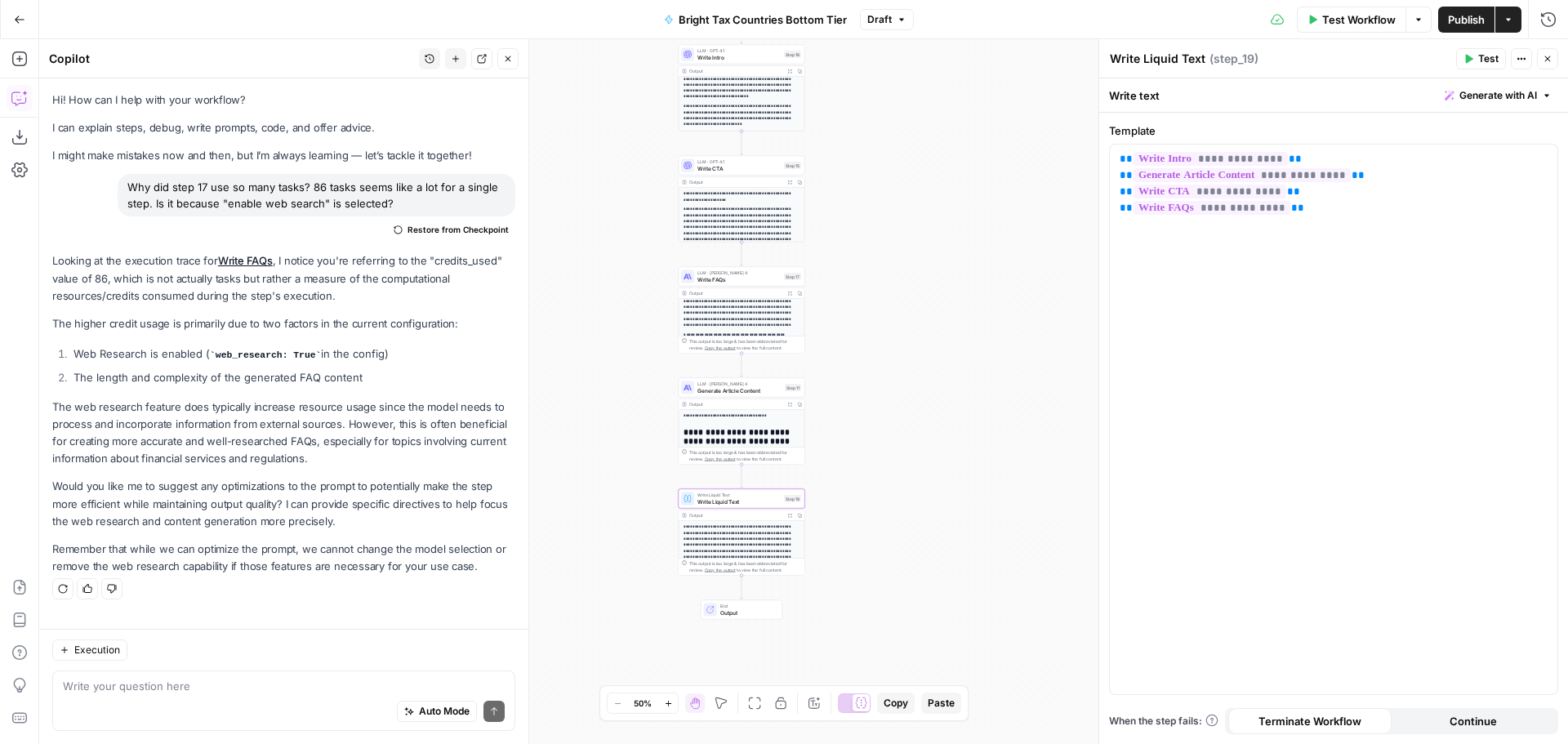
click at [1470, 54] on icon "button" at bounding box center [1468, 59] width 10 height 10
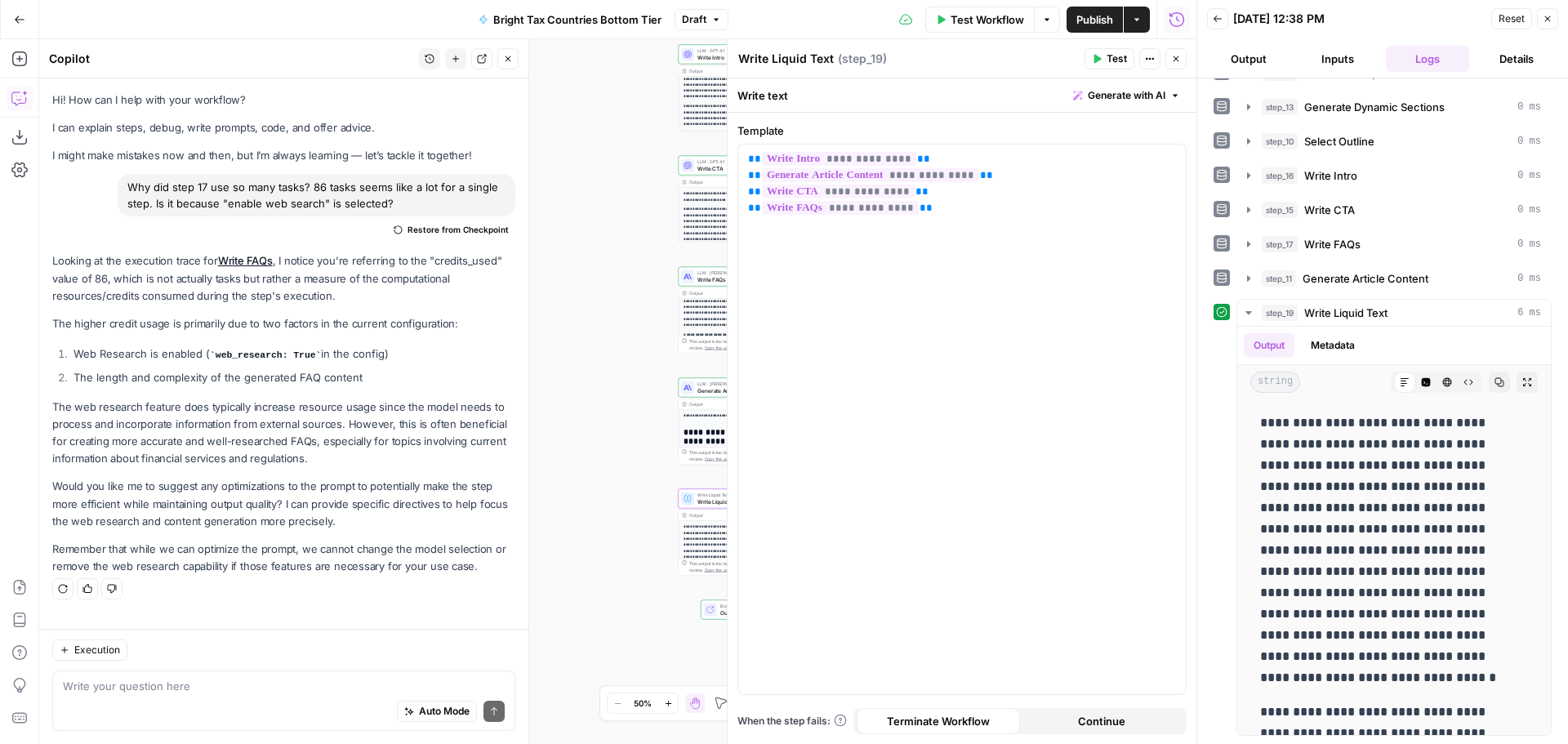
click at [1084, 18] on span "Publish" at bounding box center [1094, 20] width 37 height 17
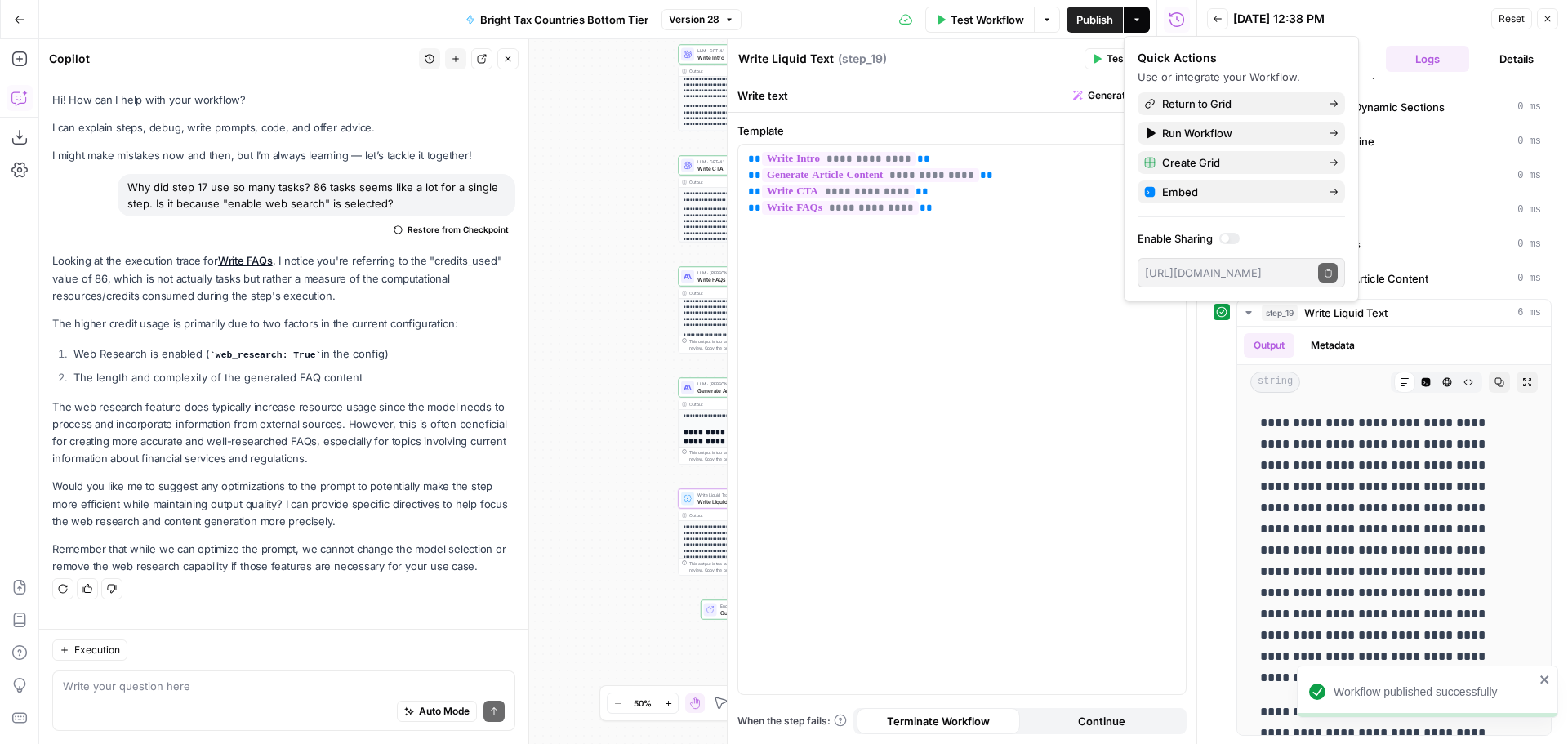
click at [698, 57] on span "Write Intro" at bounding box center [739, 57] width 83 height 8
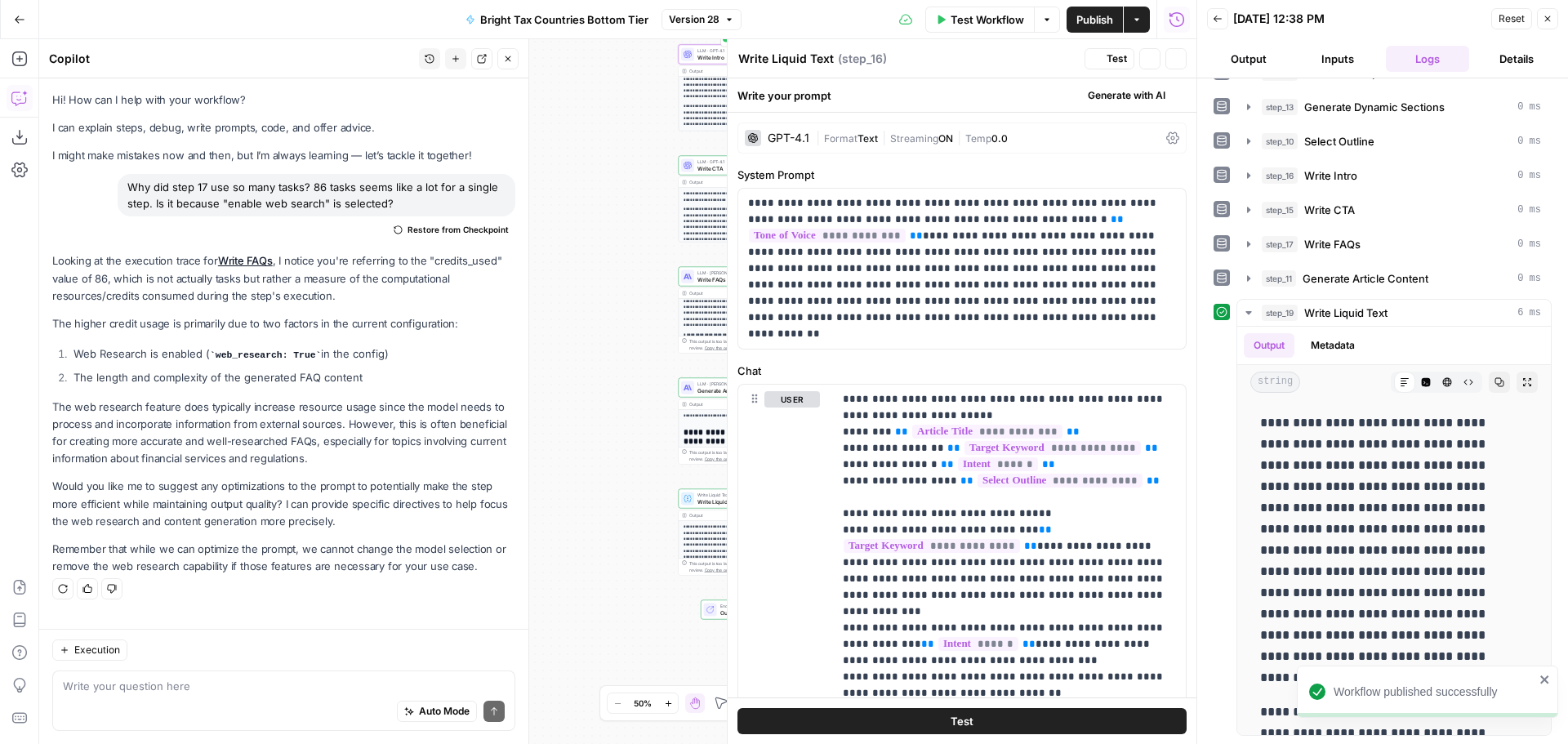
click at [704, 57] on span "Write Intro" at bounding box center [739, 57] width 83 height 8
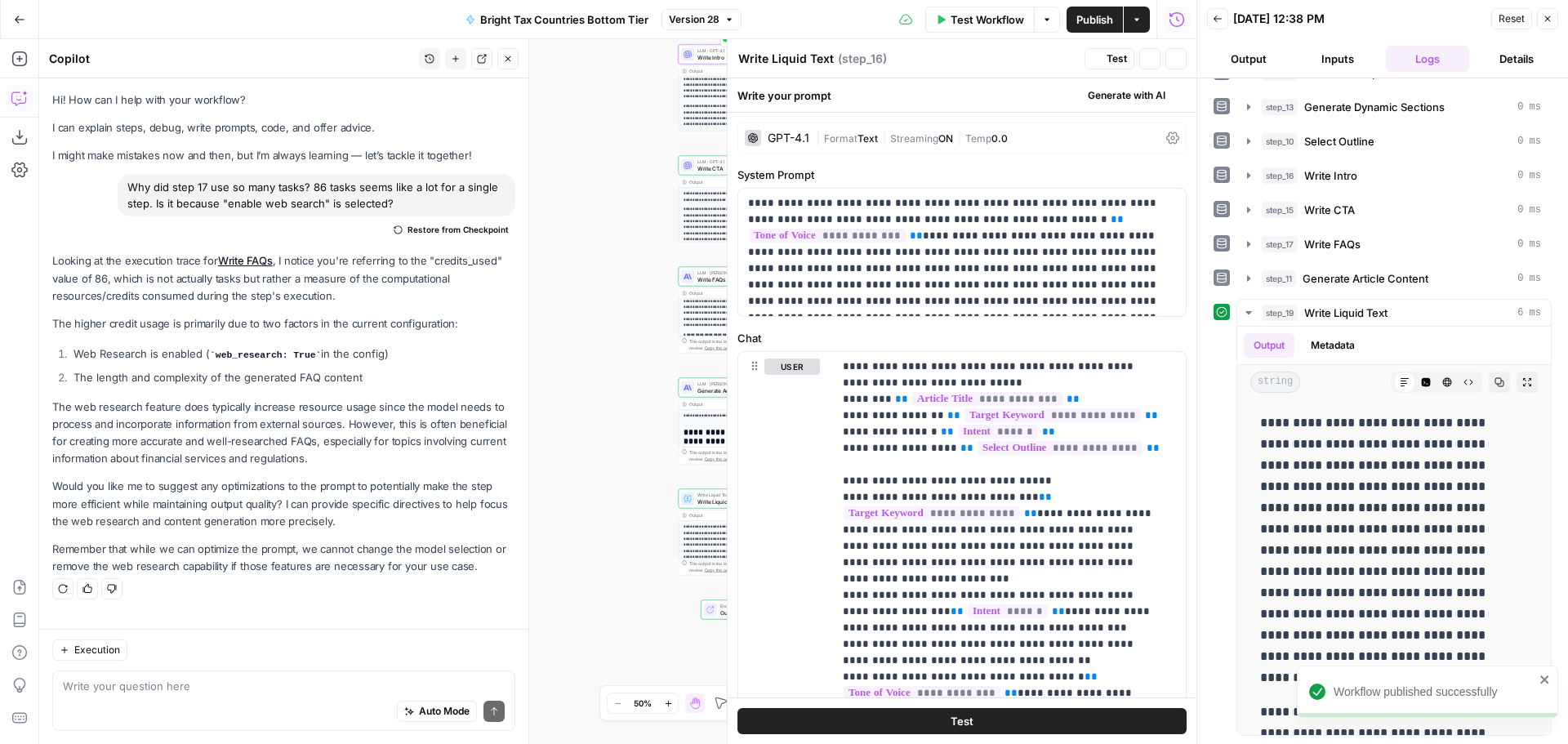
type textarea "Write Intro"
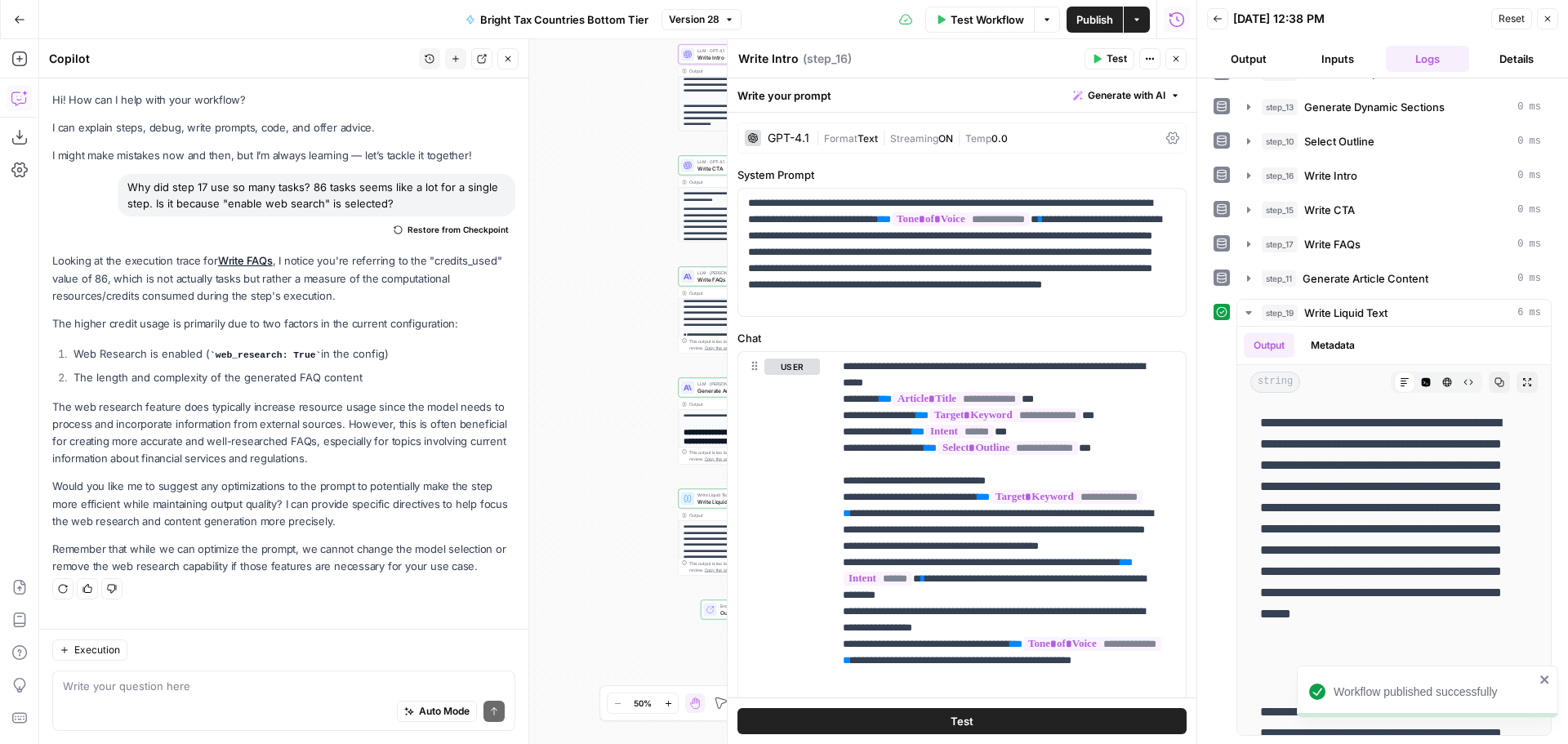
click at [638, 423] on div "Workflow Set Inputs Inputs LLM · GPT-4.1 Generate Article Outlines Step 9 Outpu…" at bounding box center [618, 391] width 1157 height 705
click at [1183, 60] on button "Close" at bounding box center [1176, 59] width 22 height 22
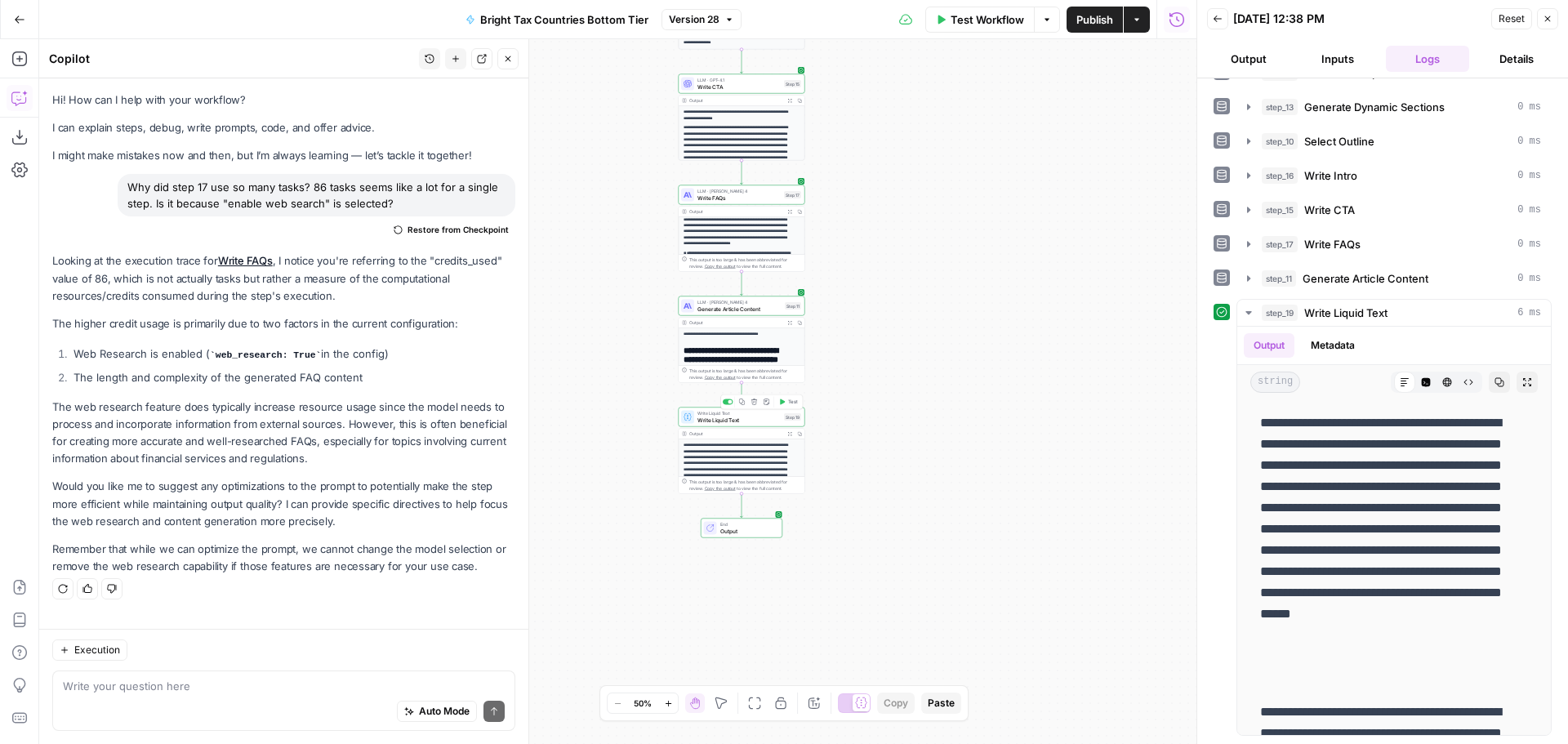
click at [772, 420] on span "Write Liquid Text" at bounding box center [739, 419] width 83 height 8
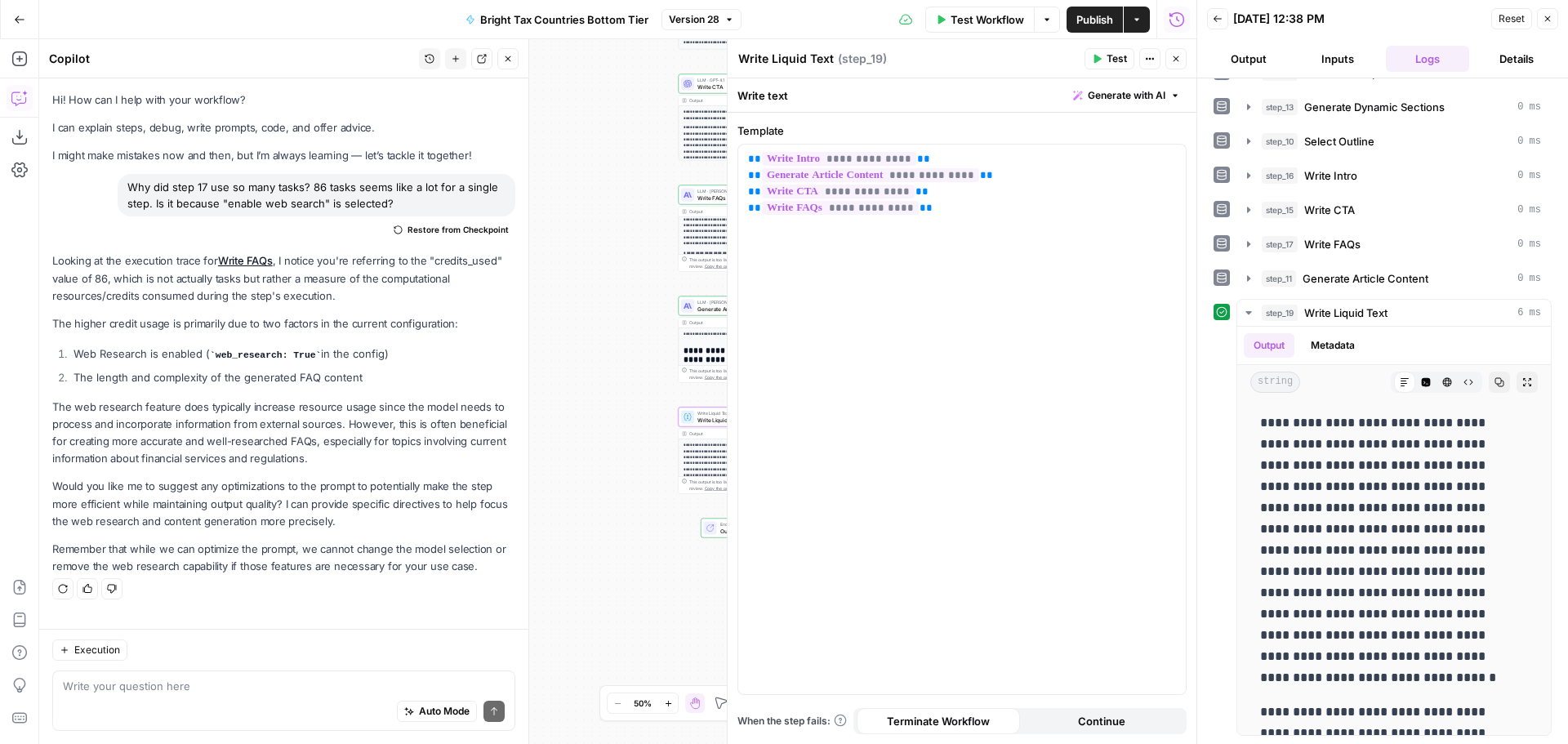
click at [1104, 22] on span "Publish" at bounding box center [1094, 20] width 37 height 17
